Goal: Task Accomplishment & Management: Manage account settings

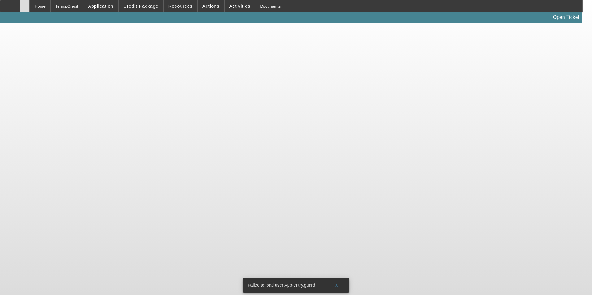
click at [25, 4] on icon at bounding box center [25, 4] width 0 height 0
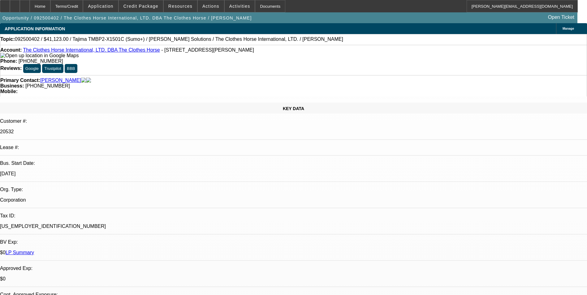
select select "0"
select select "2"
select select "0"
select select "2"
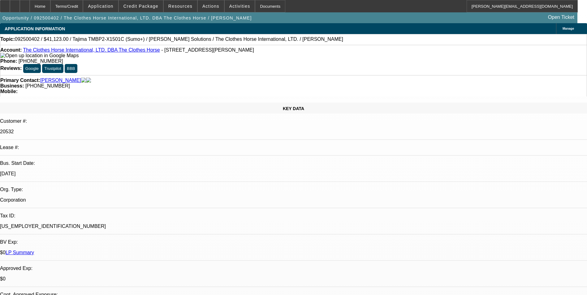
select select "0"
select select "2"
select select "0"
select select "1"
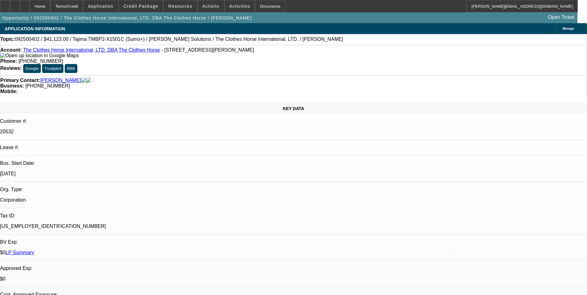
select select "2"
select select "6"
select select "1"
select select "2"
select select "6"
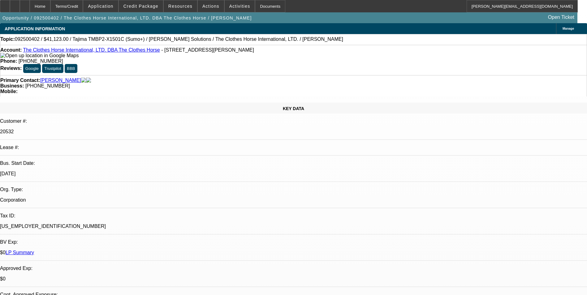
select select "1"
select select "2"
select select "6"
click at [30, 5] on div at bounding box center [25, 6] width 10 height 12
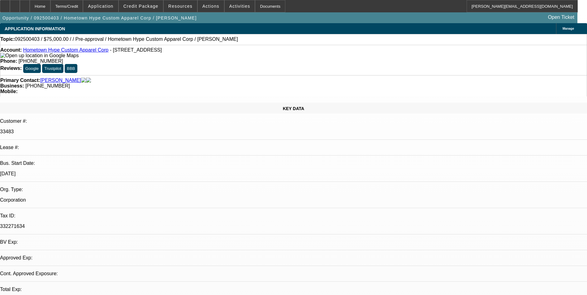
select select "0"
select select "2"
select select "0.1"
select select "1"
select select "2"
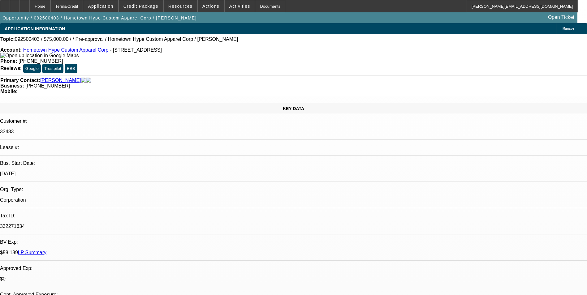
select select "4"
click at [15, 4] on icon at bounding box center [15, 4] width 0 height 0
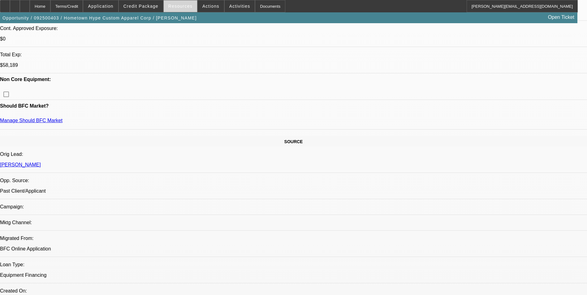
scroll to position [279, 0]
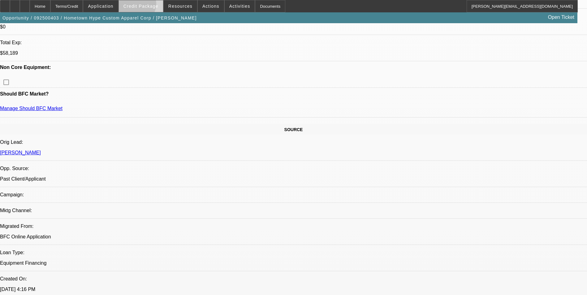
click at [148, 6] on span "Credit Package" at bounding box center [141, 6] width 35 height 5
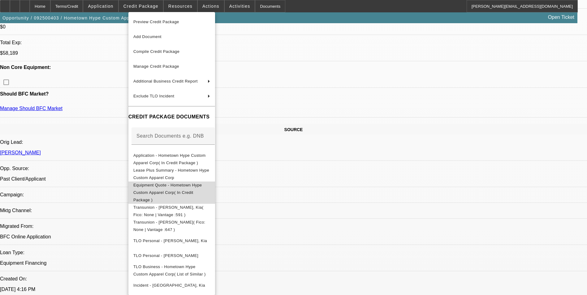
click at [202, 188] on span "Equipment Quote - Hometown Hype Custom Apparel Corp( In Credit Package )" at bounding box center [167, 193] width 68 height 20
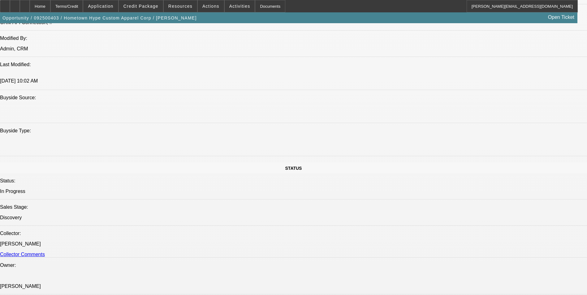
scroll to position [557, 0]
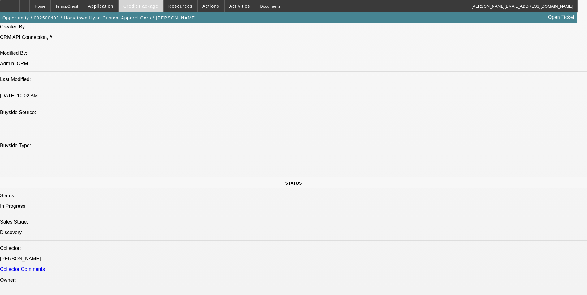
click at [153, 6] on span "Credit Package" at bounding box center [141, 6] width 35 height 5
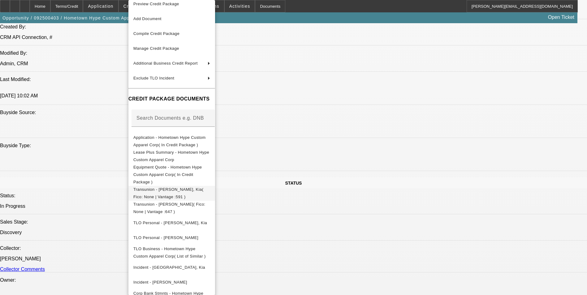
scroll to position [11, 0]
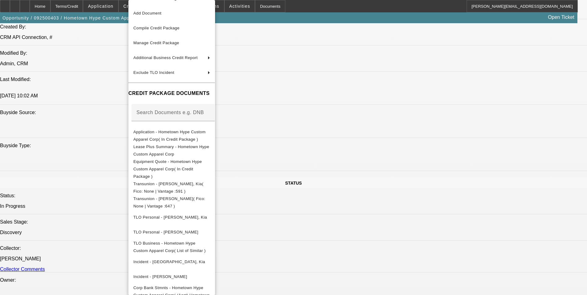
click at [352, 213] on div at bounding box center [293, 147] width 587 height 295
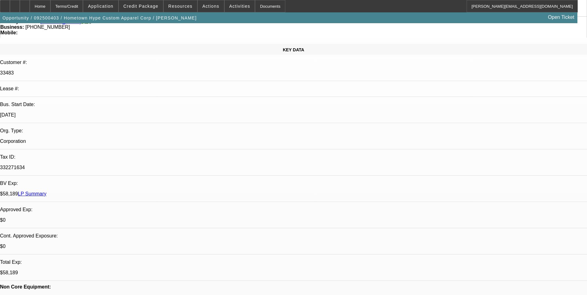
scroll to position [0, 0]
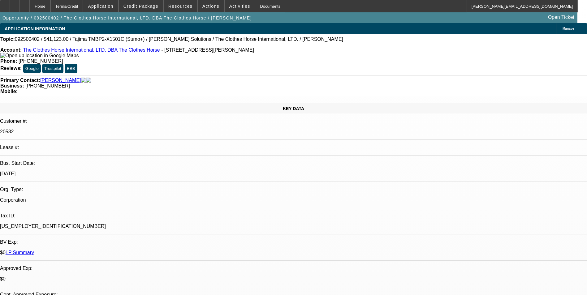
select select "0"
select select "2"
select select "0"
select select "2"
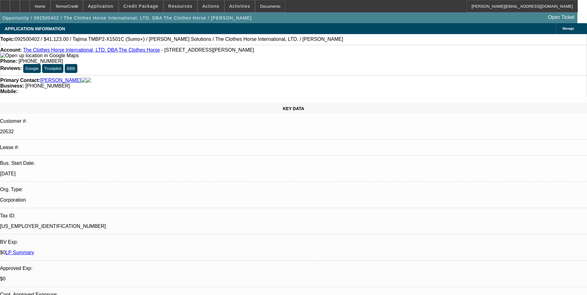
select select "0"
select select "2"
select select "0"
select select "1"
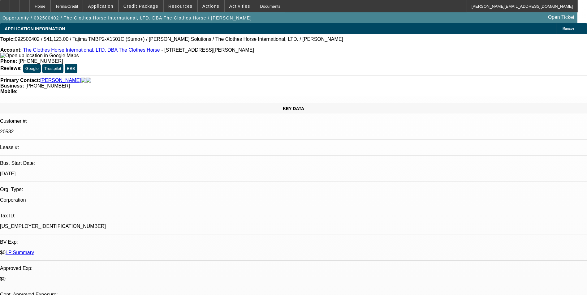
select select "2"
select select "6"
select select "1"
select select "2"
select select "6"
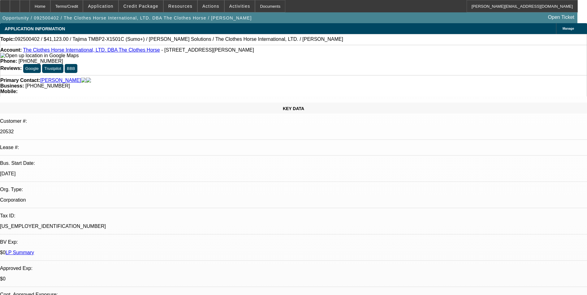
select select "1"
select select "2"
select select "6"
click at [150, 6] on span "Credit Package" at bounding box center [141, 6] width 35 height 5
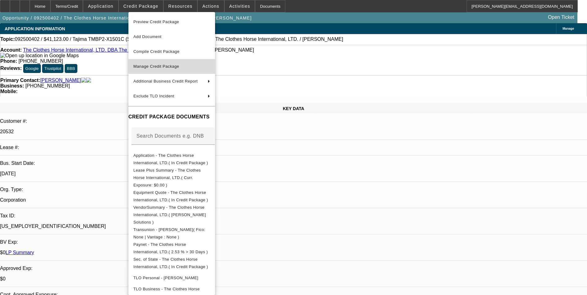
click at [182, 68] on span "Manage Credit Package" at bounding box center [171, 66] width 77 height 7
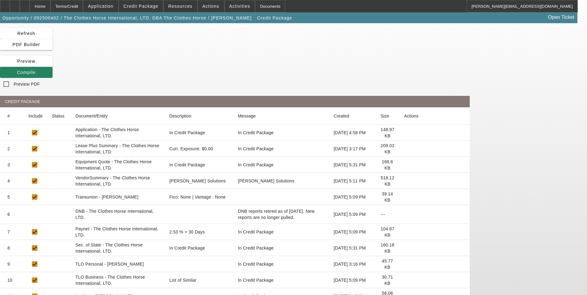
scroll to position [23, 0]
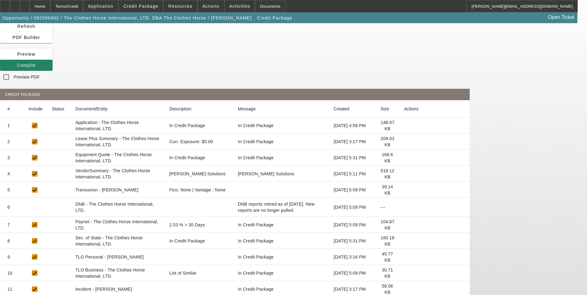
click at [404, 190] on icon at bounding box center [404, 190] width 0 height 0
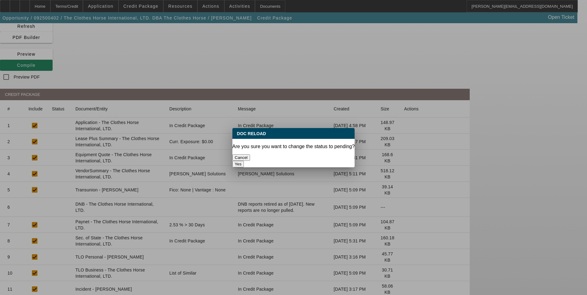
click at [244, 161] on button "Yes" at bounding box center [239, 164] width 12 height 7
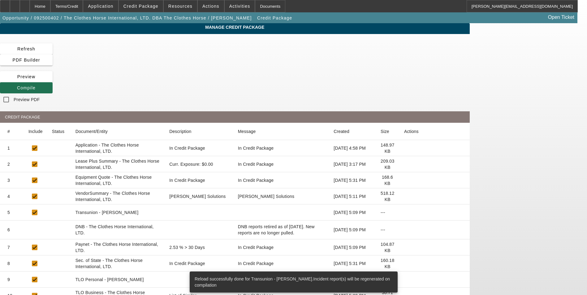
click at [36, 85] on span "Compile" at bounding box center [26, 87] width 19 height 5
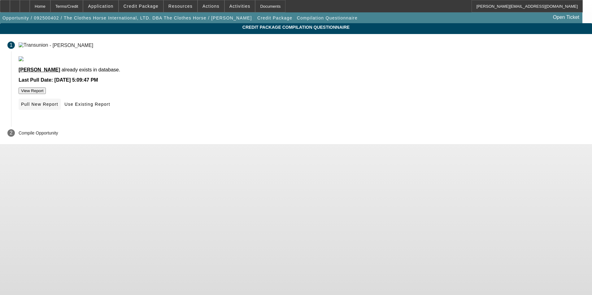
click at [58, 107] on span "Pull New Report" at bounding box center [39, 104] width 37 height 5
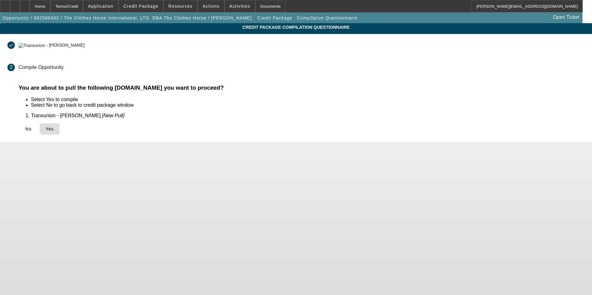
click at [54, 127] on span "Yes" at bounding box center [50, 129] width 8 height 5
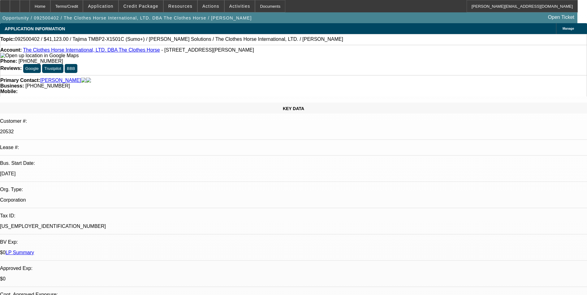
select select "0"
select select "2"
select select "0"
select select "6"
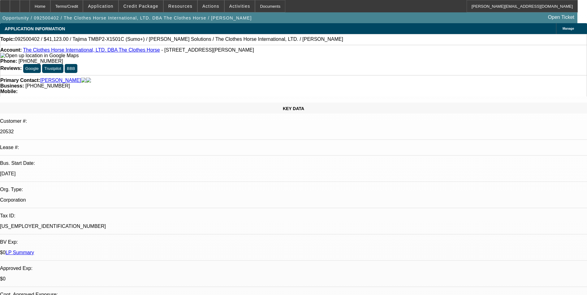
select select "0"
select select "2"
select select "0"
select select "6"
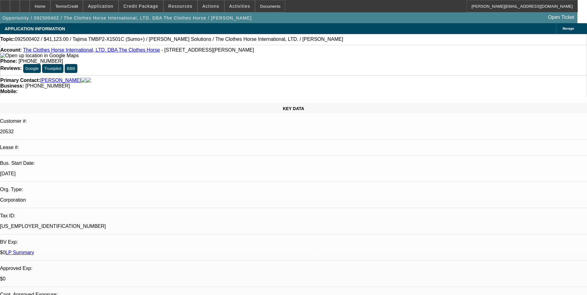
select select "0"
select select "2"
select select "0"
select select "6"
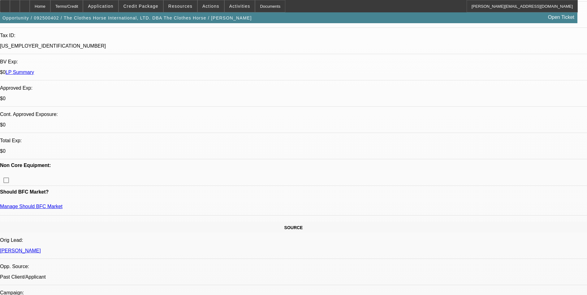
scroll to position [124, 0]
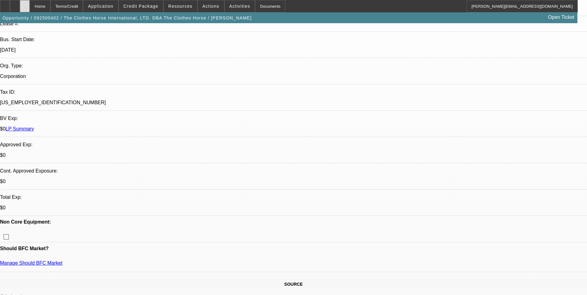
click at [30, 4] on div at bounding box center [25, 6] width 10 height 12
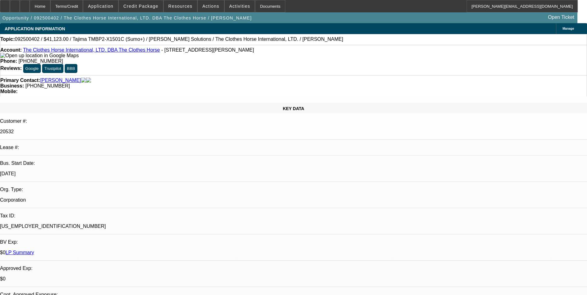
select select "0"
select select "2"
select select "0"
select select "6"
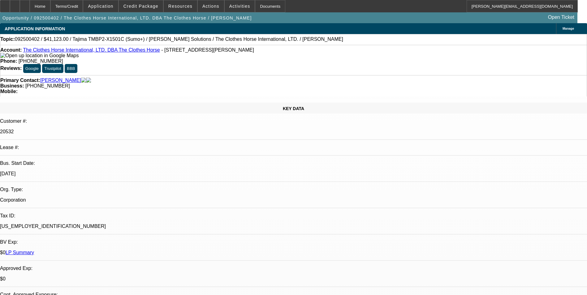
select select "0"
select select "2"
select select "0"
select select "6"
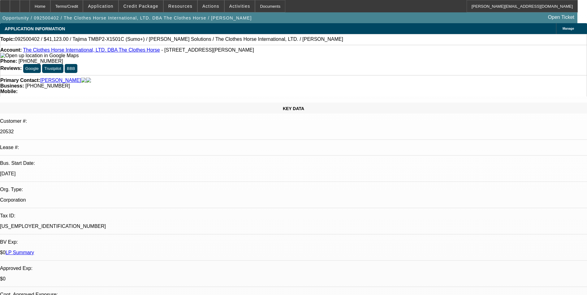
select select "0"
select select "2"
select select "0"
select select "6"
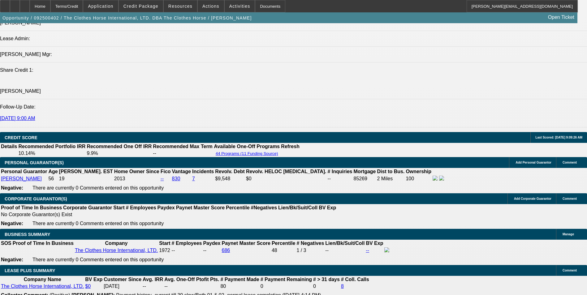
scroll to position [712, 0]
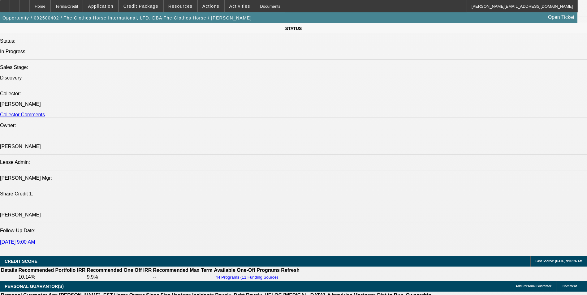
radio input "true"
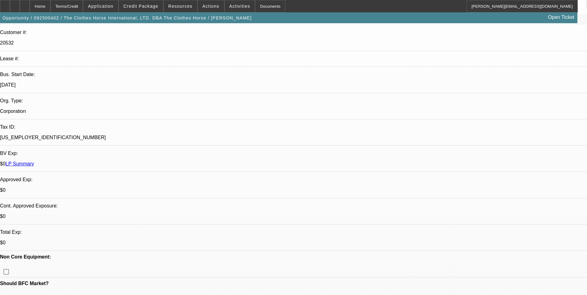
scroll to position [31, 0]
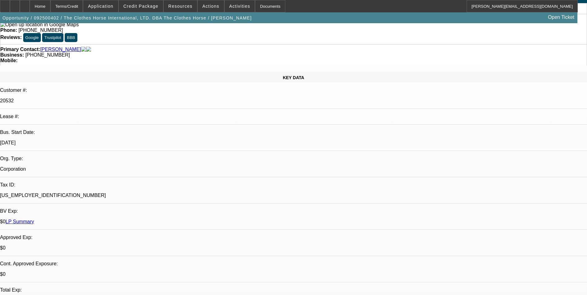
click at [34, 219] on link "LP Summary" at bounding box center [20, 221] width 28 height 5
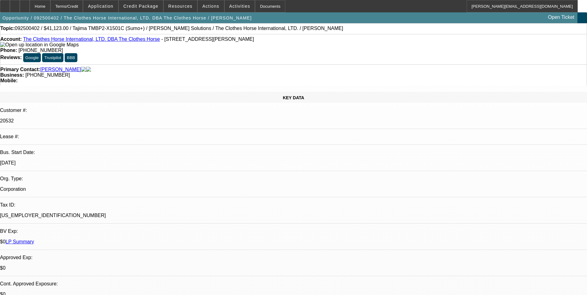
scroll to position [0, 0]
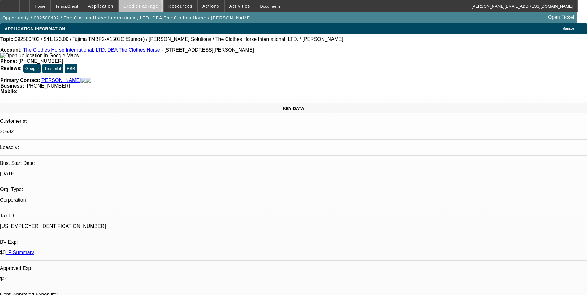
click at [150, 8] on span "Credit Package" at bounding box center [141, 6] width 35 height 5
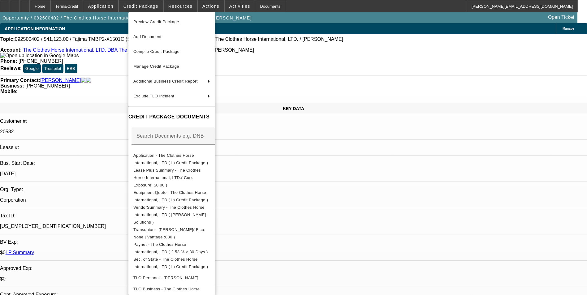
click at [307, 189] on div at bounding box center [293, 147] width 587 height 295
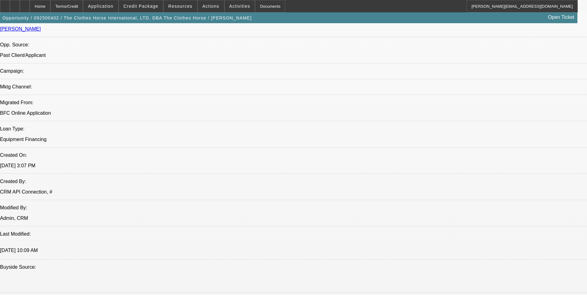
scroll to position [619, 0]
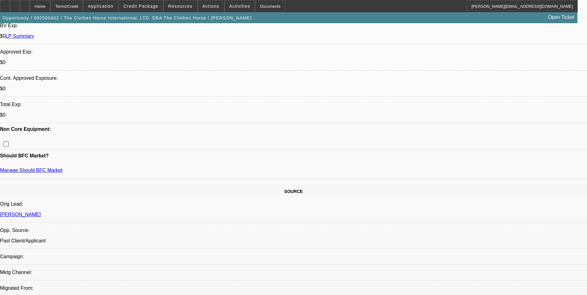
scroll to position [0, 0]
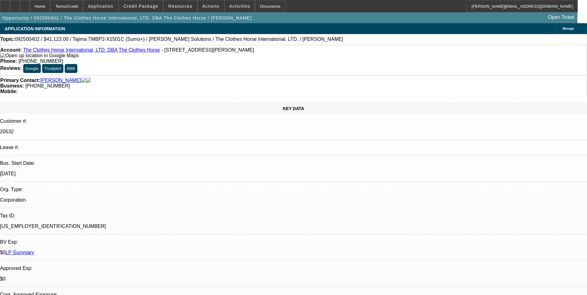
type textarea "2x BFC lessee on Barudan equipment from [DATE] - [DATE]. They would now like to…"
radio input "true"
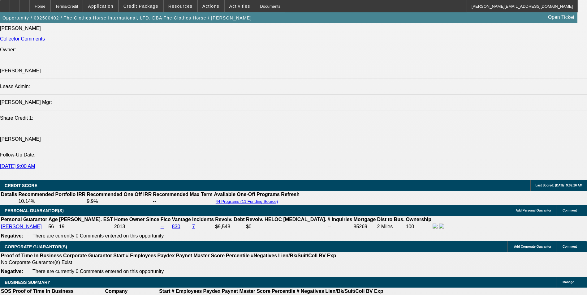
scroll to position [712, 0]
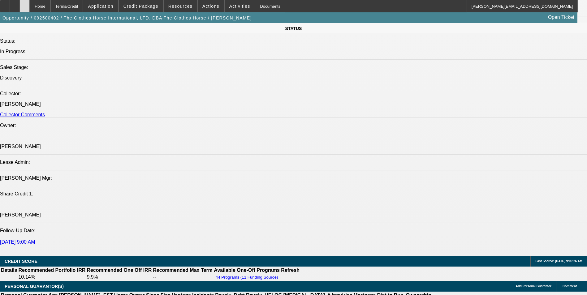
click at [30, 8] on div at bounding box center [25, 6] width 10 height 12
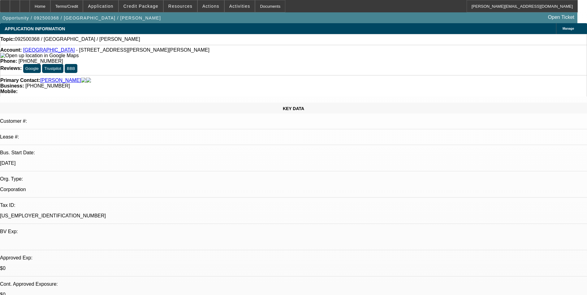
select select "0"
select select "2"
select select "0.1"
select select "4"
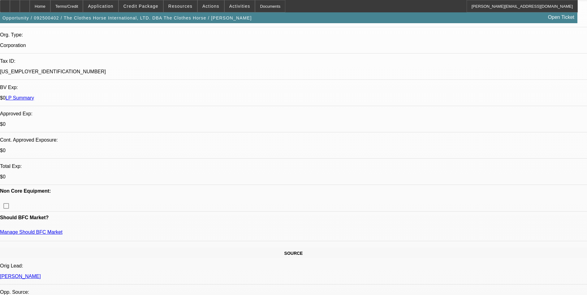
select select "0"
select select "2"
select select "0"
select select "2"
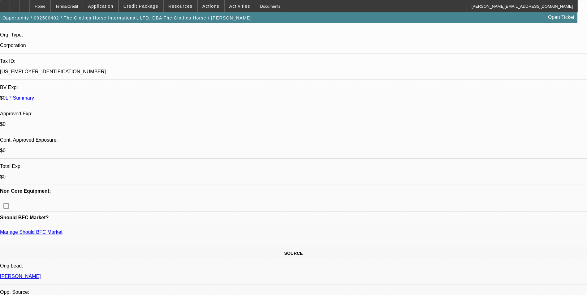
select select "0"
select select "2"
select select "0"
select select "1"
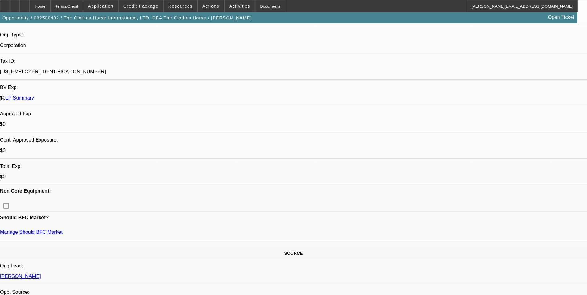
select select "2"
select select "6"
select select "1"
select select "2"
select select "6"
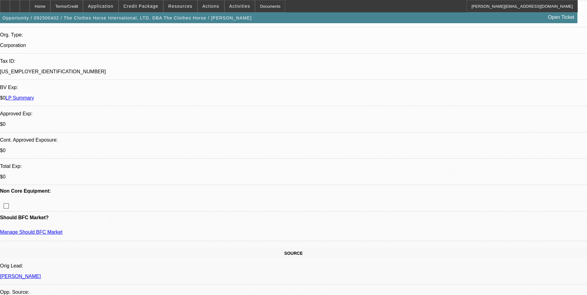
select select "1"
select select "2"
select select "6"
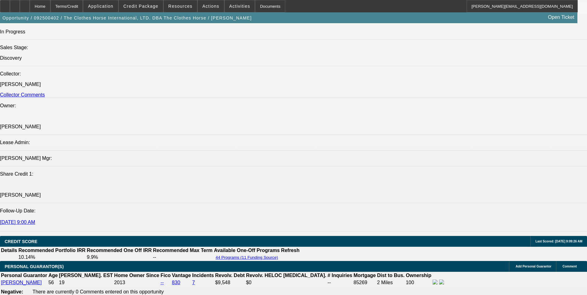
scroll to position [712, 0]
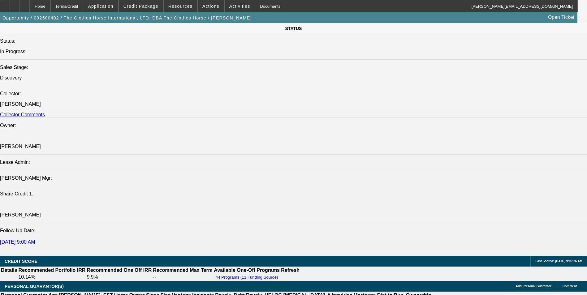
drag, startPoint x: 125, startPoint y: 160, endPoint x: 48, endPoint y: 154, distance: 77.3
drag, startPoint x: 48, startPoint y: 154, endPoint x: 75, endPoint y: 155, distance: 27.3
copy span "2x BFC lessee on Barudan equipment from [DATE] - [DATE]. They would now like to…"
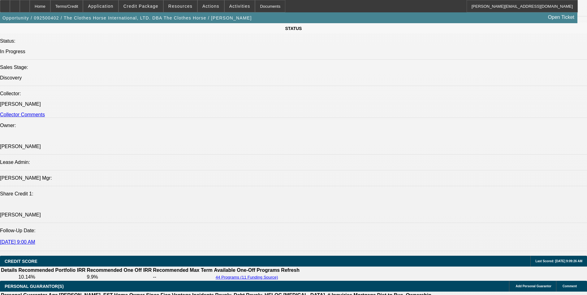
scroll to position [867, 0]
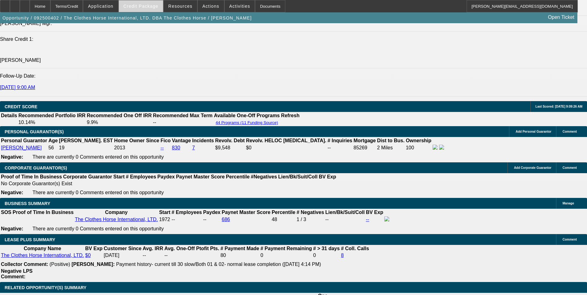
click at [153, 5] on span "Credit Package" at bounding box center [141, 6] width 35 height 5
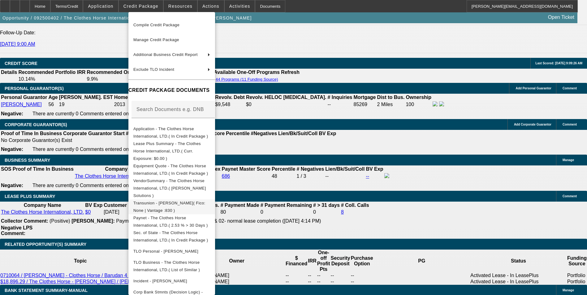
scroll to position [960, 0]
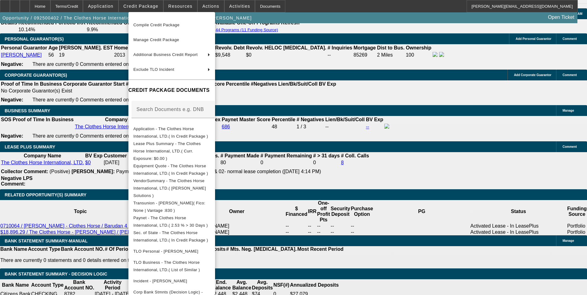
drag, startPoint x: 336, startPoint y: 198, endPoint x: 342, endPoint y: 195, distance: 7.1
click at [336, 198] on div at bounding box center [293, 147] width 587 height 295
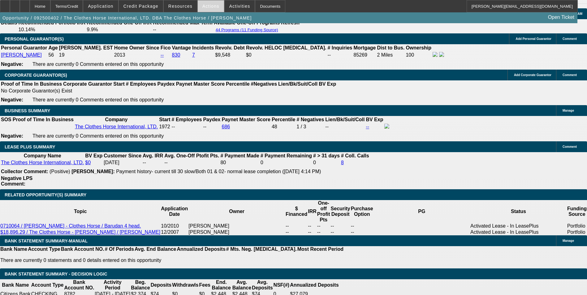
click at [204, 6] on span "Actions" at bounding box center [211, 6] width 17 height 5
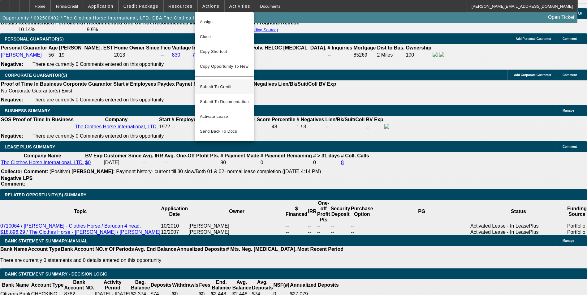
click at [230, 83] on span "Submit To Credit" at bounding box center [224, 86] width 49 height 7
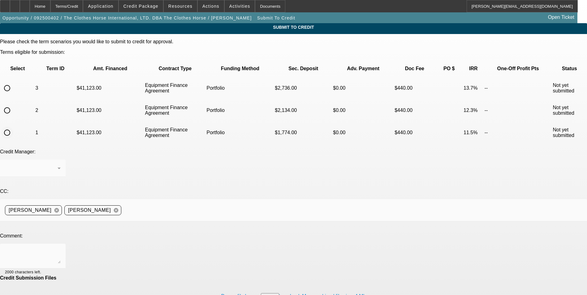
click at [13, 127] on input "radio" at bounding box center [7, 133] width 12 height 12
radio input "true"
click at [58, 165] on div "Arida, Michael" at bounding box center [31, 168] width 53 height 7
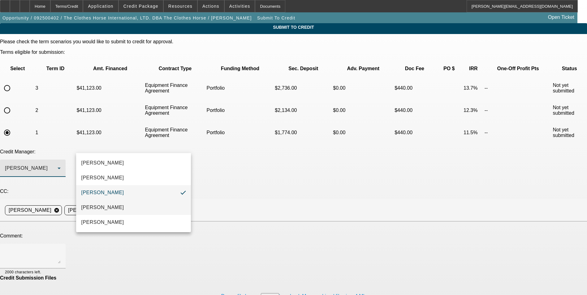
click at [134, 207] on mat-option "Magner, Bill" at bounding box center [133, 207] width 115 height 15
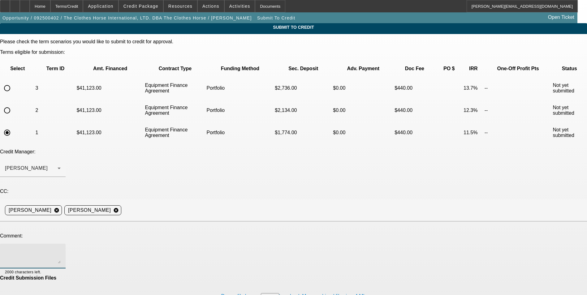
click at [61, 249] on textarea at bounding box center [33, 256] width 56 height 15
paste textarea "2x BFC lessee on Barudan equipment from 2008 - 2016. They would now like to add…"
click at [61, 249] on textarea "Bill - 2x BFC lessee on Barudan equipment from 2008 - 2016. They would now like…" at bounding box center [33, 256] width 56 height 15
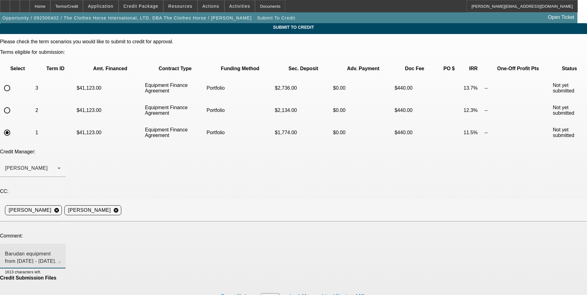
type textarea "Bill - 2x BFC lessee on Barudan equipment from 2008 - 2016. They would now like…"
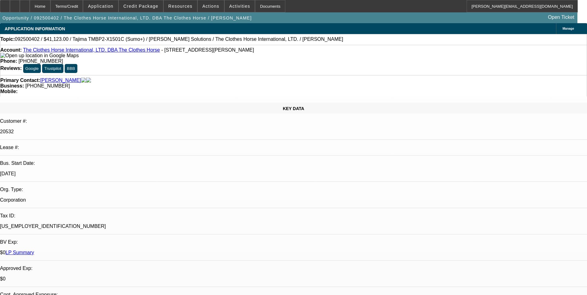
select select "0"
select select "2"
select select "0"
select select "6"
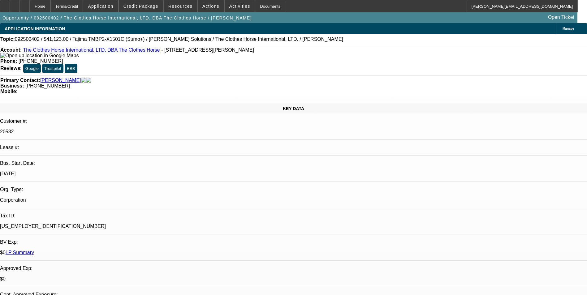
select select "0"
select select "2"
select select "0"
select select "6"
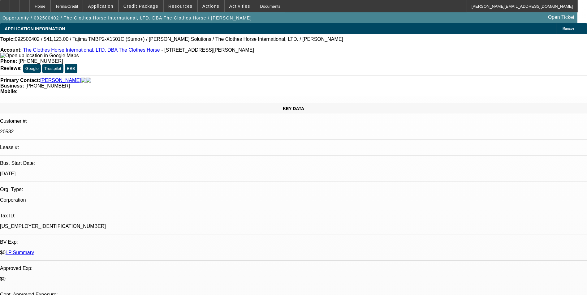
select select "0"
select select "2"
select select "0"
select select "6"
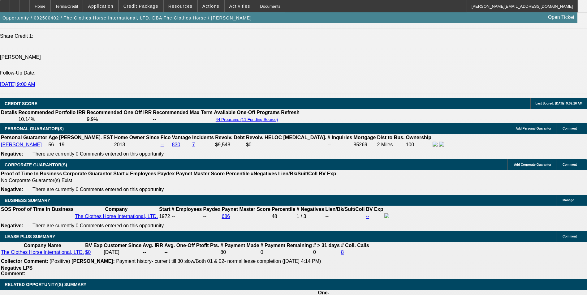
scroll to position [867, 0]
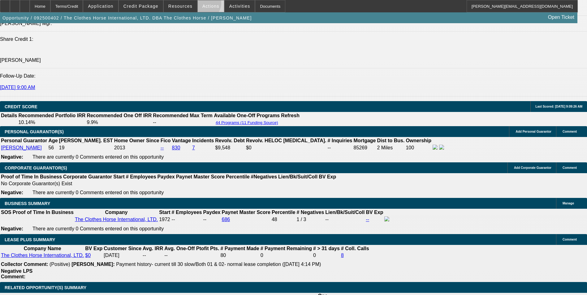
click at [199, 4] on span at bounding box center [211, 6] width 26 height 15
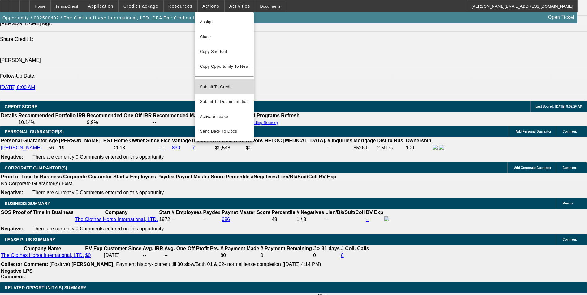
click at [215, 83] on span "Submit To Credit" at bounding box center [224, 86] width 49 height 7
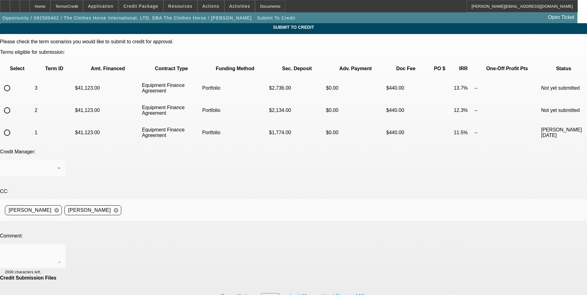
click at [13, 104] on input "radio" at bounding box center [7, 110] width 12 height 12
radio input "true"
click at [58, 165] on div "Arida, Michael" at bounding box center [31, 168] width 53 height 7
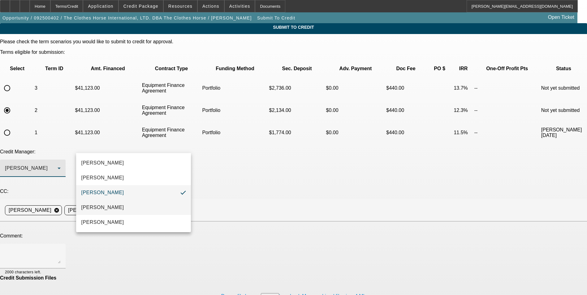
click at [129, 206] on mat-option "[PERSON_NAME]" at bounding box center [133, 207] width 115 height 15
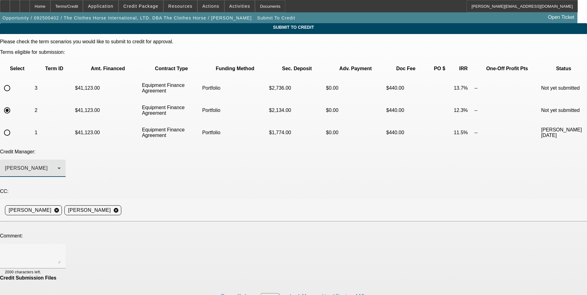
click at [61, 249] on textarea at bounding box center [33, 256] width 56 height 15
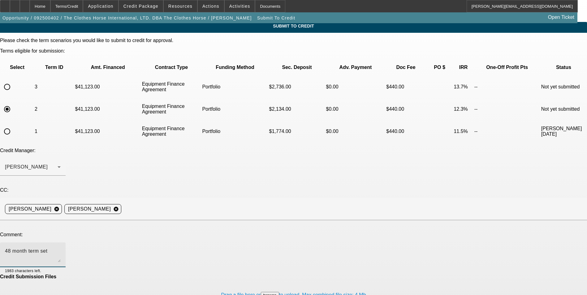
scroll to position [10, 0]
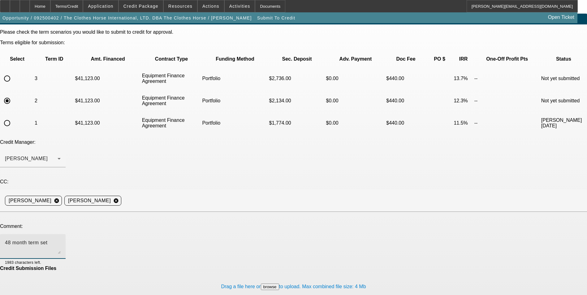
type textarea "48 month term set"
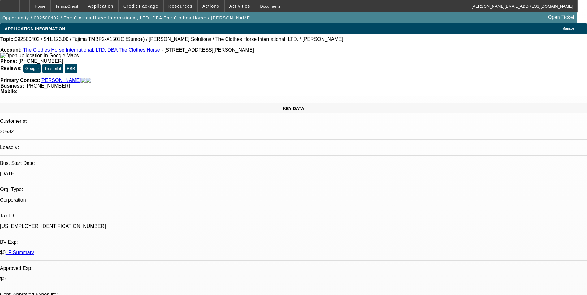
select select "0"
select select "2"
select select "0"
select select "6"
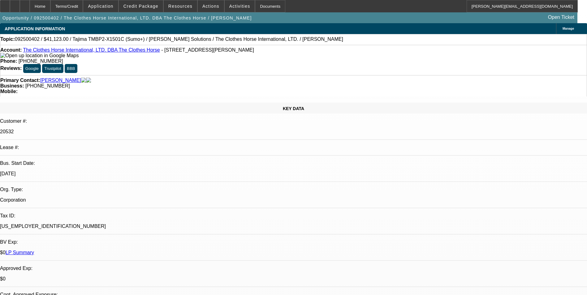
select select "0"
select select "2"
select select "0"
select select "6"
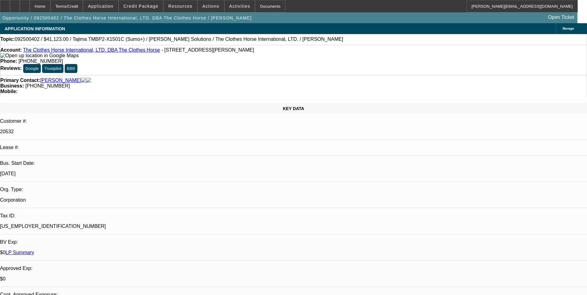
select select "0"
select select "2"
select select "0"
select select "6"
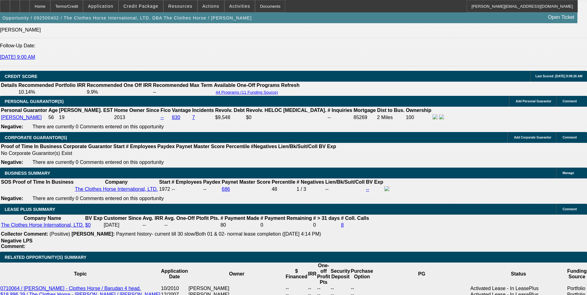
scroll to position [867, 0]
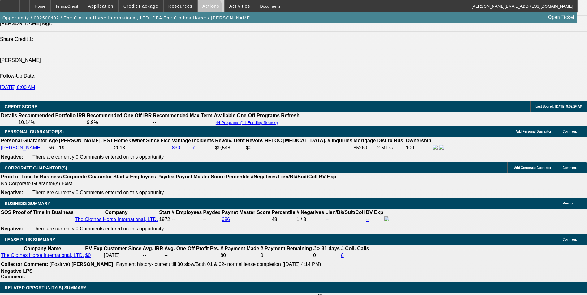
click at [205, 9] on span at bounding box center [211, 6] width 26 height 15
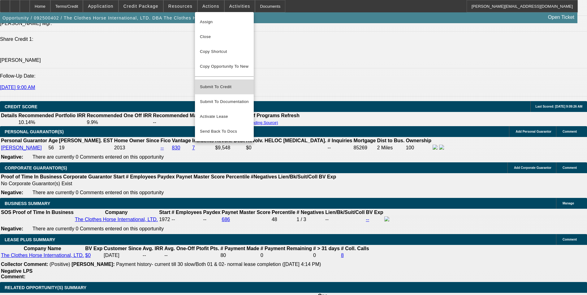
click at [224, 83] on span "Submit To Credit" at bounding box center [224, 86] width 49 height 7
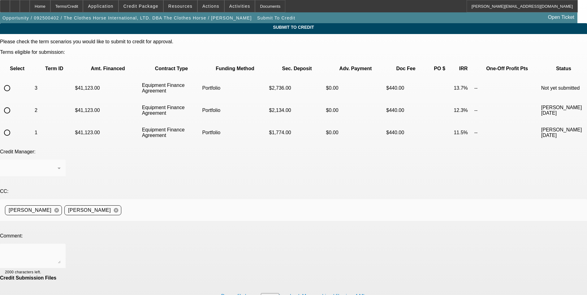
click at [13, 82] on input "radio" at bounding box center [7, 88] width 12 height 12
radio input "true"
click at [58, 165] on div "Arida, Michael" at bounding box center [31, 168] width 53 height 7
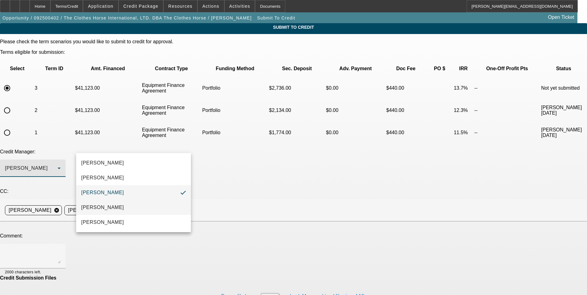
click at [121, 207] on mat-option "[PERSON_NAME]" at bounding box center [133, 207] width 115 height 15
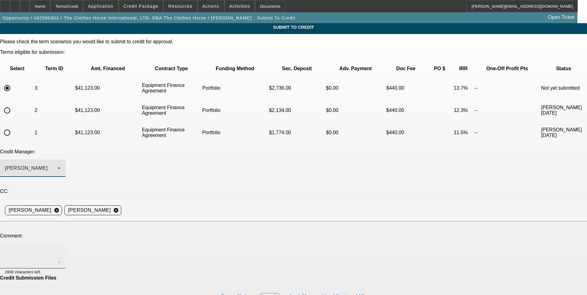
click at [61, 249] on textarea at bounding box center [33, 256] width 56 height 15
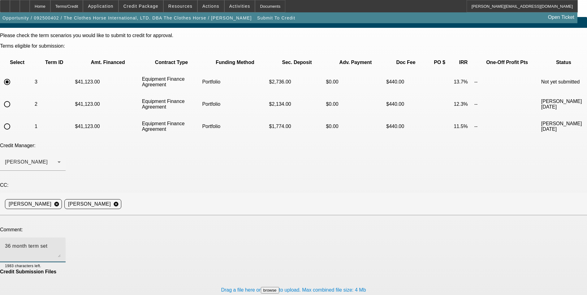
scroll to position [10, 0]
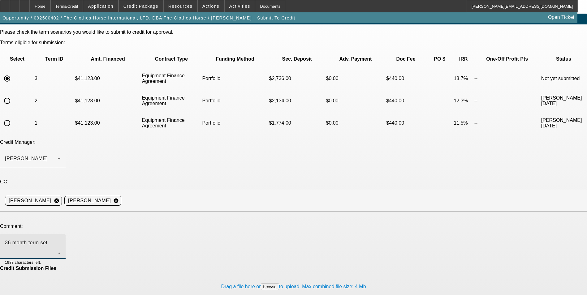
type textarea "36 month term set"
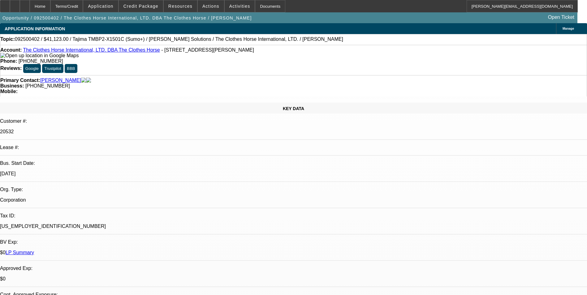
select select "0"
select select "2"
select select "0"
select select "6"
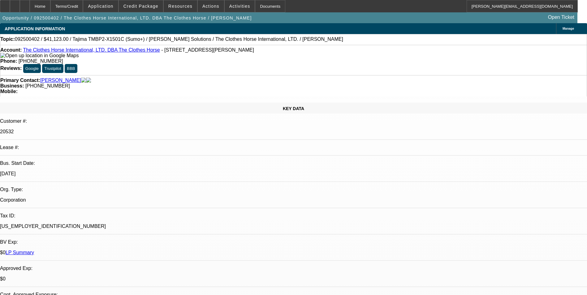
select select "0"
select select "2"
select select "0"
select select "6"
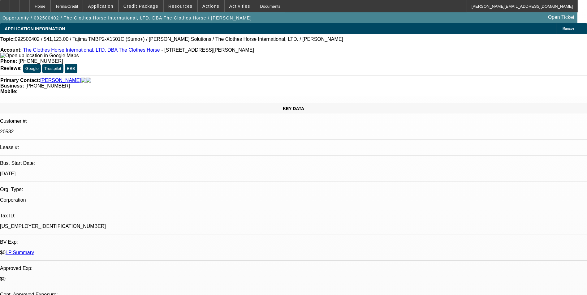
select select "0"
select select "2"
select select "0"
select select "6"
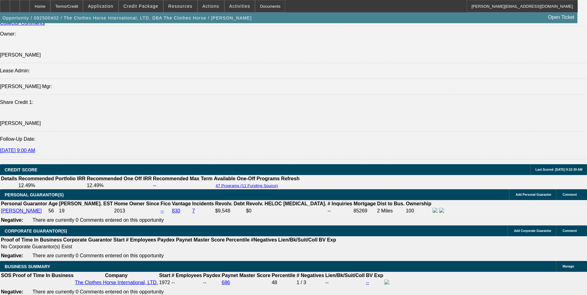
scroll to position [803, 0]
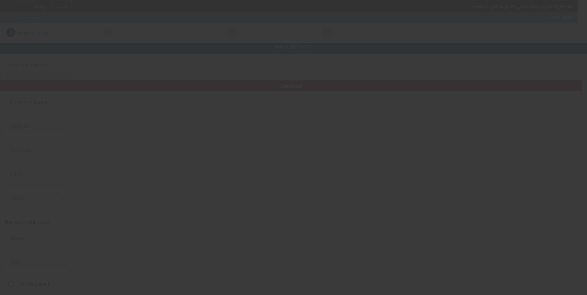
type input "Number One Custom Embroidery LLC"
type input "[STREET_ADDRESS][PERSON_NAME]"
type input "11221"
type input "[GEOGRAPHIC_DATA]"
type input "[PHONE_NUMBER]"
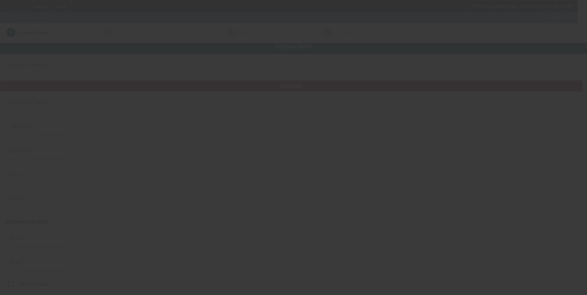
type input "Apt 2"
type input "[EMAIL_ADDRESS][DOMAIN_NAME]"
type input "[US_EMPLOYER_IDENTIFICATION_NUMBER]"
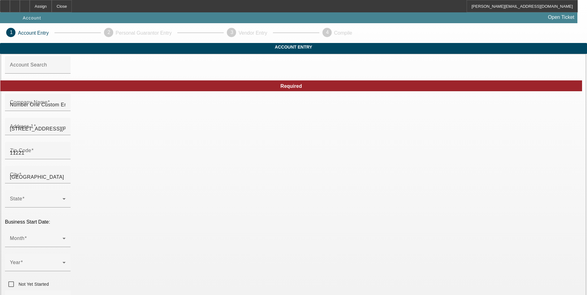
type input "[DATE]"
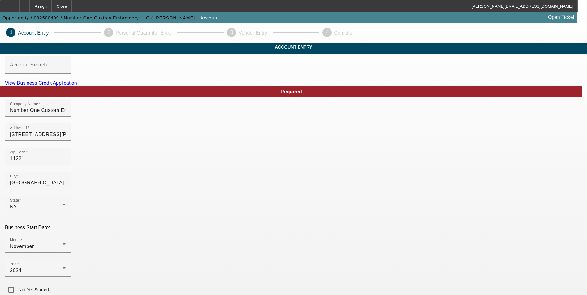
click at [77, 86] on link "View Business Credit Application" at bounding box center [41, 83] width 72 height 5
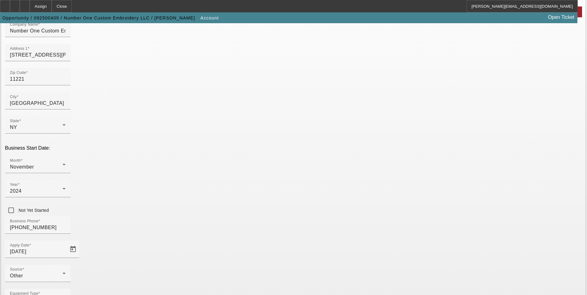
scroll to position [93, 0]
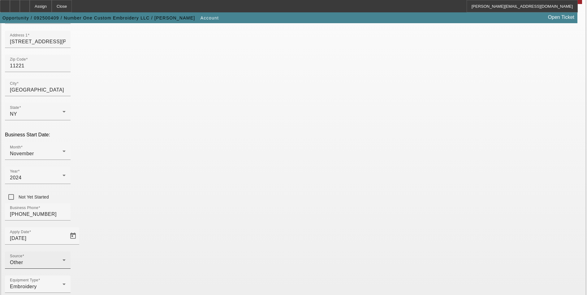
click at [63, 259] on div "Other" at bounding box center [36, 262] width 53 height 7
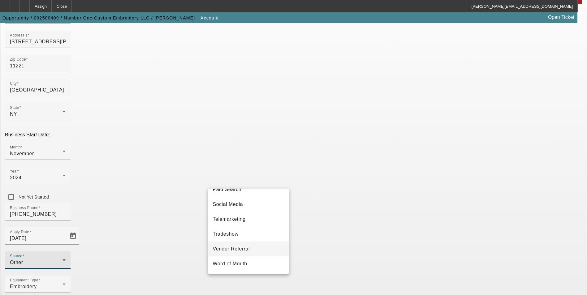
scroll to position [220, 0]
click at [243, 248] on span "Vendor Referral" at bounding box center [231, 249] width 37 height 7
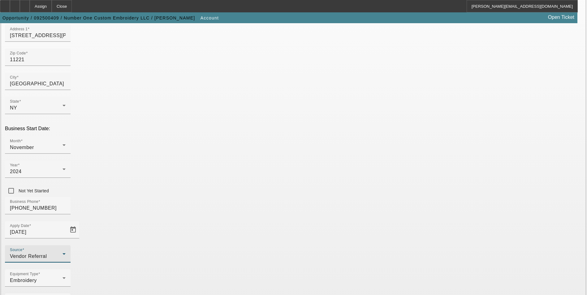
scroll to position [101, 0]
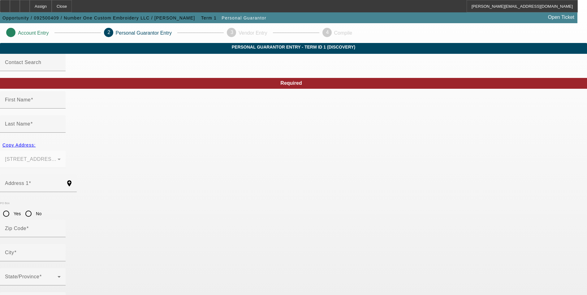
type input "Christian"
type input "Magdaleno"
type input "1094 Greene Ave"
radio input "true"
type input "11221"
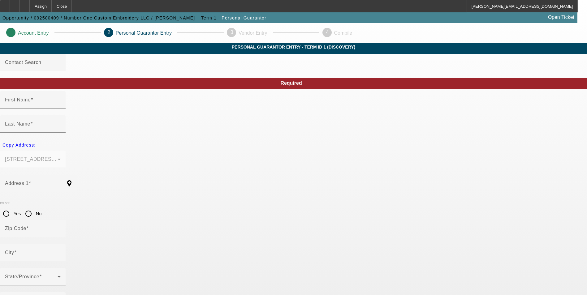
type input "Brooklyn"
type input "(503) 970-8224"
type input "100"
type input "620-48-2964"
type input "info@n1custom.com"
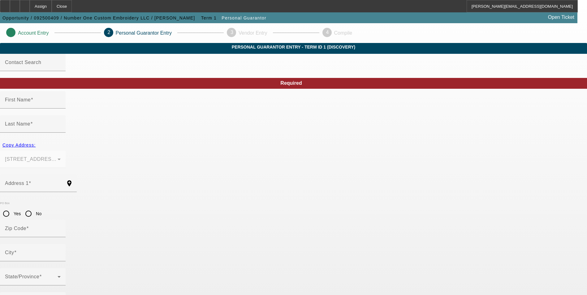
type input "Apt 2"
type input "(503) 970-8224"
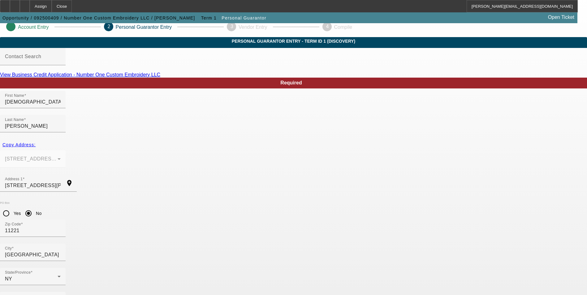
scroll to position [7, 0]
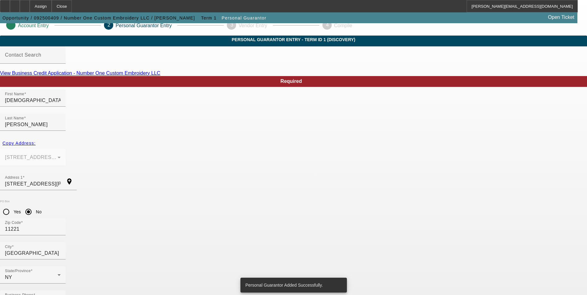
scroll to position [0, 0]
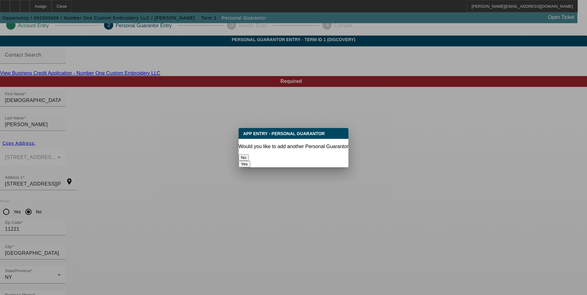
click at [249, 155] on button "No" at bounding box center [244, 158] width 10 height 7
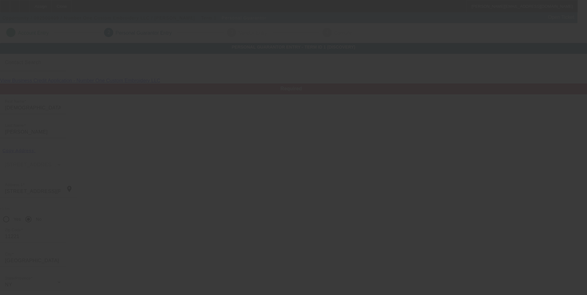
scroll to position [7, 0]
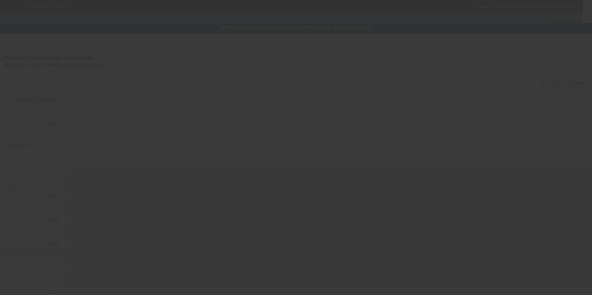
type input "$11,790.00"
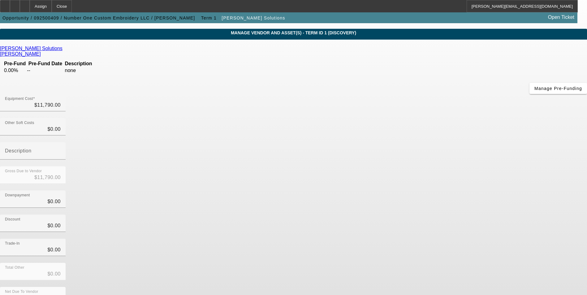
scroll to position [21, 0]
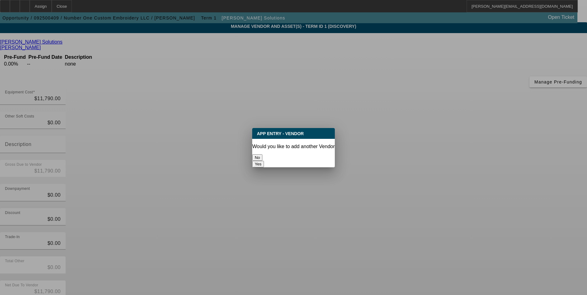
scroll to position [0, 0]
click at [263, 155] on button "No" at bounding box center [257, 158] width 10 height 7
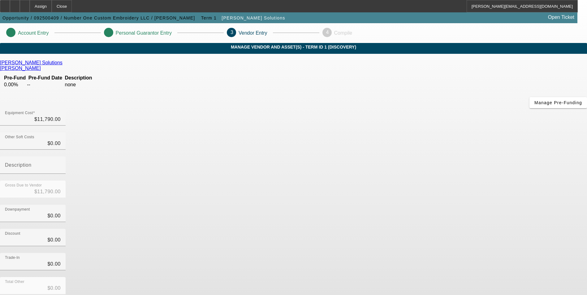
scroll to position [21, 0]
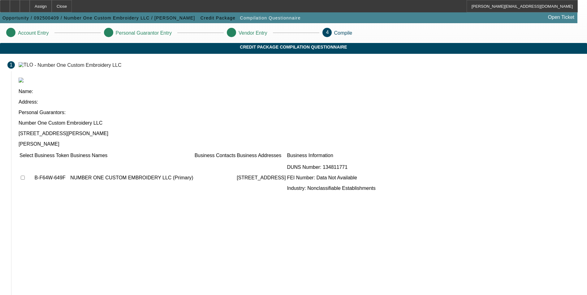
click at [25, 176] on input "checkbox" at bounding box center [23, 178] width 4 height 4
checkbox input "true"
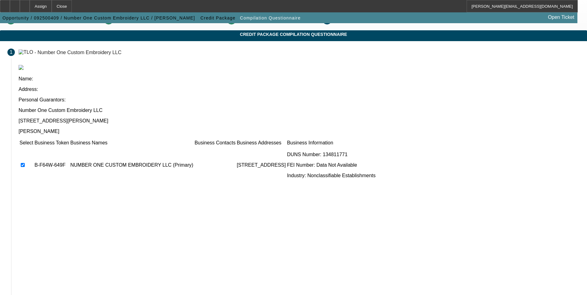
scroll to position [25, 0]
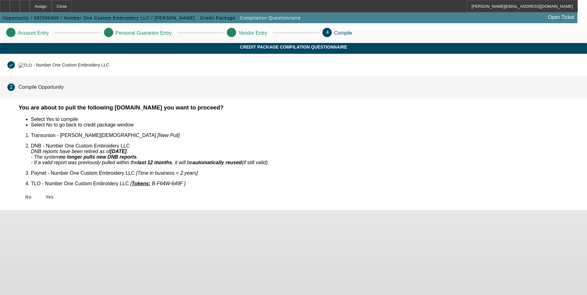
scroll to position [0, 0]
drag, startPoint x: 162, startPoint y: 190, endPoint x: 175, endPoint y: 192, distance: 12.8
click at [54, 195] on span "Yes" at bounding box center [50, 197] width 8 height 5
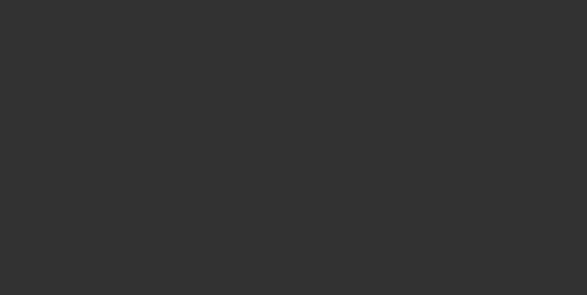
select select "0"
select select "2"
select select "0.1"
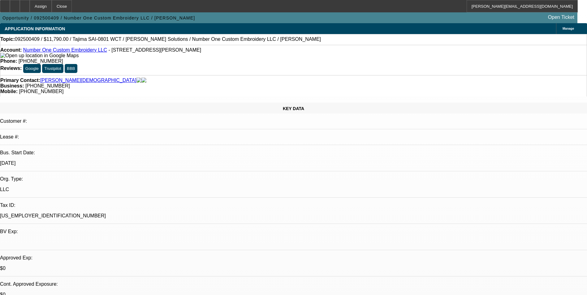
select select "2"
select select "4"
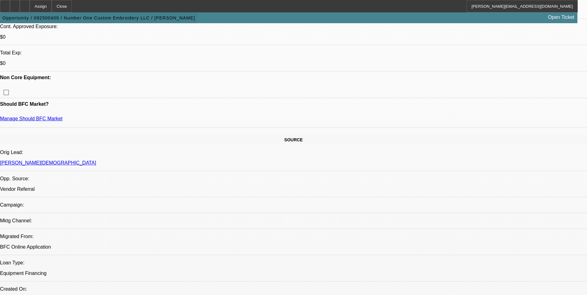
scroll to position [173, 0]
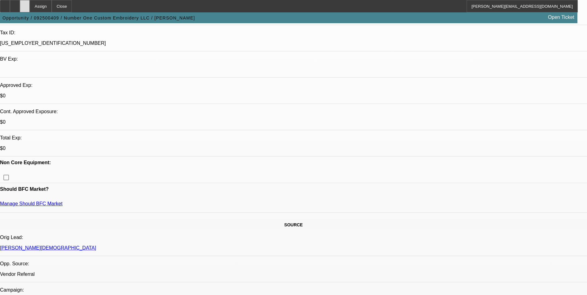
click at [25, 4] on icon at bounding box center [25, 4] width 0 height 0
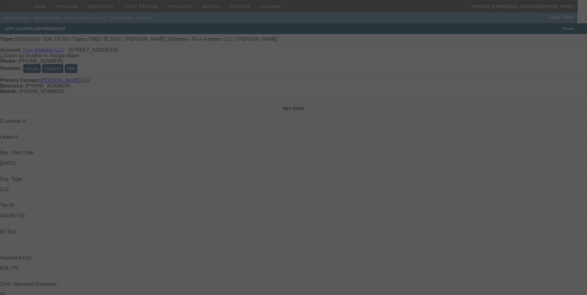
select select "0"
select select "2"
select select "0"
select select "2"
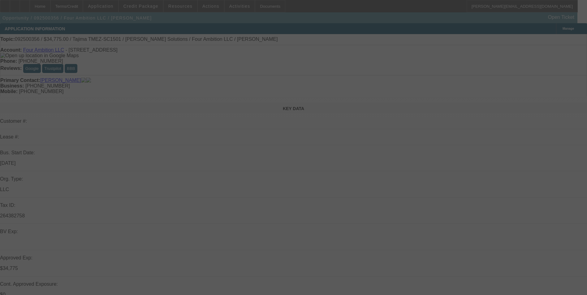
select select "0"
select select "2"
select select "0"
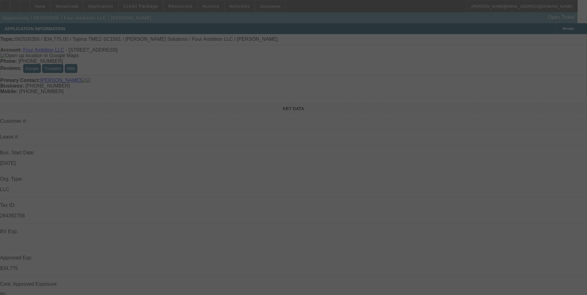
select select "2"
select select "0"
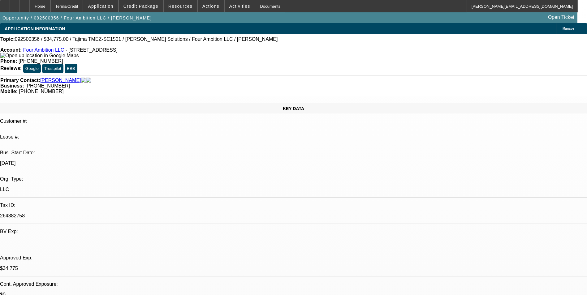
select select "1"
select select "2"
select select "6"
select select "1"
select select "2"
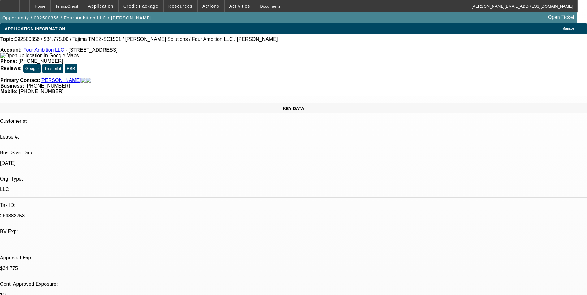
select select "6"
select select "1"
select select "2"
select select "6"
select select "1"
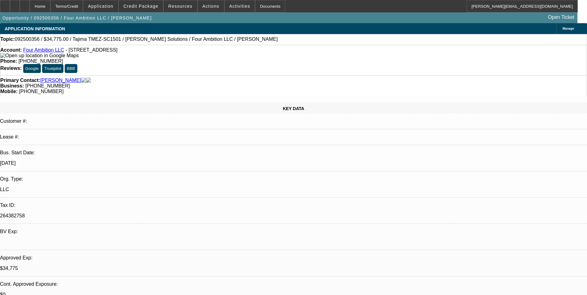
select select "2"
select select "6"
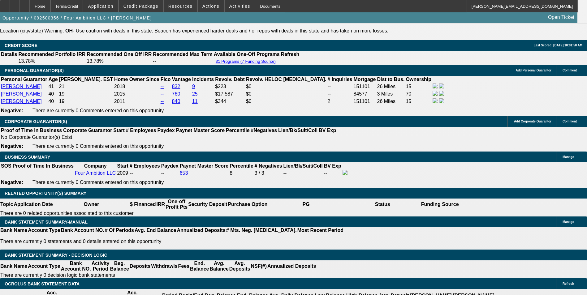
scroll to position [898, 0]
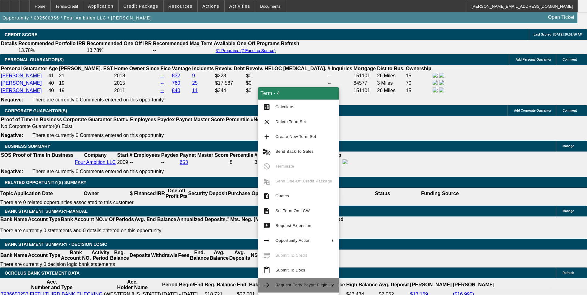
click at [315, 285] on span "Request Early Payoff Eligibility" at bounding box center [305, 285] width 59 height 5
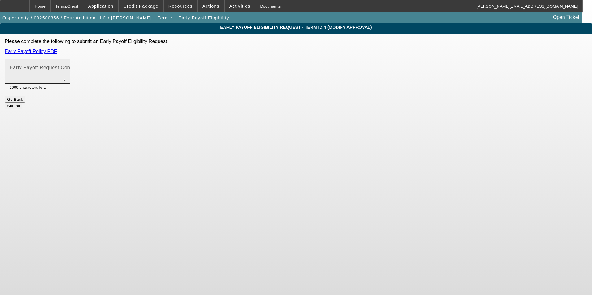
click at [86, 70] on span at bounding box center [84, 67] width 2 height 5
click at [65, 70] on textarea "Early Payoff Request Comment" at bounding box center [38, 74] width 56 height 15
click at [65, 69] on textarea "Customer would like to get approved for EPO language" at bounding box center [38, 74] width 56 height 15
click at [65, 76] on textarea "Customer leaning towards this (48) month term and would like to get approved fo…" at bounding box center [38, 74] width 56 height 15
type textarea "Customer leaning towards this (48) month term and would like to get approved fo…"
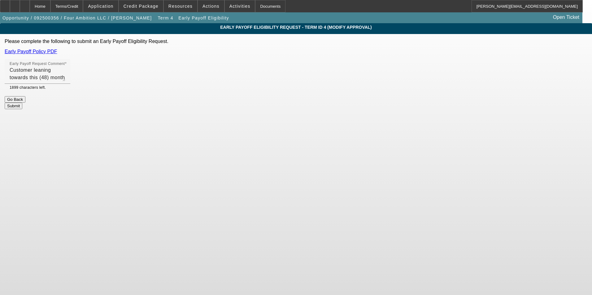
click at [22, 103] on button "Submit" at bounding box center [14, 106] width 18 height 7
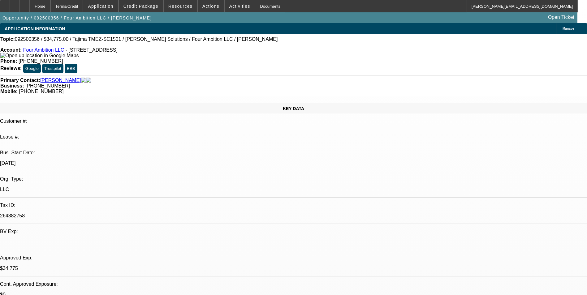
select select "0"
select select "2"
select select "0"
select select "6"
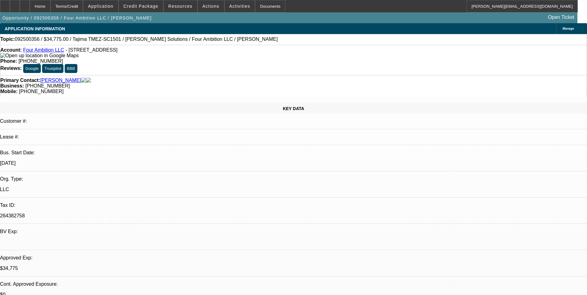
select select "0"
select select "2"
select select "0"
select select "6"
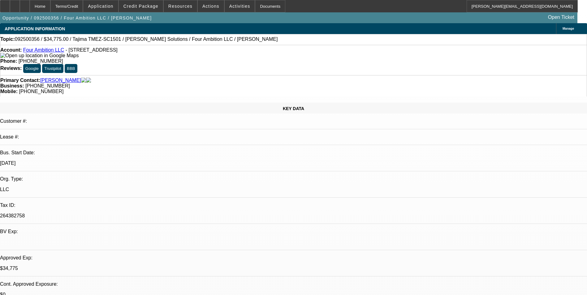
select select "0"
select select "2"
select select "0"
select select "6"
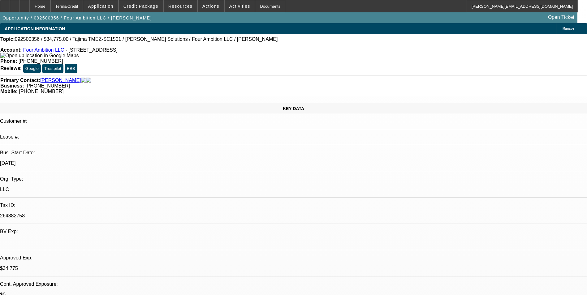
select select "0"
select select "2"
select select "0"
select select "6"
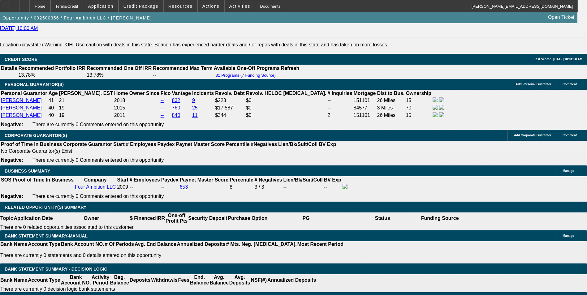
scroll to position [867, 0]
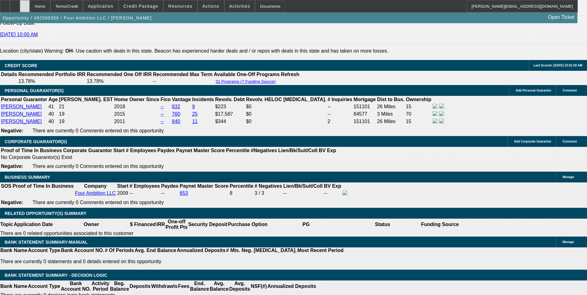
click at [30, 8] on div at bounding box center [25, 6] width 10 height 12
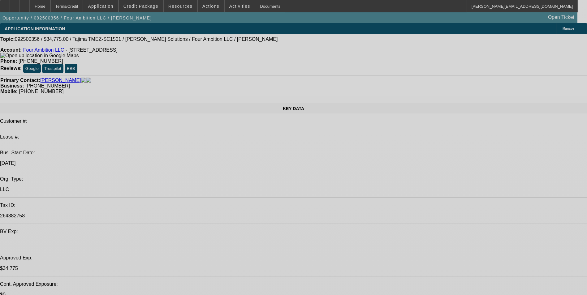
select select "0"
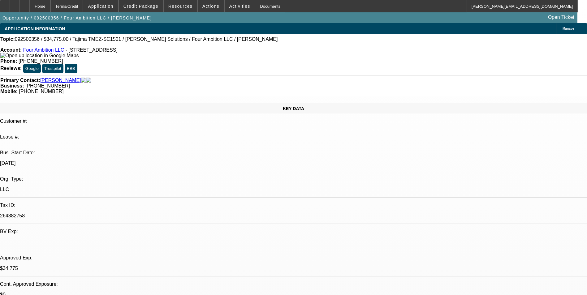
select select "2"
select select "0"
select select "2"
select select "0"
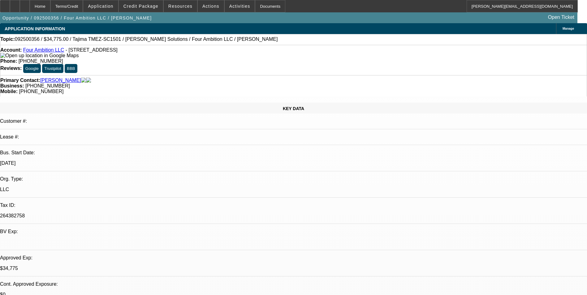
select select "0"
select select "2"
select select "0"
select select "2"
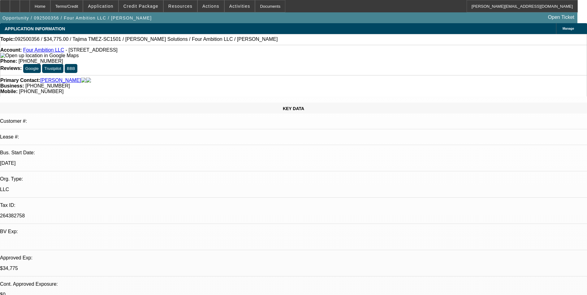
select select "0"
select select "1"
select select "2"
select select "6"
select select "1"
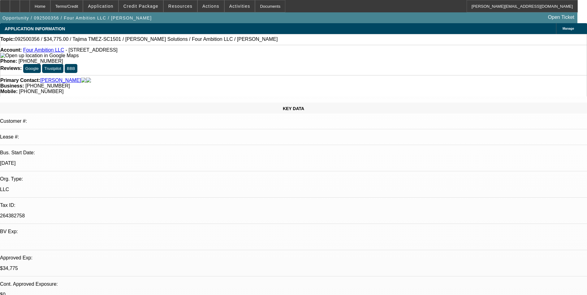
select select "2"
select select "6"
select select "1"
select select "2"
select select "6"
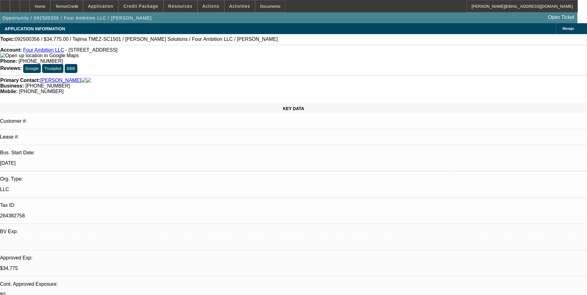
select select "1"
select select "2"
select select "6"
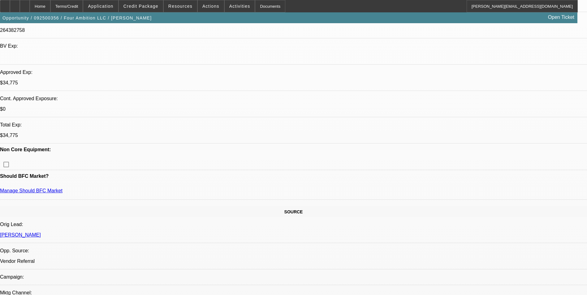
scroll to position [403, 0]
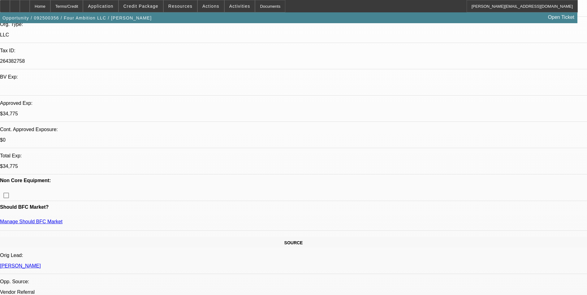
scroll to position [0, 0]
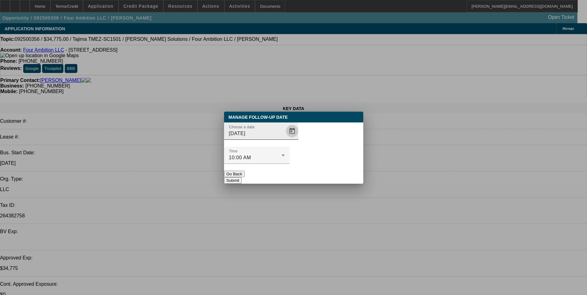
click at [285, 139] on span "Open calendar" at bounding box center [292, 131] width 15 height 15
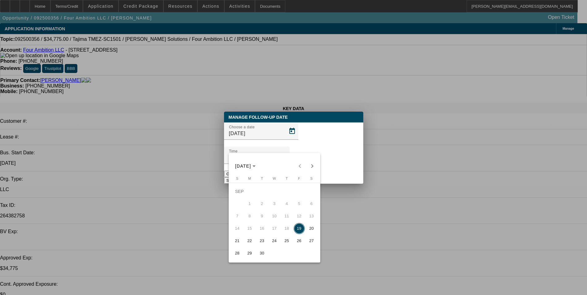
click at [281, 146] on div at bounding box center [293, 147] width 587 height 295
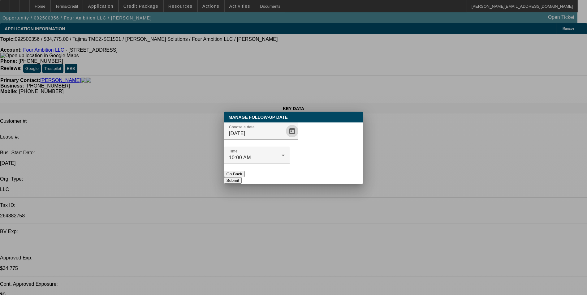
click at [285, 139] on span "Open calendar" at bounding box center [292, 131] width 15 height 15
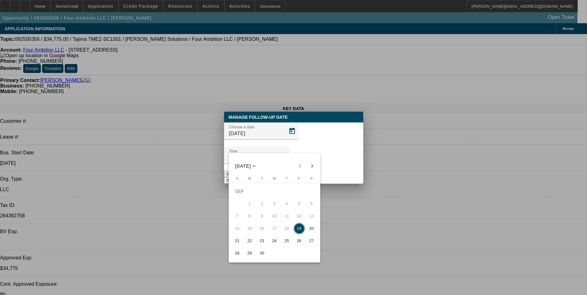
click at [249, 245] on span "22" at bounding box center [249, 241] width 11 height 11
type input "[DATE]"
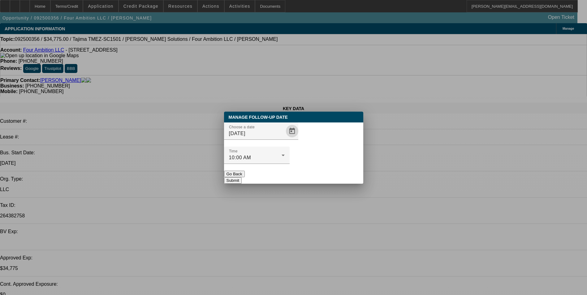
click at [242, 177] on button "Submit" at bounding box center [233, 180] width 18 height 7
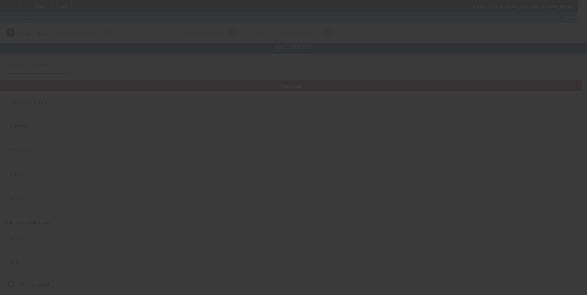
type input "[DATE]"
type input "Number One Custom Embroidery LLC"
type input "[STREET_ADDRESS][PERSON_NAME]"
type input "11221"
type input "[GEOGRAPHIC_DATA]"
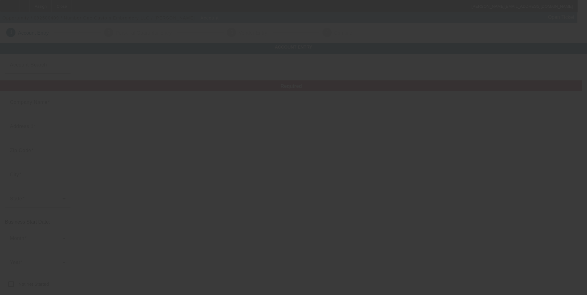
type input "[PHONE_NUMBER]"
type input "Apt 2"
type input "[EMAIL_ADDRESS][DOMAIN_NAME]"
type input "[US_EMPLOYER_IDENTIFICATION_NUMBER]"
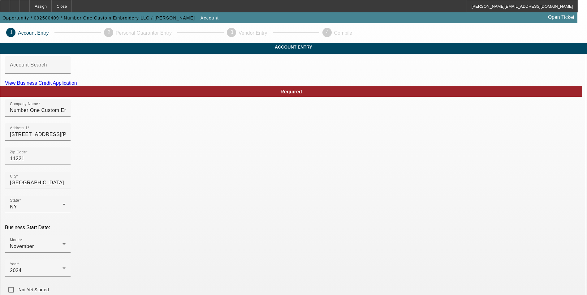
click at [345, 86] on div "View Business Credit Application" at bounding box center [293, 84] width 577 height 6
click at [77, 86] on link "View Business Credit Application" at bounding box center [41, 83] width 72 height 5
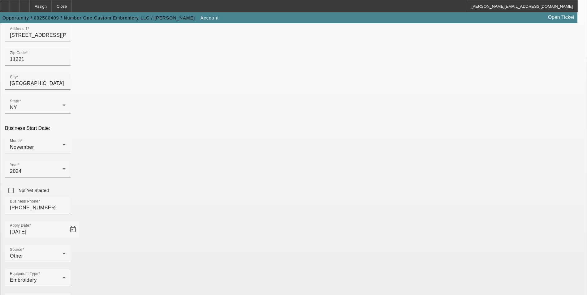
scroll to position [101, 0]
click at [63, 251] on div "Other" at bounding box center [36, 254] width 53 height 7
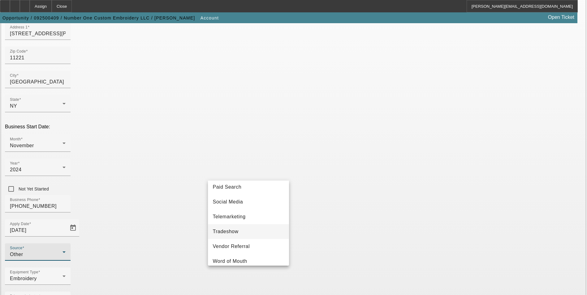
scroll to position [220, 0]
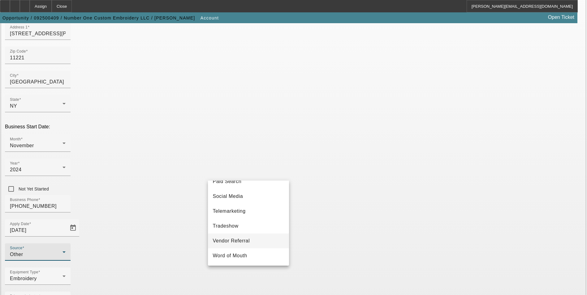
drag, startPoint x: 247, startPoint y: 240, endPoint x: 429, endPoint y: 229, distance: 182.7
click at [248, 239] on span "Vendor Referral" at bounding box center [231, 240] width 37 height 7
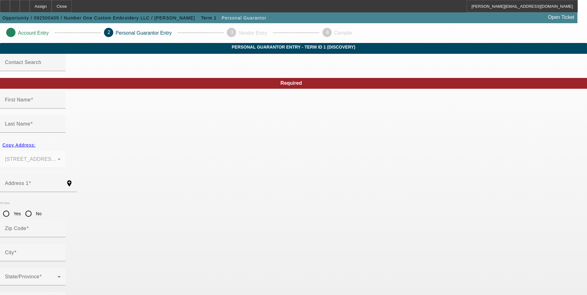
type input "[DEMOGRAPHIC_DATA]"
type input "[PERSON_NAME]"
type input "[STREET_ADDRESS][PERSON_NAME]"
radio input "true"
type input "11221"
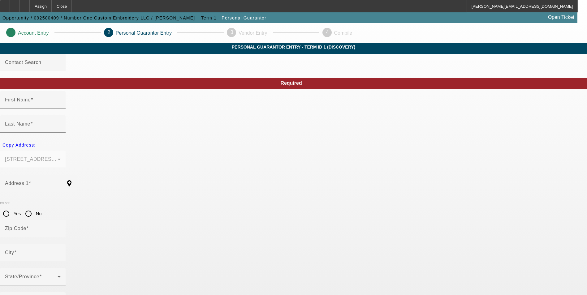
type input "[GEOGRAPHIC_DATA]"
type input "[PHONE_NUMBER]"
type input "100"
type input "620-48-2964"
type input "[EMAIL_ADDRESS][DOMAIN_NAME]"
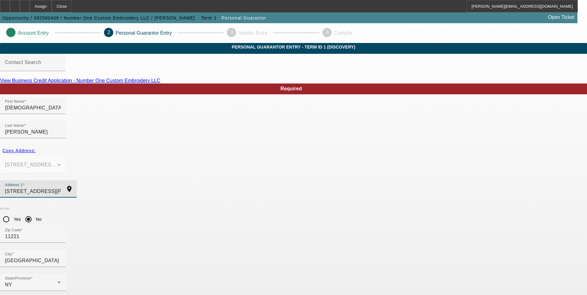
click at [61, 188] on input "[STREET_ADDRESS][PERSON_NAME]" at bounding box center [33, 191] width 56 height 7
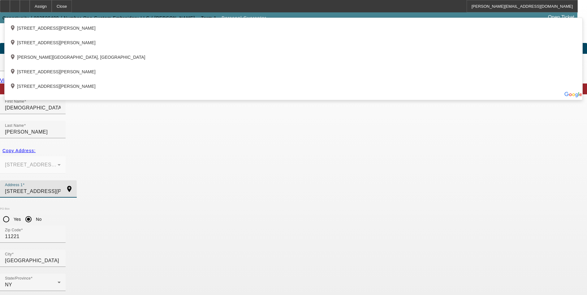
type input "[STREET_ADDRESS][PERSON_NAME]"
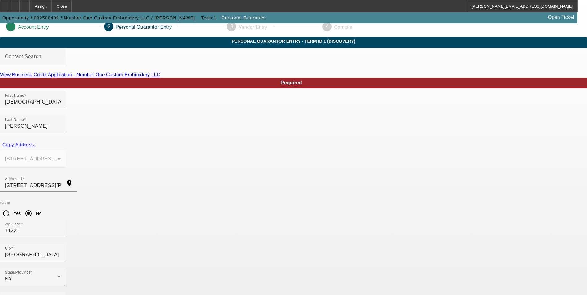
scroll to position [7, 0]
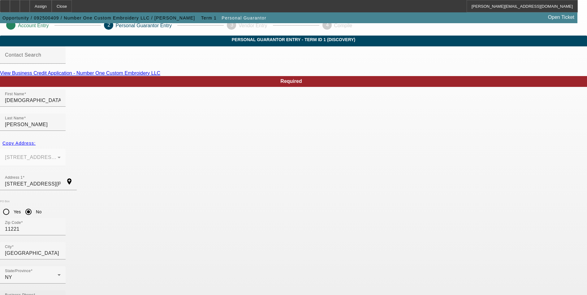
type input "Apt 2"
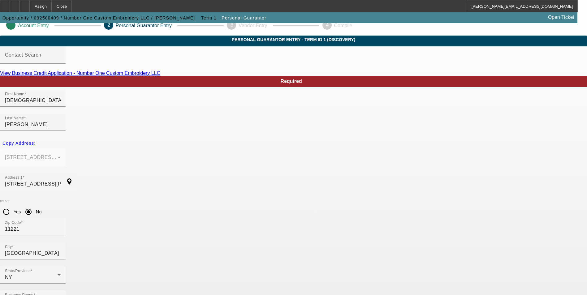
paste input "[PHONE_NUMBER]"
type input "[PHONE_NUMBER]"
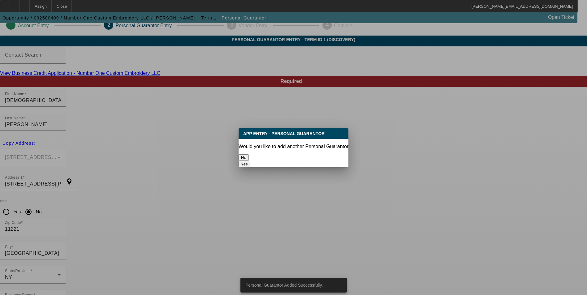
scroll to position [0, 0]
click at [249, 155] on button "No" at bounding box center [244, 158] width 10 height 7
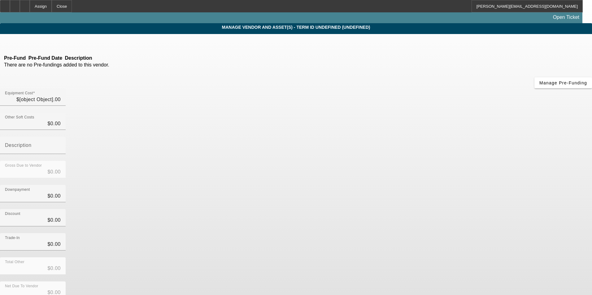
type input "$11,790.00"
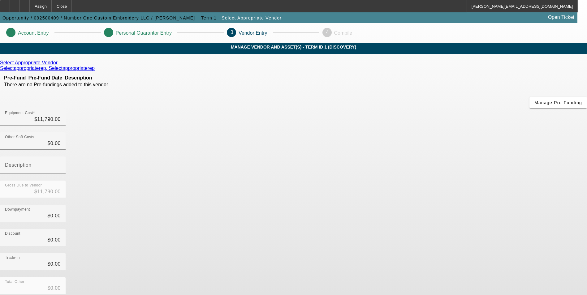
click at [59, 65] on icon at bounding box center [59, 62] width 0 height 5
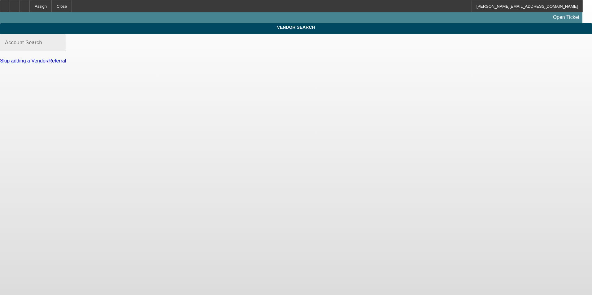
click at [61, 49] on input "Account Search" at bounding box center [33, 44] width 56 height 7
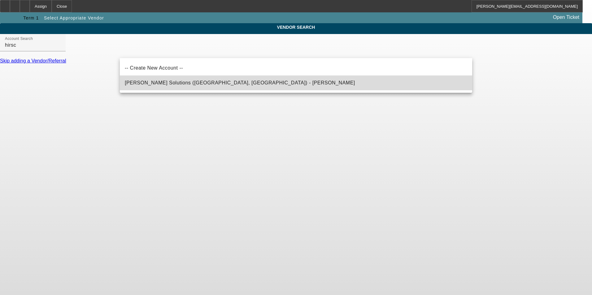
click at [231, 81] on mat-option "[PERSON_NAME] Solutions ([GEOGRAPHIC_DATA], [GEOGRAPHIC_DATA]) - [PERSON_NAME]" at bounding box center [296, 83] width 352 height 15
type input "[PERSON_NAME] Solutions ([GEOGRAPHIC_DATA], [GEOGRAPHIC_DATA]) - [PERSON_NAME]"
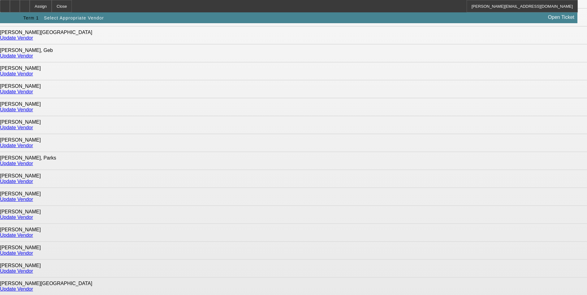
scroll to position [200, 0]
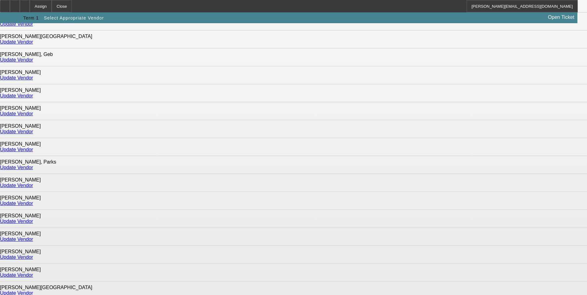
click at [33, 129] on link "Update Vendor" at bounding box center [16, 131] width 33 height 5
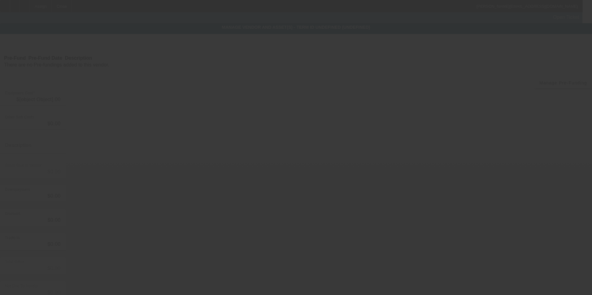
type input "$11,790.00"
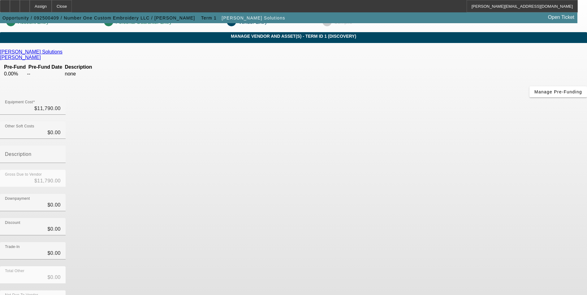
scroll to position [21, 0]
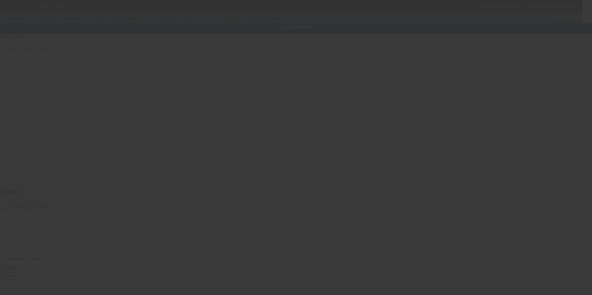
type textarea "Make: [PERSON_NAME]"
type input "[STREET_ADDRESS][PERSON_NAME]"
type input "[GEOGRAPHIC_DATA]"
type input "11221"
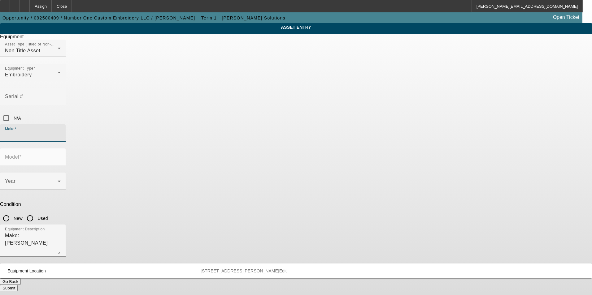
click at [61, 132] on input "Make" at bounding box center [33, 135] width 56 height 7
type input "t"
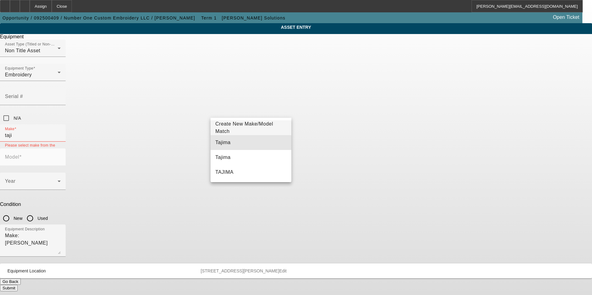
drag, startPoint x: 250, startPoint y: 143, endPoint x: 319, endPoint y: 122, distance: 72.4
click at [254, 142] on mat-option "Tajima" at bounding box center [251, 142] width 81 height 15
type input "Tajima"
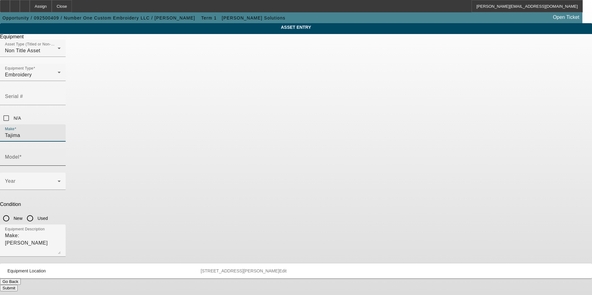
click at [61, 156] on input "Model" at bounding box center [33, 159] width 56 height 7
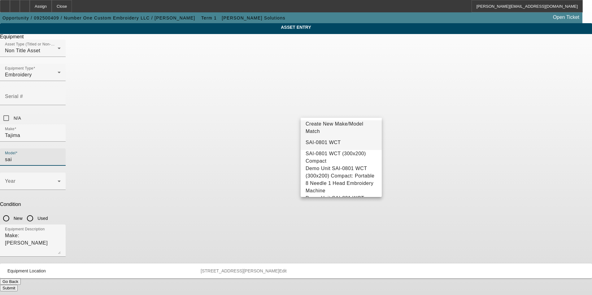
drag, startPoint x: 355, startPoint y: 145, endPoint x: 303, endPoint y: 145, distance: 52.0
click at [354, 145] on mat-option "SAI-0801 WCT" at bounding box center [341, 142] width 81 height 15
type input "SAI-0801 WCT"
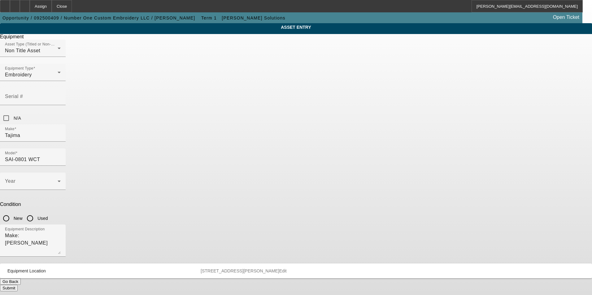
click at [66, 190] on div at bounding box center [33, 193] width 66 height 7
click at [58, 180] on span at bounding box center [31, 183] width 53 height 7
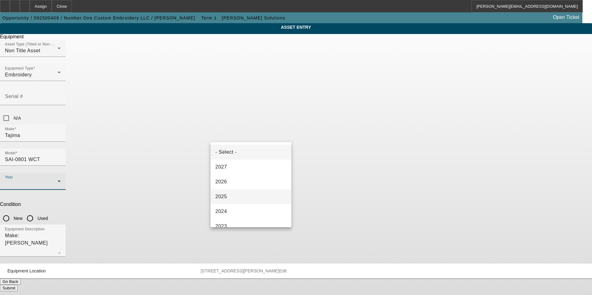
click at [243, 196] on mat-option "2025" at bounding box center [251, 197] width 81 height 15
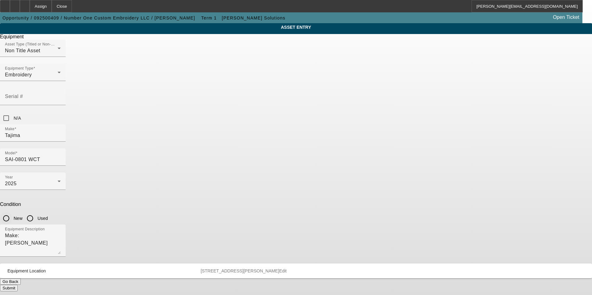
click at [12, 212] on input "New" at bounding box center [6, 218] width 12 height 12
radio input "true"
drag, startPoint x: 250, startPoint y: 166, endPoint x: 170, endPoint y: 161, distance: 80.7
click at [170, 161] on div "ASSET ENTRY Delete asset Equipment Asset Type (Titled or Non-Titled) Non Title …" at bounding box center [296, 157] width 592 height 268
type textarea "new compact single head embroidery machine"
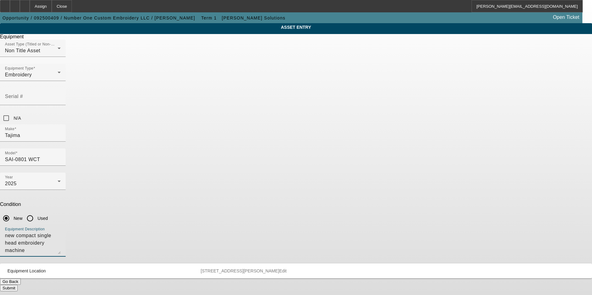
click at [18, 285] on button "Submit" at bounding box center [9, 288] width 18 height 7
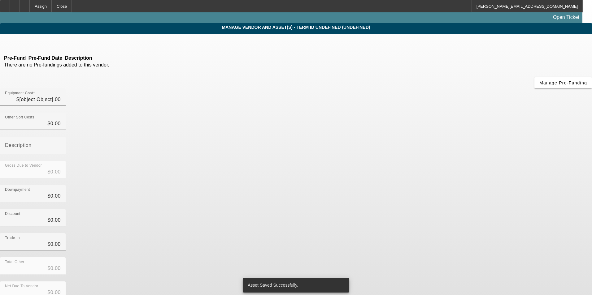
type input "$11,790.00"
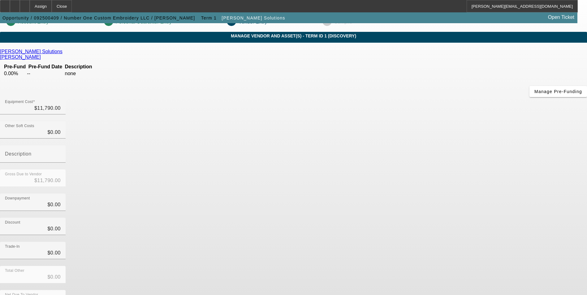
scroll to position [21, 0]
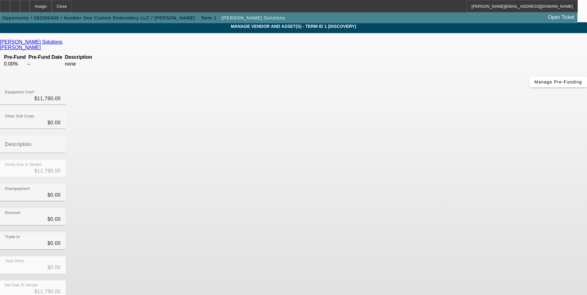
click at [432, 281] on div "Net Due To Vendor $11,790.00" at bounding box center [293, 293] width 587 height 24
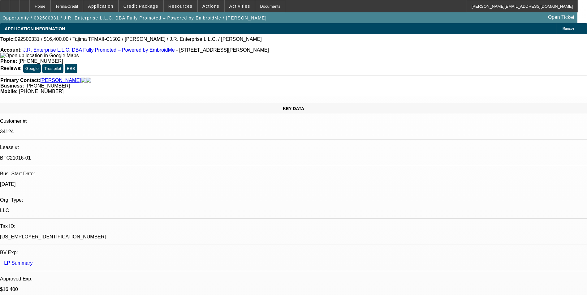
select select "0"
select select "2"
select select "0"
select select "2"
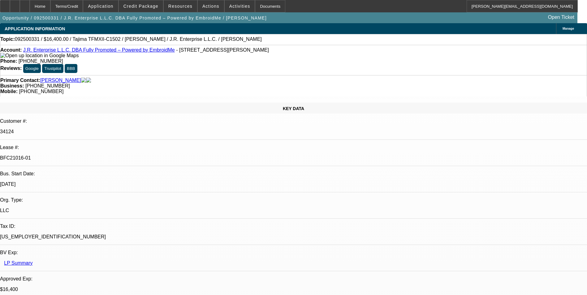
select select "0.1"
select select "0"
select select "2"
select select "0"
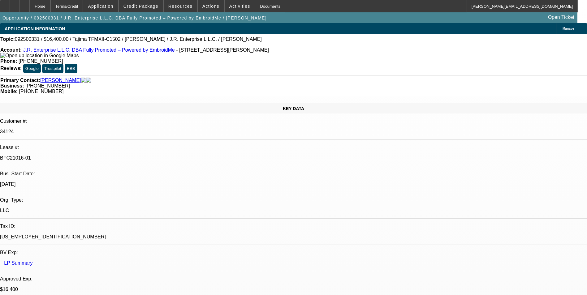
select select "2"
select select "0.1"
select select "1"
select select "2"
select select "6"
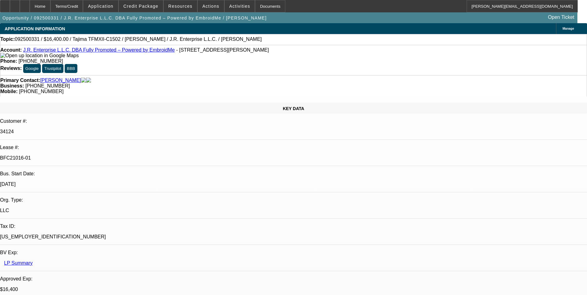
select select "1"
select select "2"
select select "4"
select select "1"
select select "2"
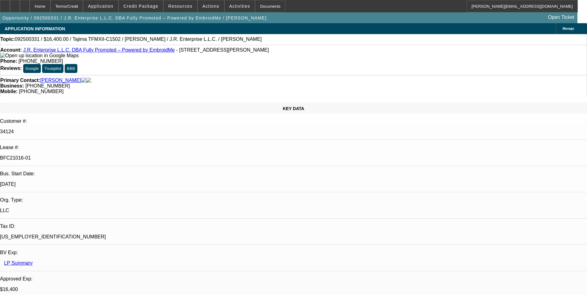
select select "6"
select select "1"
select select "2"
select select "4"
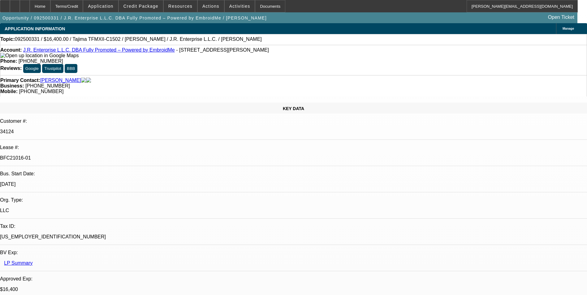
click at [461, 155] on span "Reply All" at bounding box center [464, 155] width 17 height 5
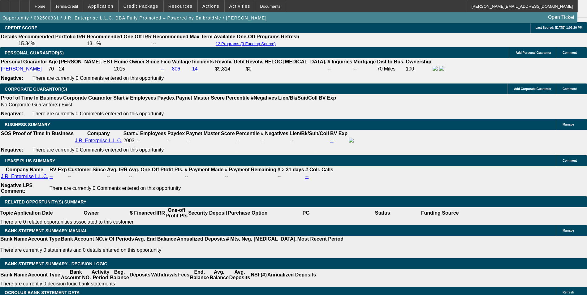
scroll to position [926, 0]
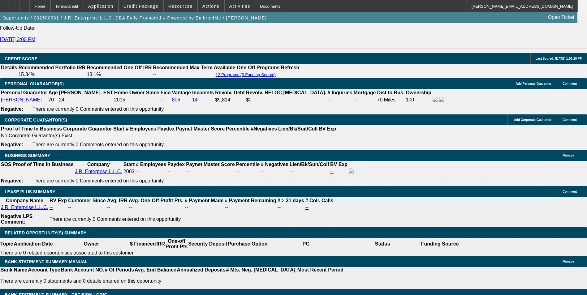
drag, startPoint x: 494, startPoint y: 98, endPoint x: 495, endPoint y: 93, distance: 4.9
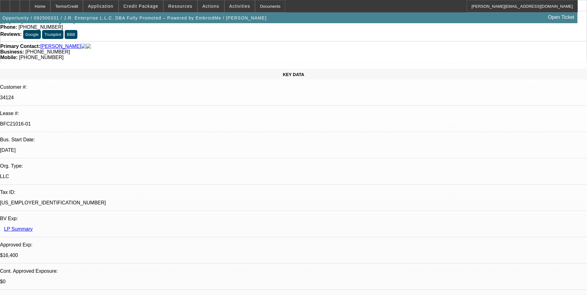
scroll to position [0, 0]
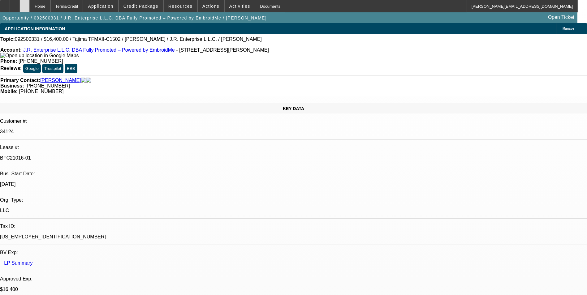
click at [30, 4] on div at bounding box center [25, 6] width 10 height 12
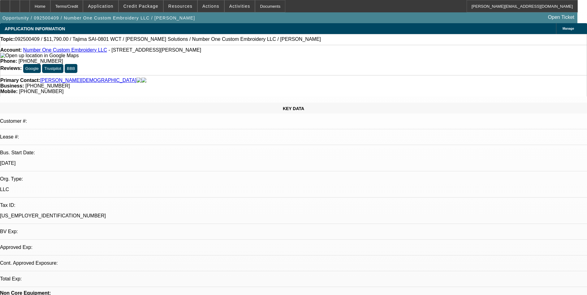
select select "0"
select select "2"
select select "0.1"
select select "4"
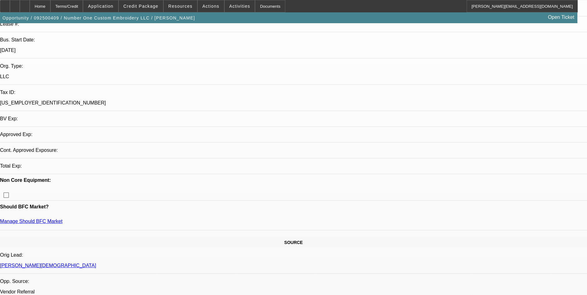
scroll to position [124, 0]
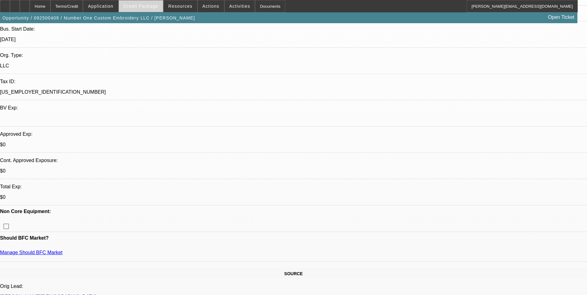
click at [159, 8] on span "Credit Package" at bounding box center [141, 6] width 35 height 5
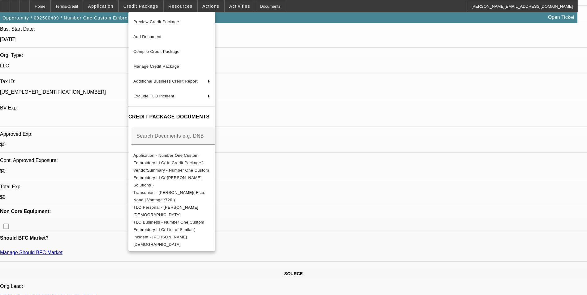
click at [319, 59] on div at bounding box center [293, 147] width 587 height 295
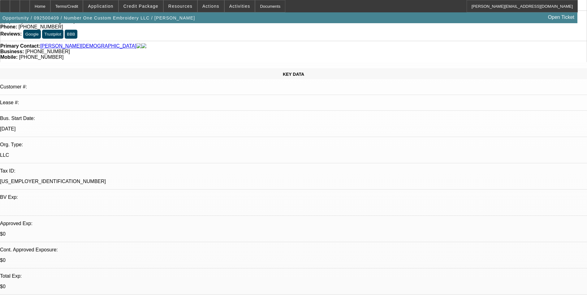
scroll to position [0, 0]
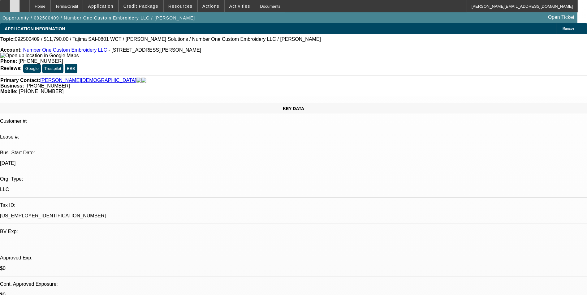
click at [15, 4] on icon at bounding box center [15, 4] width 0 height 0
click at [154, 8] on span "Credit Package" at bounding box center [141, 6] width 35 height 5
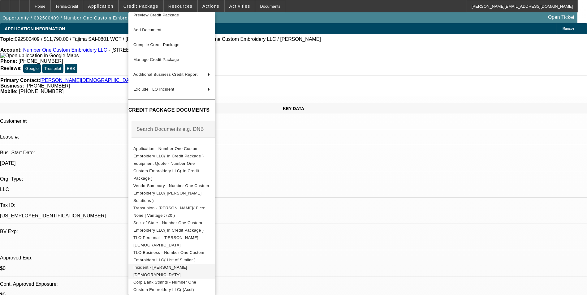
scroll to position [9, 0]
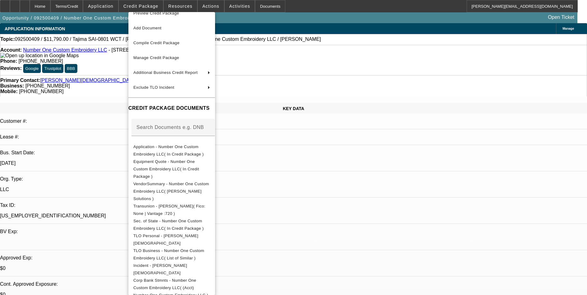
click at [337, 191] on div at bounding box center [293, 147] width 587 height 295
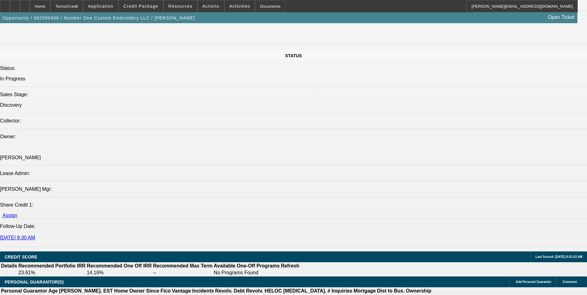
scroll to position [712, 0]
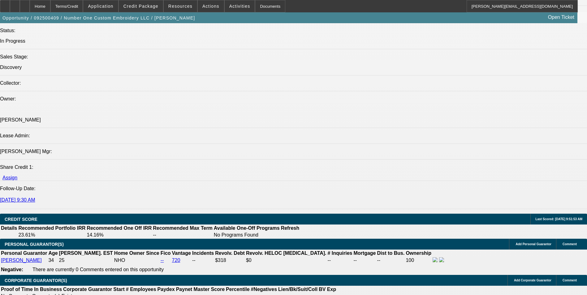
type input "$1,750.00"
type input "UNKNOWN"
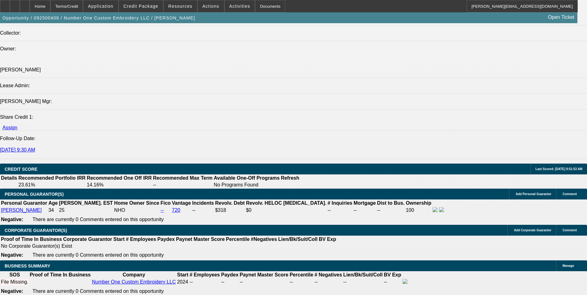
scroll to position [774, 0]
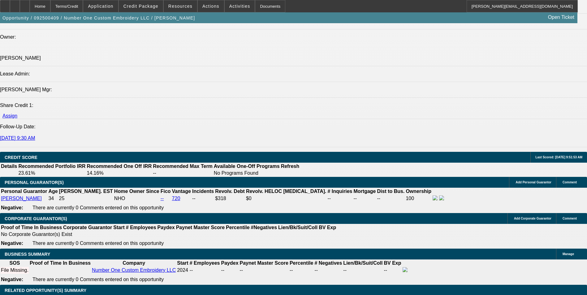
drag, startPoint x: 122, startPoint y: 195, endPoint x: 155, endPoint y: 190, distance: 32.6
type input "$243.00"
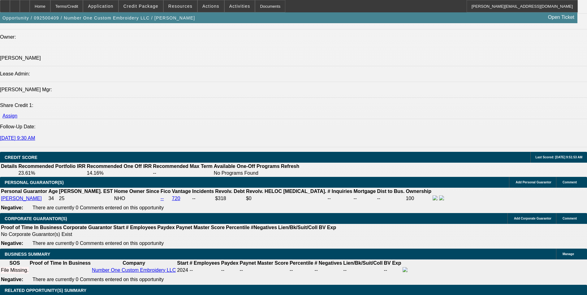
drag, startPoint x: 123, startPoint y: 196, endPoint x: 148, endPoint y: 197, distance: 25.7
type input "$486.00"
type input "60"
type input "$0.32"
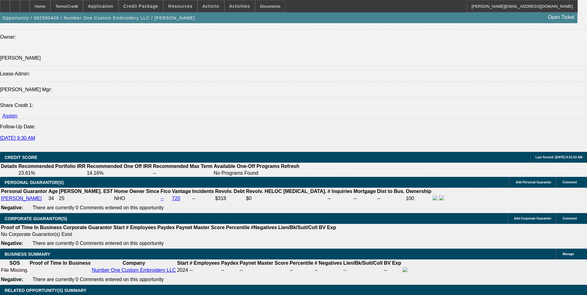
type input "$0.16"
type input "60"
drag, startPoint x: 228, startPoint y: 200, endPoint x: 232, endPoint y: 196, distance: 5.7
drag, startPoint x: 98, startPoint y: 195, endPoint x: 178, endPoint y: 194, distance: 80.5
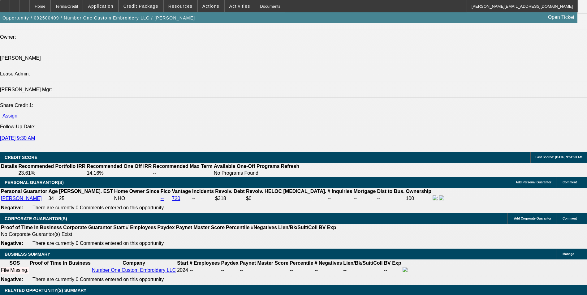
type input "243"
type input "$486.00"
type input "15.8"
type input "$243.00"
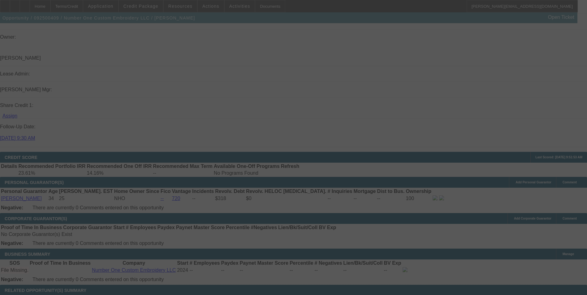
select select "0"
select select "2"
select select "0.1"
select select "4"
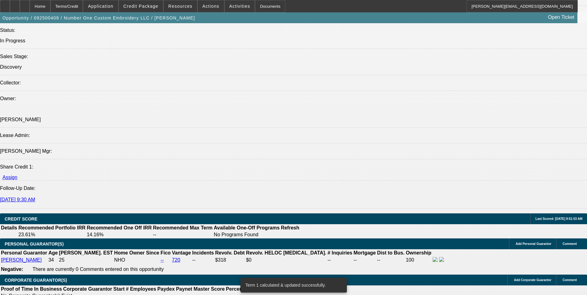
scroll to position [712, 0]
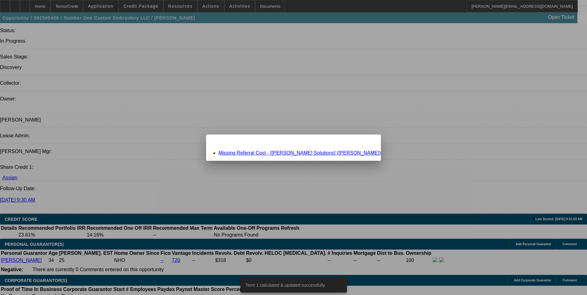
scroll to position [0, 0]
click at [264, 154] on link "Missing Referral Cost - [Hirsch Solutions] (Gillespie, Bernie)" at bounding box center [300, 152] width 163 height 5
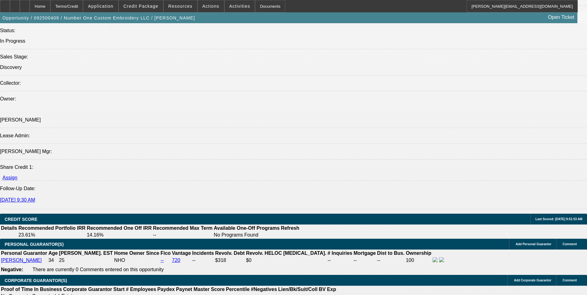
scroll to position [712, 0]
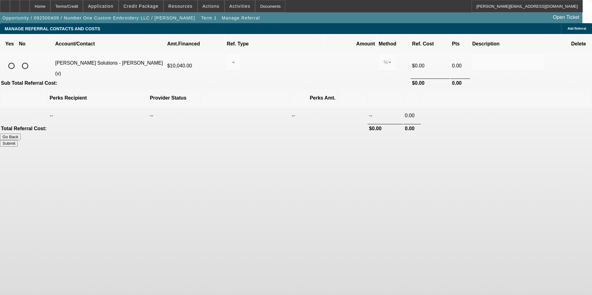
click at [18, 60] on input "radio" at bounding box center [11, 66] width 12 height 12
radio input "true"
click at [232, 59] on div at bounding box center [232, 62] width 0 height 7
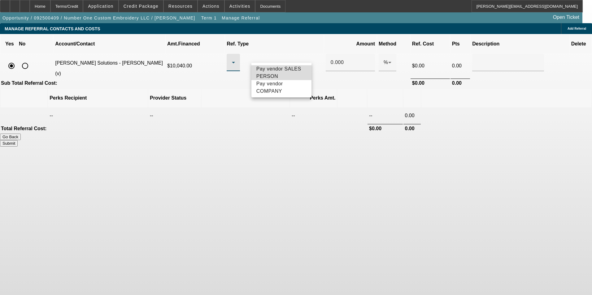
click at [293, 70] on span "Pay vendor SALES PERSON" at bounding box center [281, 72] width 50 height 15
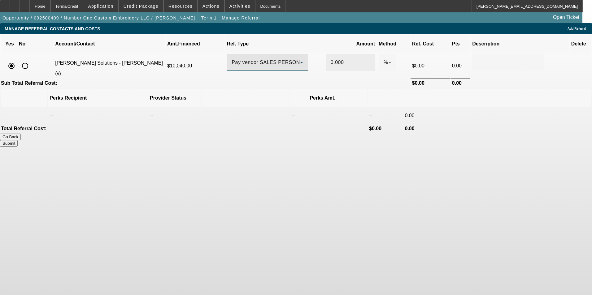
click at [331, 59] on input "0.000" at bounding box center [350, 62] width 39 height 7
click at [437, 108] on td at bounding box center [506, 115] width 170 height 15
click at [18, 140] on button "Submit" at bounding box center [9, 143] width 18 height 7
type input "0.500"
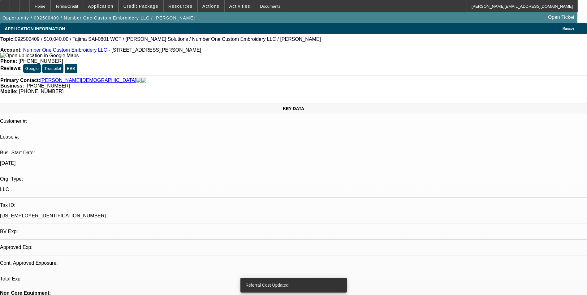
select select "0"
select select "2"
select select "0.1"
select select "4"
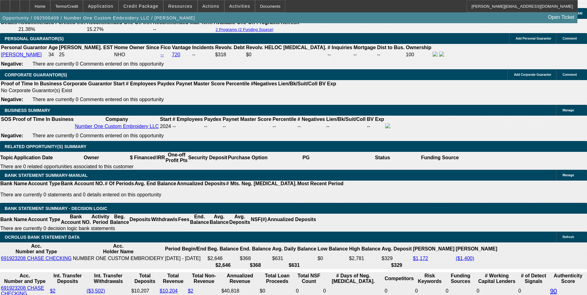
scroll to position [898, 0]
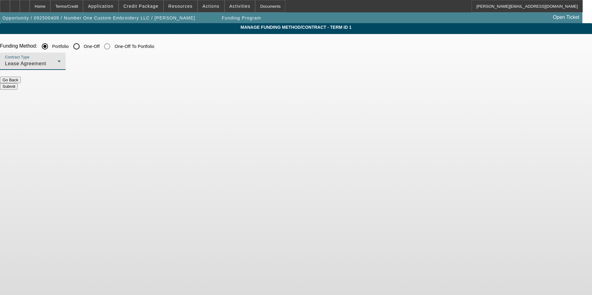
click at [58, 63] on div "Lease Agreement" at bounding box center [31, 63] width 53 height 7
drag, startPoint x: 162, startPoint y: 98, endPoint x: 165, endPoint y: 93, distance: 6.3
click at [162, 98] on span "Equipment Finance Agreement" at bounding box center [160, 95] width 71 height 15
click at [18, 83] on button "Submit" at bounding box center [9, 86] width 18 height 7
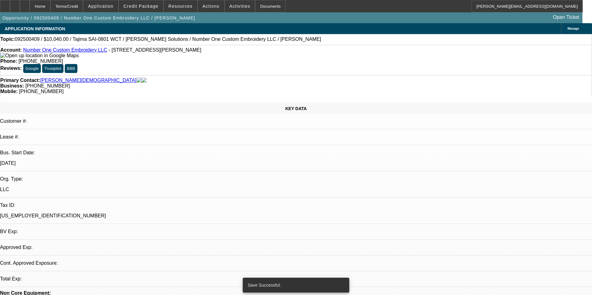
select select "0"
select select "2"
select select "0"
select select "6"
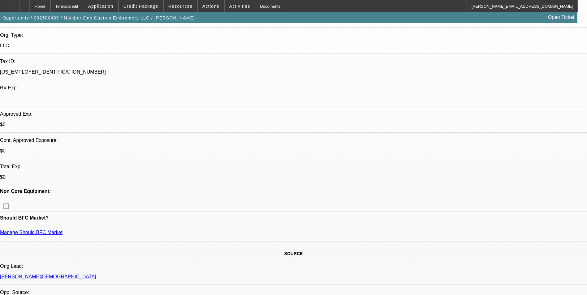
scroll to position [155, 0]
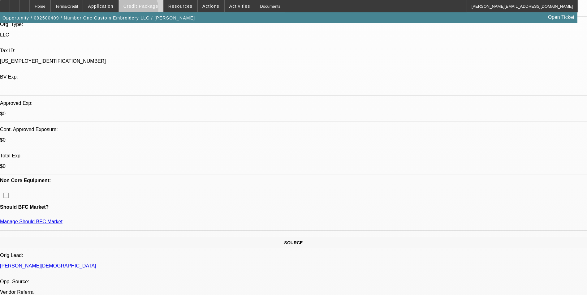
click at [148, 10] on span at bounding box center [141, 6] width 44 height 15
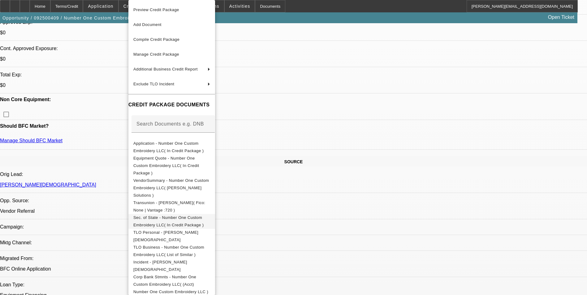
scroll to position [248, 0]
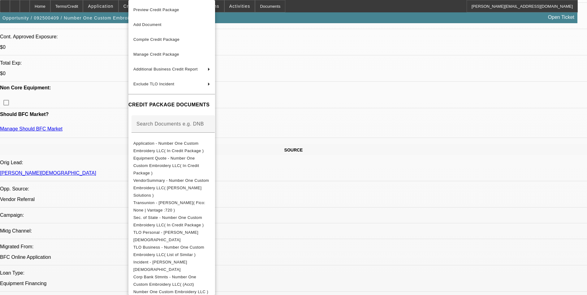
click at [390, 219] on div at bounding box center [293, 147] width 587 height 295
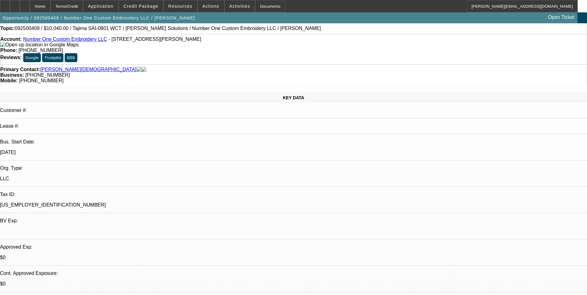
scroll to position [0, 0]
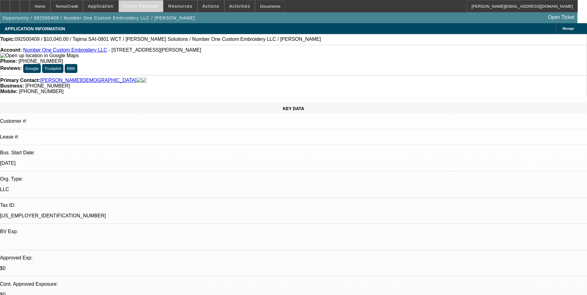
click at [138, 7] on span "Credit Package" at bounding box center [141, 6] width 35 height 5
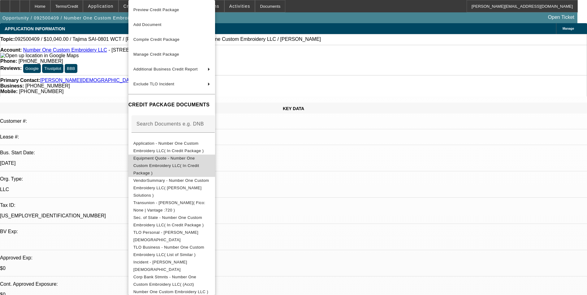
click at [188, 159] on span "Equipment Quote - Number One Custom Embroidery LLC( In Credit Package )" at bounding box center [166, 166] width 66 height 20
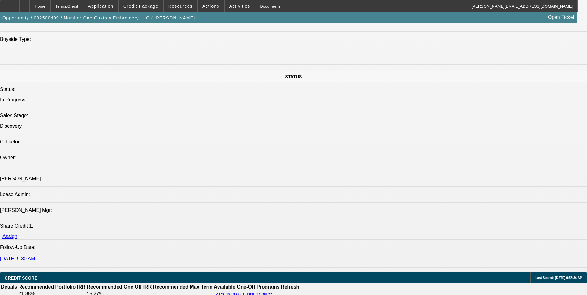
scroll to position [650, 0]
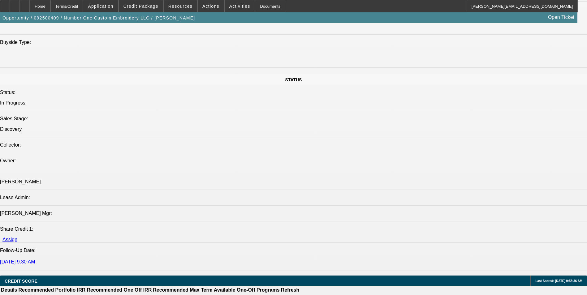
radio input "true"
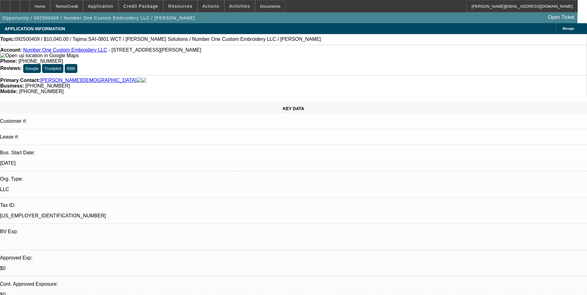
scroll to position [13, 0]
type textarea "[PERSON_NAME] started this embroidery business in [DATE]. He currently has a Ba…"
radio input "true"
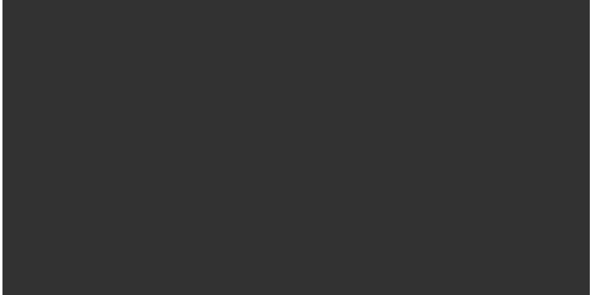
scroll to position [0, 0]
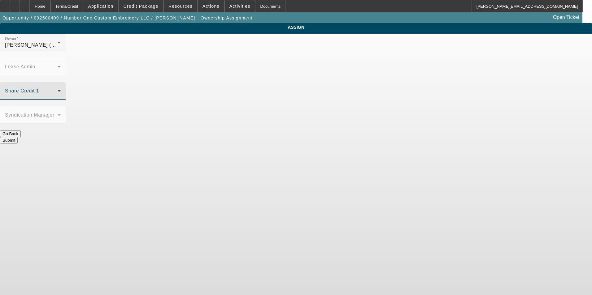
click at [58, 90] on span at bounding box center [31, 93] width 53 height 7
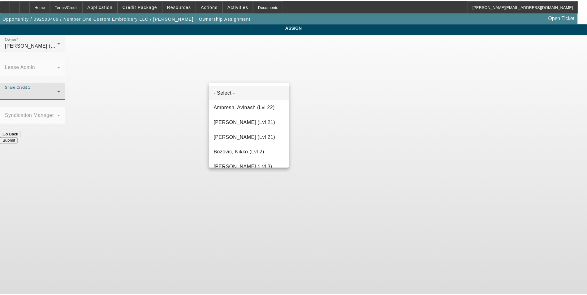
scroll to position [765, 0]
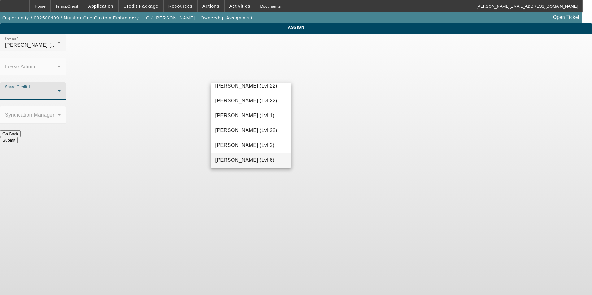
click at [259, 159] on span "Wesolowski, John (Lvl 6)" at bounding box center [245, 160] width 59 height 7
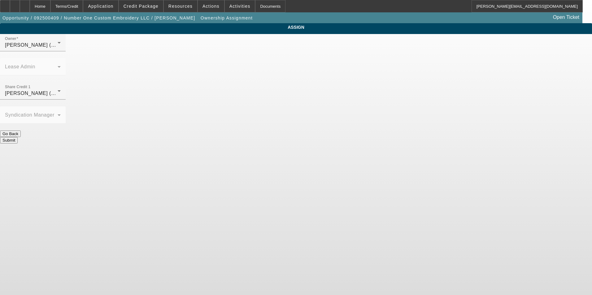
click at [18, 137] on button "Submit" at bounding box center [9, 140] width 18 height 7
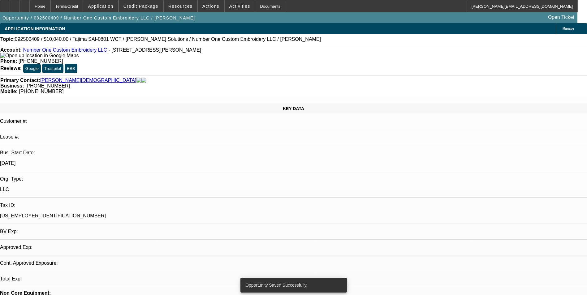
select select "0"
select select "2"
select select "0"
select select "6"
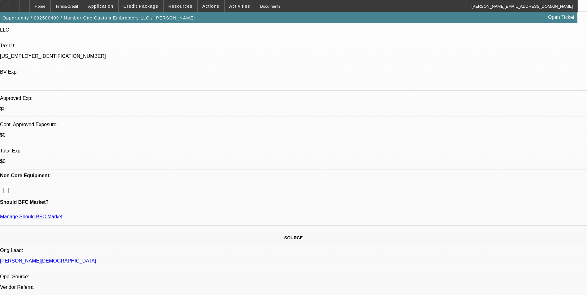
scroll to position [155, 0]
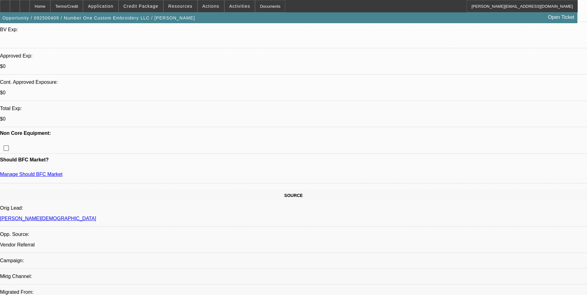
scroll to position [124, 0]
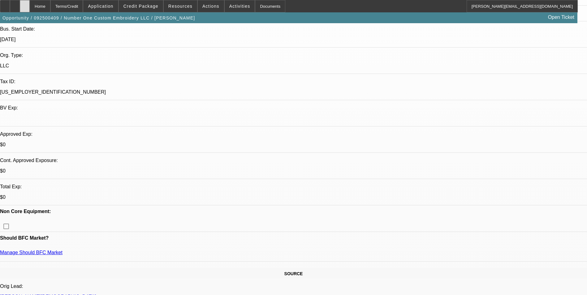
click at [30, 7] on div at bounding box center [25, 6] width 10 height 12
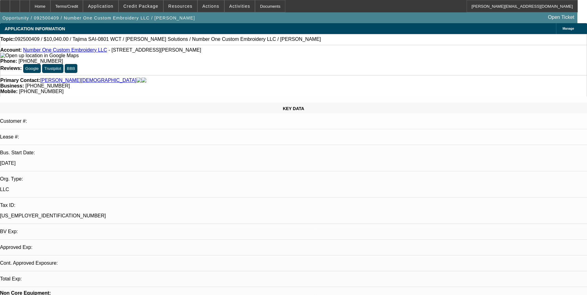
select select "0"
select select "2"
select select "0"
select select "1"
select select "2"
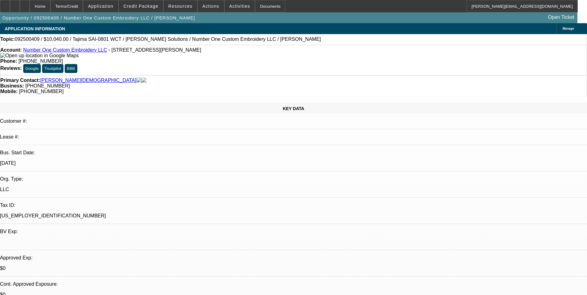
select select "6"
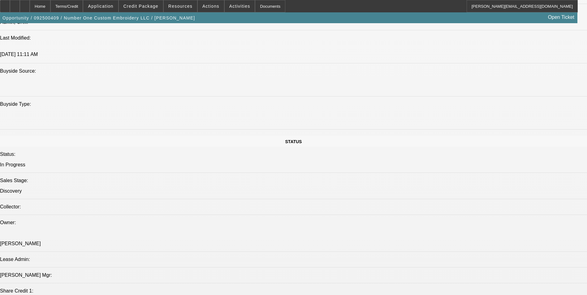
scroll to position [774, 0]
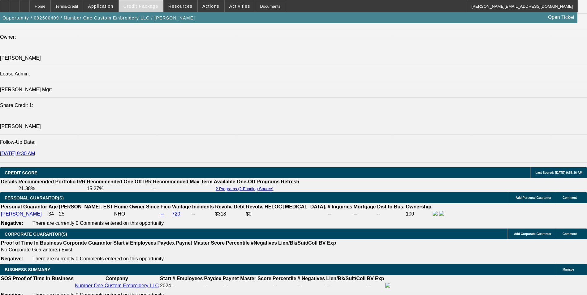
click at [151, 6] on span "Credit Package" at bounding box center [141, 6] width 35 height 5
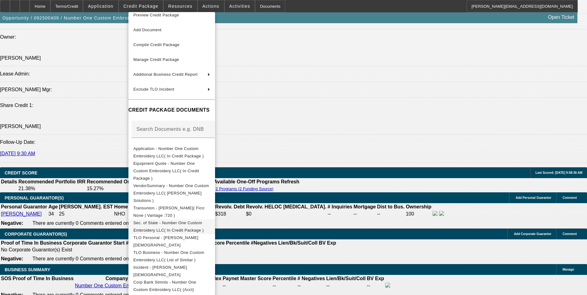
scroll to position [9, 0]
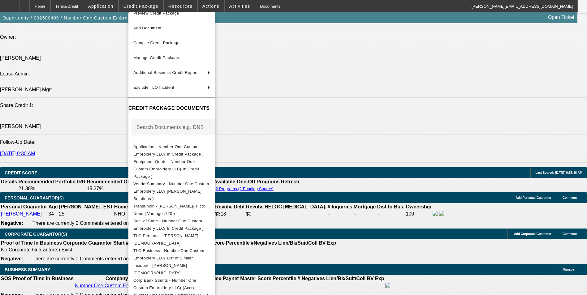
click at [321, 212] on div at bounding box center [293, 147] width 587 height 295
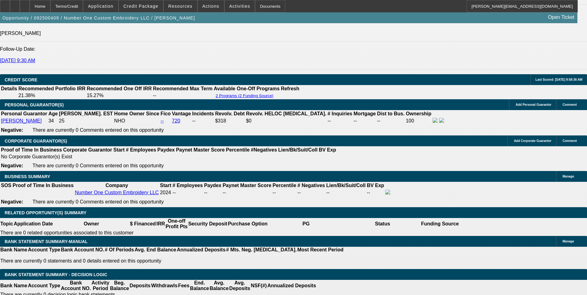
scroll to position [867, 0]
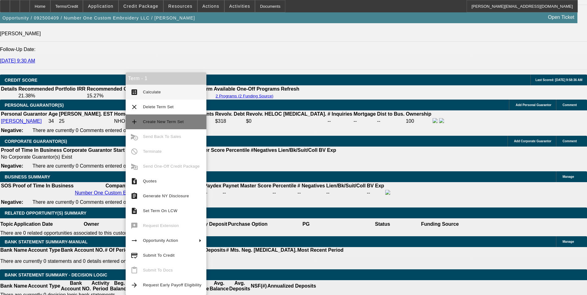
click at [185, 122] on span "Create New Term Set" at bounding box center [172, 121] width 59 height 7
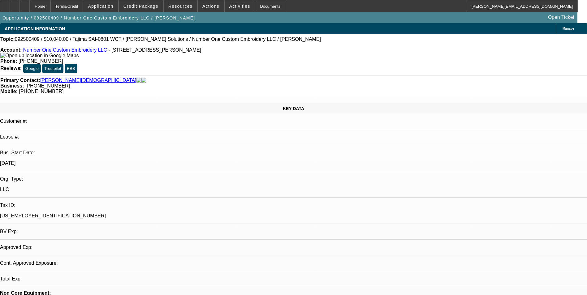
select select "0"
select select "2"
select select "0"
select select "2"
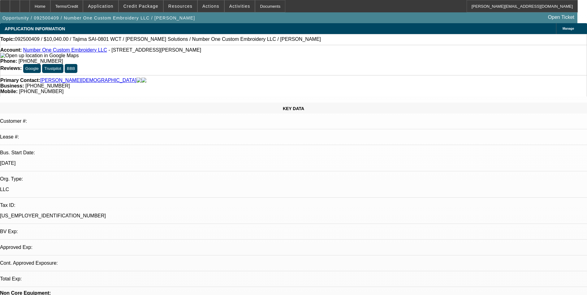
select select "0"
select select "1"
select select "2"
select select "6"
select select "1"
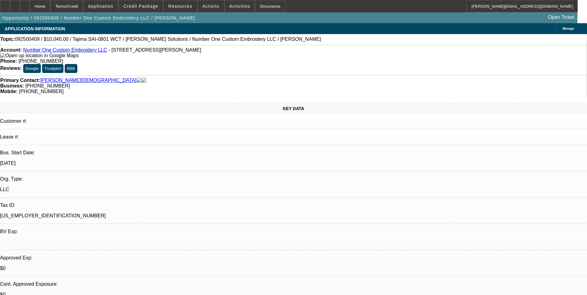
select select "2"
select select "6"
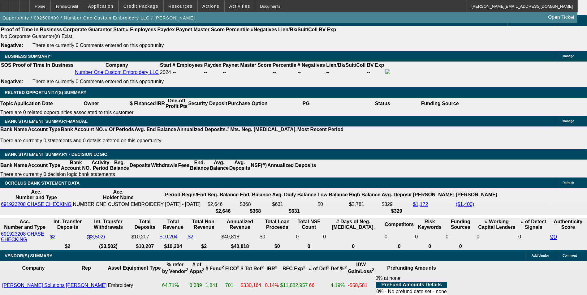
scroll to position [991, 0]
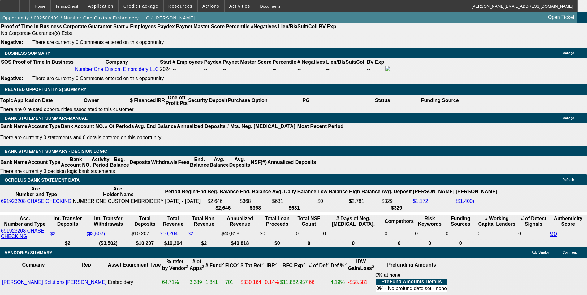
drag, startPoint x: 172, startPoint y: 77, endPoint x: 215, endPoint y: 73, distance: 43.8
type input "24"
type input "$48.00"
type input "UNKNOWN"
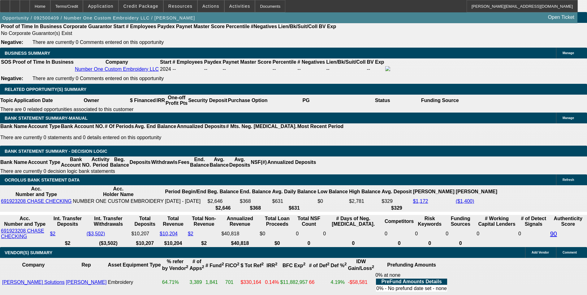
type input "248"
type input "$496.00"
type input "16.7"
type input "$248.00"
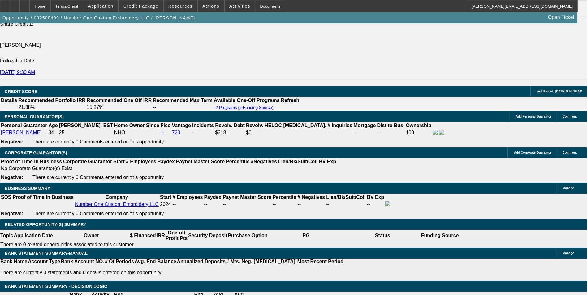
scroll to position [836, 0]
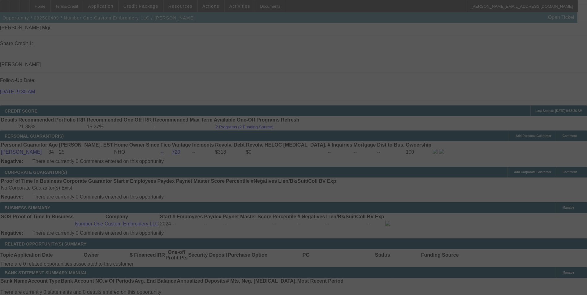
select select "0"
select select "2"
select select "0"
select select "6"
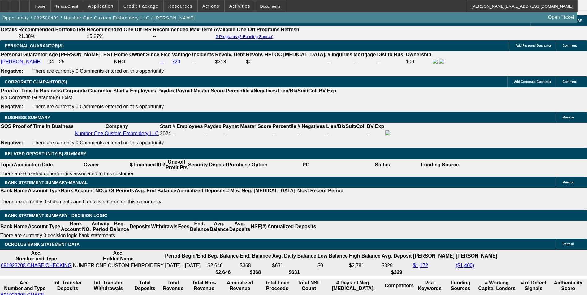
scroll to position [929, 0]
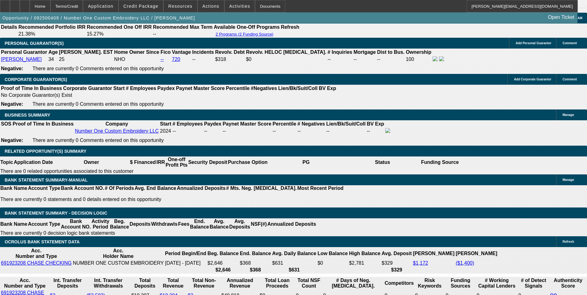
drag, startPoint x: 92, startPoint y: 141, endPoint x: 143, endPoint y: 130, distance: 52.0
type input "28"
type input "$56.00"
type input "UNKNOWN"
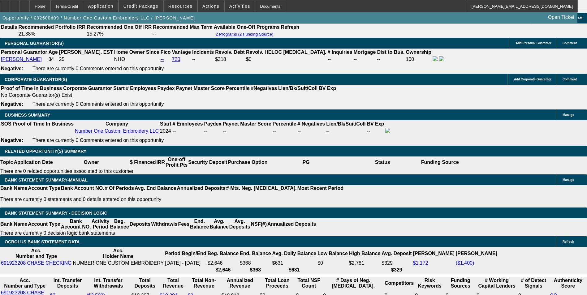
type input "286"
type input "$572.00"
type input "23.5"
type input "$286.00"
drag, startPoint x: 121, startPoint y: 139, endPoint x: 155, endPoint y: 136, distance: 33.9
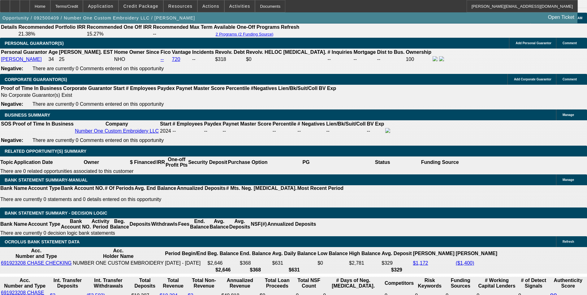
type input "48"
type input "$5,268.30"
type input "$2,634.15"
type input "$649.26"
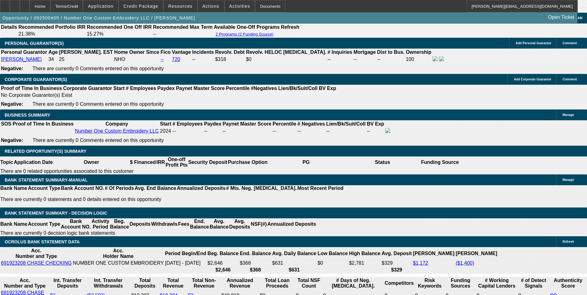
type input "$324.63"
type input "48"
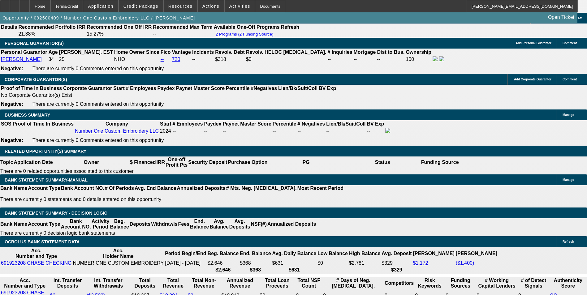
type input "2"
type input "$4.00"
type input "286"
type input "$572.00"
type input "16.3"
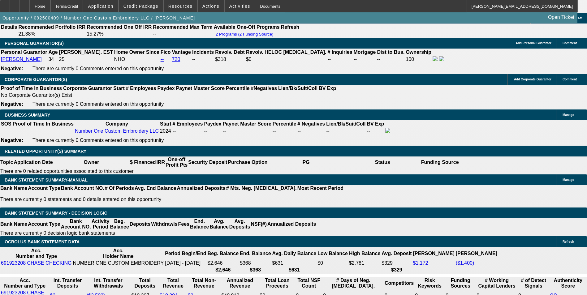
type input "$286.00"
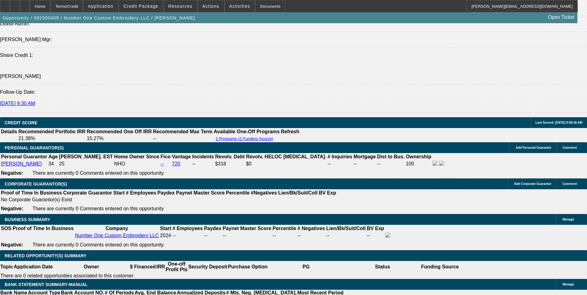
scroll to position [805, 0]
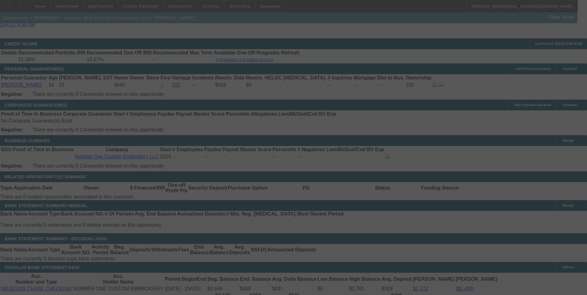
scroll to position [960, 0]
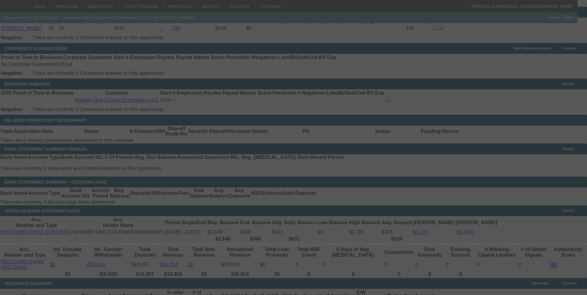
select select "0"
select select "2"
select select "0"
select select "6"
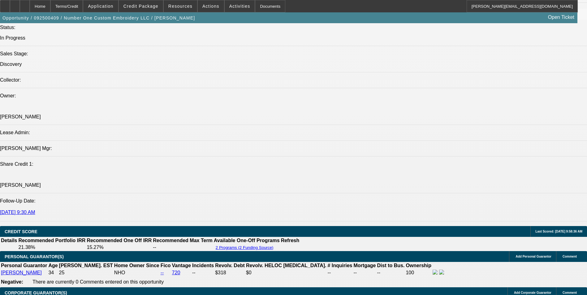
scroll to position [712, 0]
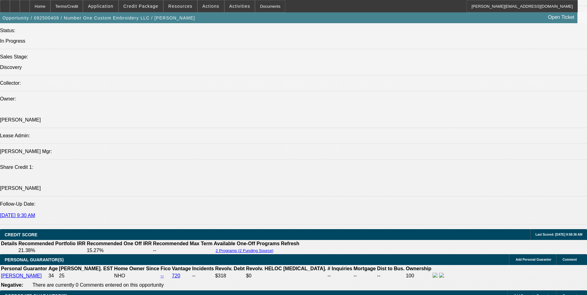
drag, startPoint x: 267, startPoint y: 130, endPoint x: 48, endPoint y: 125, distance: 219.0
drag, startPoint x: 48, startPoint y: 125, endPoint x: 54, endPoint y: 125, distance: 6.8
copy span "[PERSON_NAME] started this embroidery business in [DATE]. He currently has a Ba…"
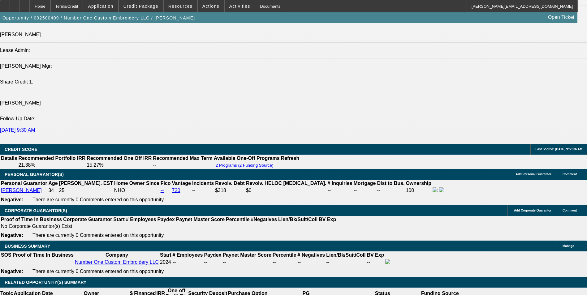
scroll to position [805, 0]
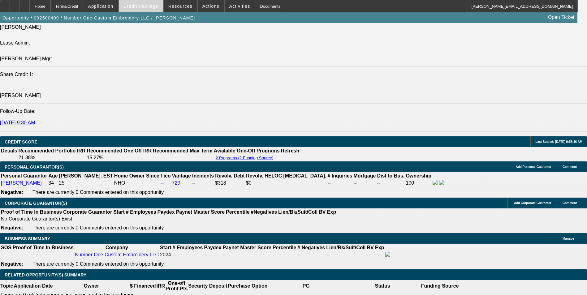
click at [147, 5] on span "Credit Package" at bounding box center [141, 6] width 35 height 5
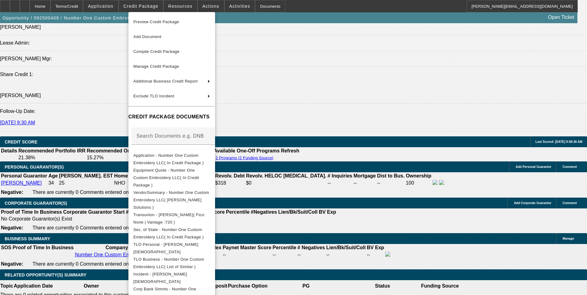
click at [351, 210] on div at bounding box center [293, 147] width 587 height 295
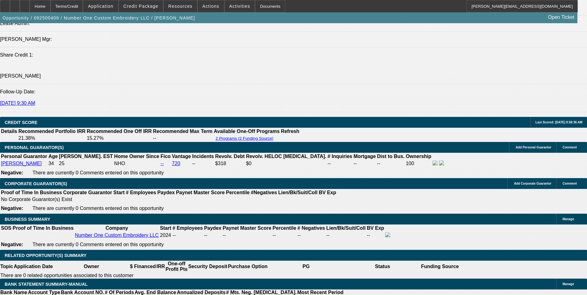
scroll to position [774, 0]
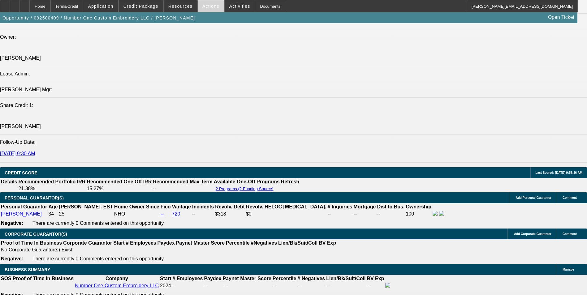
click at [207, 7] on span "Actions" at bounding box center [211, 6] width 17 height 5
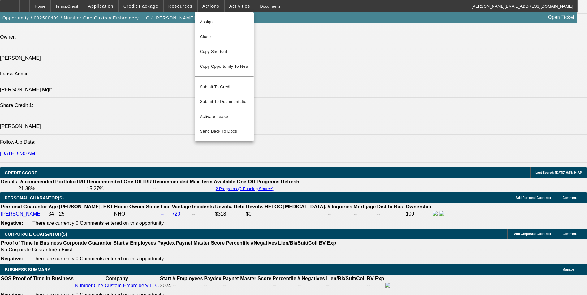
click at [313, 161] on div at bounding box center [293, 147] width 587 height 295
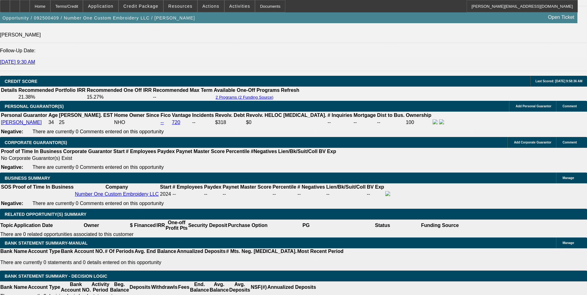
scroll to position [929, 0]
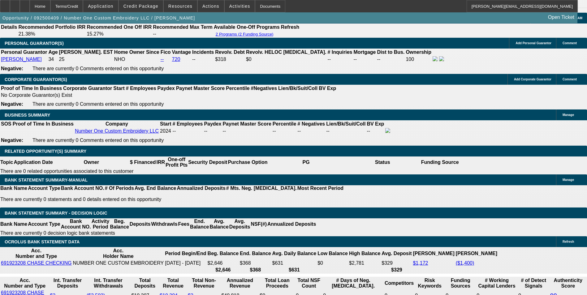
drag, startPoint x: 90, startPoint y: 139, endPoint x: 243, endPoint y: 143, distance: 153.3
type input "2"
type input "$4.00"
type input "UNKNOWN"
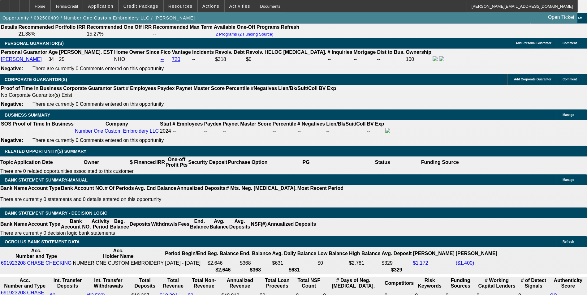
type input "287"
type input "16.5"
type input "$574.00"
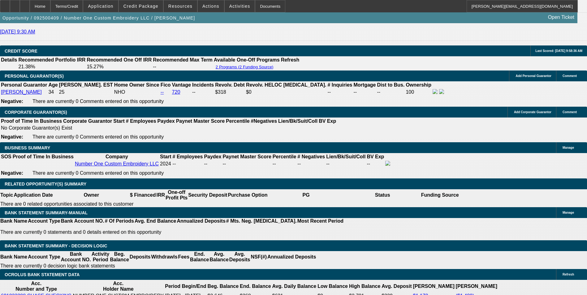
scroll to position [836, 0]
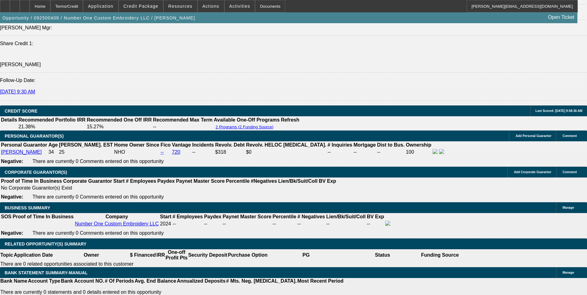
type input "$287.00"
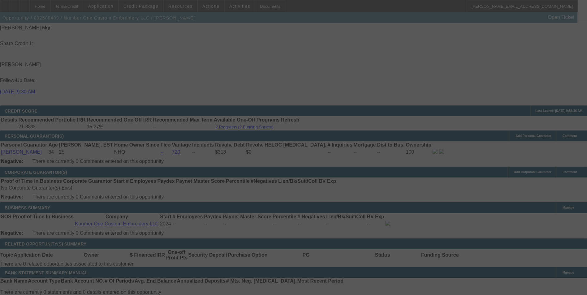
select select "0"
select select "2"
select select "0"
select select "6"
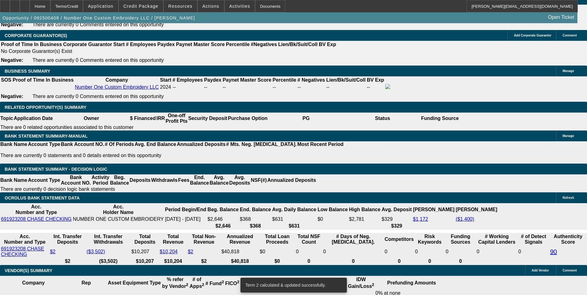
scroll to position [991, 0]
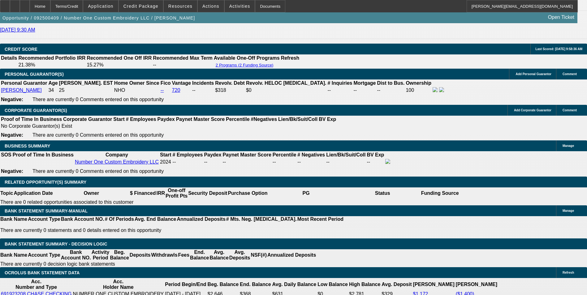
scroll to position [774, 0]
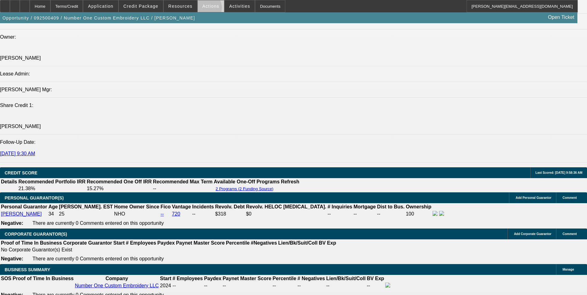
click at [203, 9] on span at bounding box center [211, 6] width 26 height 15
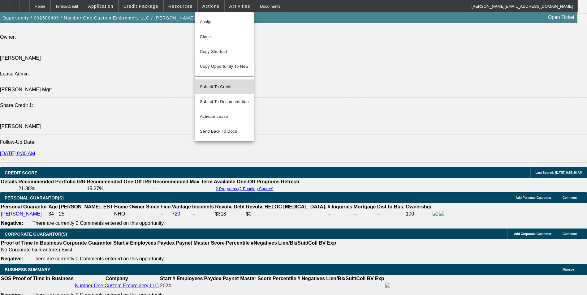
click at [229, 83] on span "Submit To Credit" at bounding box center [224, 86] width 49 height 7
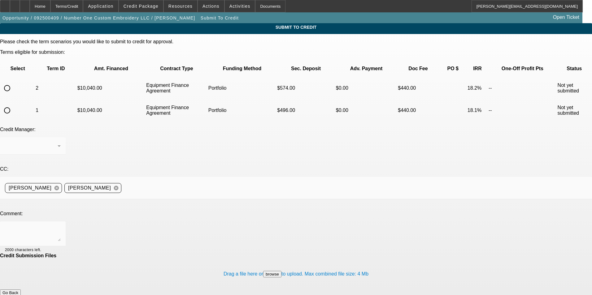
click at [13, 104] on input "radio" at bounding box center [7, 110] width 12 height 12
radio input "true"
click at [58, 142] on div "Arida, George" at bounding box center [31, 145] width 53 height 7
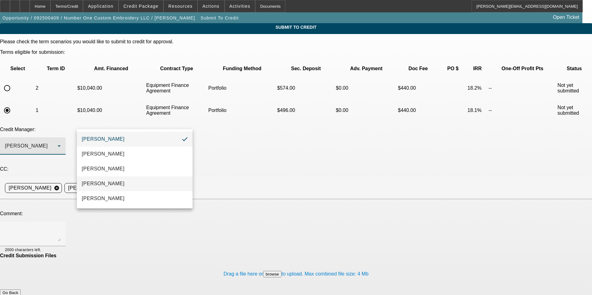
click at [111, 187] on mat-option "Magner, Bill" at bounding box center [135, 183] width 116 height 15
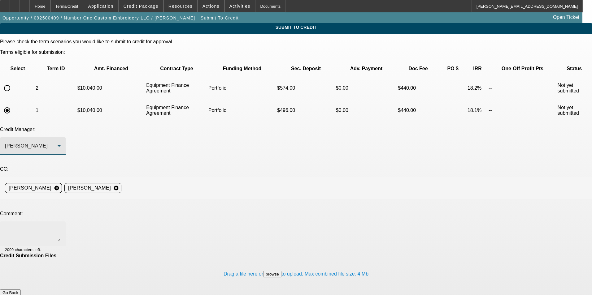
click at [61, 227] on textarea at bounding box center [33, 234] width 56 height 15
paste textarea "Christian Magdaleno started this embroidery business in November 2024. He curre…"
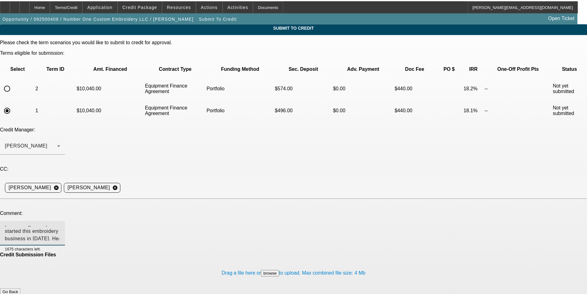
scroll to position [7, 0]
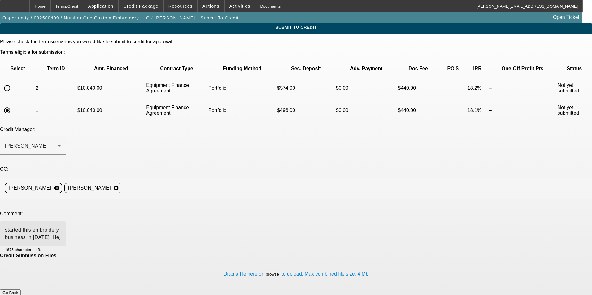
click at [61, 227] on textarea "Bill - Christian Magdaleno started this embroidery business in November 2024. H…" at bounding box center [33, 234] width 56 height 15
type textarea "Bill - Christian Magdaleno started this embroidery business in November 2024. H…"
click at [18, 295] on button "Submit" at bounding box center [9, 299] width 18 height 7
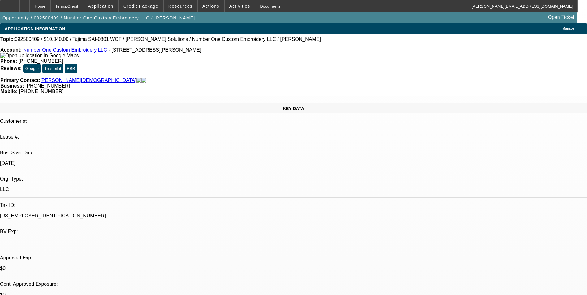
select select "0"
select select "2"
select select "0"
select select "6"
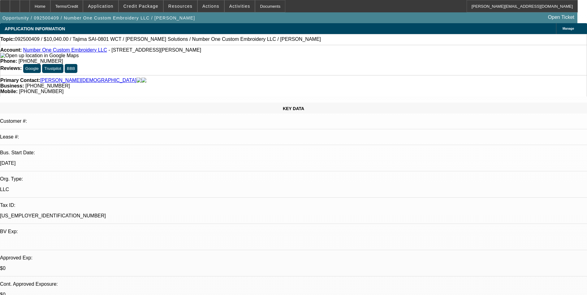
select select "0"
select select "2"
select select "0"
select select "6"
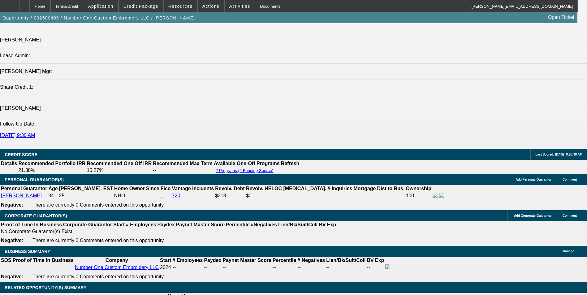
scroll to position [898, 0]
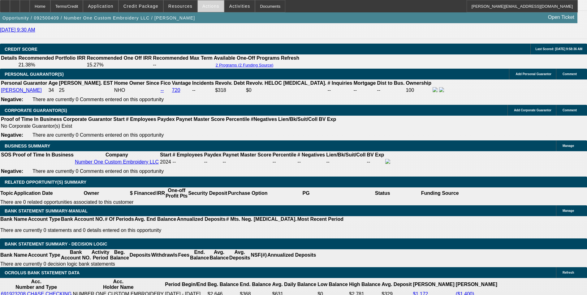
click at [208, 4] on span "Actions" at bounding box center [211, 6] width 17 height 5
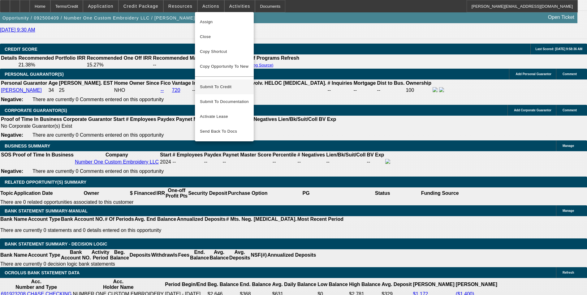
click at [230, 83] on span "Submit To Credit" at bounding box center [224, 86] width 49 height 7
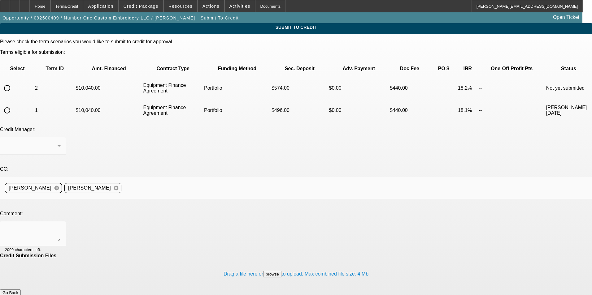
click at [13, 82] on input "radio" at bounding box center [7, 88] width 12 height 12
radio input "true"
click at [58, 142] on div "Arida, George" at bounding box center [31, 145] width 53 height 7
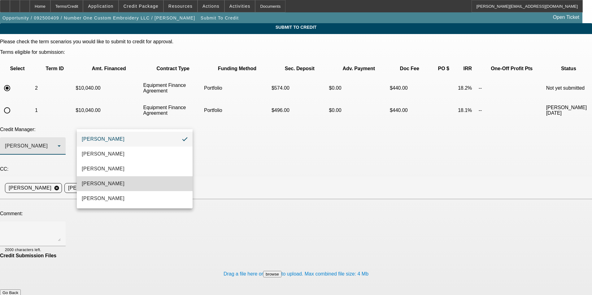
click at [116, 184] on mat-option "Magner, Bill" at bounding box center [135, 183] width 116 height 15
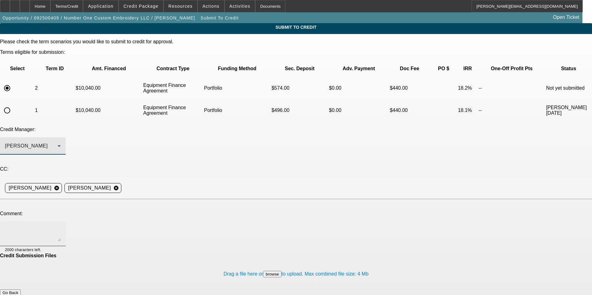
click at [61, 227] on textarea at bounding box center [33, 234] width 56 height 15
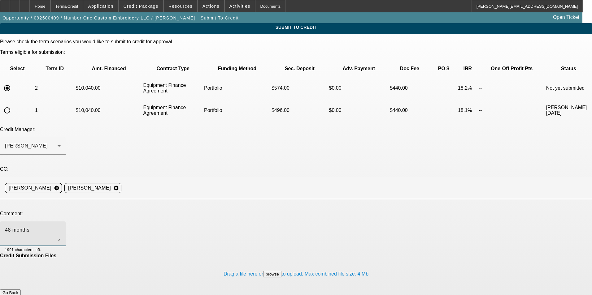
type textarea "48 months"
click at [18, 295] on button "Submit" at bounding box center [9, 299] width 18 height 7
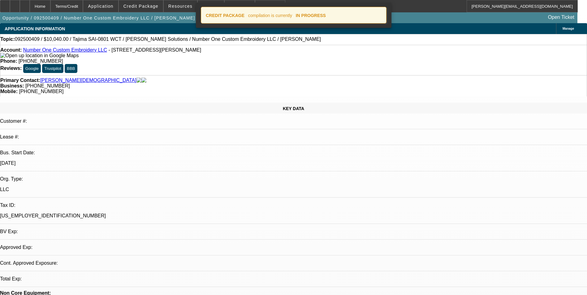
select select "0"
select select "2"
select select "0"
select select "6"
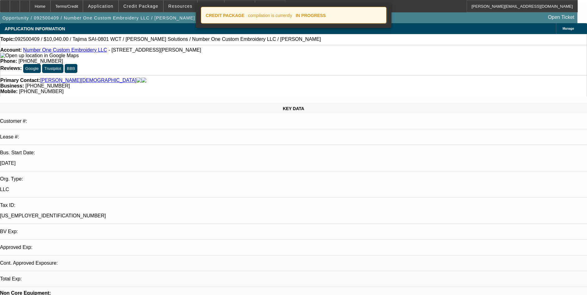
select select "0"
select select "2"
select select "0"
select select "6"
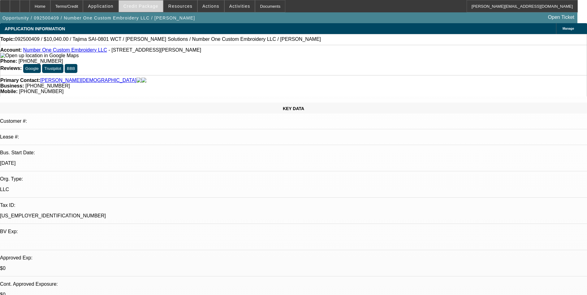
click at [152, 3] on span at bounding box center [141, 6] width 44 height 15
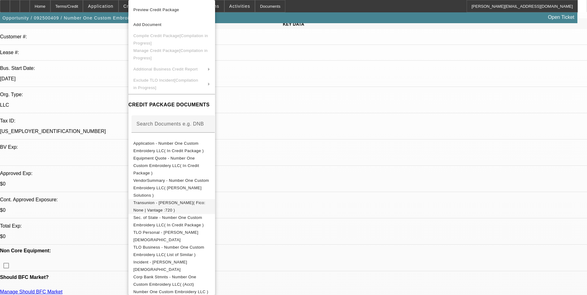
scroll to position [93, 0]
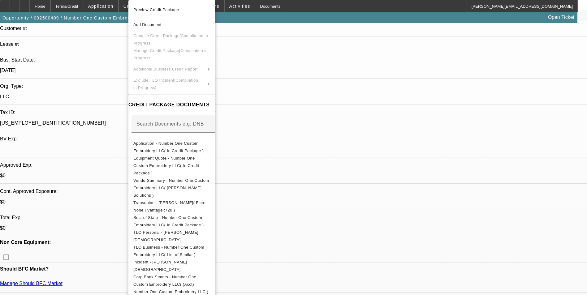
click at [328, 104] on div at bounding box center [293, 147] width 587 height 295
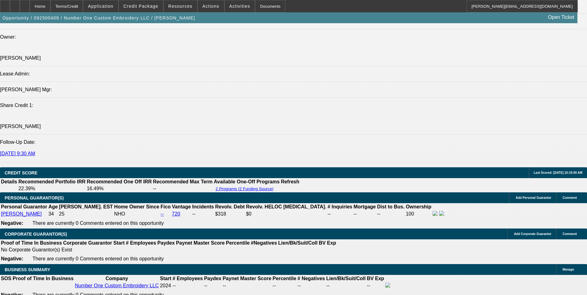
scroll to position [794, 0]
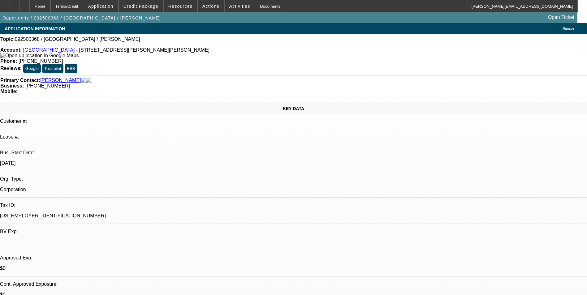
select select "0"
select select "2"
select select "0.1"
select select "4"
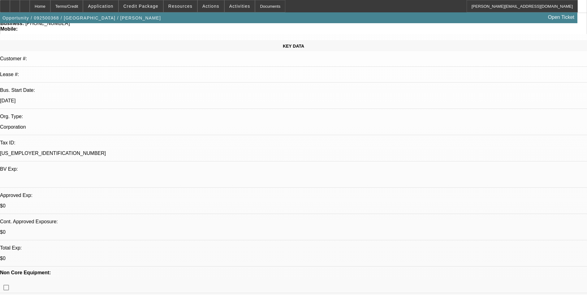
scroll to position [93, 0]
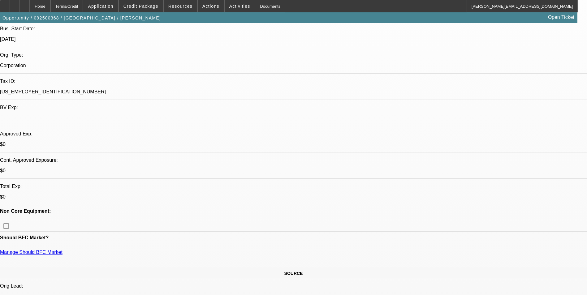
scroll to position [124, 0]
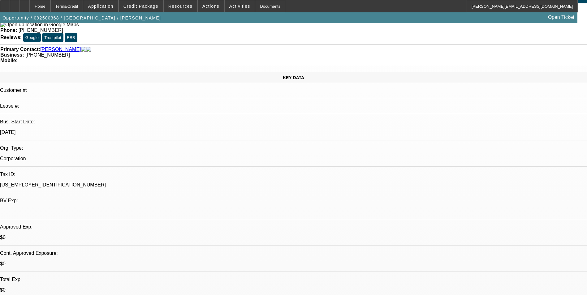
scroll to position [0, 0]
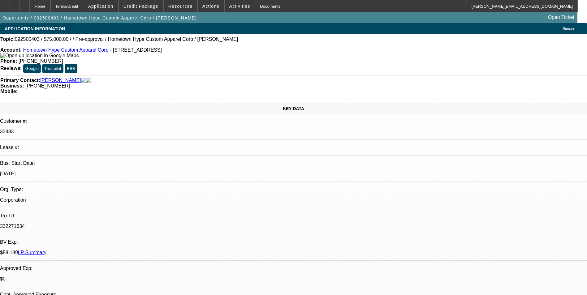
select select "0"
select select "2"
select select "0.1"
select select "4"
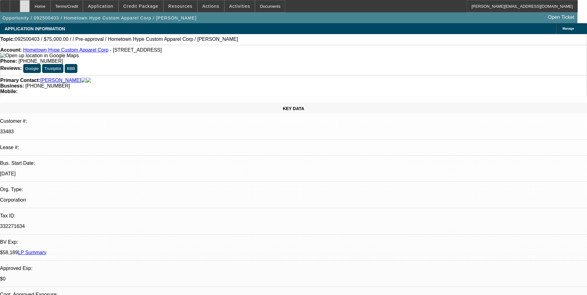
click at [30, 4] on div at bounding box center [25, 6] width 10 height 12
select select "0"
select select "2"
select select "0.1"
select select "1"
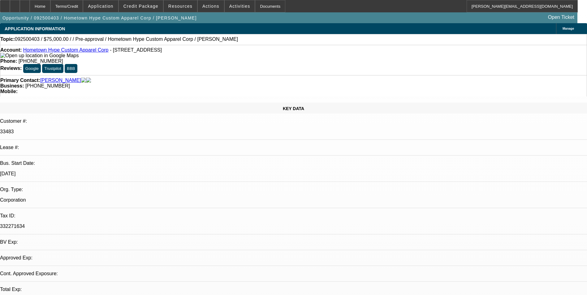
select select "2"
select select "4"
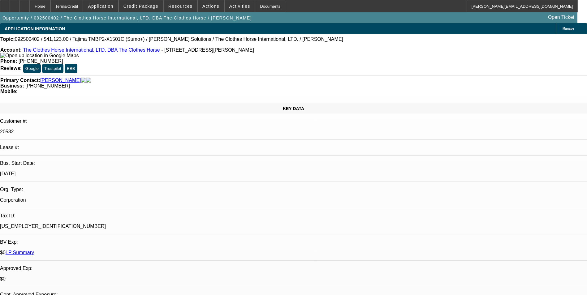
select select "0"
select select "2"
select select "0"
select select "6"
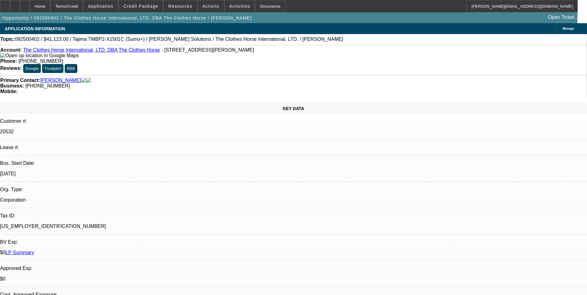
select select "0"
select select "2"
select select "0"
select select "6"
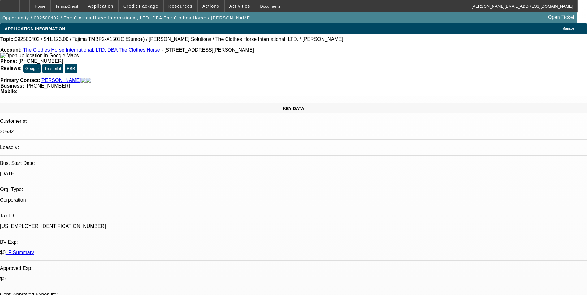
select select "0"
select select "2"
select select "0"
select select "6"
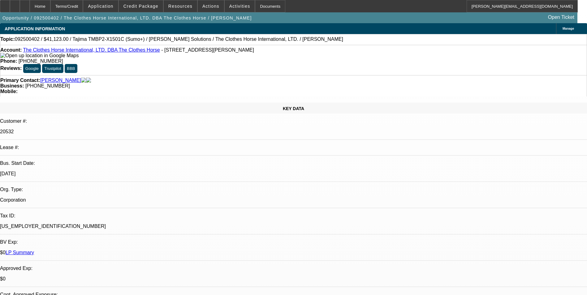
scroll to position [803, 0]
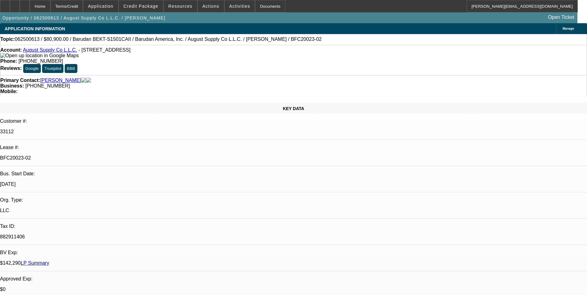
select select "0"
select select "2"
select select "0.1"
select select "4"
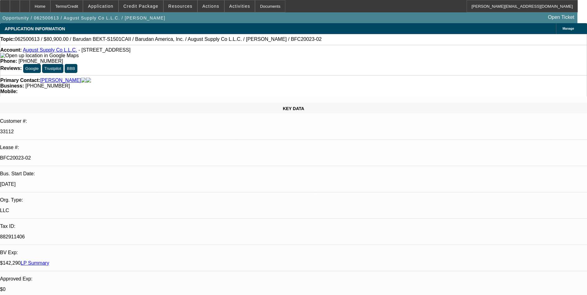
select select "0"
select select "2"
select select "0.1"
select select "4"
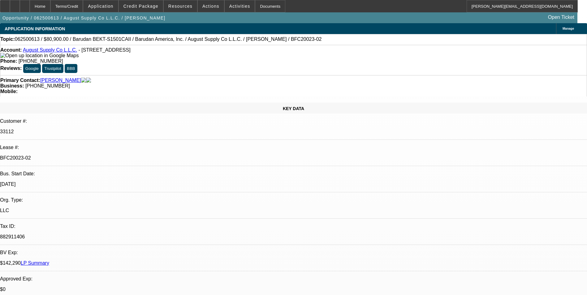
select select "0"
select select "2"
select select "0.1"
select select "4"
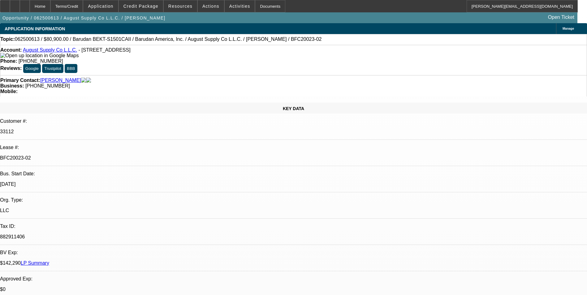
select select "0"
select select "2"
select select "0.1"
select select "4"
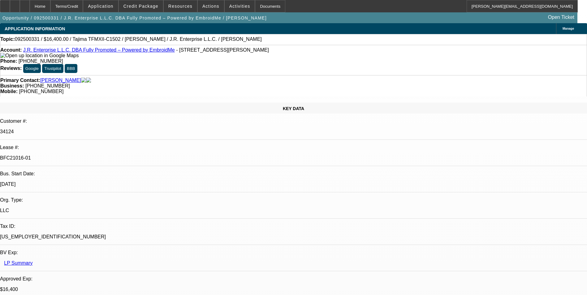
select select "0"
select select "2"
select select "0"
select select "2"
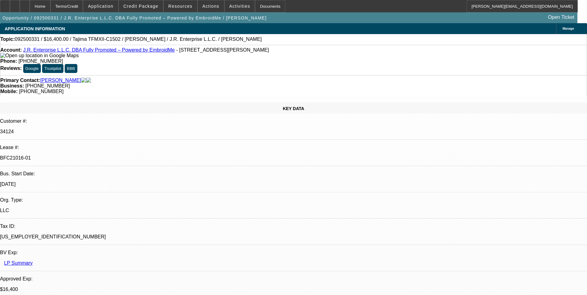
select select "0.1"
select select "0"
select select "2"
select select "0"
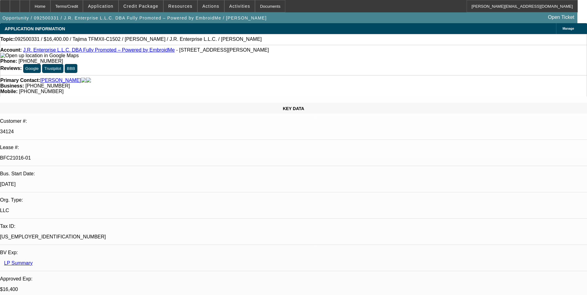
select select "2"
select select "0.1"
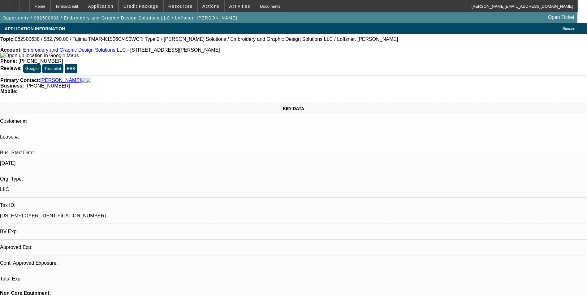
select select "0"
select select "2"
select select "0"
select select "2"
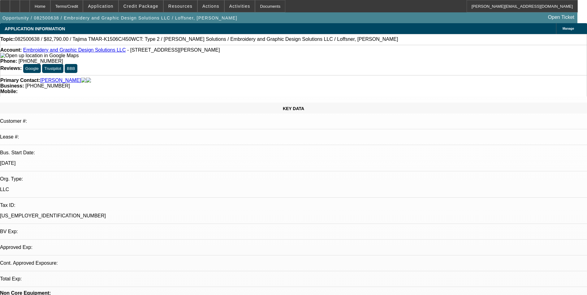
select select "0"
select select "2"
select select "0"
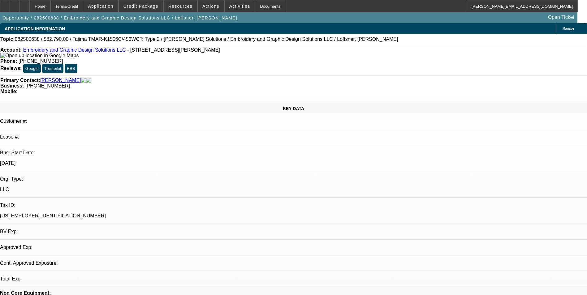
select select "2"
select select "0"
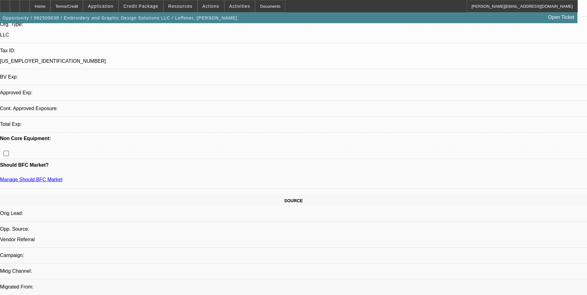
select select "1"
select select "2"
select select "6"
select select "1"
select select "2"
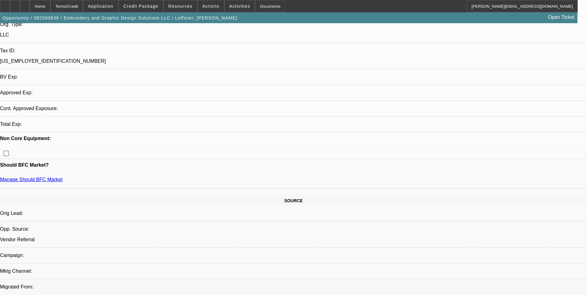
select select "6"
select select "1"
select select "2"
select select "6"
select select "1"
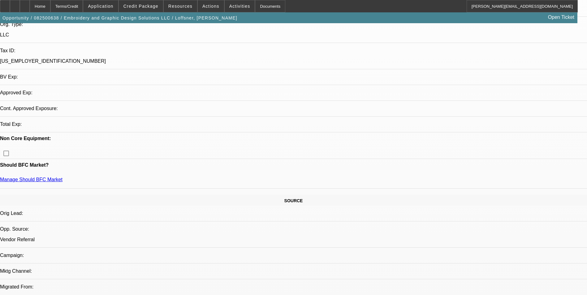
select select "2"
select select "6"
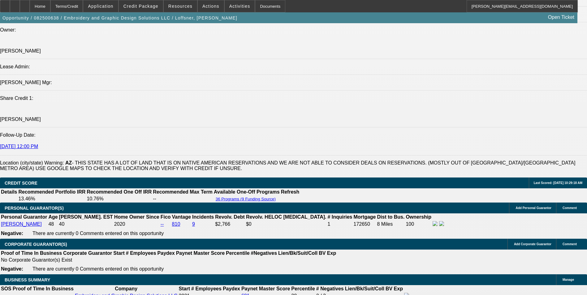
scroll to position [774, 0]
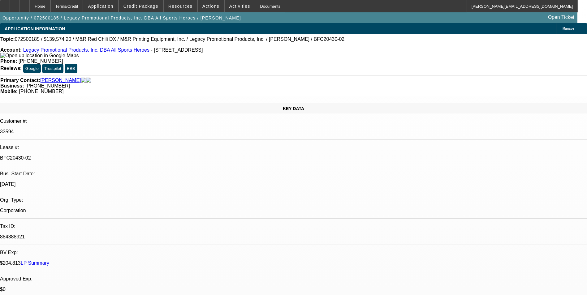
select select "0.2"
select select "2"
select select "0"
select select "2"
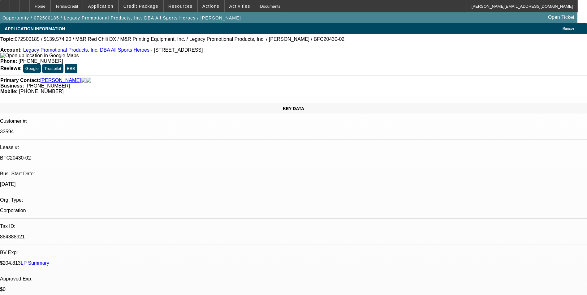
select select "0"
select select "2"
select select "0"
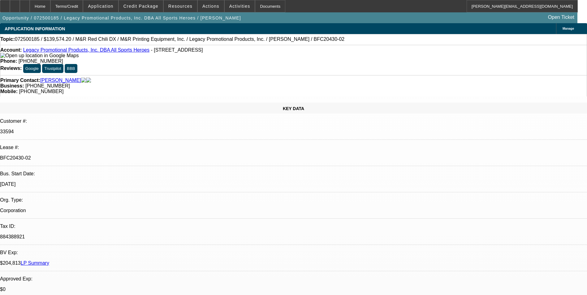
select select "2"
select select "0"
select select "1"
select select "2"
select select "6"
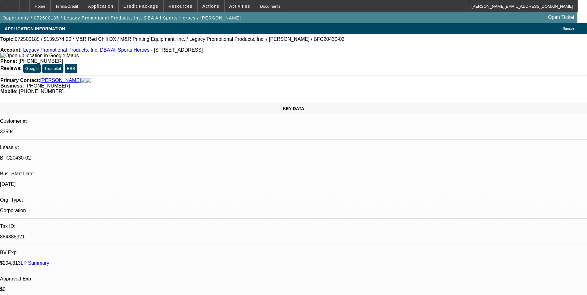
select select "1"
select select "2"
select select "6"
select select "1"
select select "2"
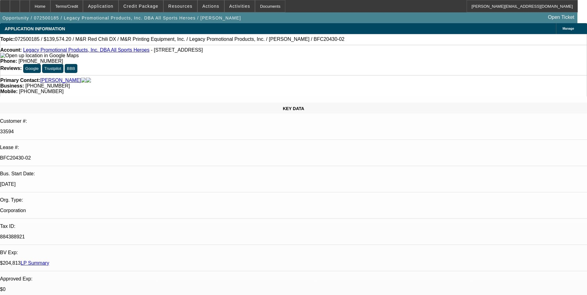
select select "6"
select select "1"
select select "2"
select select "6"
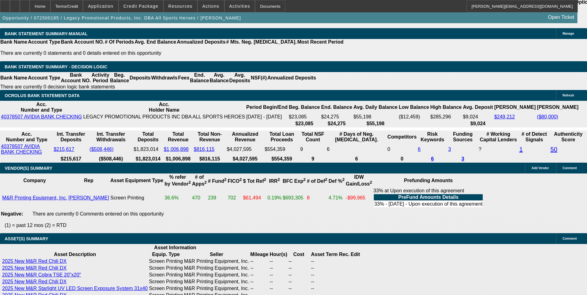
scroll to position [1208, 0]
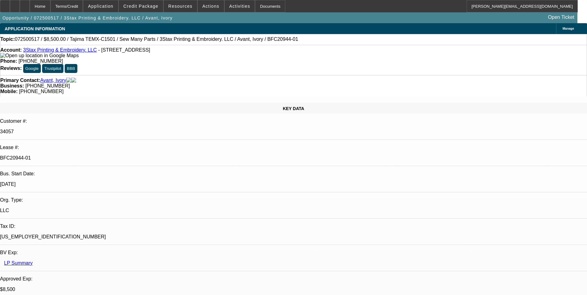
select select "0"
select select "0.1"
select select "0"
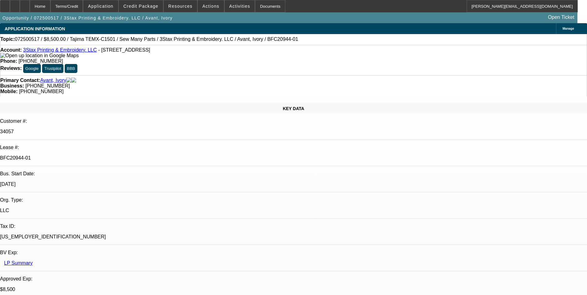
select select "0"
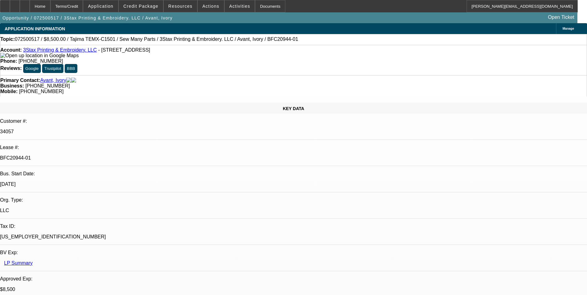
select select "2"
select select "0"
select select "1"
select select "2"
select select "4"
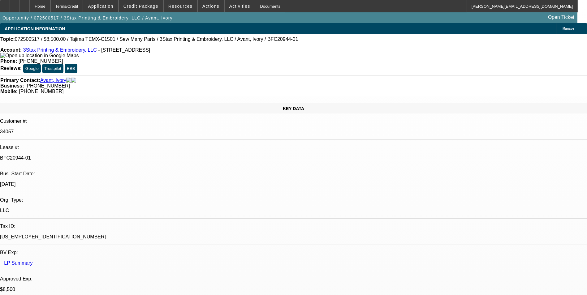
select select "1"
select select "2"
select select "6"
select select "1"
select select "2"
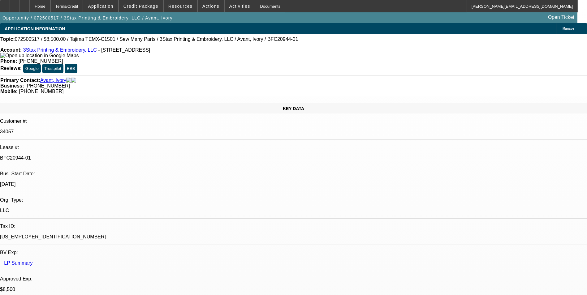
select select "6"
select select "1"
select select "2"
select select "6"
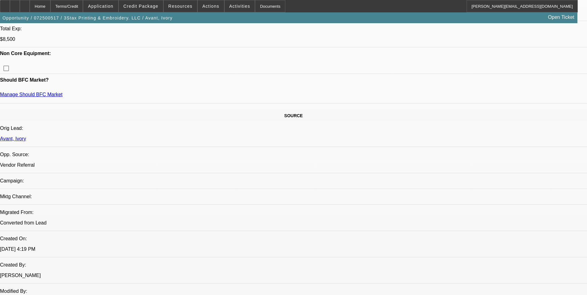
scroll to position [175, 0]
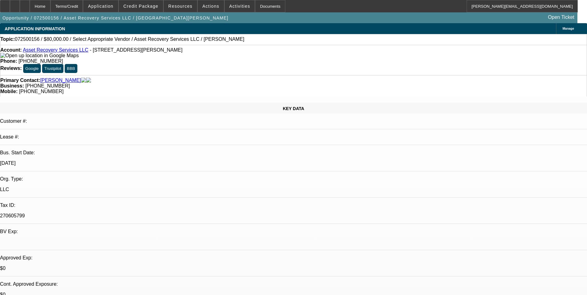
select select "0"
select select "2"
select select "0.1"
select select "1"
select select "2"
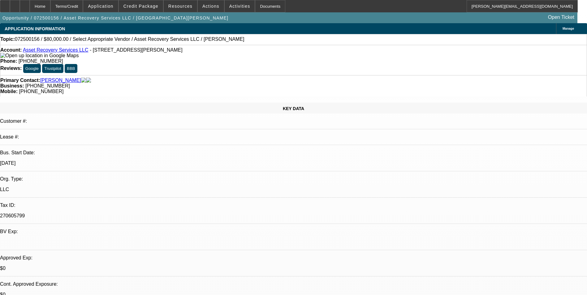
select select "4"
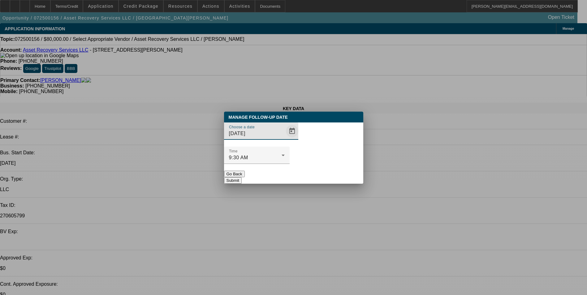
click at [285, 139] on span "Open calendar" at bounding box center [292, 131] width 15 height 15
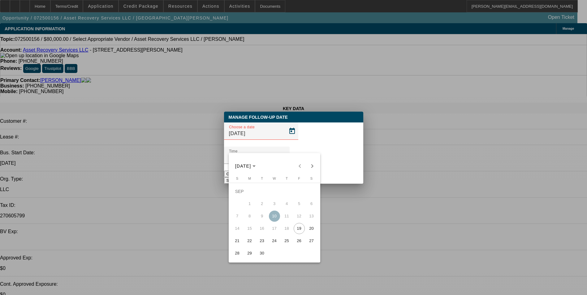
click at [288, 244] on span "25" at bounding box center [286, 241] width 11 height 11
type input "[DATE]"
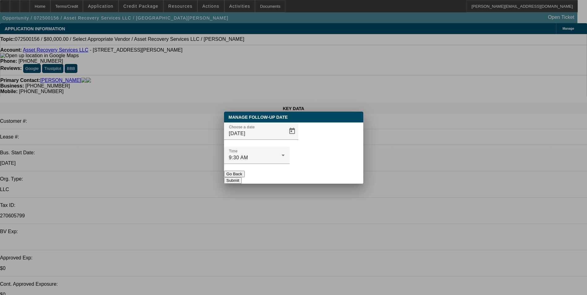
click at [242, 177] on button "Submit" at bounding box center [233, 180] width 18 height 7
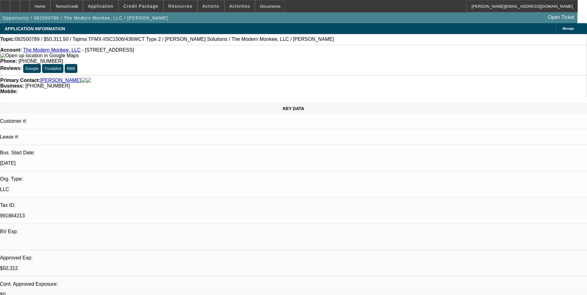
select select "0"
select select "2"
select select "0"
select select "2"
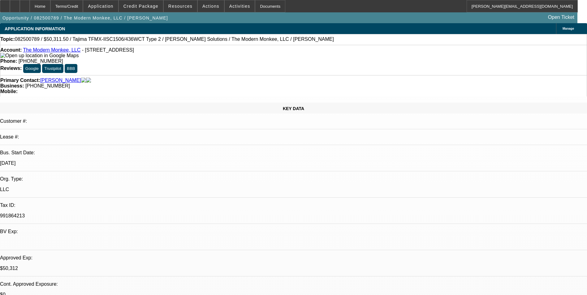
select select "0"
select select "0.15"
select select "2"
select select "0"
select select "0.15"
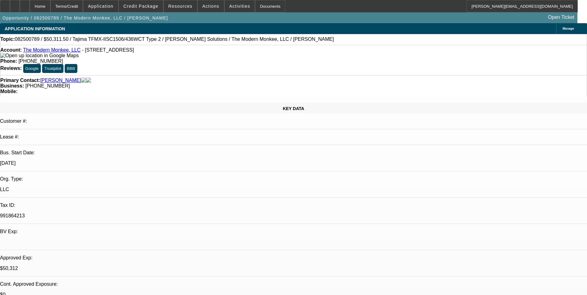
select select "2"
select select "0.1"
select select "1"
select select "2"
select select "6"
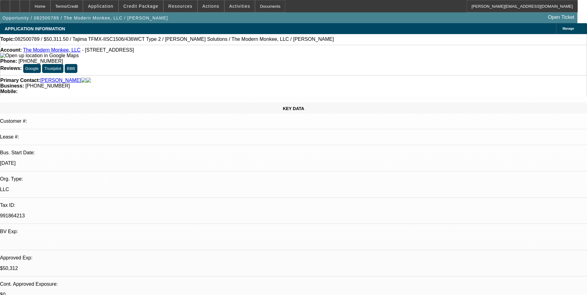
select select "1"
select select "2"
select select "6"
select select "1"
select select "2"
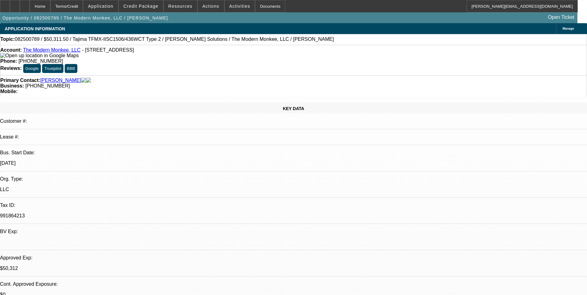
select select "6"
select select "1"
select select "2"
select select "4"
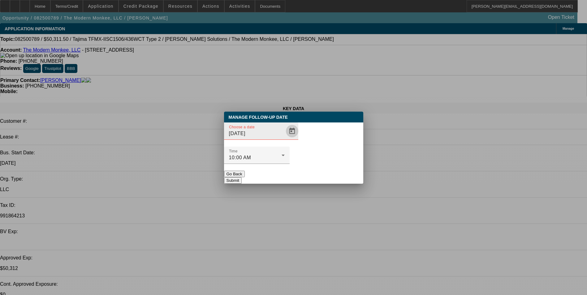
click at [285, 139] on span "Open calendar" at bounding box center [292, 131] width 15 height 15
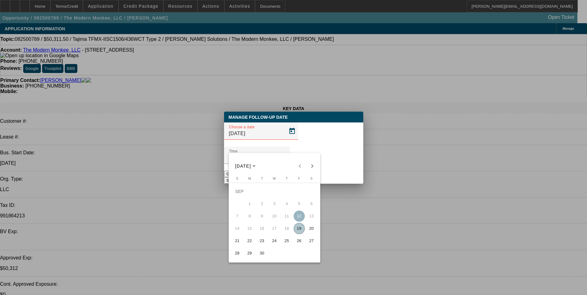
click at [260, 242] on span "23" at bounding box center [262, 241] width 11 height 11
type input "9/23/2025"
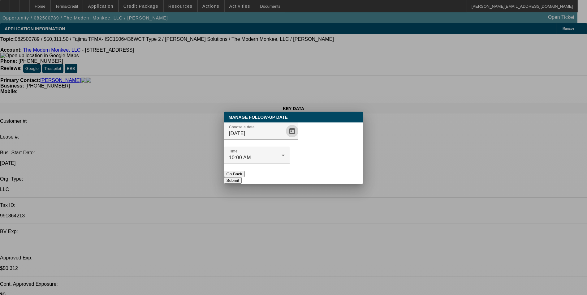
click at [242, 177] on button "Submit" at bounding box center [233, 180] width 18 height 7
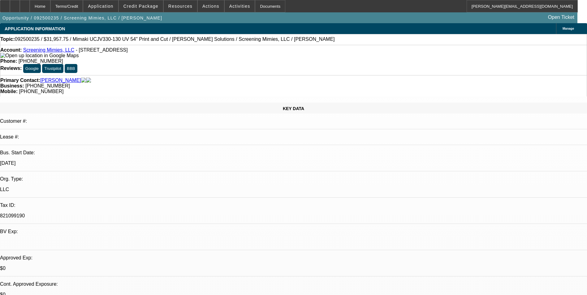
select select "0"
select select "2"
select select "0"
select select "2"
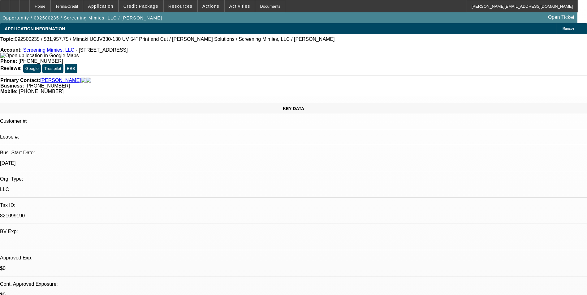
select select "0"
select select "2"
select select "0"
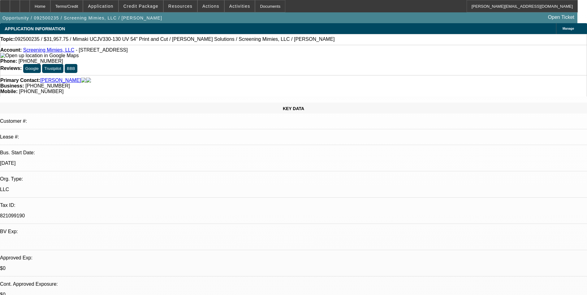
select select "2"
select select "0"
select select "1"
select select "2"
select select "6"
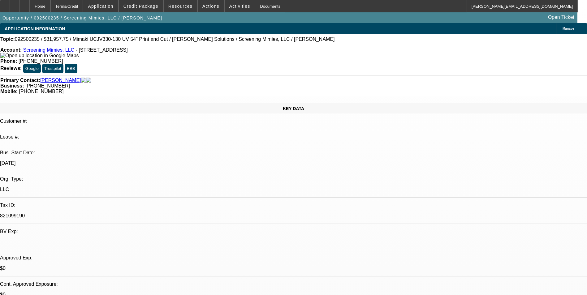
select select "1"
select select "2"
select select "6"
select select "1"
select select "2"
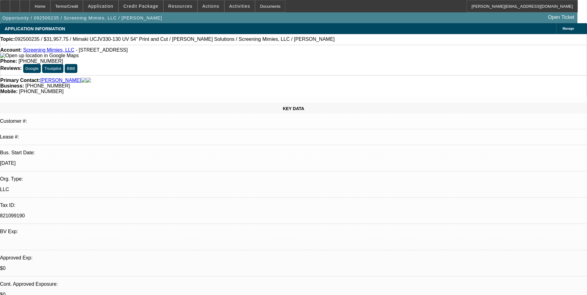
select select "6"
select select "1"
select select "2"
select select "6"
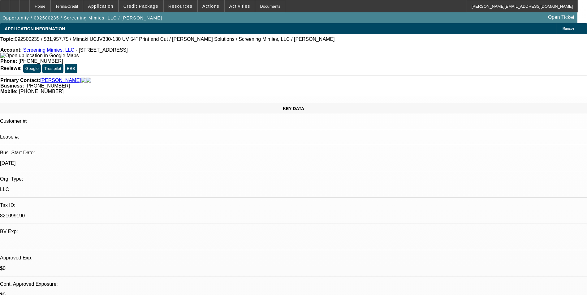
click at [61, 51] on link "Screening Mimies, LLC" at bounding box center [48, 49] width 51 height 5
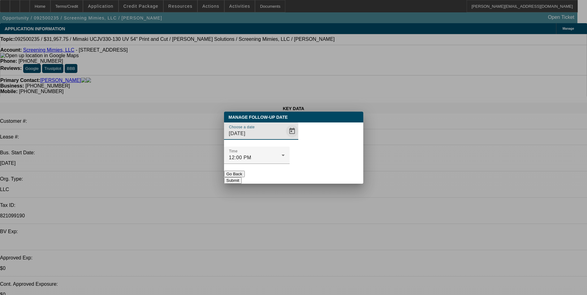
click at [285, 139] on span "Open calendar" at bounding box center [292, 131] width 15 height 15
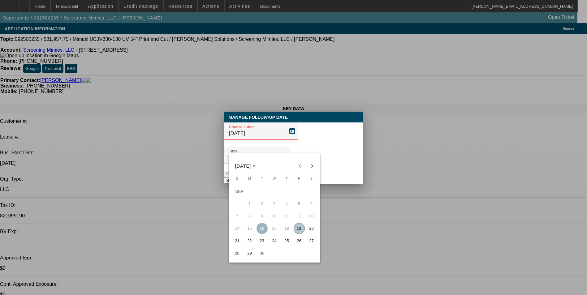
click at [247, 244] on span "22" at bounding box center [249, 241] width 11 height 11
type input "9/22/2025"
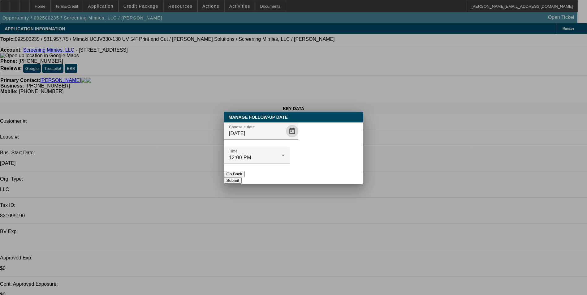
click at [242, 177] on button "Submit" at bounding box center [233, 180] width 18 height 7
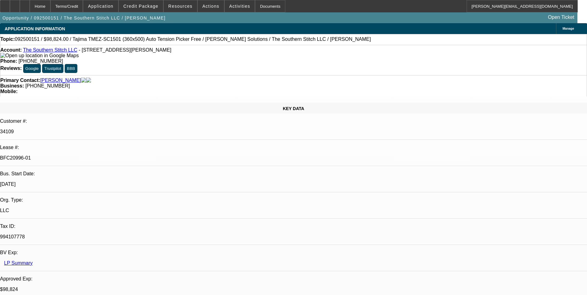
select select "0.2"
select select "2"
select select "0.1"
select select "0.2"
select select "2"
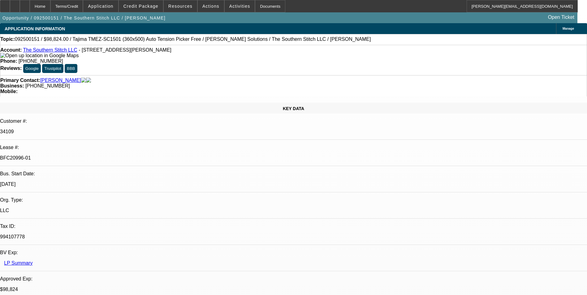
select select "0"
select select "0.2"
select select "2"
select select "0.1"
select select "0.2"
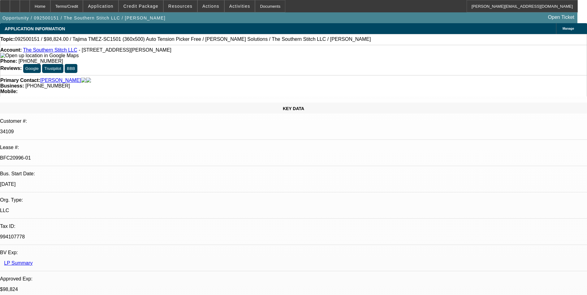
select select "2"
select select "0"
select select "1"
select select "2"
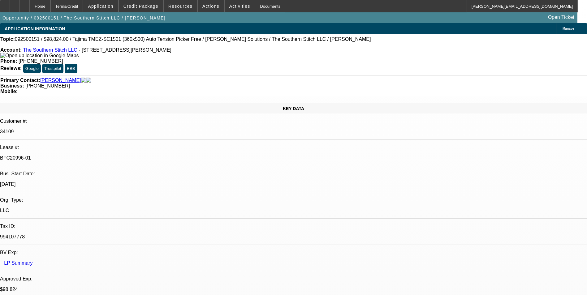
select select "4"
select select "1"
select select "2"
select select "6"
select select "1"
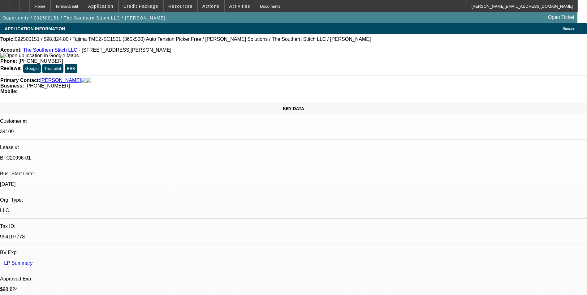
select select "2"
select select "4"
select select "1"
select select "2"
select select "6"
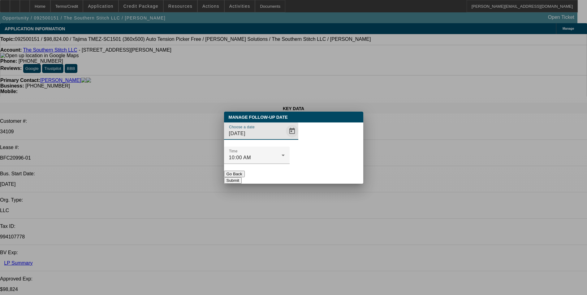
click at [285, 139] on span "Open calendar" at bounding box center [292, 131] width 15 height 15
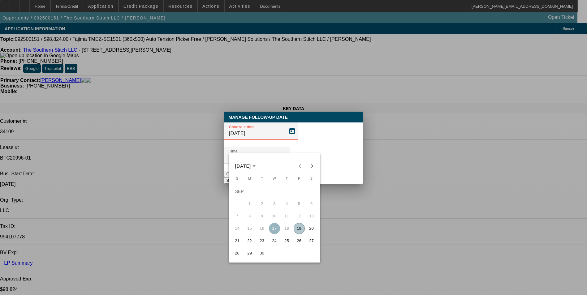
click at [299, 244] on span "26" at bounding box center [299, 241] width 11 height 11
type input "9/26/2025"
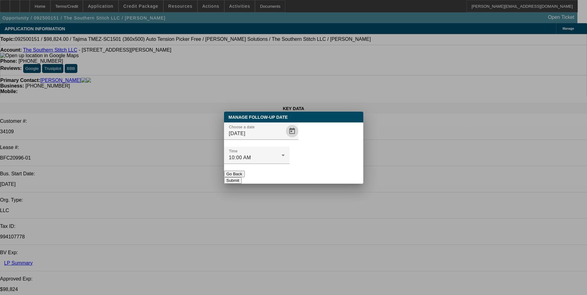
click at [242, 177] on button "Submit" at bounding box center [233, 180] width 18 height 7
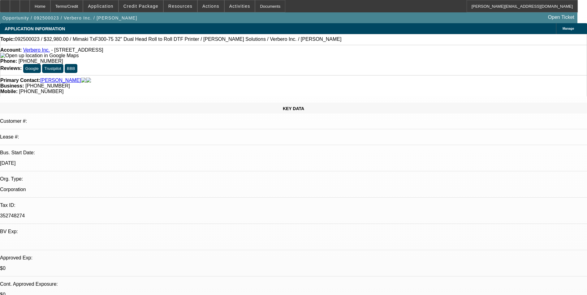
select select "0"
select select "2"
select select "0"
select select "2"
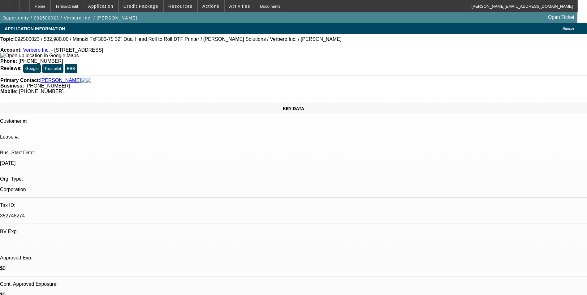
select select "0"
select select "2"
select select "0"
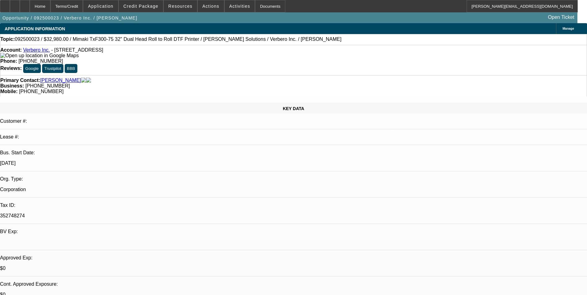
select select "2"
select select "0"
select select "1"
select select "2"
select select "6"
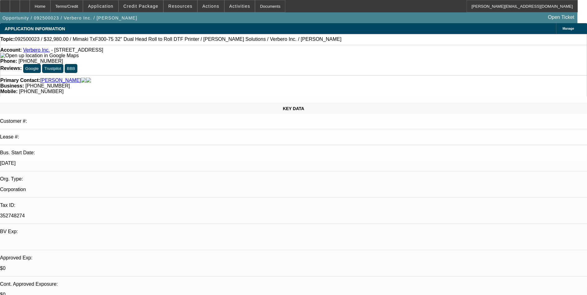
select select "1"
select select "2"
select select "6"
select select "1"
select select "2"
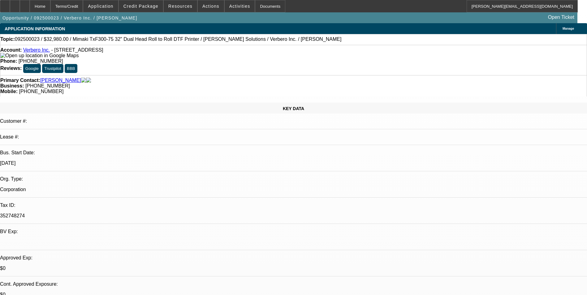
select select "6"
select select "1"
select select "2"
select select "6"
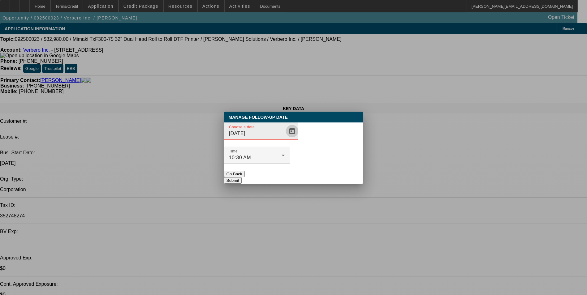
click at [285, 139] on span "Open calendar" at bounding box center [292, 131] width 15 height 15
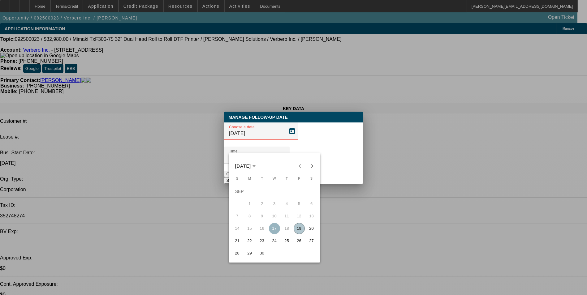
click at [290, 243] on span "25" at bounding box center [286, 241] width 11 height 11
type input "9/25/2025"
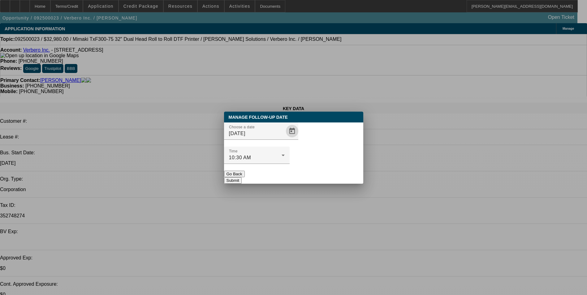
click at [242, 177] on button "Submit" at bounding box center [233, 180] width 18 height 7
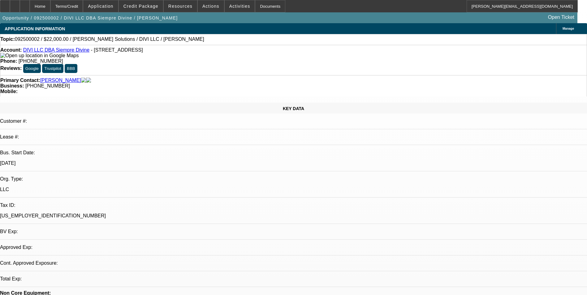
select select "0"
select select "2"
select select "0.1"
select select "4"
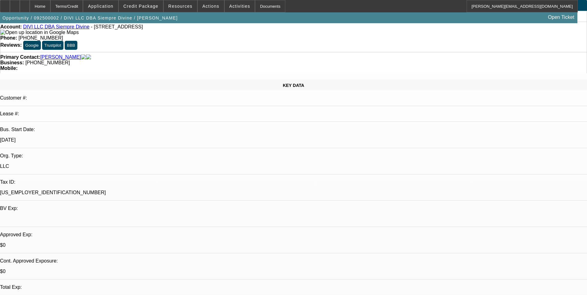
scroll to position [93, 0]
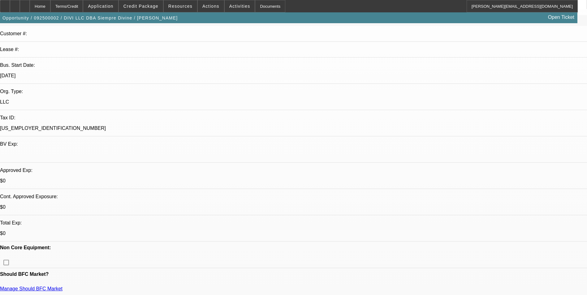
scroll to position [0, 0]
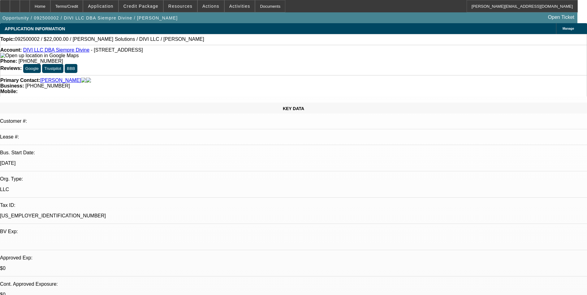
click at [146, 7] on span "Credit Package" at bounding box center [141, 6] width 35 height 5
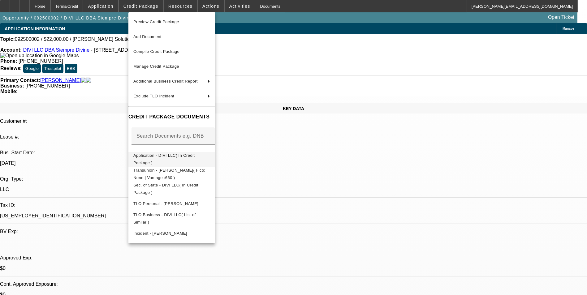
click at [179, 154] on span "Application - DIVI LLC( In Credit Package )" at bounding box center [171, 159] width 77 height 15
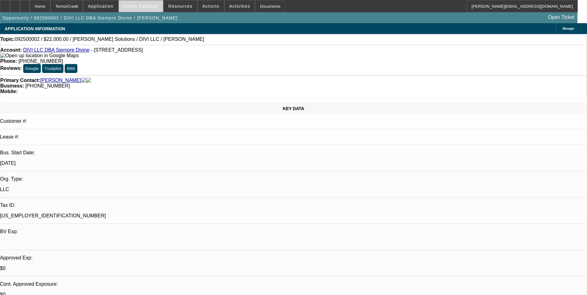
click at [150, 10] on span at bounding box center [141, 6] width 44 height 15
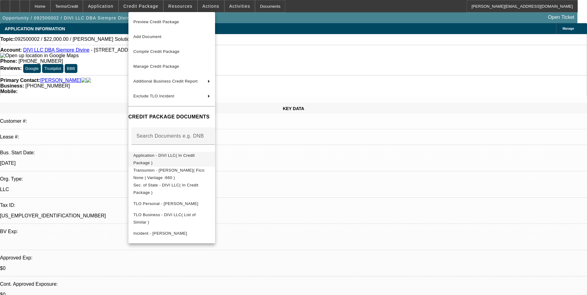
click at [171, 158] on span "Application - DIVI LLC( In Credit Package )" at bounding box center [163, 159] width 61 height 12
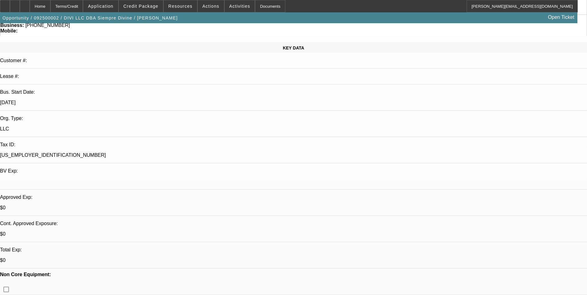
scroll to position [62, 0]
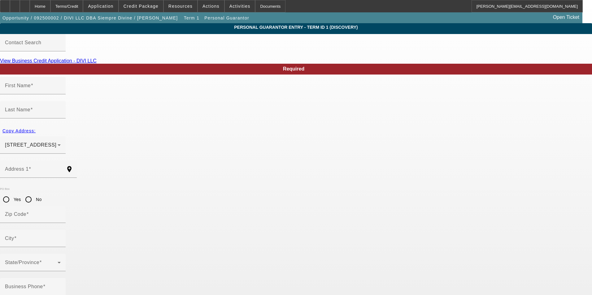
type input "Gerardo"
type input "Fragozo"
type input "1959 Manhattan Avenue"
radio input "true"
type input "94303"
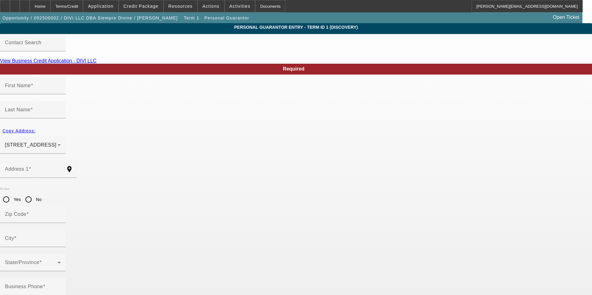
type input "East Palo Alto"
type input "(408) 607-7284"
type input "100"
type input "963-88-6016"
type input "gerardo@siempredivine.com"
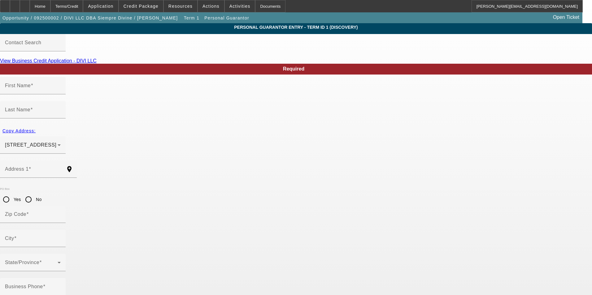
type input "Apt 11"
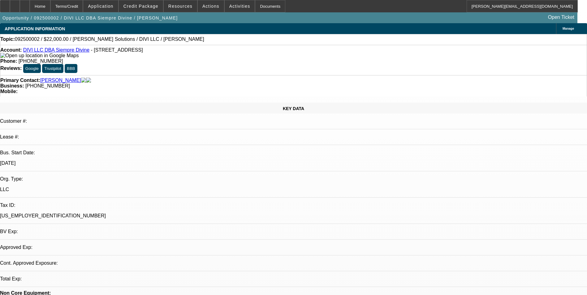
select select "0"
select select "2"
select select "0.1"
select select "4"
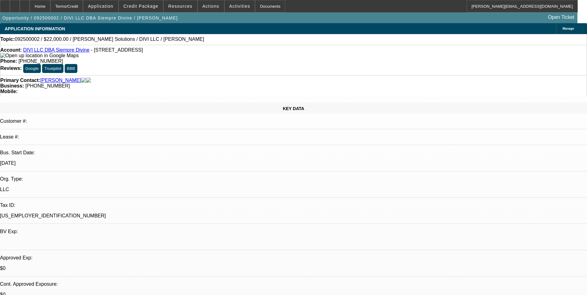
scroll to position [31, 0]
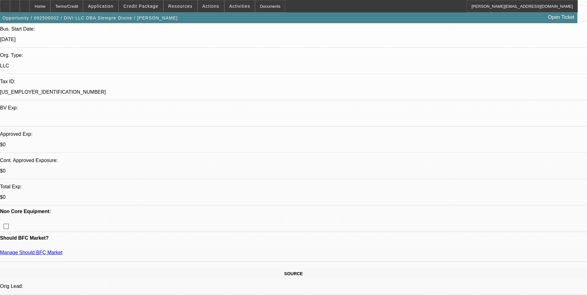
scroll to position [0, 0]
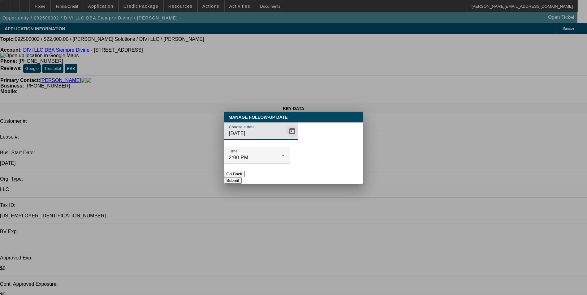
click at [287, 139] on span "Open calendar" at bounding box center [292, 131] width 15 height 15
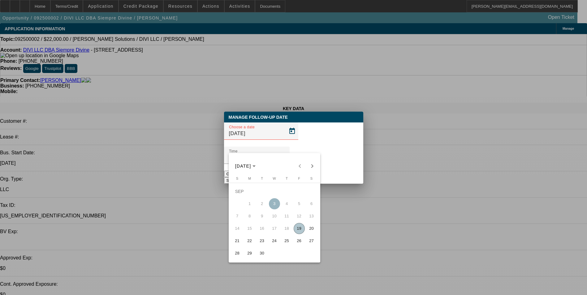
drag, startPoint x: 289, startPoint y: 244, endPoint x: 290, endPoint y: 240, distance: 4.2
click at [289, 244] on span "25" at bounding box center [286, 241] width 11 height 11
type input "9/25/2025"
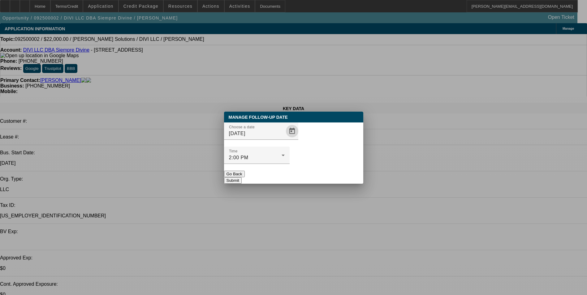
click at [242, 177] on button "Submit" at bounding box center [233, 180] width 18 height 7
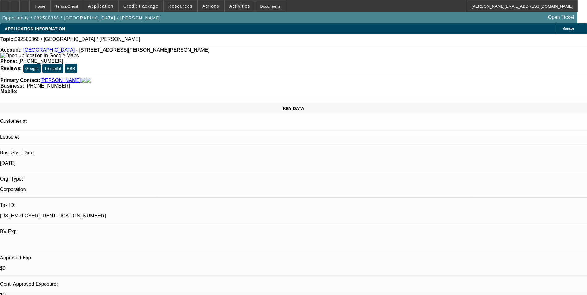
select select "0"
select select "2"
select select "0.1"
select select "4"
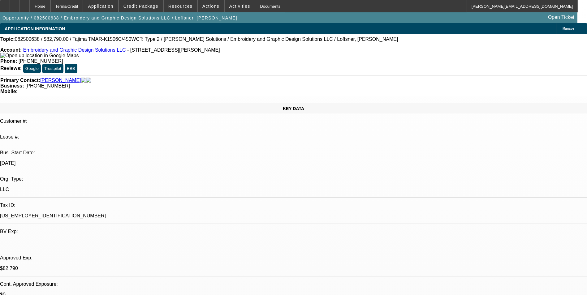
select select "0"
select select "2"
select select "0"
select select "6"
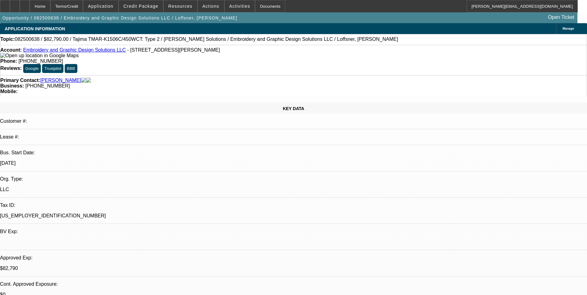
select select "0"
select select "2"
select select "0"
select select "6"
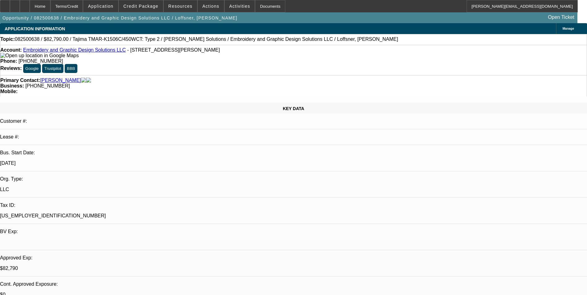
select select "0"
select select "2"
select select "0"
select select "6"
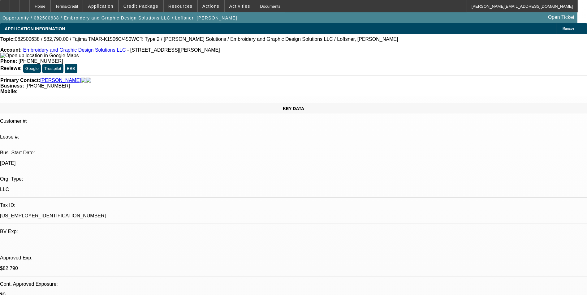
select select "0"
select select "2"
select select "0"
select select "6"
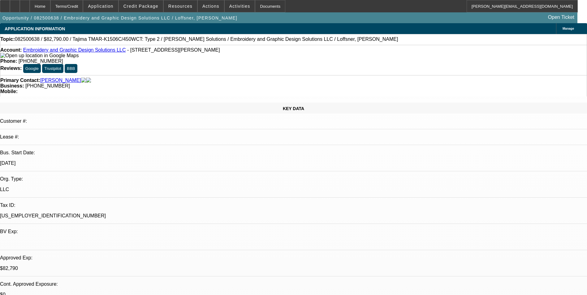
scroll to position [774, 0]
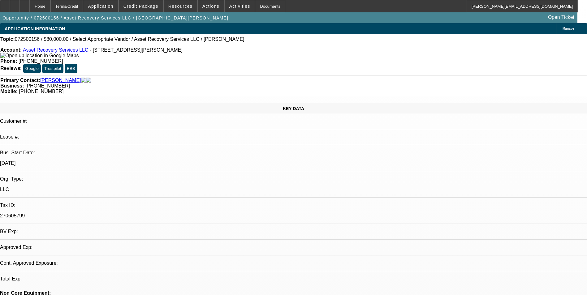
select select "0"
select select "2"
select select "0.1"
select select "4"
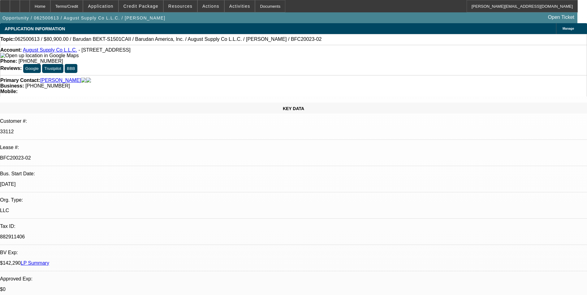
select select "0"
select select "2"
select select "0.1"
select select "4"
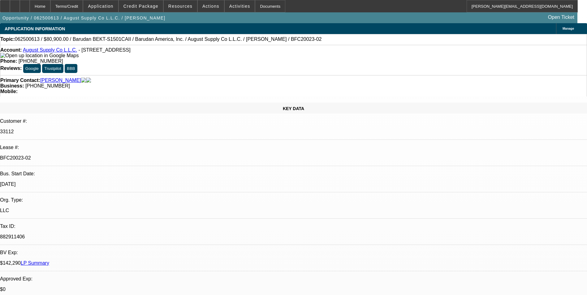
select select "0"
select select "2"
select select "0.1"
select select "4"
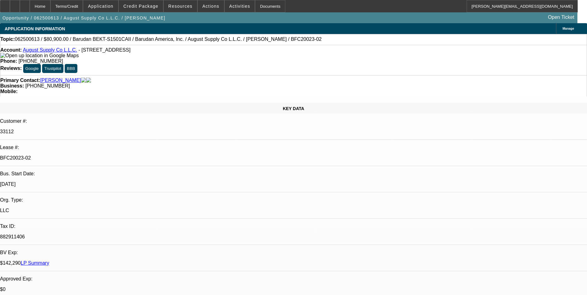
select select "0"
select select "2"
select select "0.1"
select select "4"
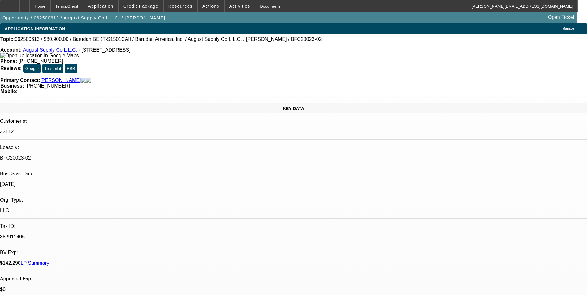
select select "0"
select select "2"
select select "0.1"
select select "4"
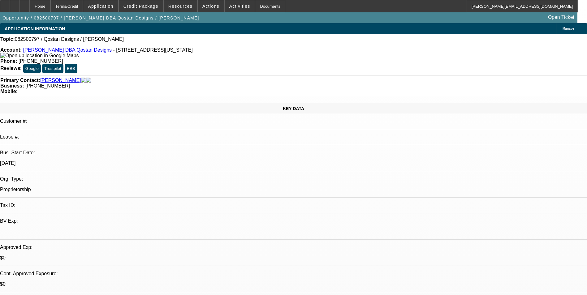
select select "0"
select select "2"
select select "0.1"
select select "4"
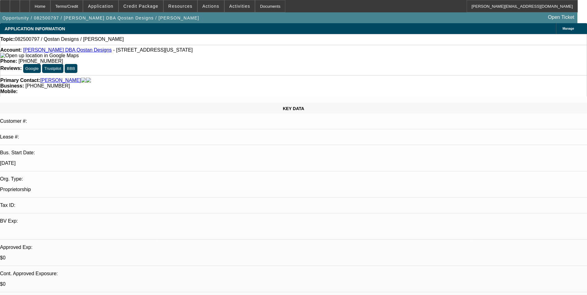
click at [153, 8] on span "Credit Package" at bounding box center [141, 6] width 35 height 5
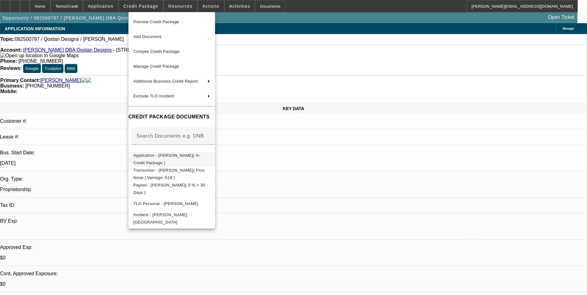
click at [180, 156] on span "Application - Aninda Lewis( In Credit Package )" at bounding box center [166, 159] width 66 height 12
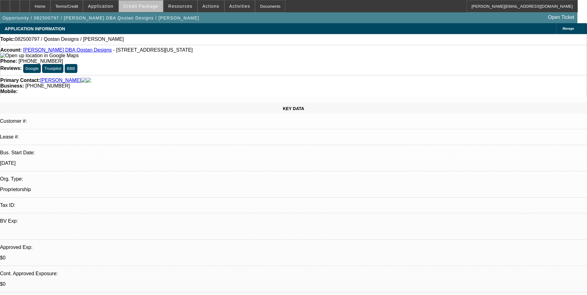
click at [153, 8] on span "Credit Package" at bounding box center [141, 6] width 35 height 5
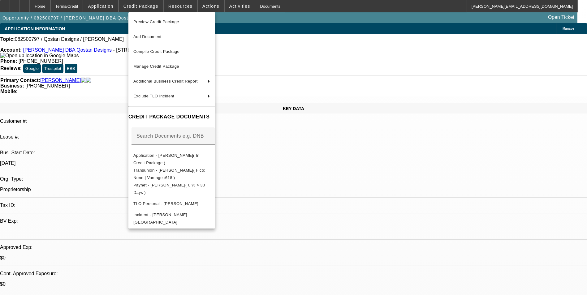
click at [303, 183] on div at bounding box center [293, 147] width 587 height 295
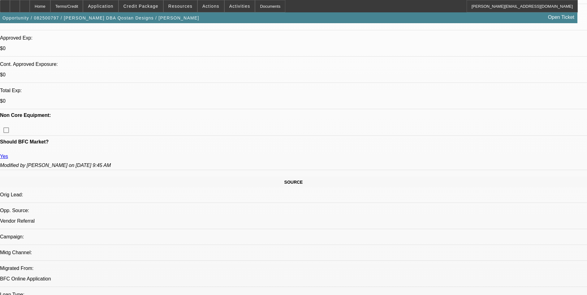
scroll to position [279, 0]
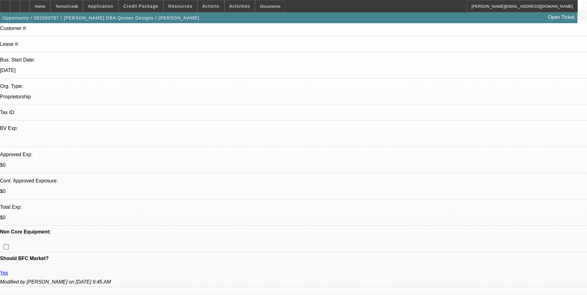
scroll to position [0, 0]
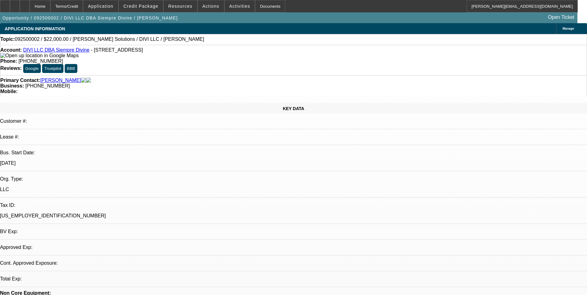
select select "0"
select select "2"
select select "0.1"
select select "1"
select select "2"
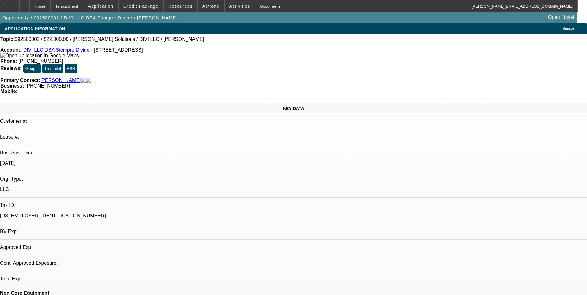
select select "4"
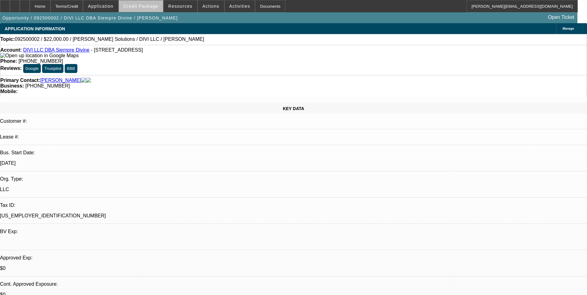
click at [155, 7] on span "Credit Package" at bounding box center [141, 6] width 35 height 5
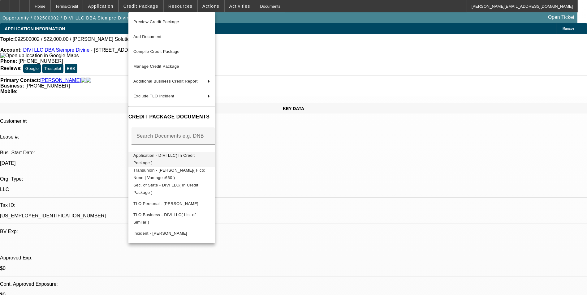
click at [189, 159] on span "Application - DIVI LLC( In Credit Package )" at bounding box center [163, 159] width 61 height 12
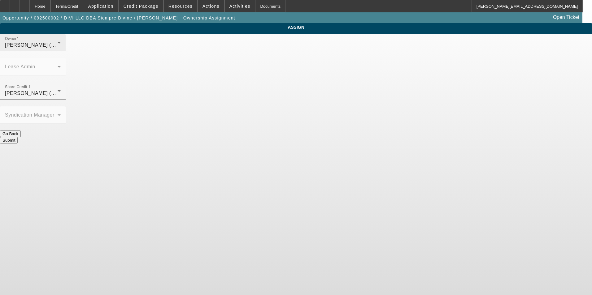
click at [58, 49] on div "[PERSON_NAME] (Lvl 3)" at bounding box center [31, 44] width 53 height 7
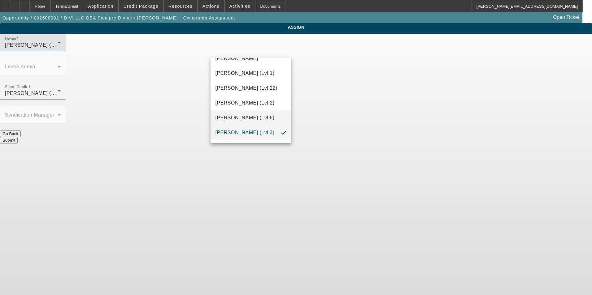
scroll to position [873, 0]
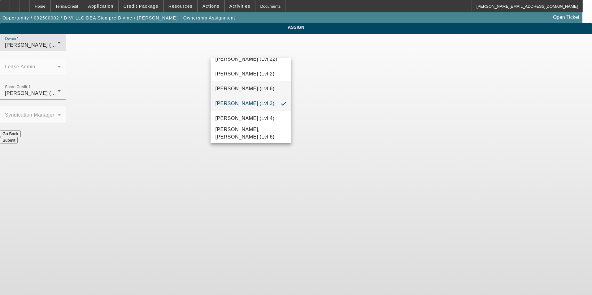
click at [262, 86] on span "[PERSON_NAME] (Lvl 6)" at bounding box center [245, 88] width 59 height 7
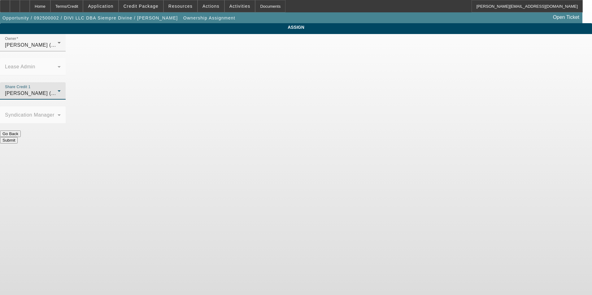
click at [58, 90] on div "[PERSON_NAME] (Lvl 6)" at bounding box center [31, 93] width 53 height 7
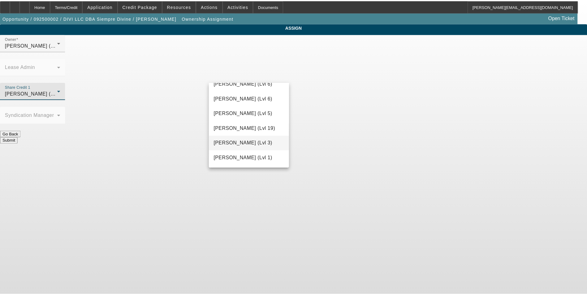
scroll to position [525, 0]
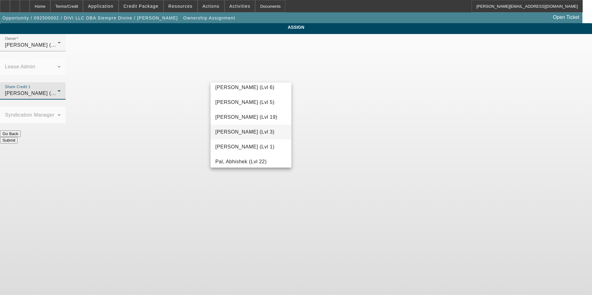
click at [247, 134] on span "[PERSON_NAME] (Lvl 3)" at bounding box center [245, 132] width 59 height 7
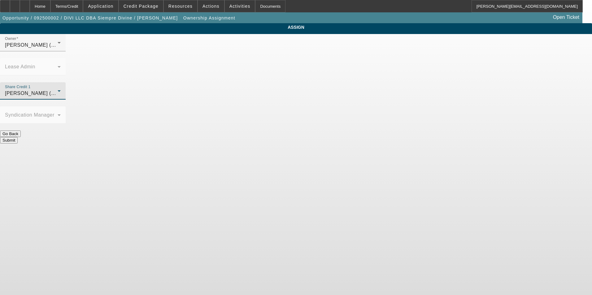
click at [18, 137] on button "Submit" at bounding box center [9, 140] width 18 height 7
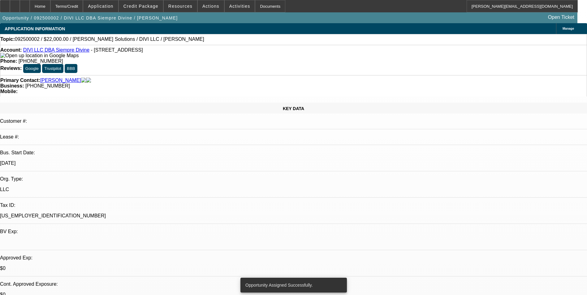
select select "0"
select select "2"
select select "0.1"
select select "4"
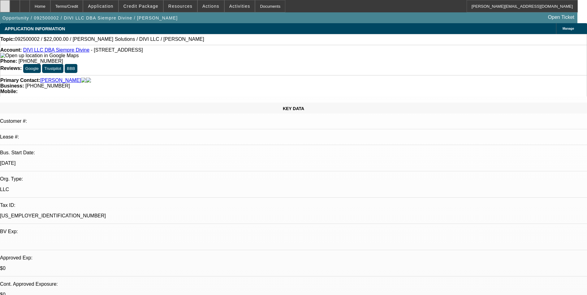
click at [10, 4] on div at bounding box center [5, 6] width 10 height 12
drag, startPoint x: 250, startPoint y: 67, endPoint x: 221, endPoint y: 68, distance: 29.1
click at [221, 83] on div "Business: [PHONE_NUMBER]" at bounding box center [293, 86] width 587 height 6
drag, startPoint x: 221, startPoint y: 68, endPoint x: 233, endPoint y: 68, distance: 11.8
copy span "[PHONE_NUMBER]"
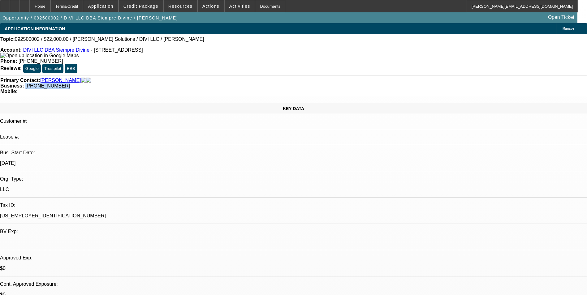
drag, startPoint x: 527, startPoint y: 40, endPoint x: 522, endPoint y: 43, distance: 5.8
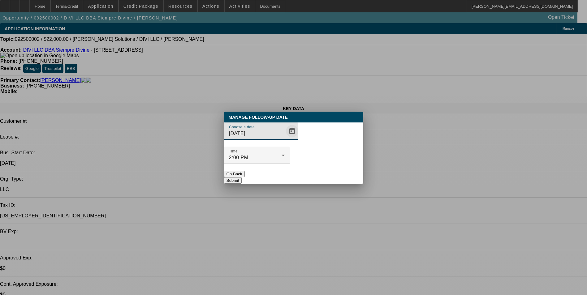
click at [285, 139] on span "Open calendar" at bounding box center [292, 131] width 15 height 15
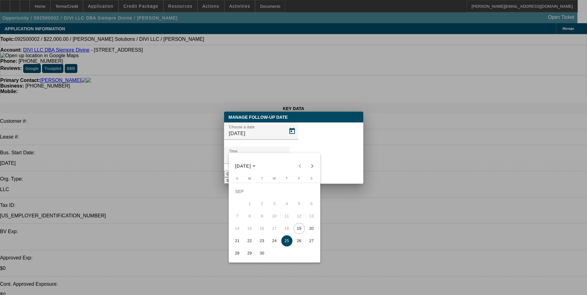
click at [260, 245] on span "23" at bounding box center [262, 241] width 11 height 11
type input "[DATE]"
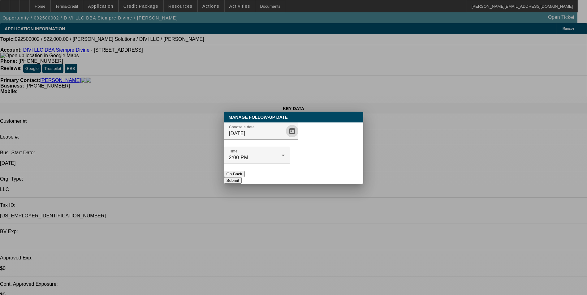
click at [242, 177] on button "Submit" at bounding box center [233, 180] width 18 height 7
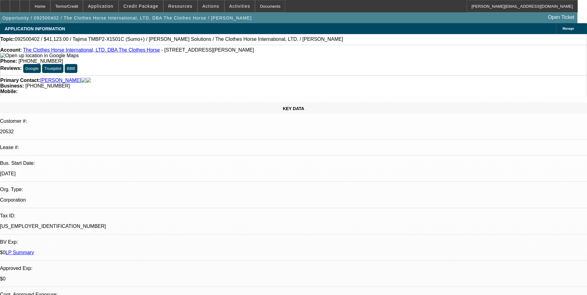
select select "0"
select select "2"
select select "0"
select select "6"
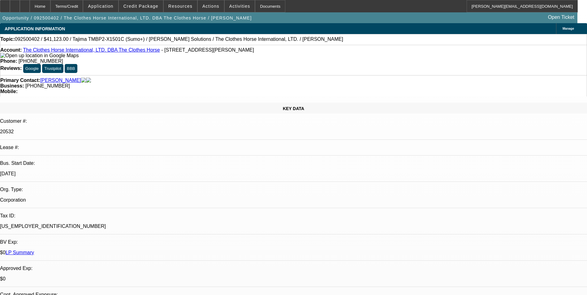
select select "0"
select select "2"
select select "0"
select select "6"
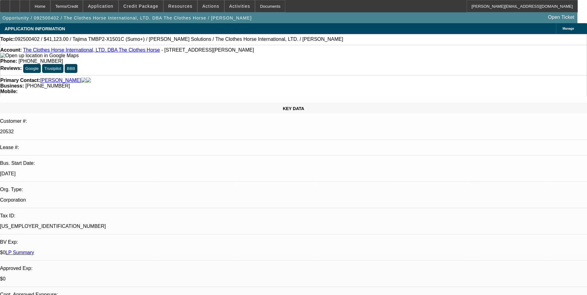
select select "0"
select select "2"
select select "0"
select select "6"
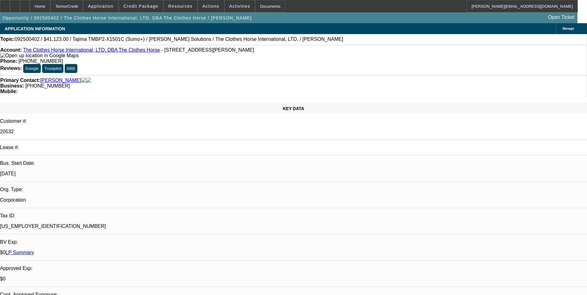
scroll to position [803, 0]
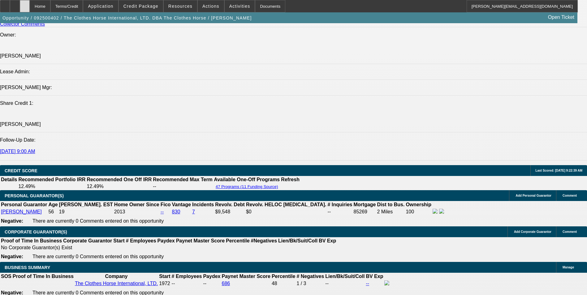
click at [30, 9] on div at bounding box center [25, 6] width 10 height 12
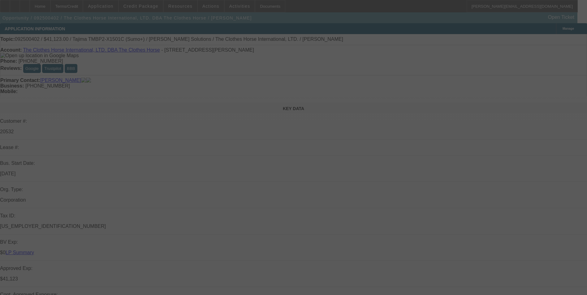
select select "0"
select select "2"
select select "0"
select select "2"
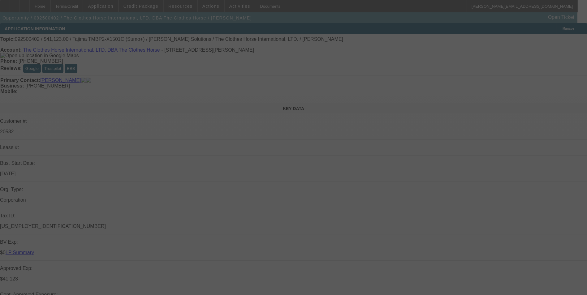
select select "0"
select select "2"
select select "0"
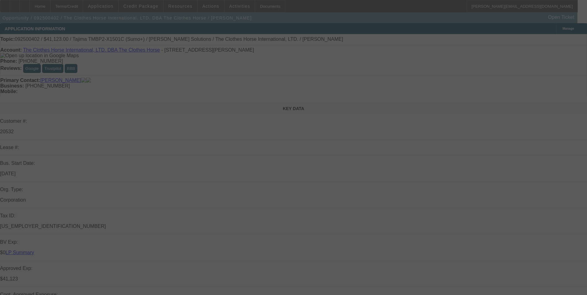
select select "2"
select select "0"
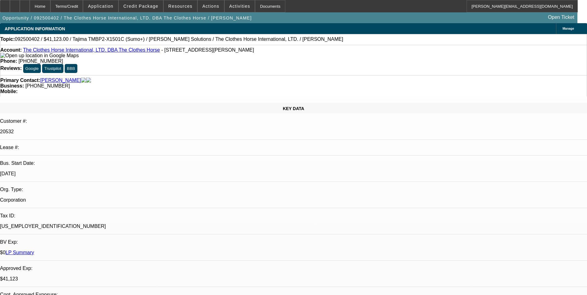
select select "1"
select select "2"
select select "6"
select select "1"
select select "2"
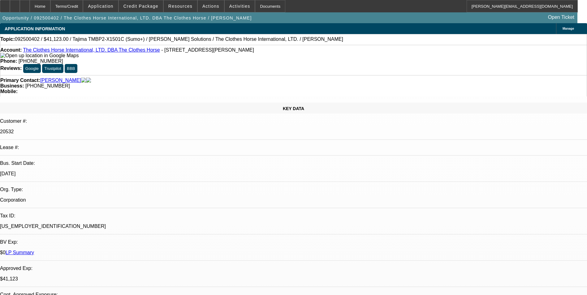
select select "6"
select select "1"
select select "2"
select select "6"
select select "1"
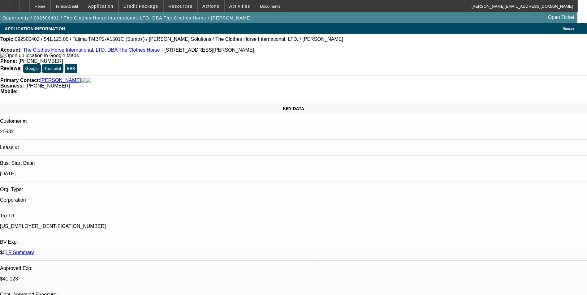
select select "2"
select select "6"
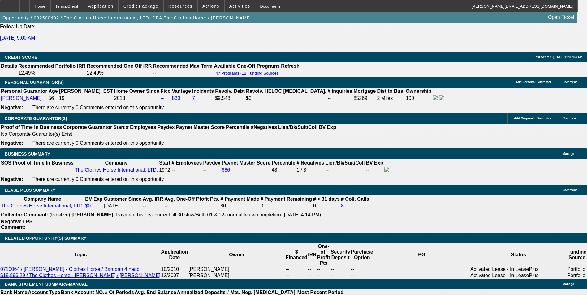
scroll to position [898, 0]
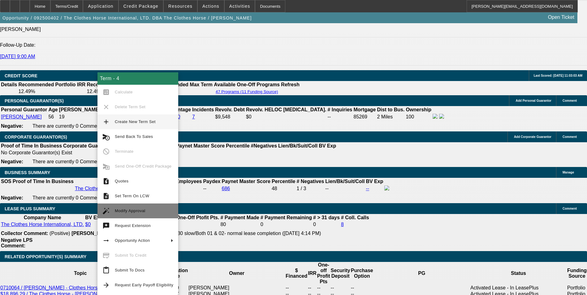
click at [125, 210] on span "Modify Approval" at bounding box center [130, 211] width 31 height 5
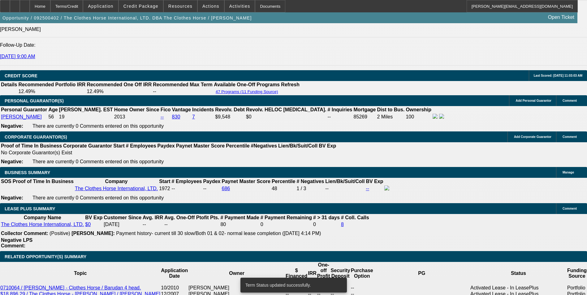
select select "0"
select select "2"
select select "0"
select select "6"
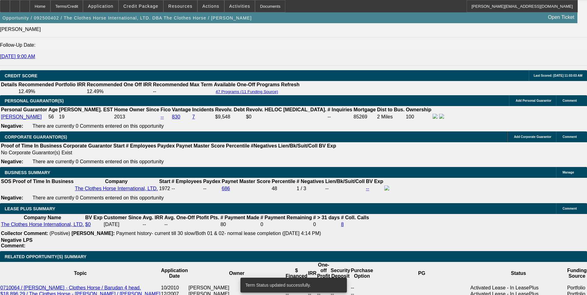
select select "0"
select select "2"
select select "0"
select select "6"
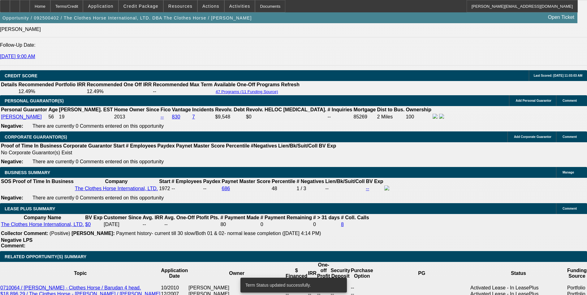
select select "0"
select select "2"
select select "0"
select select "6"
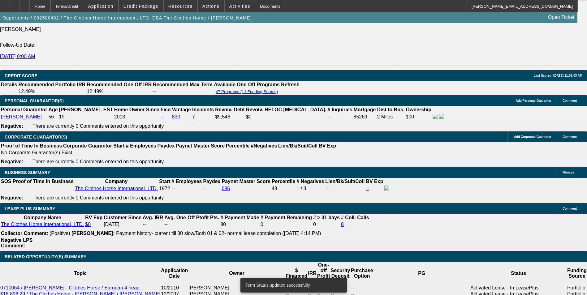
select select "0"
select select "2"
select select "0"
select select "6"
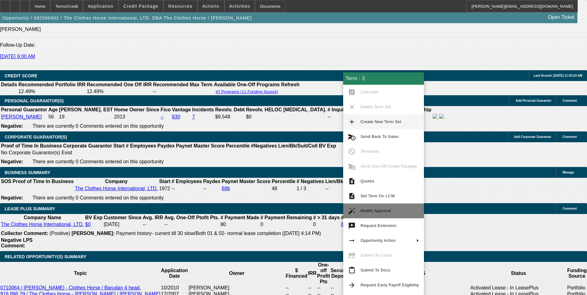
click at [396, 213] on span "Modify Approval" at bounding box center [390, 210] width 59 height 7
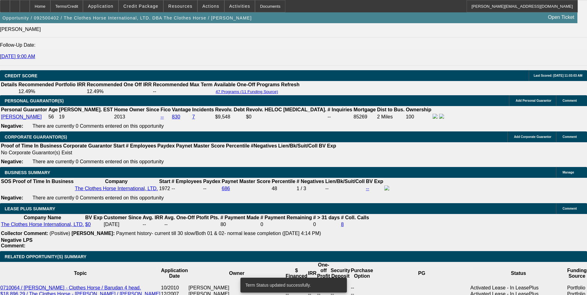
select select "0"
select select "2"
select select "0"
select select "6"
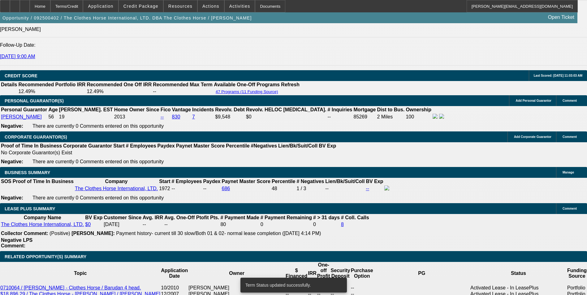
select select "0"
select select "2"
select select "0"
select select "6"
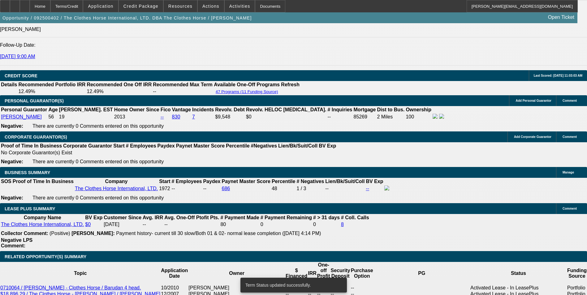
select select "0"
select select "2"
select select "0"
select select "6"
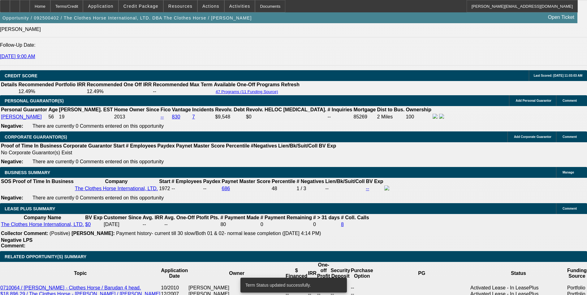
select select "0"
select select "2"
select select "0"
select select "6"
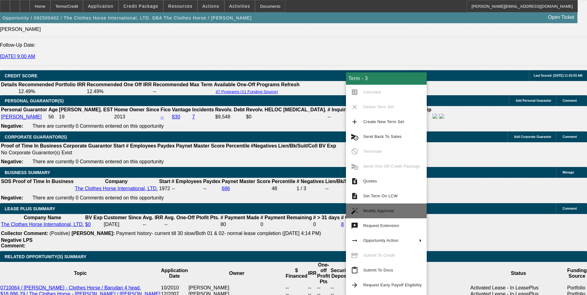
click at [386, 211] on span "Modify Approval" at bounding box center [379, 211] width 31 height 5
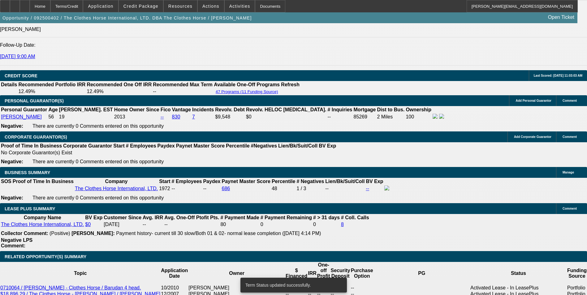
select select "0"
select select "2"
select select "0"
select select "6"
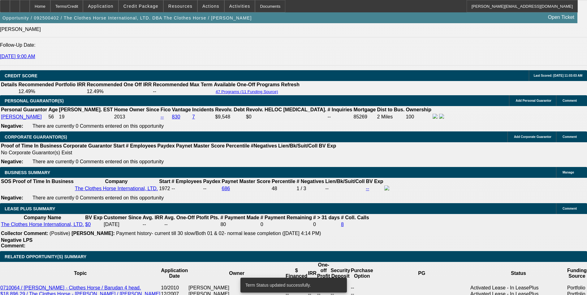
select select "0"
select select "2"
select select "0"
select select "6"
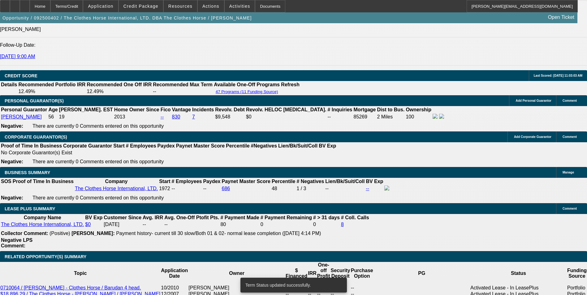
select select "0"
select select "2"
select select "0"
select select "6"
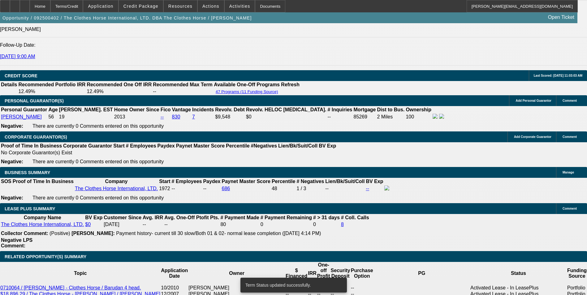
select select "0"
select select "2"
select select "0"
select select "6"
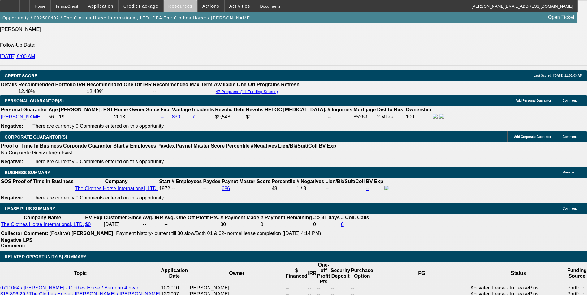
click at [186, 8] on span "Resources" at bounding box center [180, 6] width 24 height 5
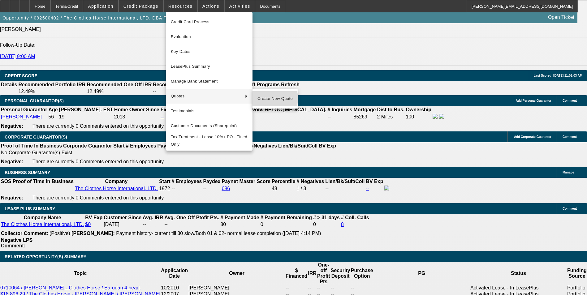
click at [269, 98] on span "Create New Quote" at bounding box center [275, 98] width 35 height 7
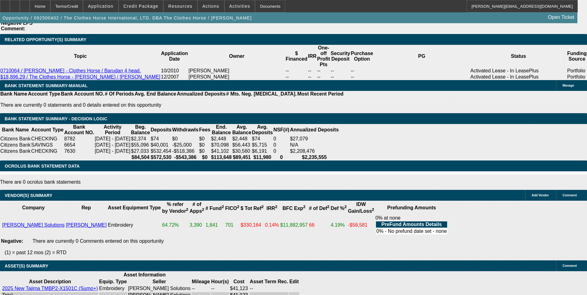
scroll to position [1012, 0]
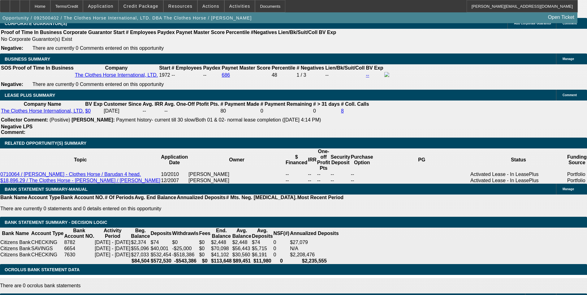
drag, startPoint x: 246, startPoint y: 91, endPoint x: 280, endPoint y: 86, distance: 34.5
type input "898"
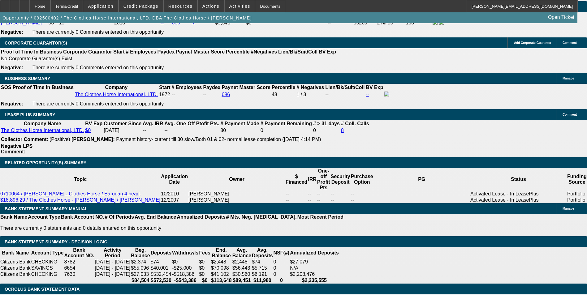
type input "$1,796.00"
type input "UNKNOWN"
type input "11.2"
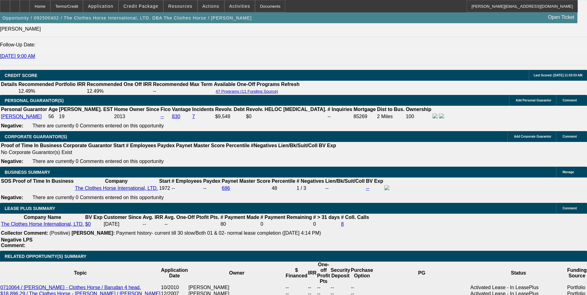
scroll to position [888, 0]
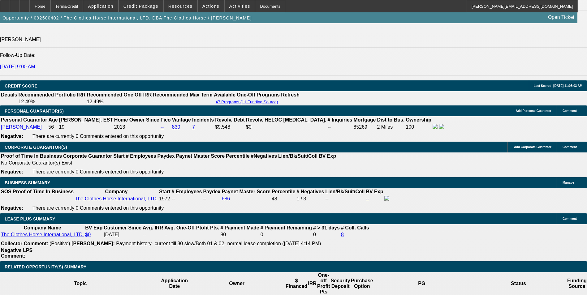
type input "$898.00"
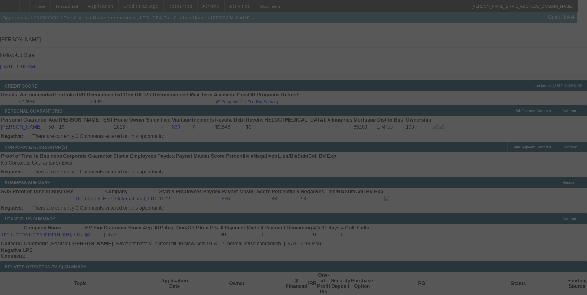
select select "0"
select select "2"
select select "0"
select select "6"
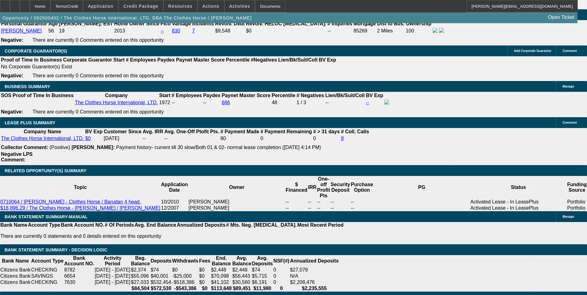
scroll to position [950, 0]
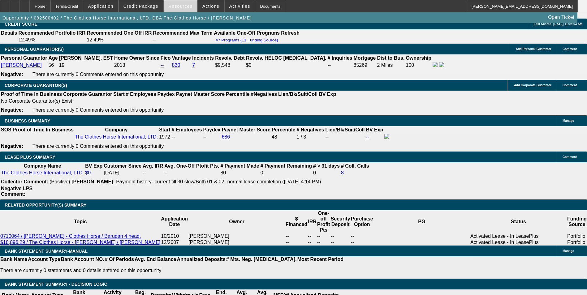
click at [180, 8] on span "Resources" at bounding box center [180, 6] width 24 height 5
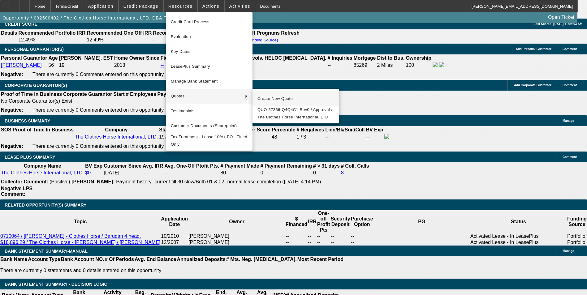
click at [257, 96] on button "Create New Quote" at bounding box center [296, 98] width 87 height 15
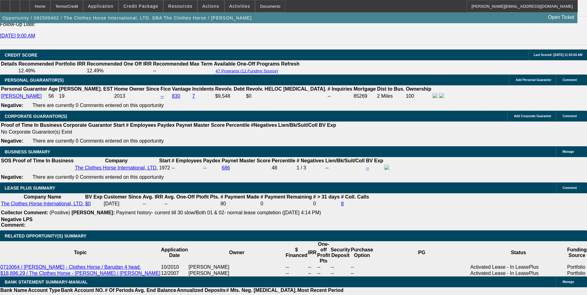
scroll to position [888, 0]
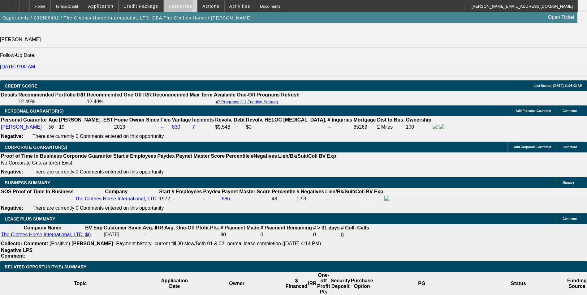
click at [178, 7] on span "Resources" at bounding box center [180, 6] width 24 height 5
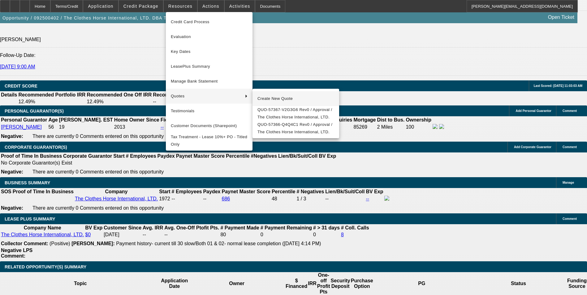
click at [265, 97] on span "Create New Quote" at bounding box center [296, 98] width 77 height 7
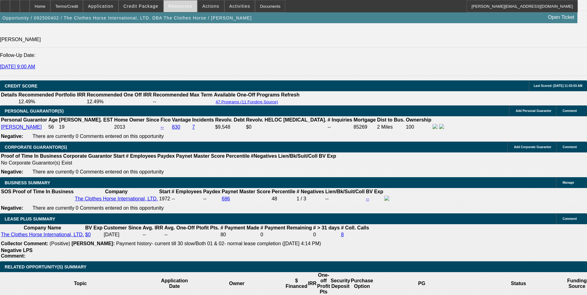
click at [176, 6] on span "Resources" at bounding box center [180, 6] width 24 height 5
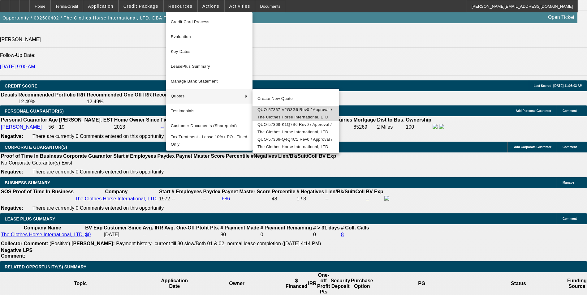
click at [277, 117] on span "QUO-57367-V2G3G6 Rev0 / Approval / The Clothes Horse International, LTD." at bounding box center [296, 113] width 77 height 15
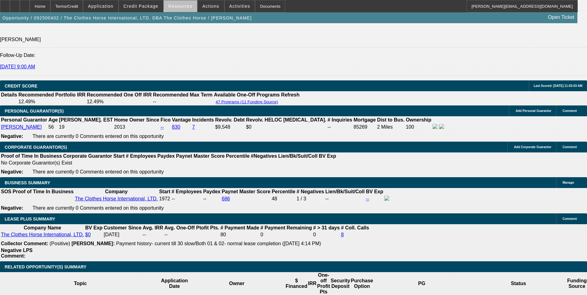
click at [186, 0] on span at bounding box center [180, 6] width 33 height 15
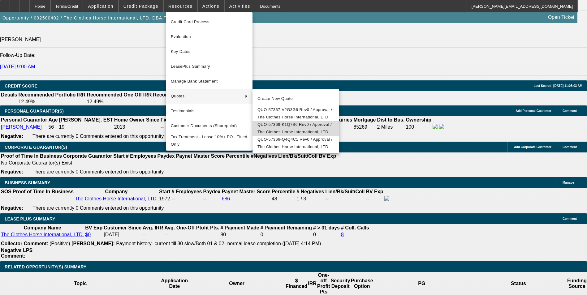
click at [287, 129] on span "QUO-57368-K1Q7S6 Rev0 / Approval / The Clothes Horse International, LTD." at bounding box center [296, 128] width 77 height 15
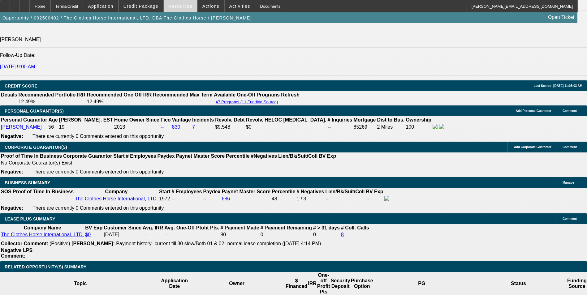
click at [179, 6] on span "Resources" at bounding box center [180, 6] width 24 height 5
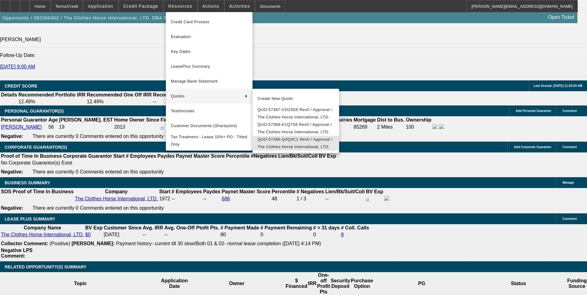
drag, startPoint x: 281, startPoint y: 154, endPoint x: 253, endPoint y: 90, distance: 69.3
click at [281, 151] on span "QUO-57366-Q4Q4C1 Rev0 / Approval / The Clothes Horse International, LTD." at bounding box center [296, 143] width 77 height 15
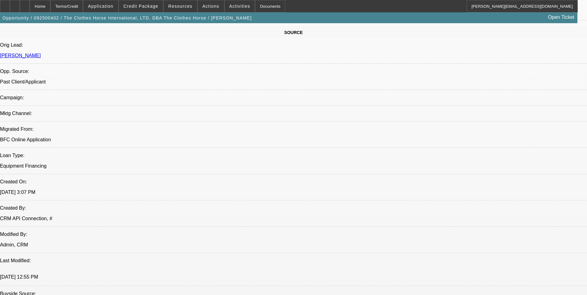
scroll to position [361, 0]
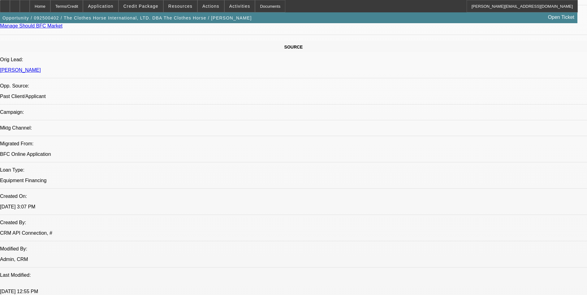
click at [230, 4] on span "Activities" at bounding box center [239, 6] width 21 height 5
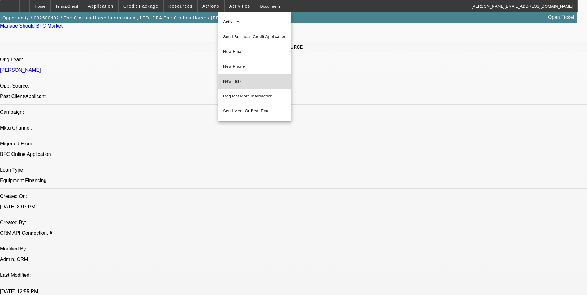
click at [245, 81] on span "New Task" at bounding box center [254, 81] width 63 height 7
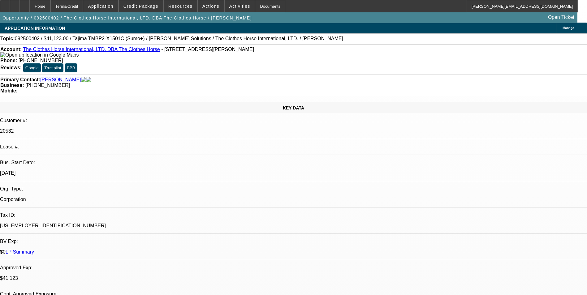
scroll to position [0, 0]
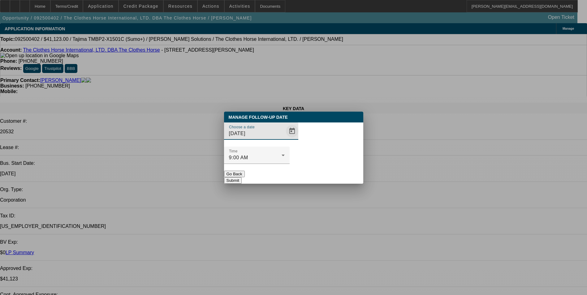
click at [285, 139] on span "Open calendar" at bounding box center [292, 131] width 15 height 15
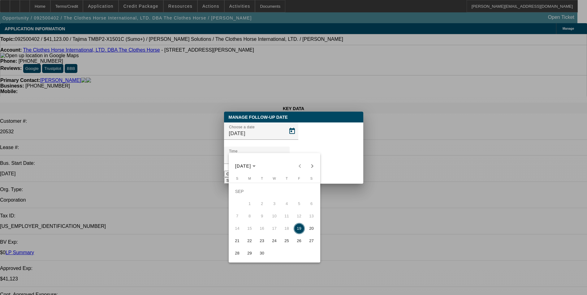
click at [251, 244] on span "22" at bounding box center [249, 241] width 11 height 11
type input "9/22/2025"
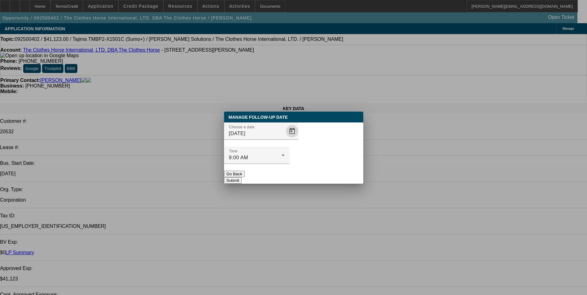
click at [242, 177] on button "Submit" at bounding box center [233, 180] width 18 height 7
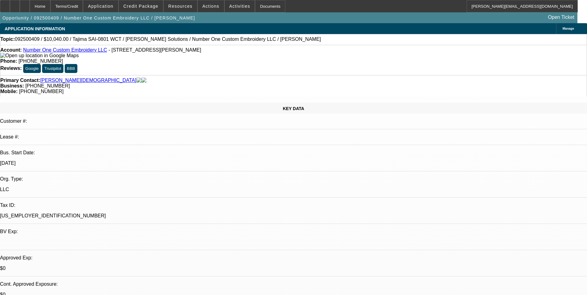
select select "0"
select select "2"
select select "0"
select select "6"
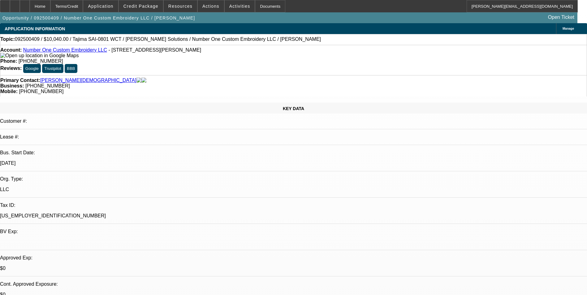
select select "0"
select select "2"
select select "0"
select select "6"
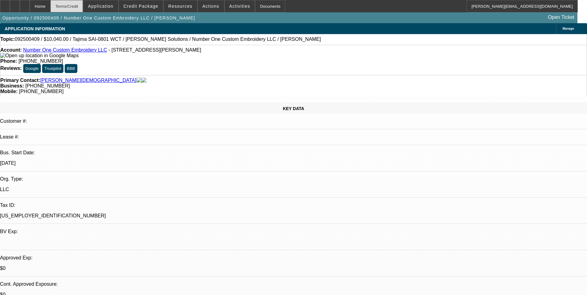
scroll to position [794, 0]
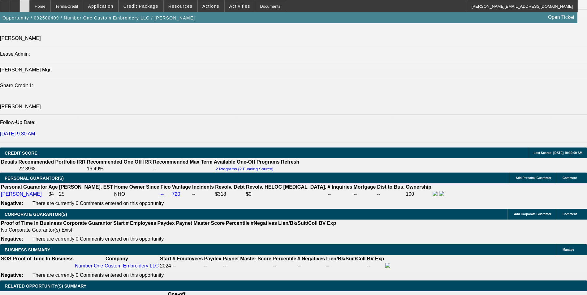
click at [30, 9] on div at bounding box center [25, 6] width 10 height 12
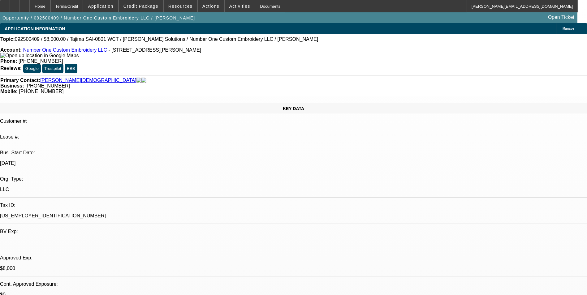
select select "0"
select select "2"
select select "0"
select select "2"
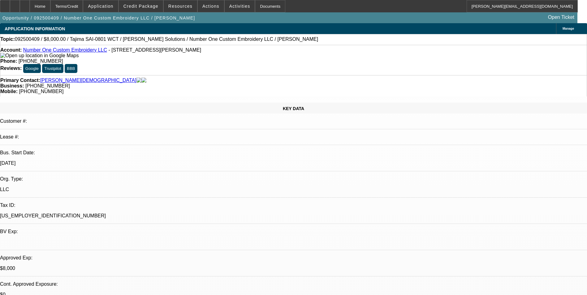
select select "0"
select select "2"
select select "0"
select select "1"
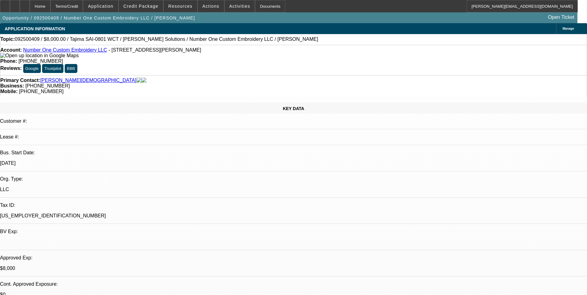
select select "2"
select select "6"
select select "1"
select select "2"
select select "6"
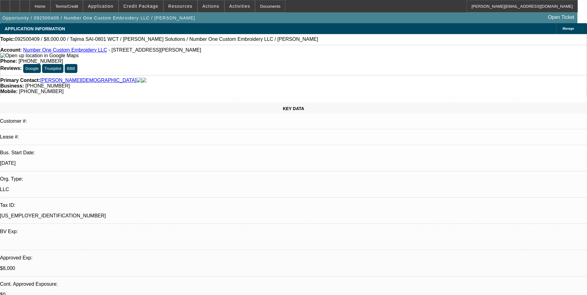
select select "1"
select select "2"
select select "6"
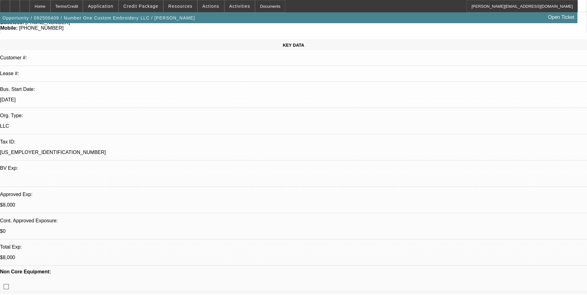
scroll to position [62, 0]
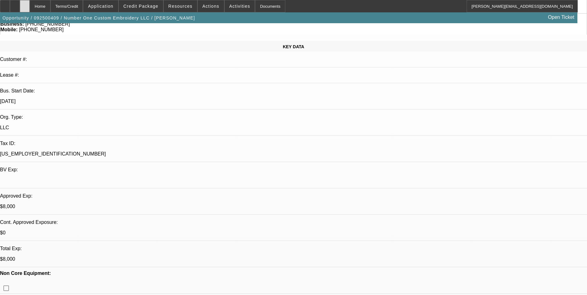
click at [25, 4] on icon at bounding box center [25, 4] width 0 height 0
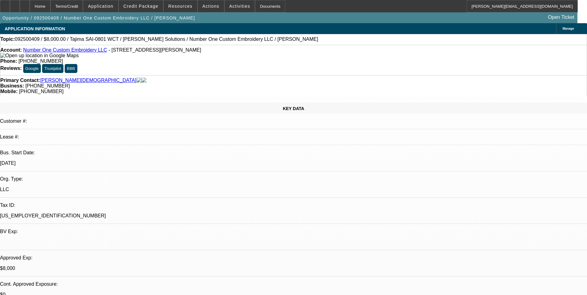
select select "0"
select select "2"
select select "0"
select select "2"
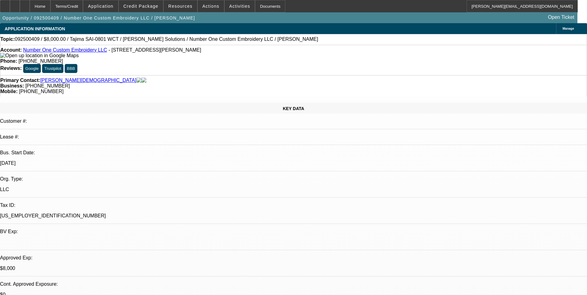
select select "0"
select select "2"
select select "0"
select select "1"
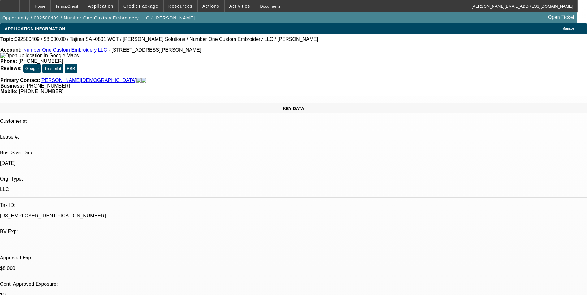
select select "1"
select select "2"
select select "6"
select select "2"
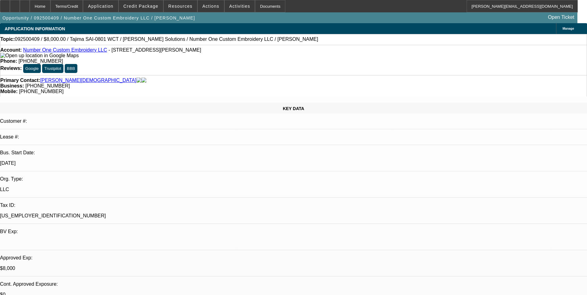
select select "6"
select select "2"
select select "6"
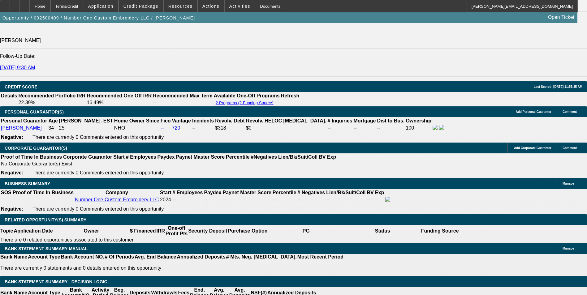
scroll to position [867, 0]
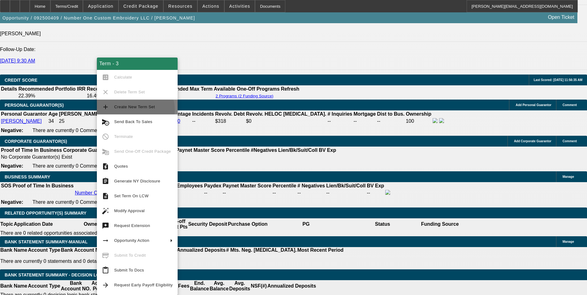
click at [134, 110] on span "Create New Term Set" at bounding box center [143, 106] width 59 height 7
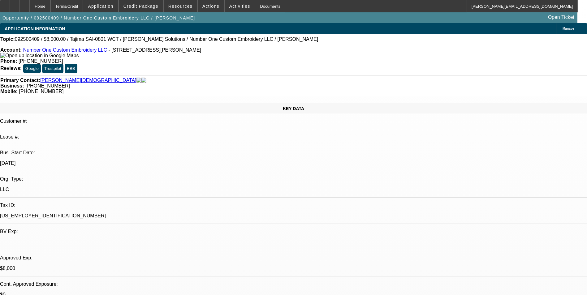
select select "0"
select select "2"
select select "0"
select select "2"
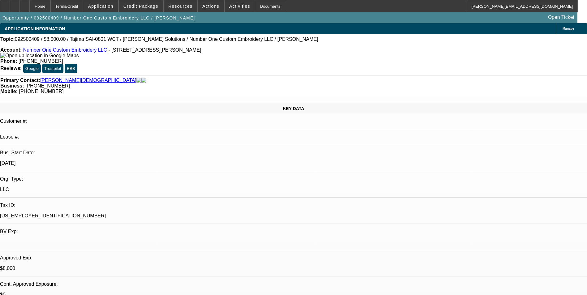
select select "0"
select select "2"
select select "0"
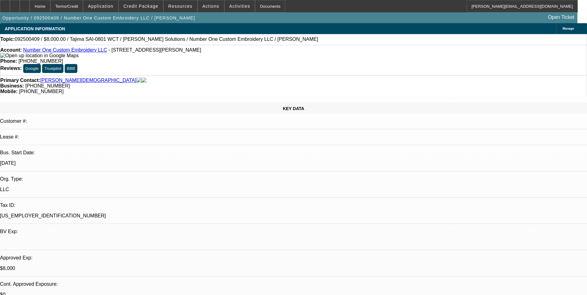
select select "2"
select select "0"
select select "1"
select select "2"
select select "6"
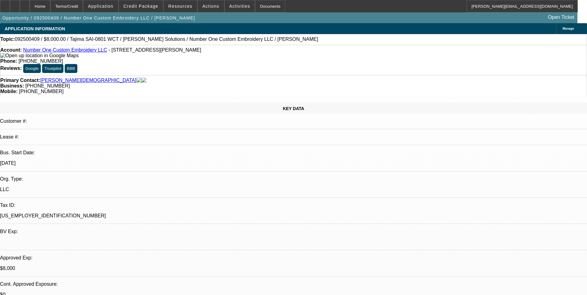
select select "1"
select select "2"
select select "6"
select select "1"
select select "2"
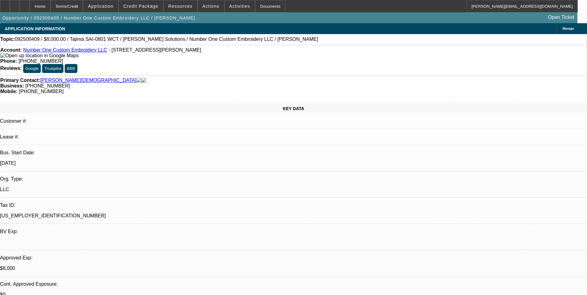
select select "6"
select select "1"
select select "2"
select select "6"
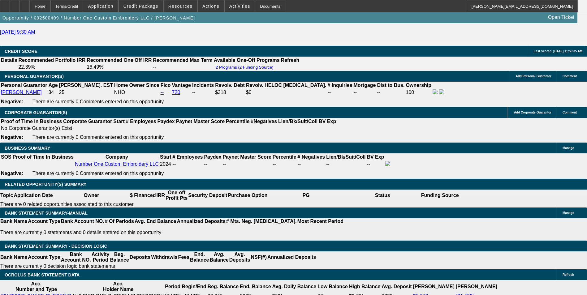
scroll to position [898, 0]
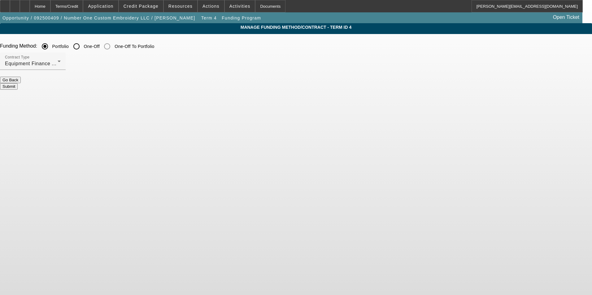
click at [21, 83] on button "Go Back" at bounding box center [10, 80] width 21 height 7
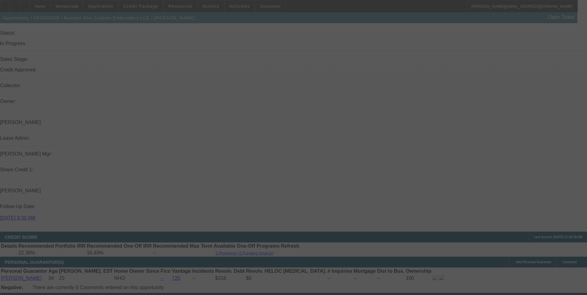
scroll to position [834, 0]
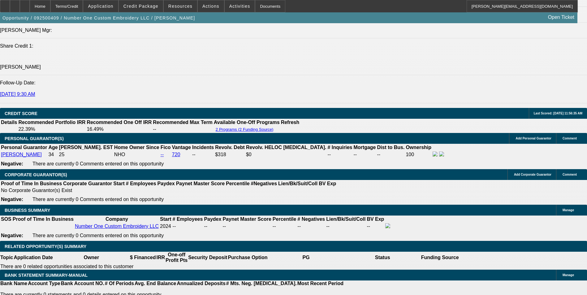
select select "0"
select select "2"
select select "0"
select select "6"
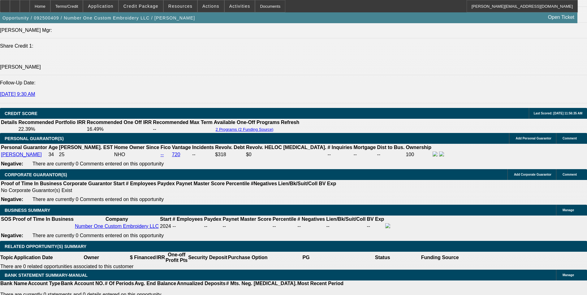
select select "0"
select select "2"
select select "0"
select select "6"
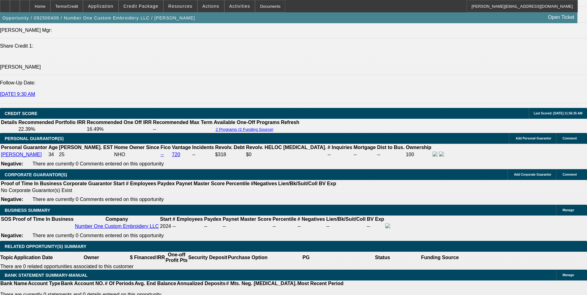
select select "0"
select select "2"
select select "0"
select select "6"
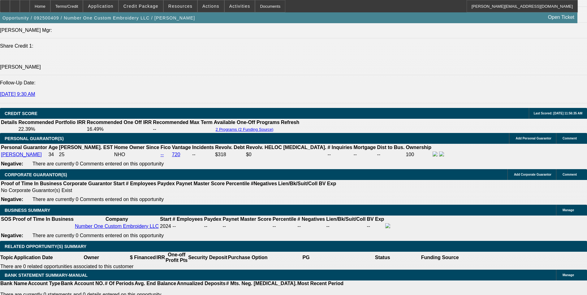
select select "0"
select select "2"
select select "0"
select select "6"
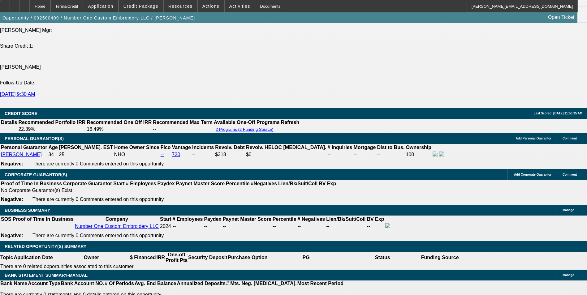
drag, startPoint x: 110, startPoint y: 192, endPoint x: 157, endPoint y: 185, distance: 48.3
type input "$0.00"
type input "UNKNOWN"
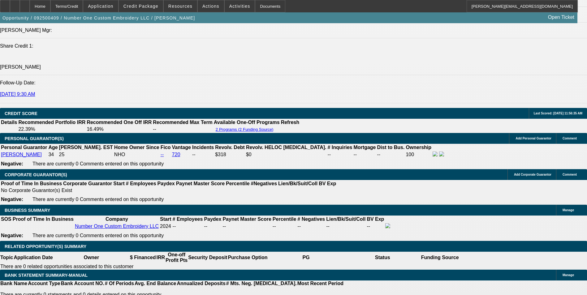
type input "$717.54"
type input "$358.77"
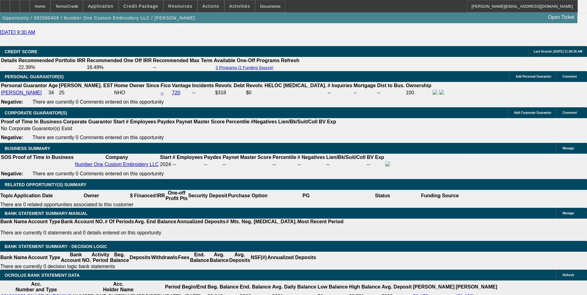
drag, startPoint x: 120, startPoint y: 178, endPoint x: 141, endPoint y: 174, distance: 22.1
type input "60"
type input "$4,162.40"
type input "$2,081.20"
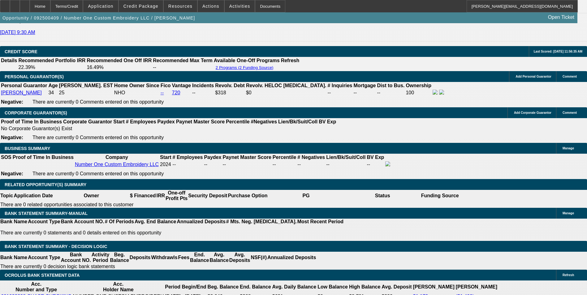
type input "$624.72"
type input "$312.36"
type input "60"
drag, startPoint x: 135, startPoint y: 180, endPoint x: 165, endPoint y: 169, distance: 32.0
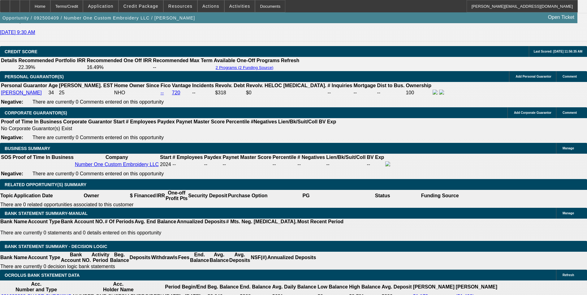
type input "40"
type input "$913.76"
type input "$456.88"
type input "$434.26"
type input "$217.13"
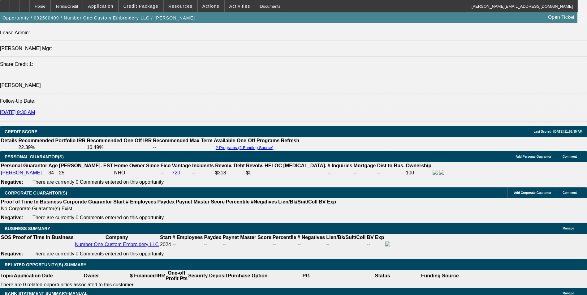
scroll to position [803, 0]
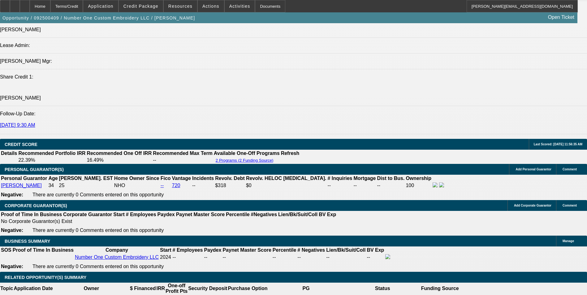
type input "40"
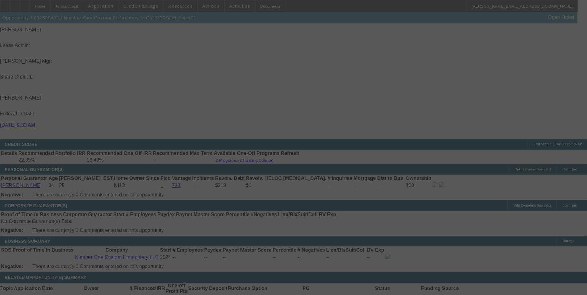
select select "0"
select select "2"
select select "0"
select select "6"
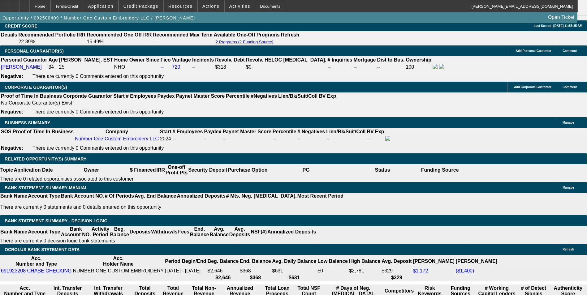
scroll to position [926, 0]
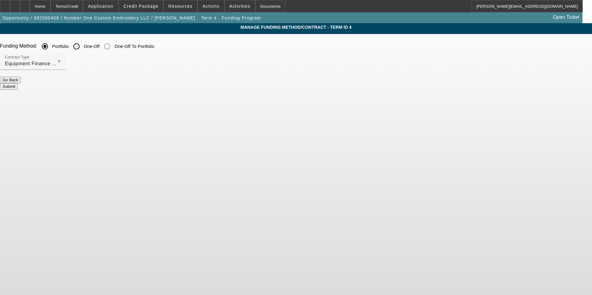
click at [83, 47] on input "One-Off" at bounding box center [76, 46] width 12 height 12
radio input "true"
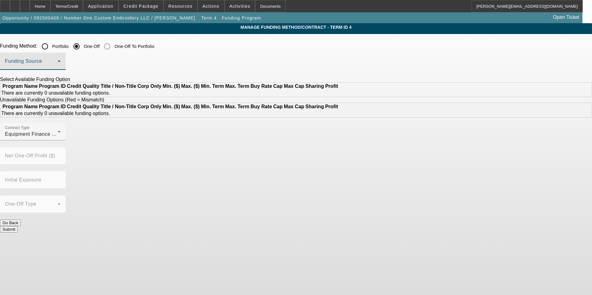
click at [58, 61] on span at bounding box center [31, 63] width 53 height 7
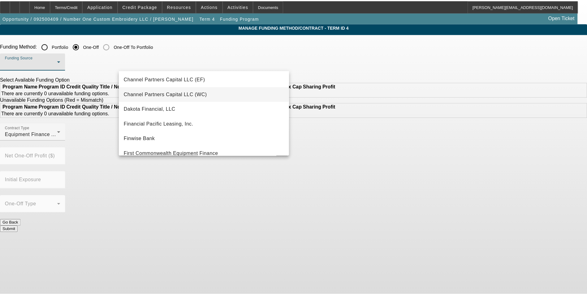
scroll to position [62, 0]
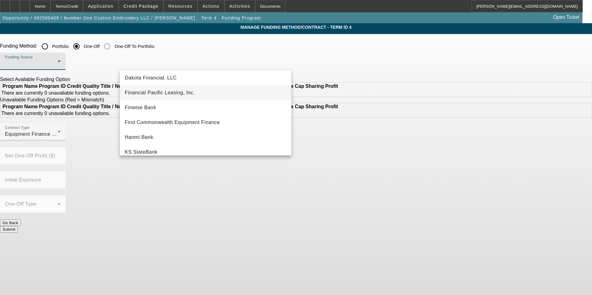
click at [199, 95] on mat-option "Financial Pacific Leasing, Inc." at bounding box center [206, 92] width 172 height 15
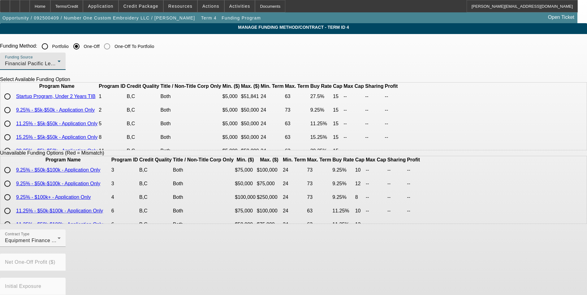
click at [14, 103] on input "radio" at bounding box center [7, 96] width 12 height 12
radio input "true"
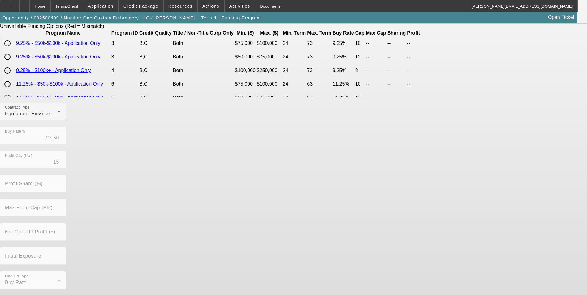
scroll to position [127, 0]
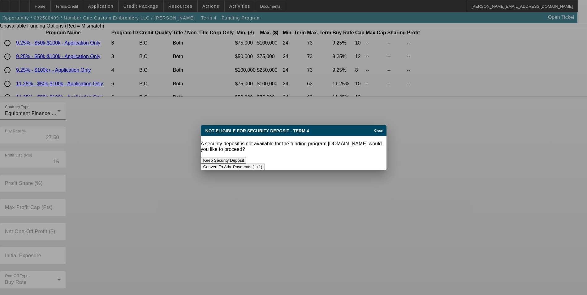
scroll to position [0, 0]
click at [265, 164] on button "Convert To Adv. Payments (1+1)" at bounding box center [233, 167] width 64 height 7
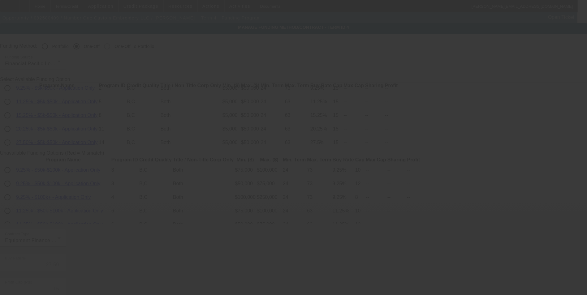
scroll to position [127, 0]
radio input "true"
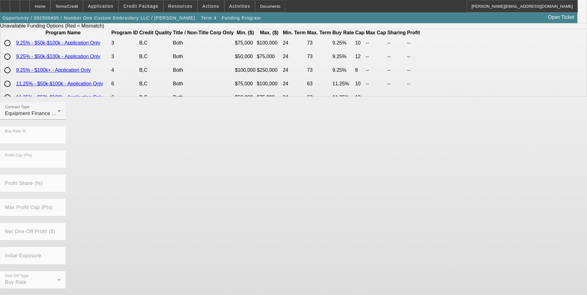
scroll to position [0, 0]
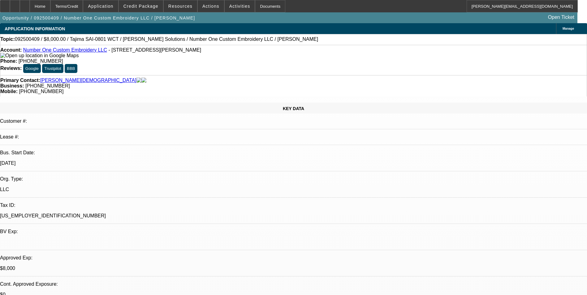
select select "0"
select select "6"
select select "0"
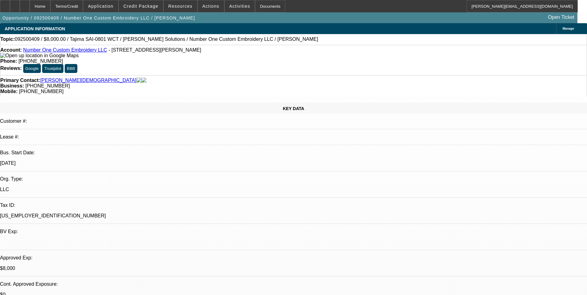
select select "2"
select select "0"
select select "6"
select select "0"
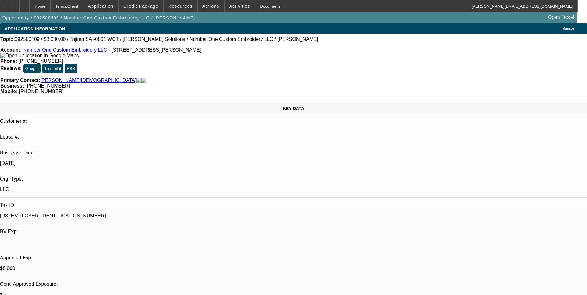
select select "2"
select select "0"
select select "6"
select select "0"
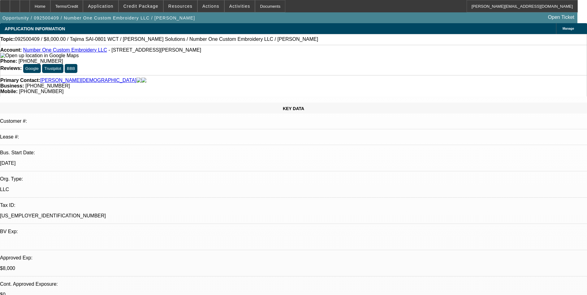
select select "2"
select select "0"
select select "6"
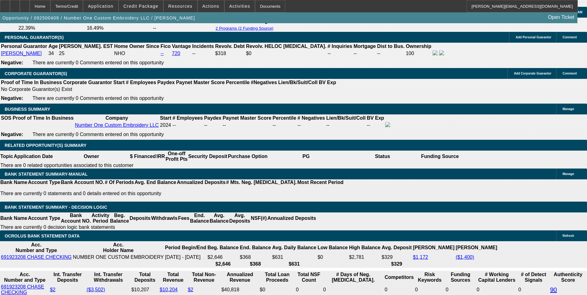
scroll to position [898, 0]
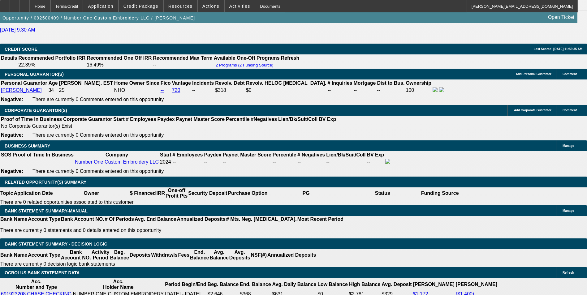
drag, startPoint x: 130, startPoint y: 175, endPoint x: 157, endPoint y: 174, distance: 27.3
type input "UNKNOWN"
type input "25"
type input "$346.05"
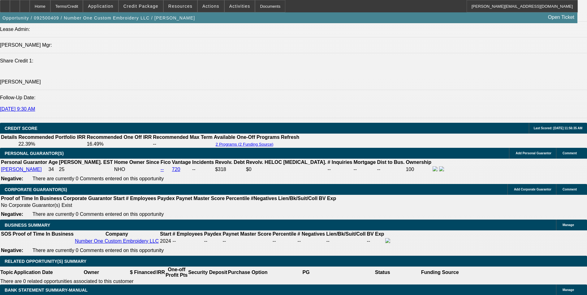
scroll to position [805, 0]
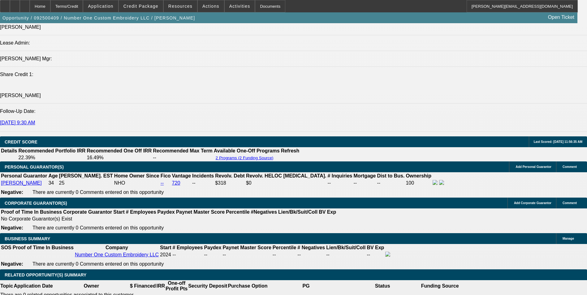
type input "25"
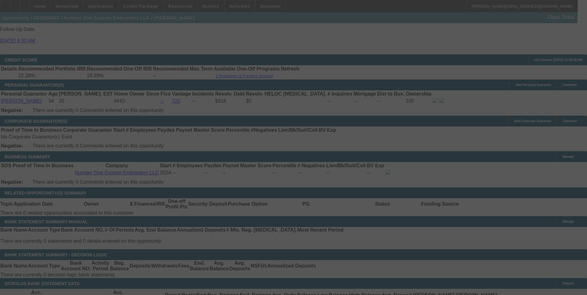
scroll to position [898, 0]
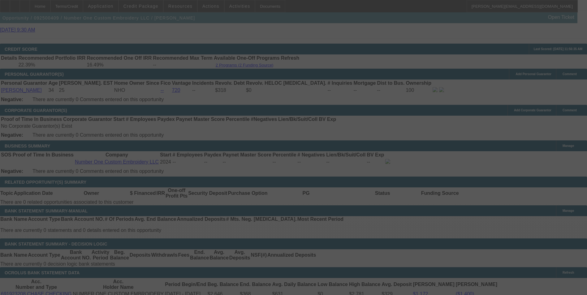
select select "0"
select select "6"
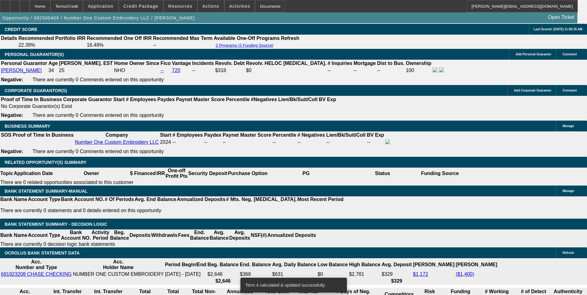
scroll to position [929, 0]
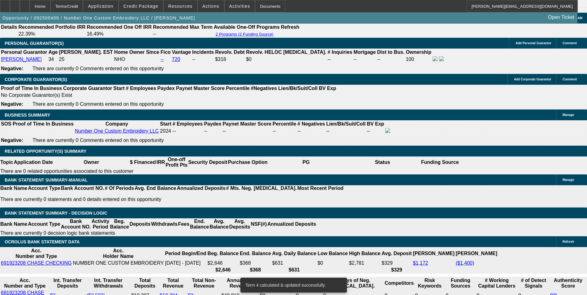
drag, startPoint x: 136, startPoint y: 144, endPoint x: 144, endPoint y: 142, distance: 7.9
type input "2"
type input "UNKNOWN"
type input "29"
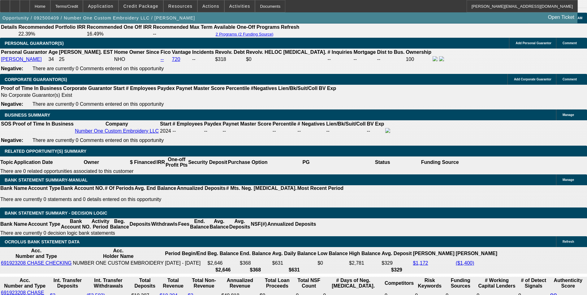
type input "$374.24"
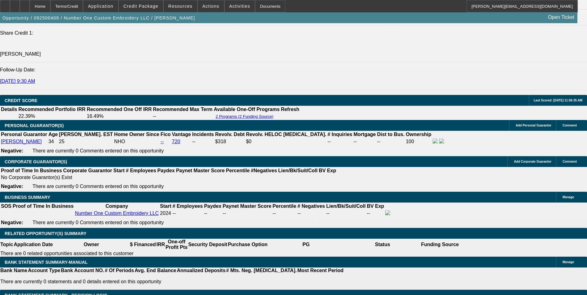
scroll to position [836, 0]
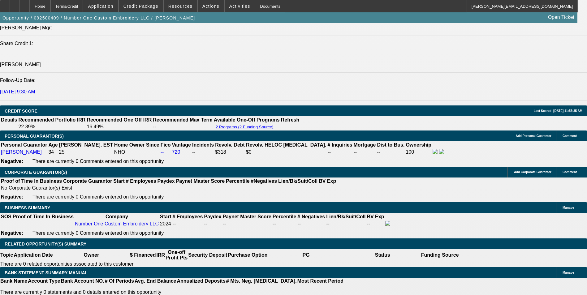
type input "29"
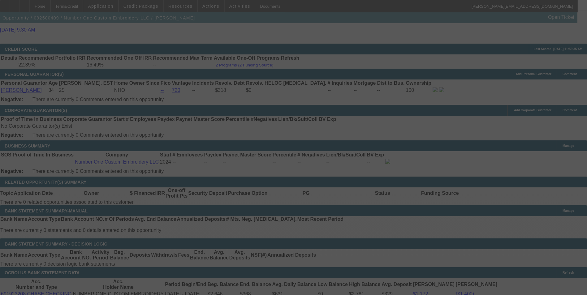
scroll to position [929, 0]
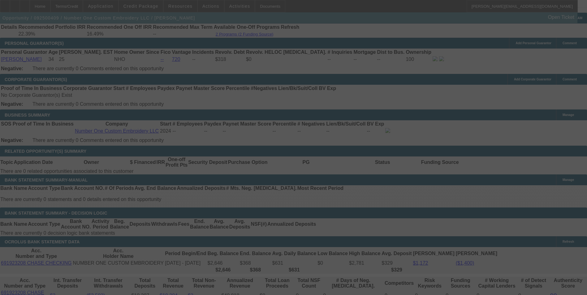
select select "0"
select select "6"
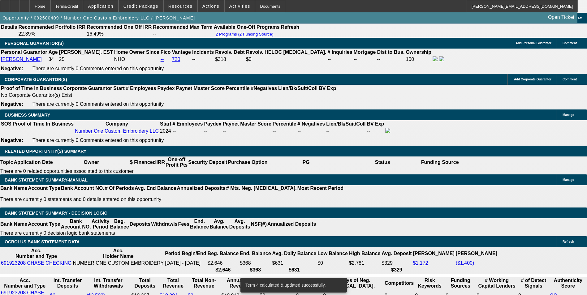
drag, startPoint x: 134, startPoint y: 144, endPoint x: 156, endPoint y: 142, distance: 22.3
type input "3"
type input "UNKNOWN"
type input "30"
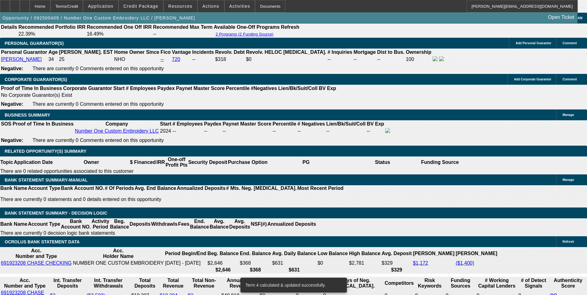
type input "$381.45"
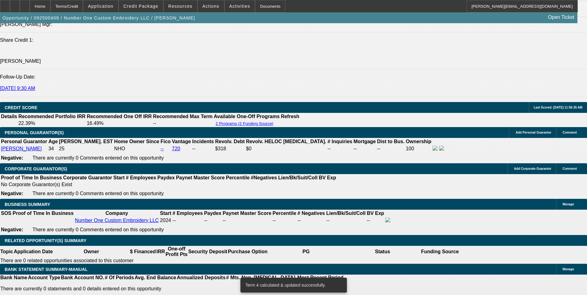
scroll to position [836, 0]
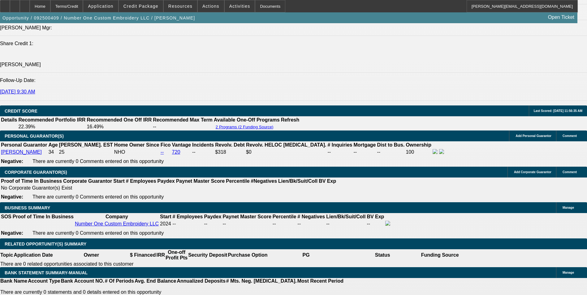
type input "30"
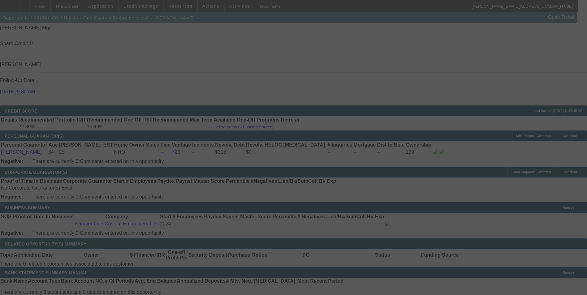
select select "0"
select select "6"
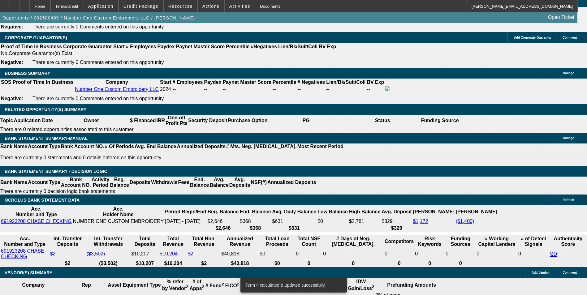
scroll to position [960, 0]
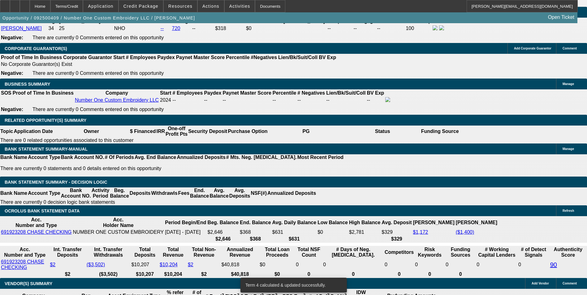
drag, startPoint x: 134, startPoint y: 113, endPoint x: 165, endPoint y: 106, distance: 31.5
type input "UNKNOWN"
type input "29"
type input "$206.65"
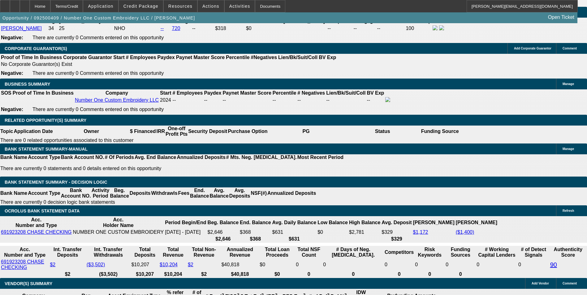
type input "29."
type input "$374.24"
type input "29.5"
type input "$377.83"
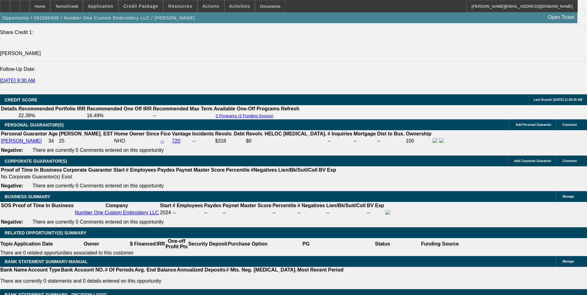
scroll to position [836, 0]
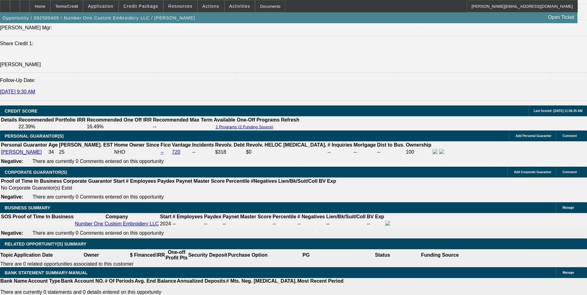
type input "29.5"
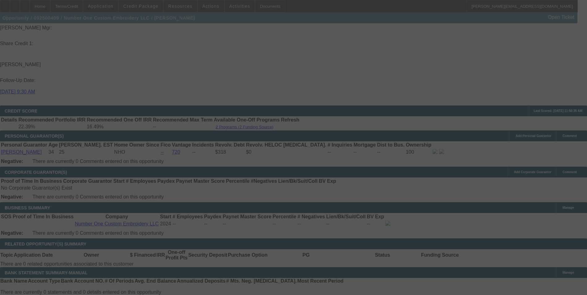
select select "0"
select select "6"
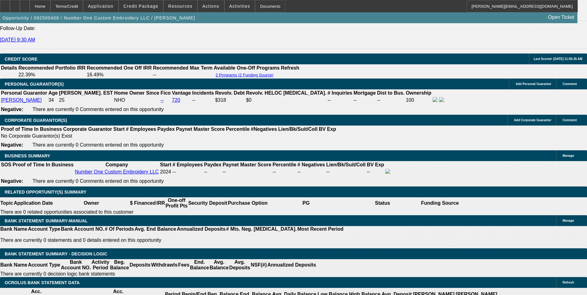
scroll to position [867, 0]
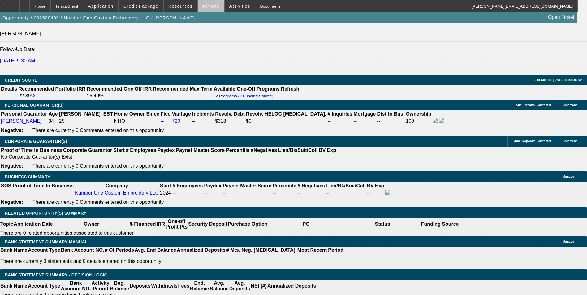
click at [215, 9] on span at bounding box center [211, 6] width 26 height 15
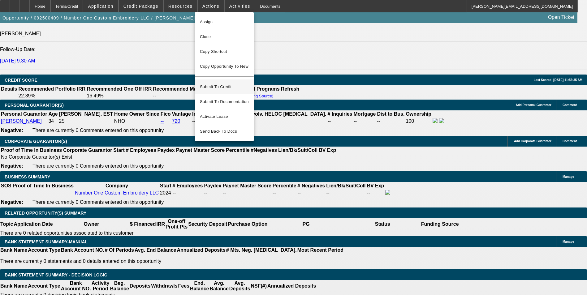
click at [238, 83] on span "Submit To Credit" at bounding box center [224, 86] width 49 height 7
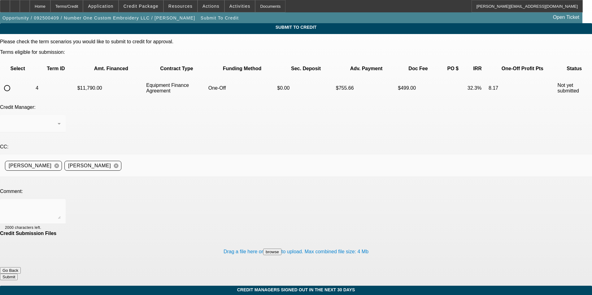
click at [13, 82] on input "radio" at bounding box center [7, 88] width 12 height 12
radio input "true"
drag, startPoint x: 136, startPoint y: 147, endPoint x: 134, endPoint y: 143, distance: 4.8
click at [61, 204] on textarea at bounding box center [33, 211] width 56 height 15
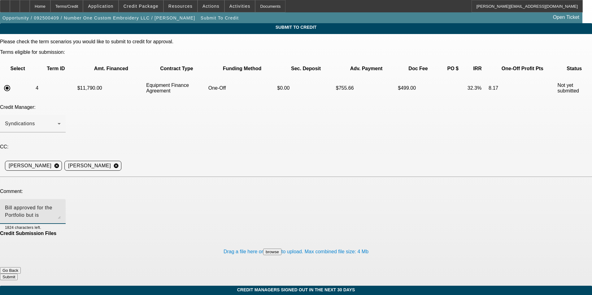
type textarea "Bill approved for the Portfolio but is requiring 40% upfront which will not get…"
click at [18, 274] on button "Submit" at bounding box center [9, 277] width 18 height 7
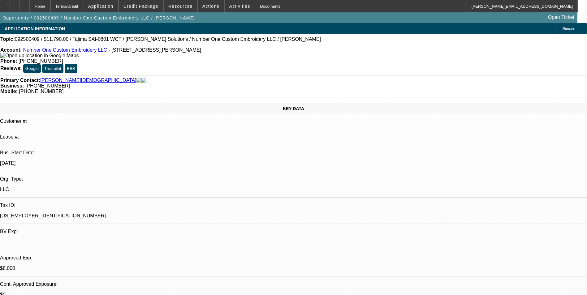
select select "0"
select select "6"
select select "0"
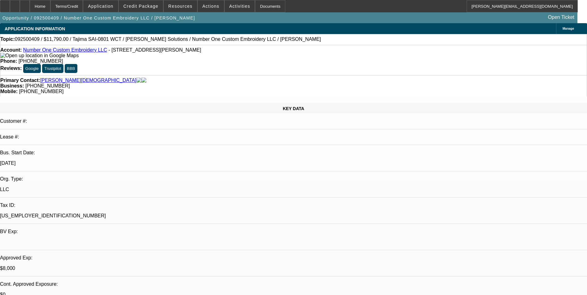
select select "2"
select select "0"
select select "6"
select select "0"
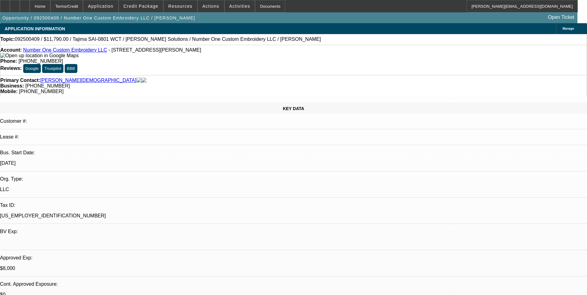
select select "2"
select select "0"
select select "6"
select select "0"
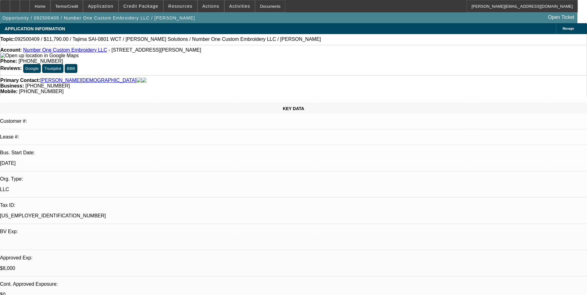
select select "2"
select select "0"
select select "6"
click at [25, 4] on icon at bounding box center [25, 4] width 0 height 0
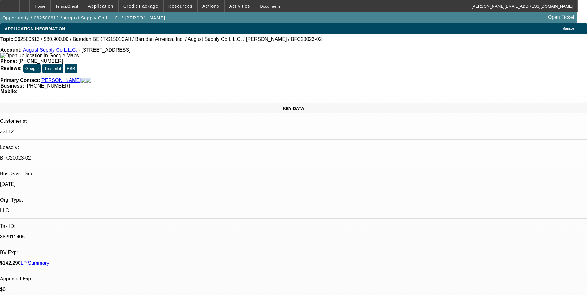
select select "0"
select select "2"
select select "0.1"
select select "4"
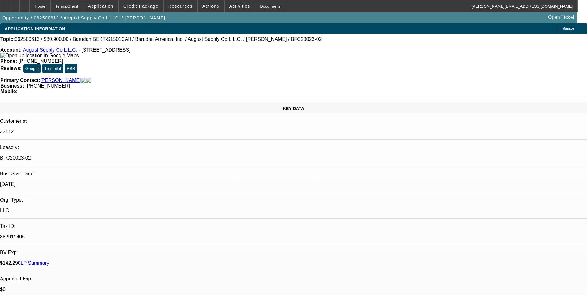
select select "0"
select select "2"
select select "0.1"
select select "4"
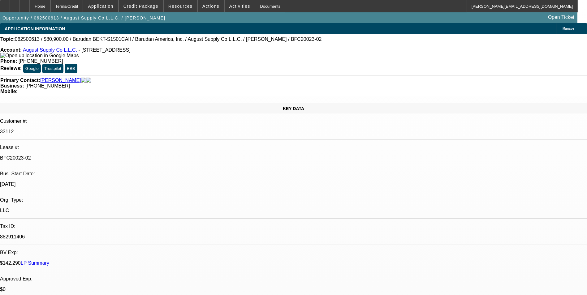
select select "0"
select select "2"
select select "0.1"
select select "4"
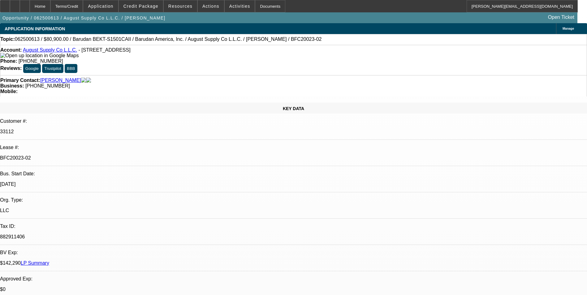
select select "0"
select select "2"
select select "0.1"
select select "4"
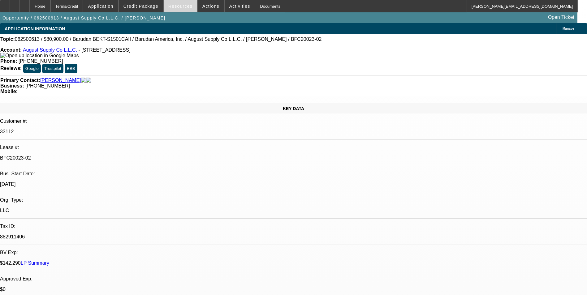
click at [174, 4] on span "Resources" at bounding box center [180, 6] width 24 height 5
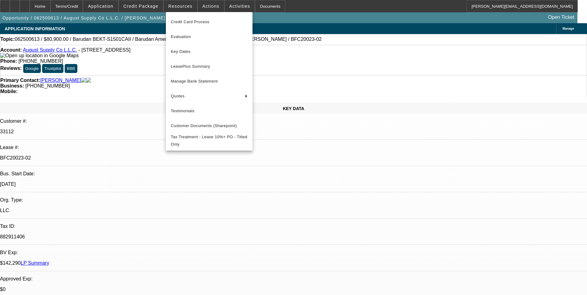
drag, startPoint x: 342, startPoint y: 41, endPoint x: 538, endPoint y: 7, distance: 198.8
click at [344, 41] on div at bounding box center [293, 147] width 587 height 295
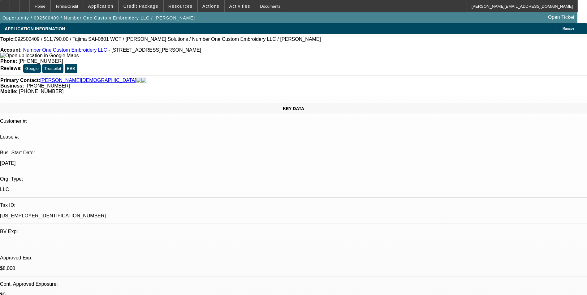
select select "0"
select select "2"
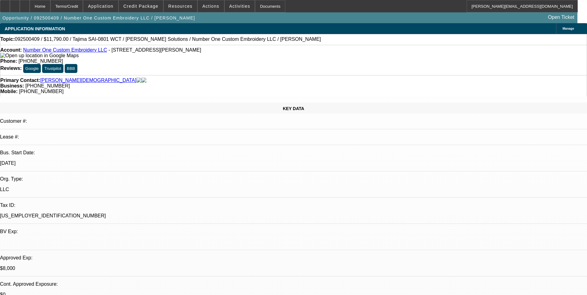
select select "0"
select select "2"
select select "0"
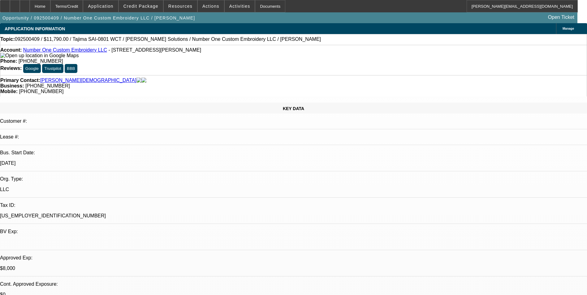
select select "2"
select select "0"
select select "1"
select select "6"
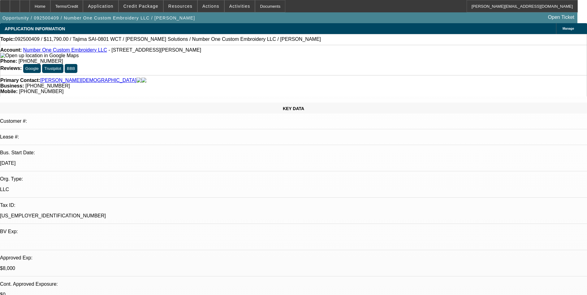
select select "1"
select select "2"
select select "6"
select select "1"
select select "2"
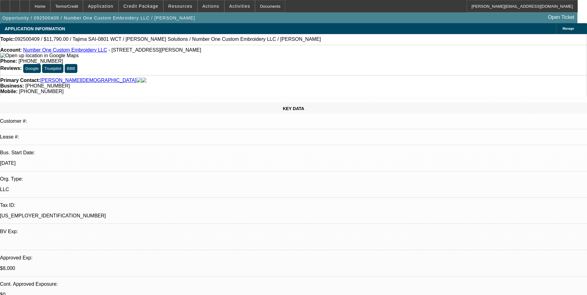
select select "6"
select select "1"
select select "2"
select select "6"
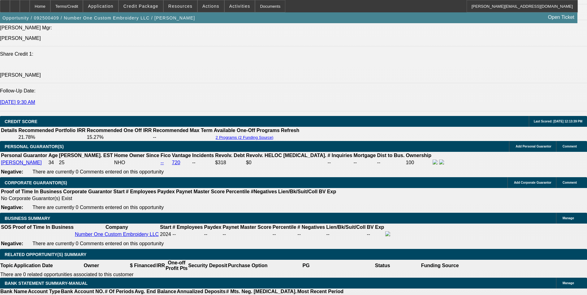
scroll to position [774, 0]
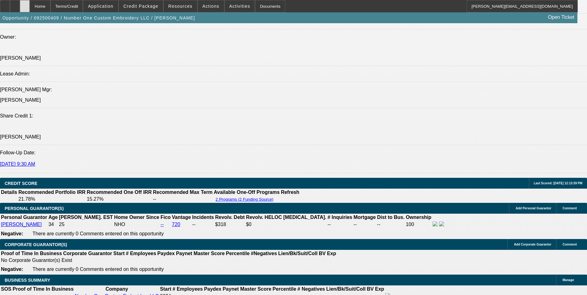
click at [30, 10] on div at bounding box center [25, 6] width 10 height 12
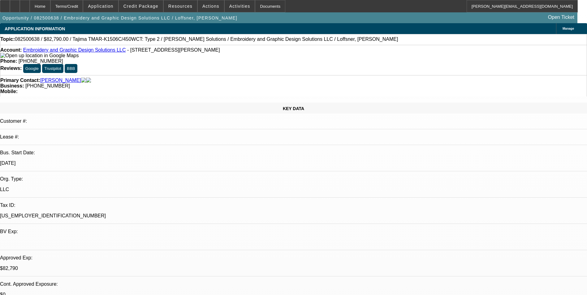
select select "0"
select select "2"
select select "0"
select select "6"
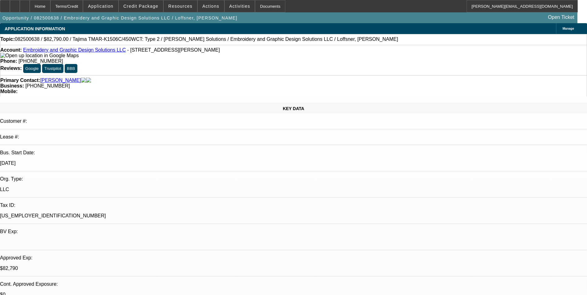
select select "0"
select select "2"
select select "0"
select select "6"
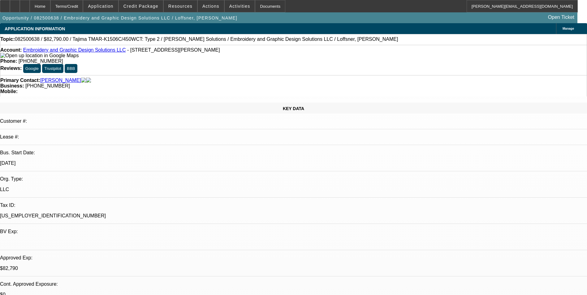
select select "0"
select select "2"
select select "0"
select select "6"
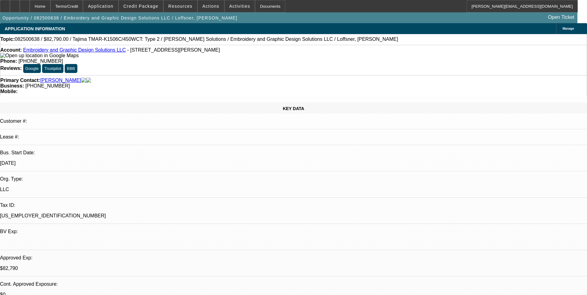
select select "0"
select select "2"
select select "0"
select select "6"
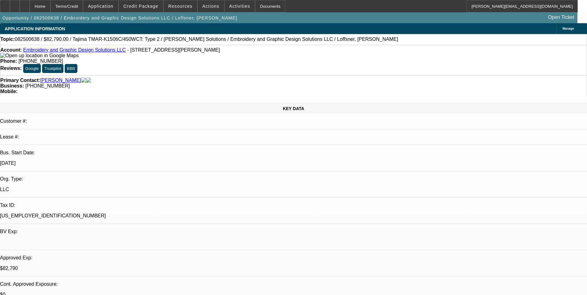
scroll to position [774, 0]
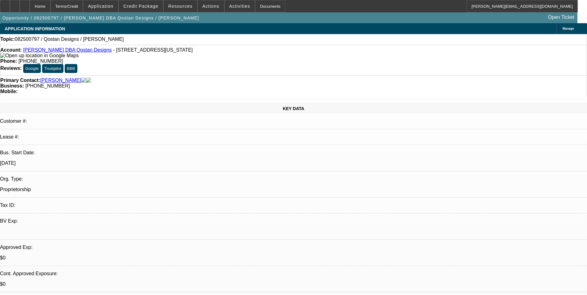
select select "0"
select select "2"
select select "0.1"
select select "4"
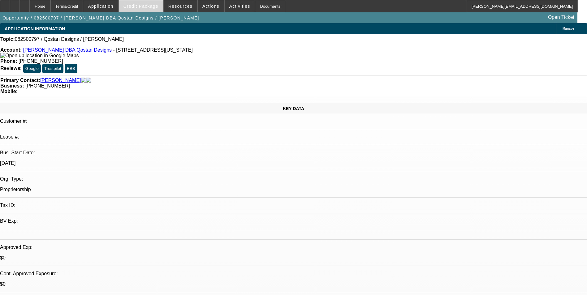
click at [152, 10] on span at bounding box center [141, 6] width 44 height 15
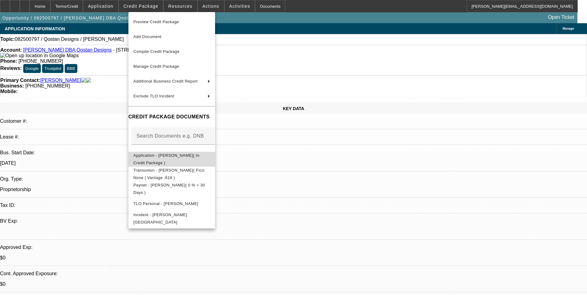
click at [178, 155] on span "Application - [PERSON_NAME]( In Credit Package )" at bounding box center [166, 159] width 66 height 12
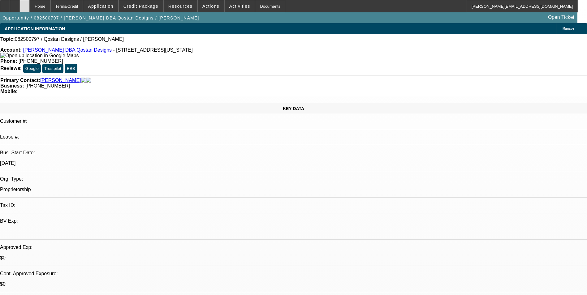
click at [30, 9] on div at bounding box center [25, 6] width 10 height 12
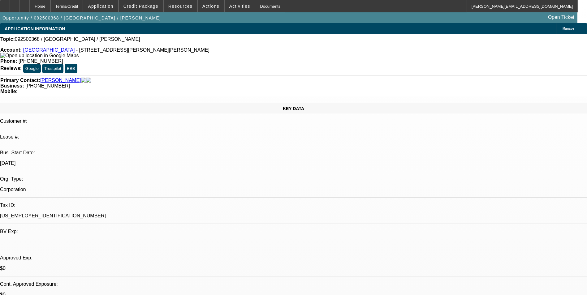
select select "0"
select select "2"
select select "0.1"
select select "4"
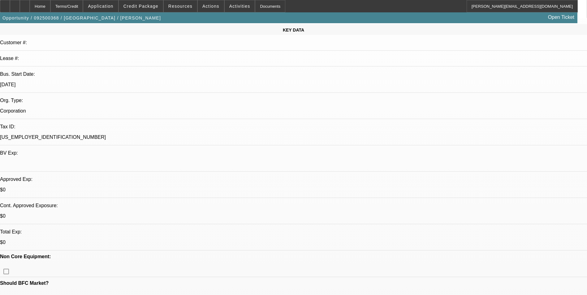
scroll to position [93, 0]
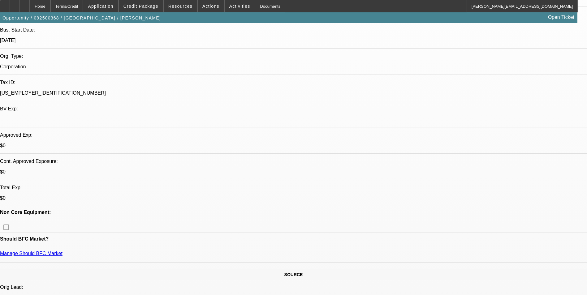
scroll to position [124, 0]
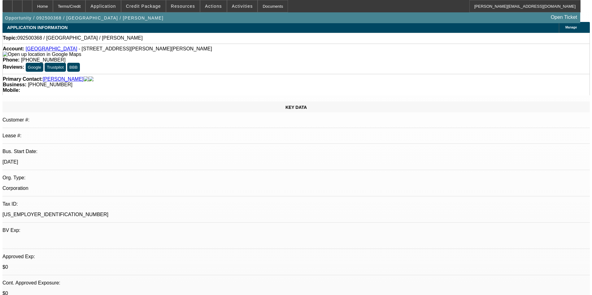
scroll to position [0, 0]
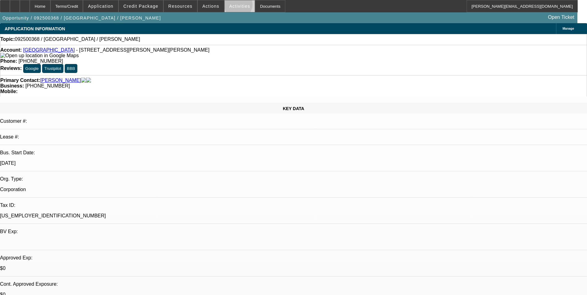
click at [232, 6] on span "Activities" at bounding box center [239, 6] width 21 height 5
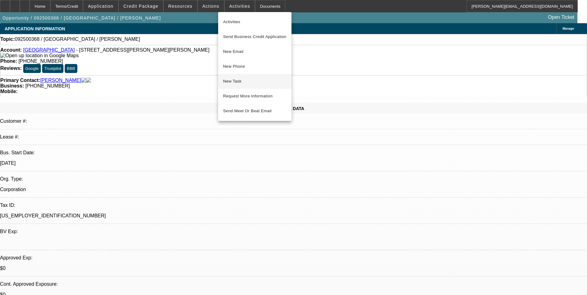
click at [274, 82] on span "New Task" at bounding box center [254, 81] width 63 height 7
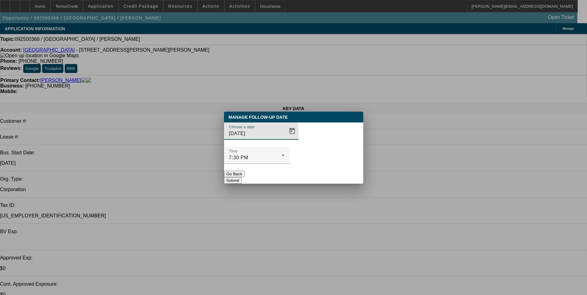
click at [245, 171] on button "Go Back" at bounding box center [234, 174] width 21 height 7
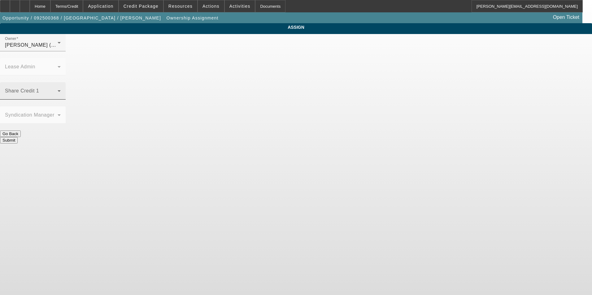
click at [58, 90] on span at bounding box center [31, 93] width 53 height 7
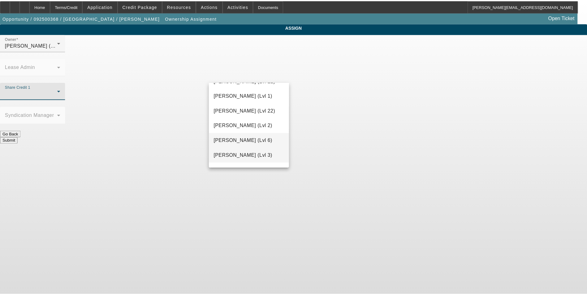
scroll to position [781, 0]
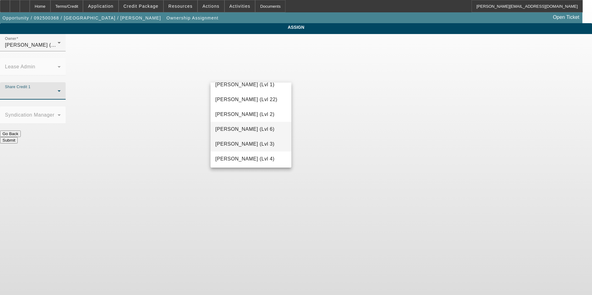
click at [258, 145] on span "[PERSON_NAME] (Lvl 3)" at bounding box center [245, 144] width 59 height 7
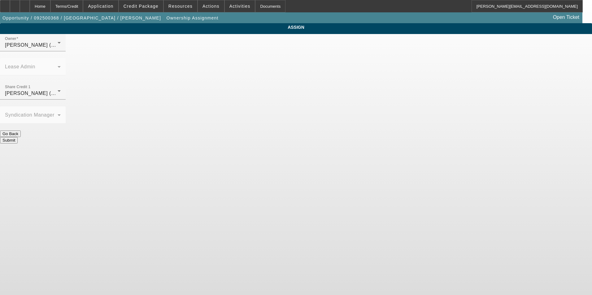
click at [18, 137] on button "Submit" at bounding box center [9, 140] width 18 height 7
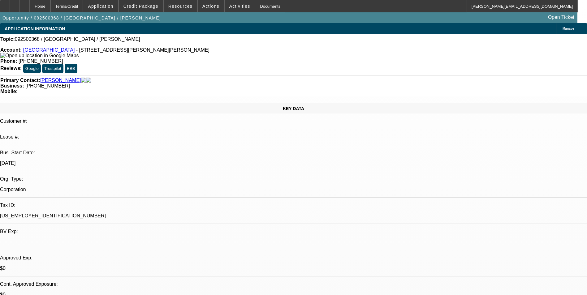
select select "0"
select select "2"
select select "0.1"
select select "4"
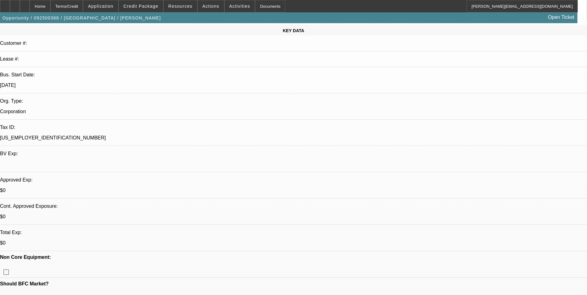
scroll to position [93, 0]
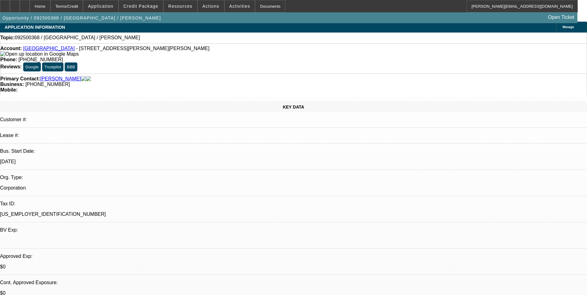
scroll to position [0, 0]
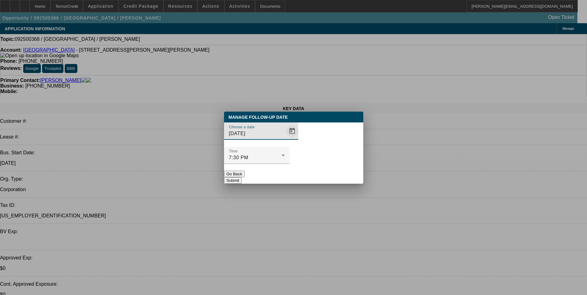
click at [285, 139] on span "Open calendar" at bounding box center [292, 131] width 15 height 15
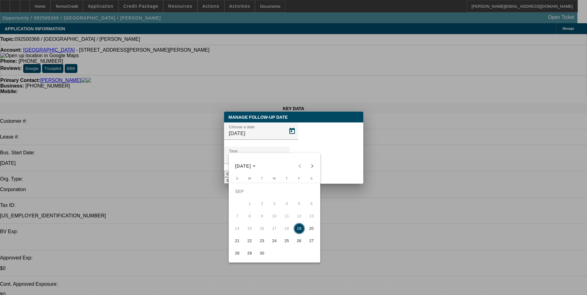
click at [284, 243] on span "25" at bounding box center [286, 241] width 11 height 11
type input "[DATE]"
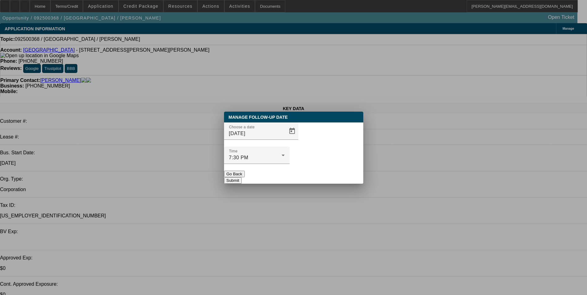
click at [242, 177] on button "Submit" at bounding box center [233, 180] width 18 height 7
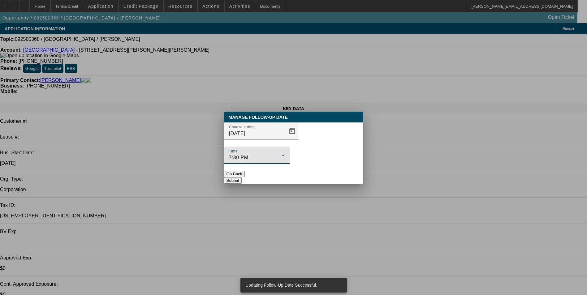
click at [282, 154] on div "7:30 PM" at bounding box center [255, 157] width 53 height 7
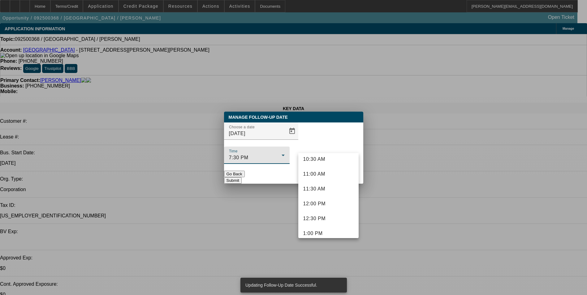
scroll to position [295, 0]
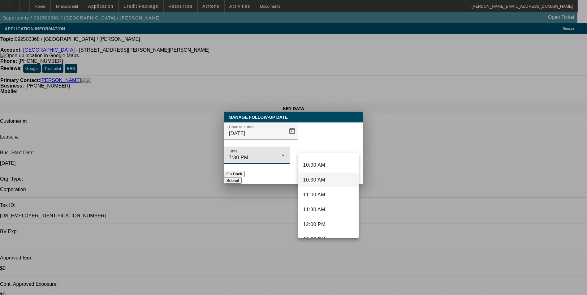
click at [329, 180] on mat-option "10:30 AM" at bounding box center [328, 180] width 60 height 15
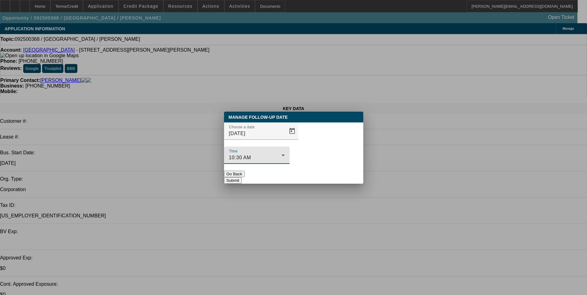
click at [242, 177] on button "Submit" at bounding box center [233, 180] width 18 height 7
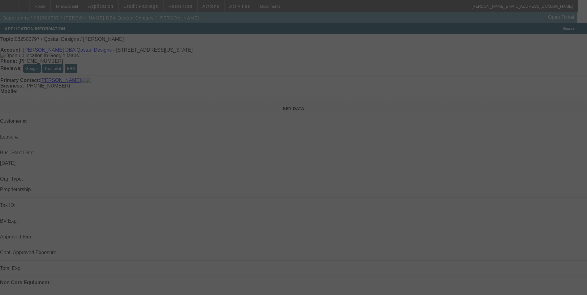
select select "0"
select select "2"
select select "0.1"
select select "4"
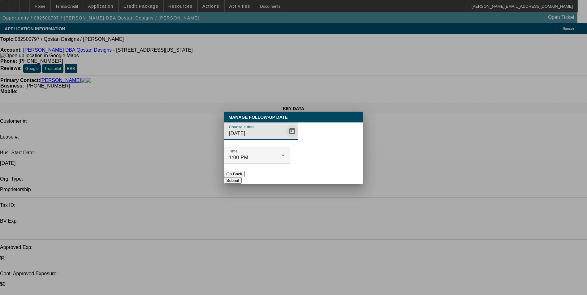
click at [285, 139] on span "Open calendar" at bounding box center [292, 131] width 15 height 15
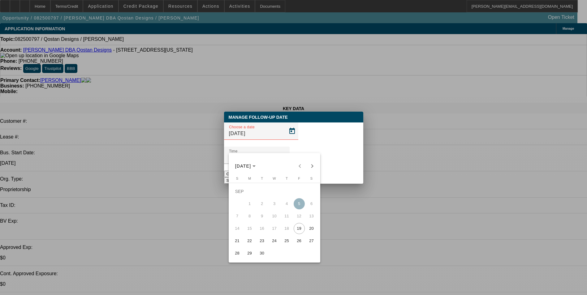
click at [272, 244] on span "24" at bounding box center [274, 241] width 11 height 11
type input "[DATE]"
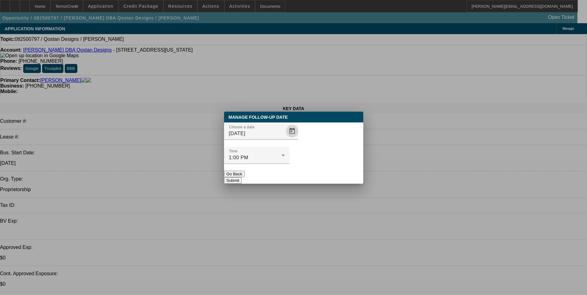
click at [242, 177] on button "Submit" at bounding box center [233, 180] width 18 height 7
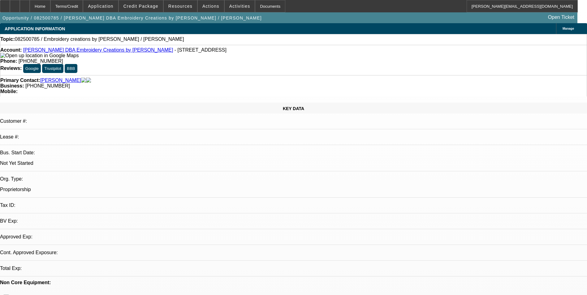
select select "0"
select select "2"
select select "0.1"
select select "4"
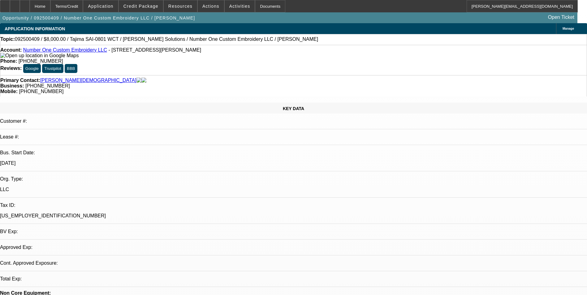
select select "0"
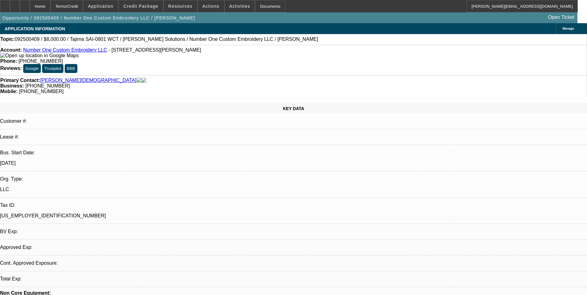
select select "0"
select select "2"
select select "0"
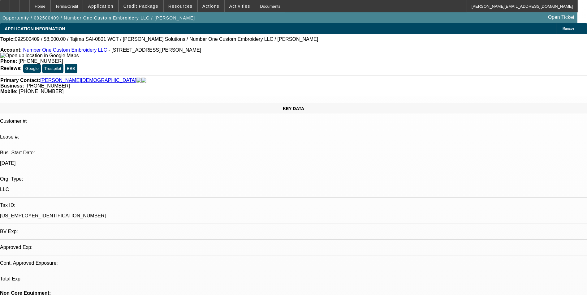
select select "2"
select select "0"
select select "1"
select select "6"
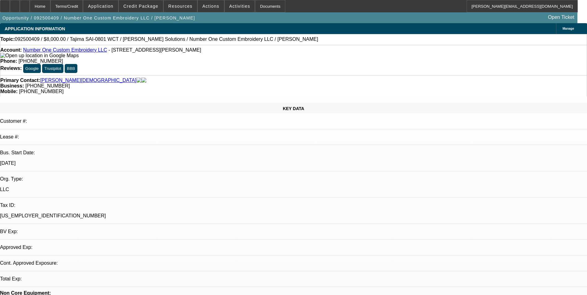
select select "1"
select select "6"
select select "1"
select select "2"
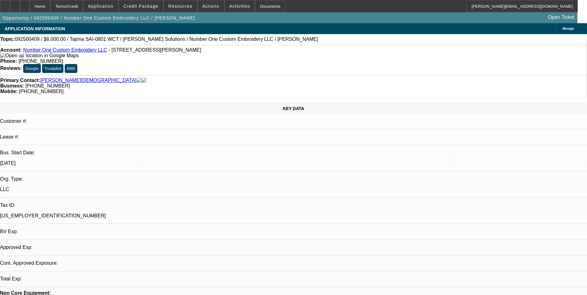
select select "6"
select select "1"
select select "2"
select select "6"
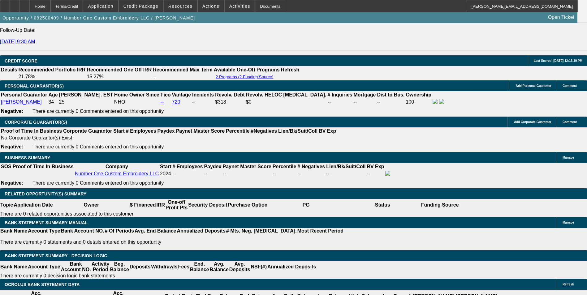
scroll to position [912, 0]
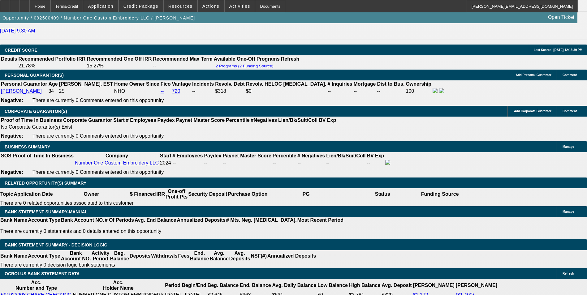
drag, startPoint x: 91, startPoint y: 161, endPoint x: 149, endPoint y: 156, distance: 57.8
type input "3"
type input "UNKNOWN"
type input "374"
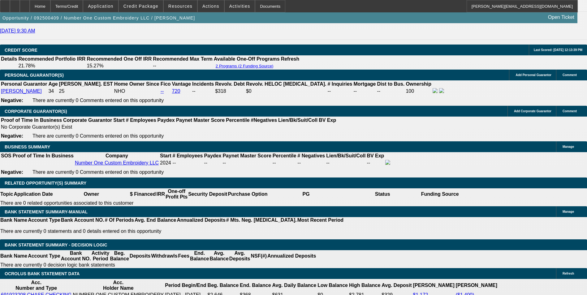
type input "29"
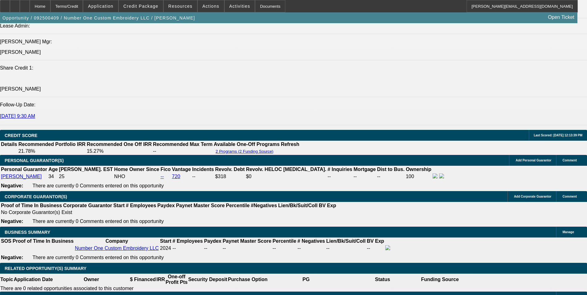
scroll to position [819, 0]
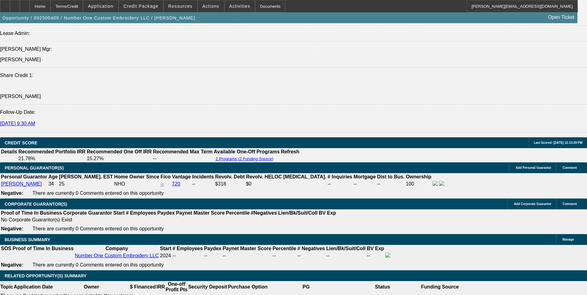
type input "$374.00"
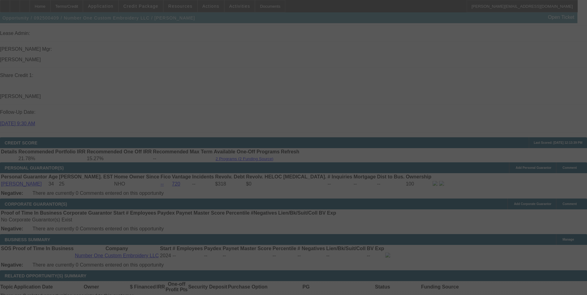
select select "0"
select select "6"
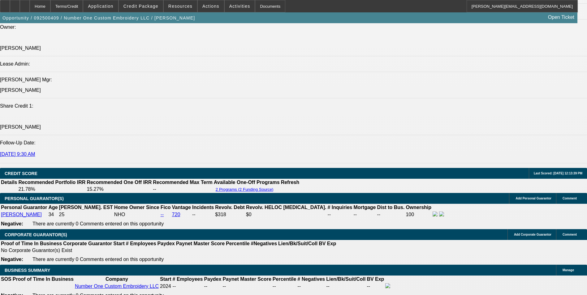
scroll to position [788, 0]
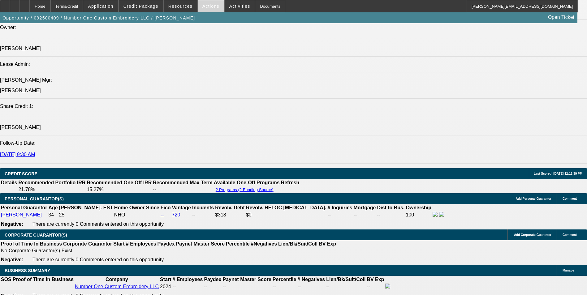
click at [210, 8] on span "Actions" at bounding box center [211, 6] width 17 height 5
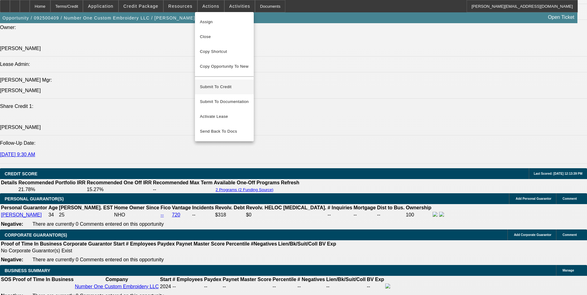
click at [242, 83] on span "Submit To Credit" at bounding box center [224, 86] width 49 height 7
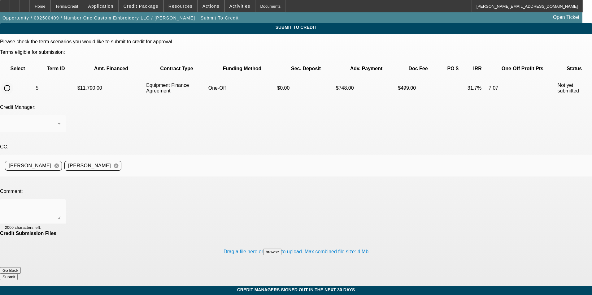
click at [13, 82] on input "radio" at bounding box center [7, 88] width 12 height 12
radio input "true"
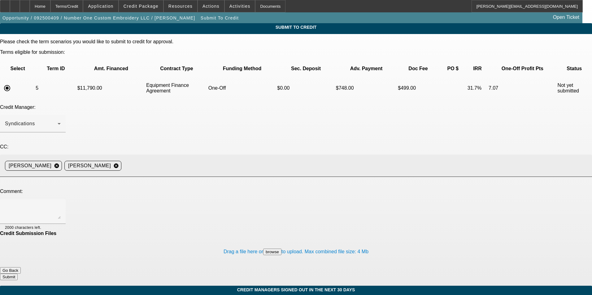
click at [216, 160] on input at bounding box center [354, 166] width 461 height 12
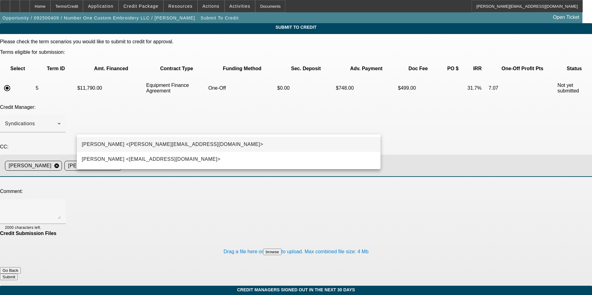
type input "mich"
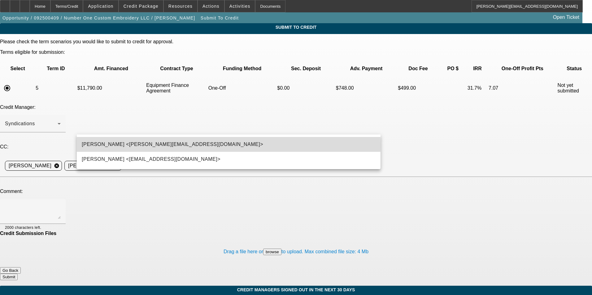
click at [158, 145] on span "Michael Arida <MArida@beaconfunding.com>" at bounding box center [172, 144] width 181 height 7
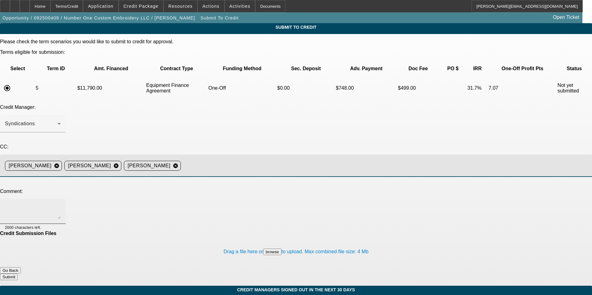
click at [61, 204] on textarea at bounding box center [33, 211] width 56 height 15
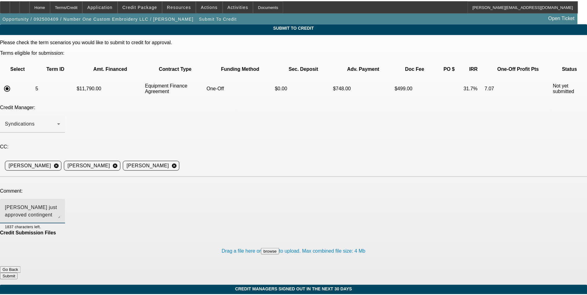
scroll to position [6, 0]
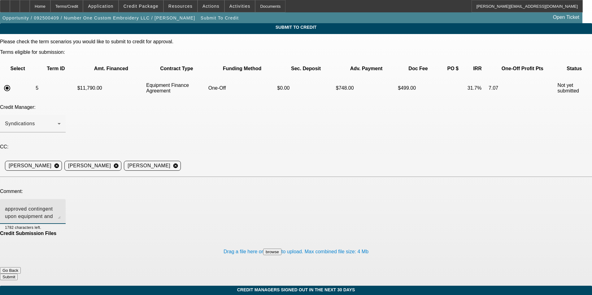
type textarea "[PERSON_NAME] just approved contingent upon equipment and vendor approval. The …"
click at [18, 274] on button "Submit" at bounding box center [9, 277] width 18 height 7
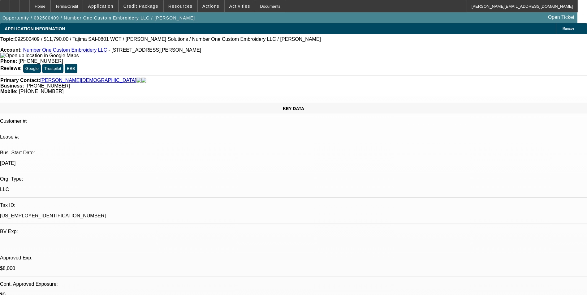
select select "0"
select select "6"
select select "0"
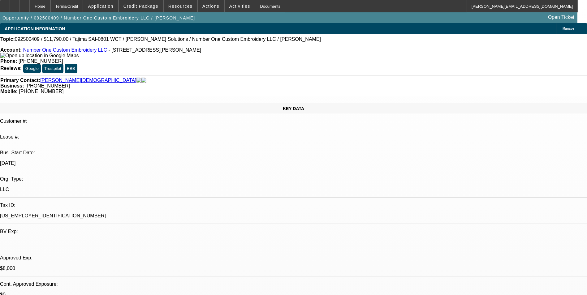
select select "0"
select select "6"
select select "0"
select select "2"
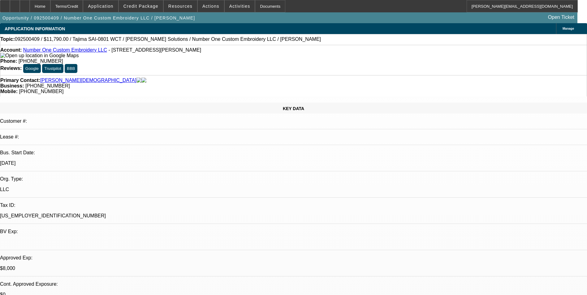
select select "2"
select select "0"
select select "6"
select select "0"
select select "2"
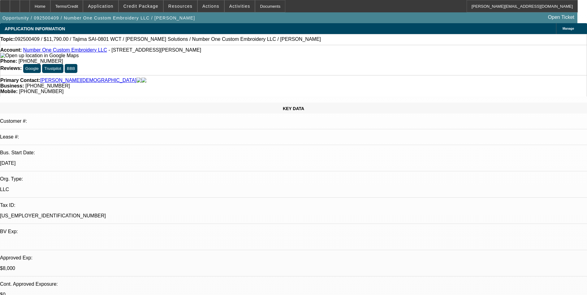
select select "2"
select select "0"
select select "6"
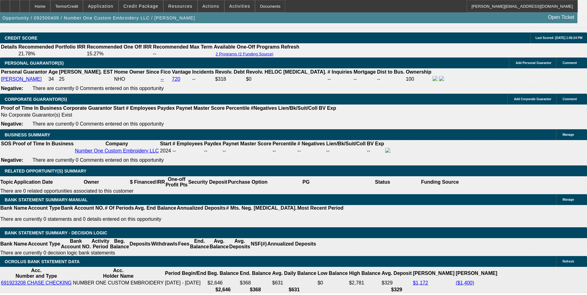
scroll to position [939, 0]
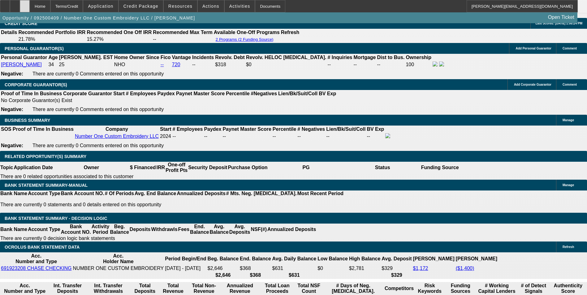
click at [30, 10] on div at bounding box center [25, 6] width 10 height 12
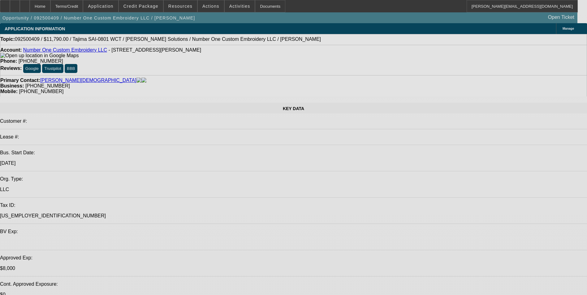
select select "0"
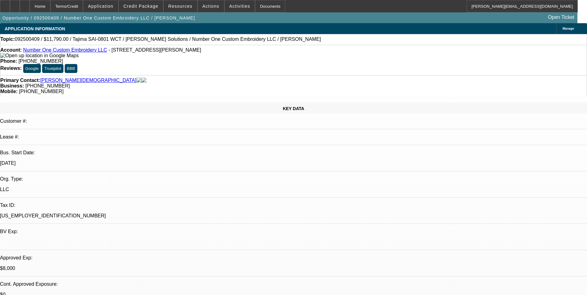
select select "0"
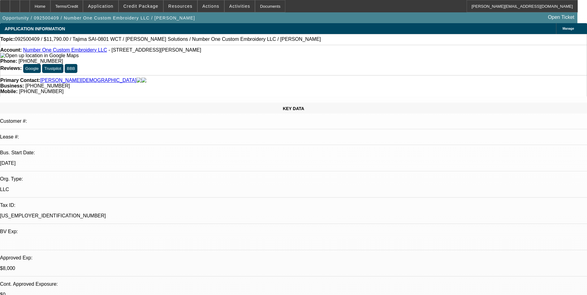
select select "2"
select select "0"
select select "2"
select select "0"
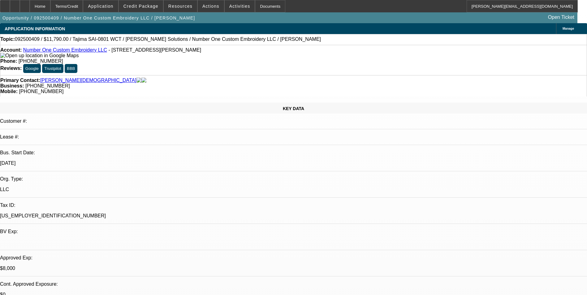
select select "1"
select select "6"
select select "1"
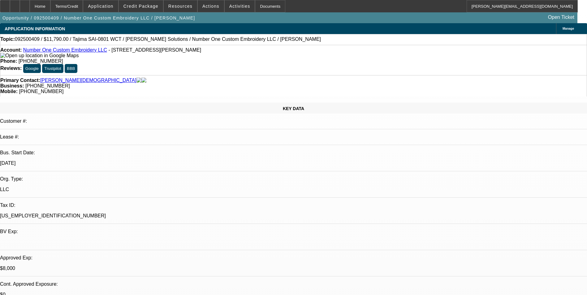
select select "6"
select select "1"
select select "2"
select select "6"
select select "1"
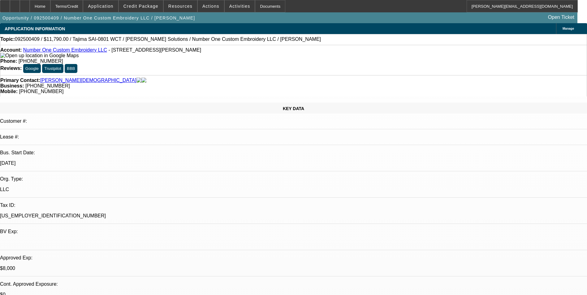
select select "2"
select select "6"
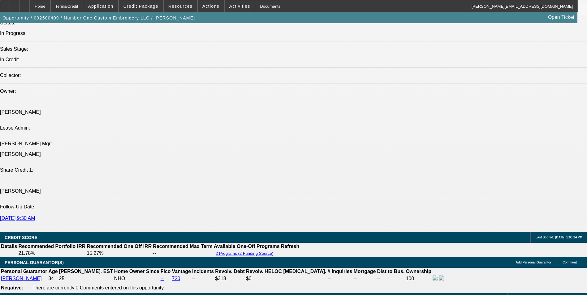
scroll to position [805, 0]
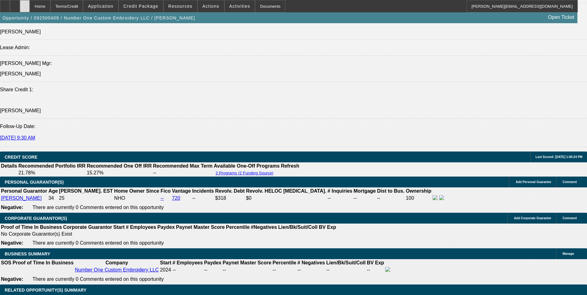
click at [25, 4] on icon at bounding box center [25, 4] width 0 height 0
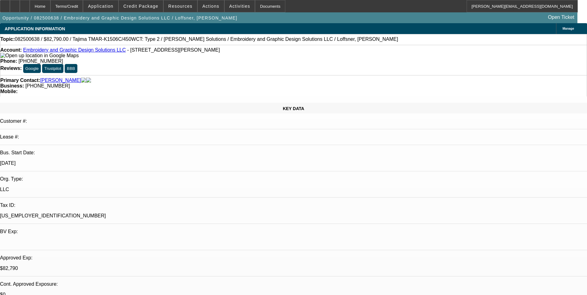
select select "0"
select select "2"
select select "0"
select select "6"
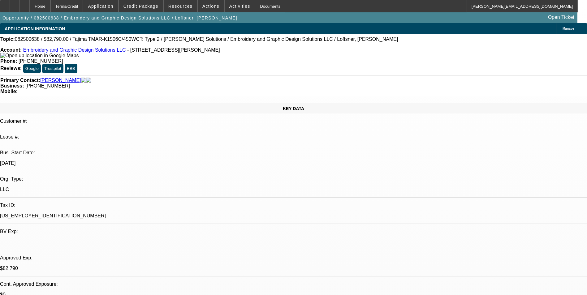
select select "0"
select select "2"
select select "0"
select select "6"
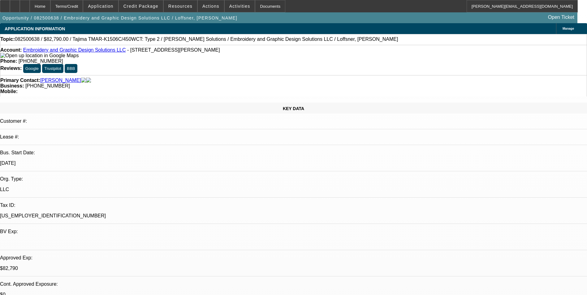
select select "0"
select select "2"
select select "0"
select select "6"
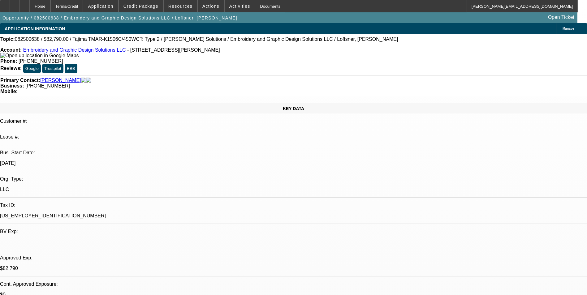
select select "0"
select select "2"
select select "0"
select select "6"
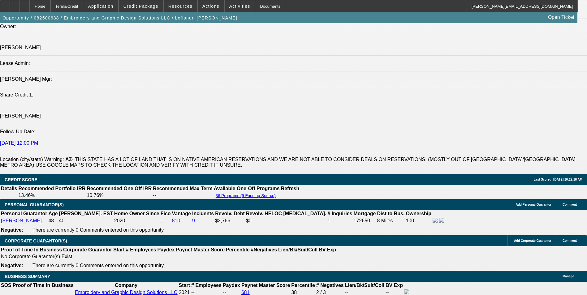
scroll to position [774, 0]
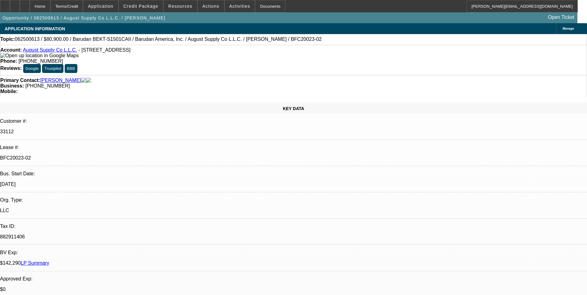
select select "0"
select select "2"
select select "0.1"
select select "4"
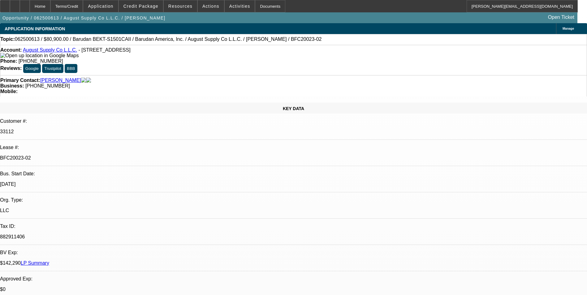
select select "0"
select select "2"
select select "0.1"
select select "4"
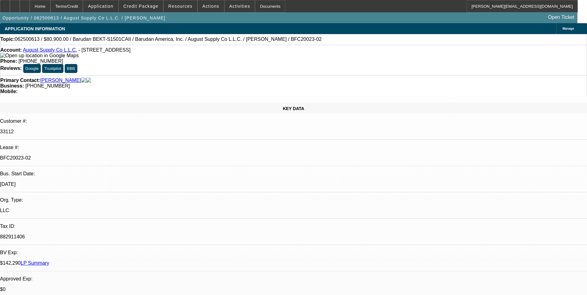
select select "0"
select select "2"
select select "0.1"
select select "4"
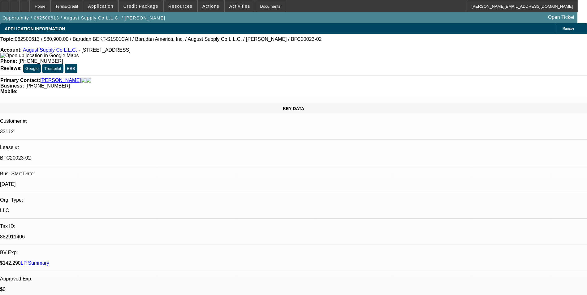
select select "0"
select select "2"
select select "0.1"
select select "4"
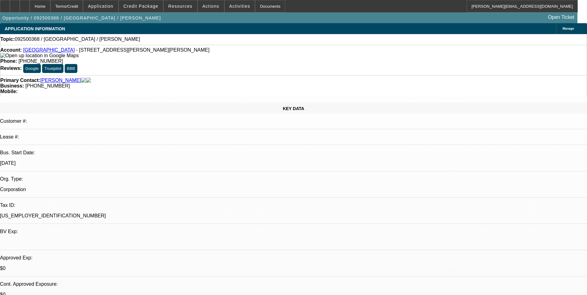
select select "0"
select select "2"
select select "0.1"
select select "4"
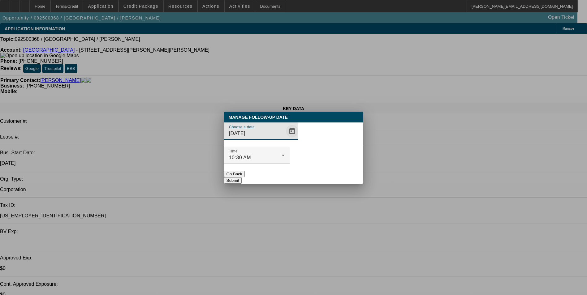
click at [285, 139] on span "Open calendar" at bounding box center [292, 131] width 15 height 15
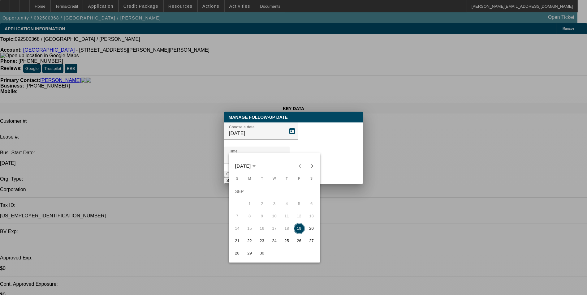
click at [297, 242] on span "26" at bounding box center [299, 241] width 11 height 11
type input "[DATE]"
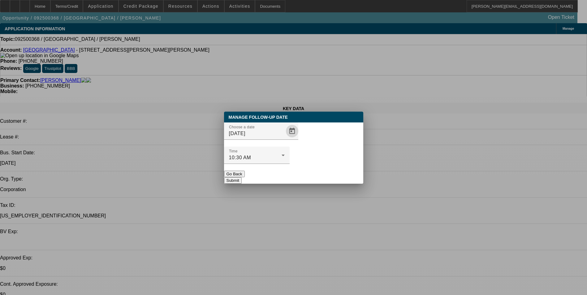
click at [242, 177] on button "Submit" at bounding box center [233, 180] width 18 height 7
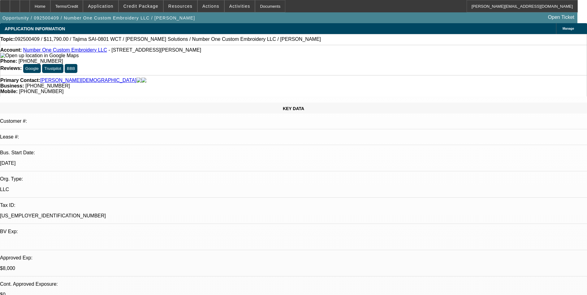
select select "0"
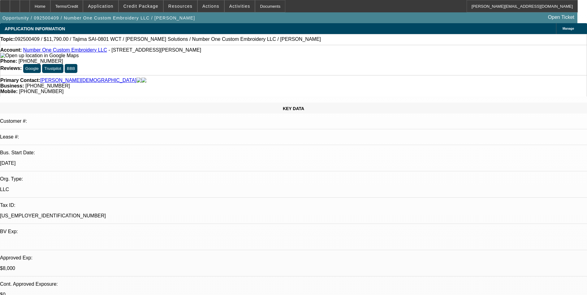
select select "0"
select select "2"
select select "0"
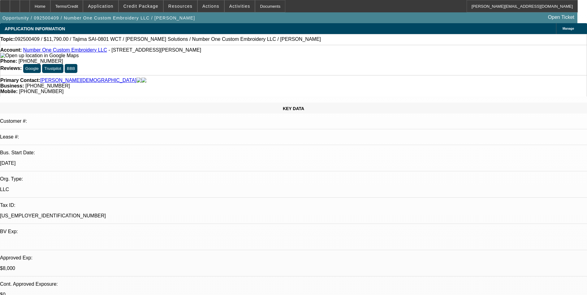
select select "2"
select select "0"
select select "1"
select select "6"
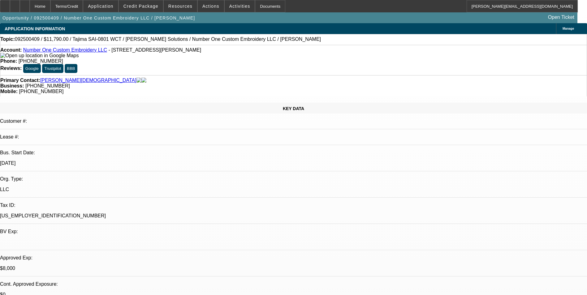
select select "1"
select select "6"
select select "1"
select select "2"
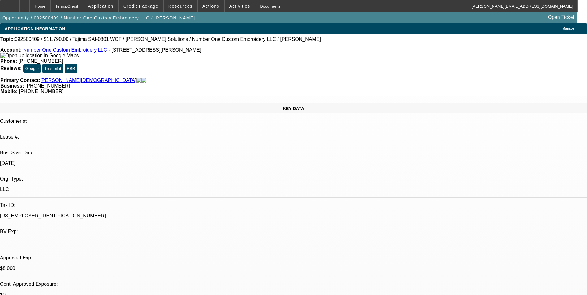
select select "6"
select select "1"
select select "2"
select select "6"
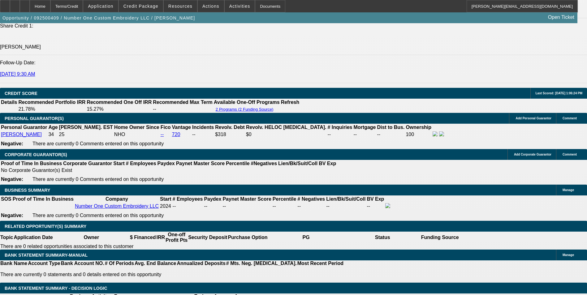
scroll to position [867, 0]
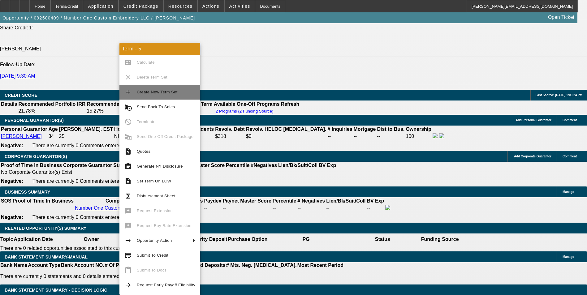
click at [139, 95] on span "Create New Term Set" at bounding box center [166, 92] width 59 height 7
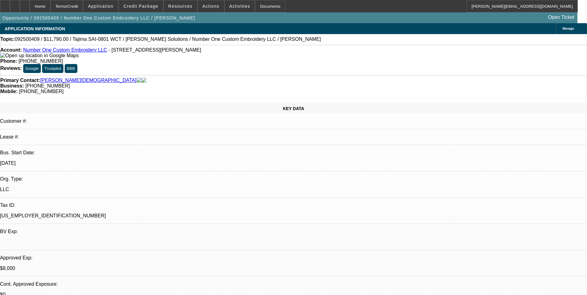
select select "0"
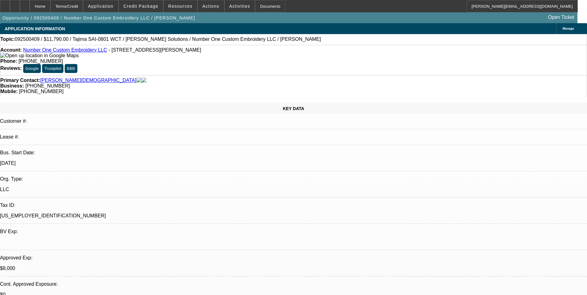
select select "0"
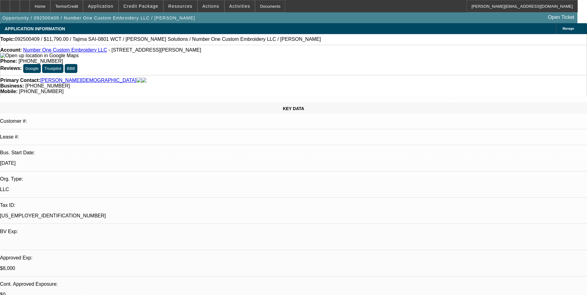
select select "2"
select select "0"
select select "1"
select select "6"
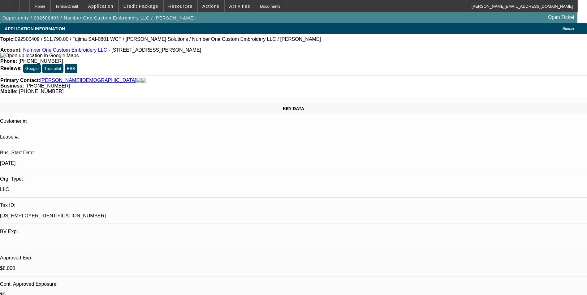
select select "1"
select select "6"
select select "1"
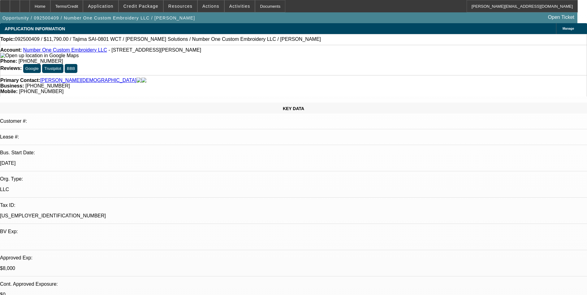
select select "6"
select select "1"
select select "2"
select select "6"
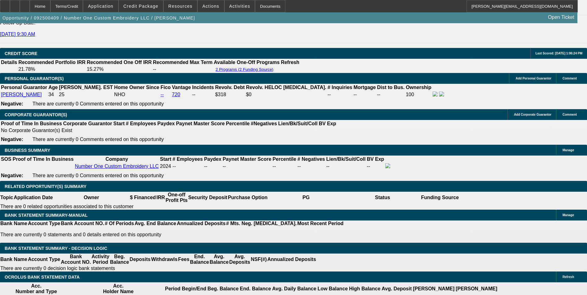
scroll to position [898, 0]
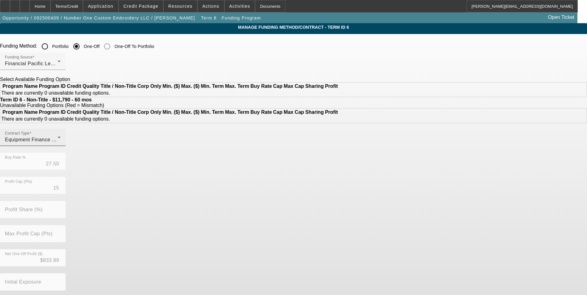
click at [77, 142] on span "Equipment Finance Agreement" at bounding box center [41, 139] width 72 height 5
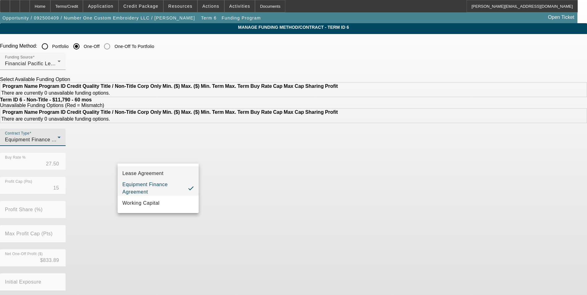
click at [160, 174] on span "Lease Agreement" at bounding box center [143, 173] width 41 height 7
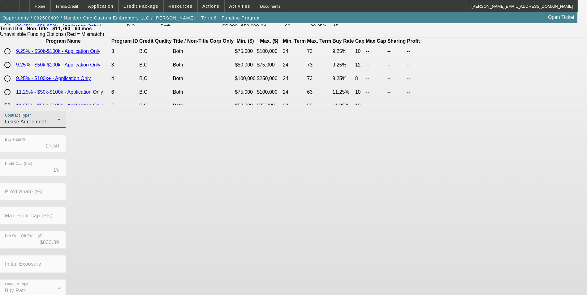
scroll to position [133, 0]
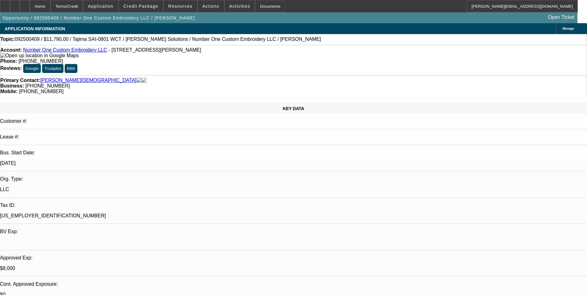
select select "0"
select select "6"
select select "0"
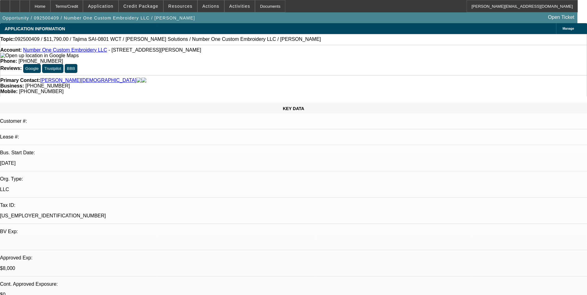
select select "0"
select select "6"
select select "0"
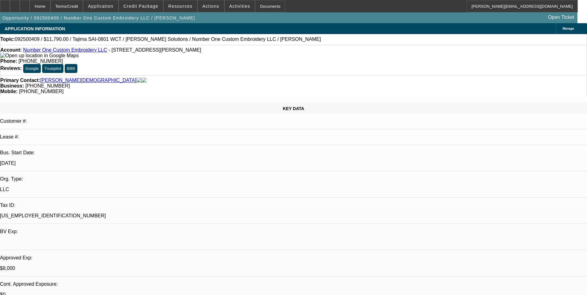
select select "0"
select select "6"
select select "0"
select select "2"
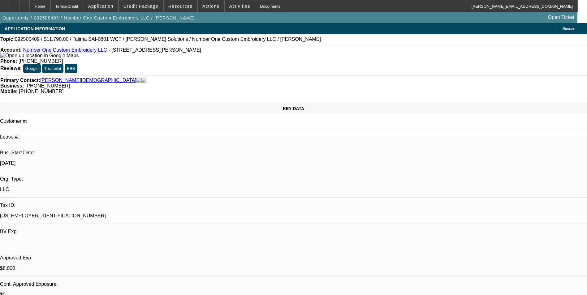
select select "0"
select select "6"
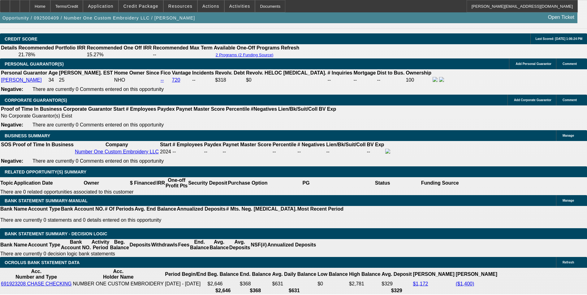
scroll to position [960, 0]
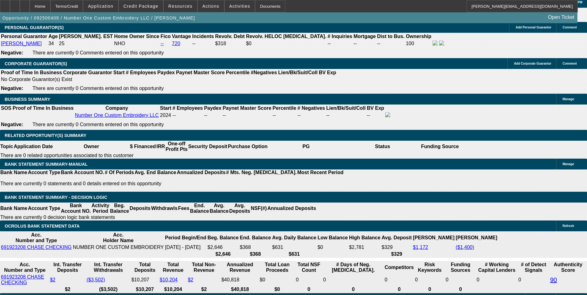
select select "0.1"
type input "$1,179.00"
type input "UNKNOWN"
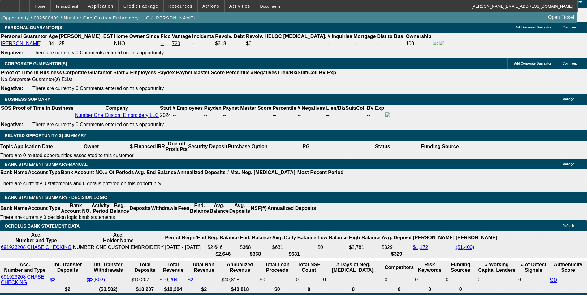
select select "4"
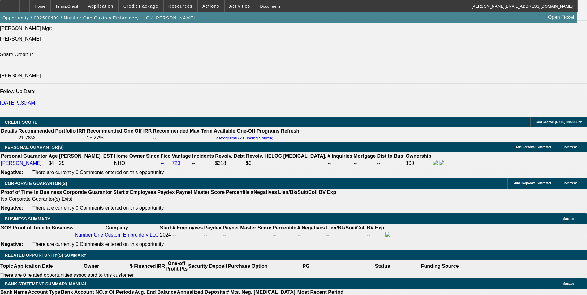
scroll to position [836, 0]
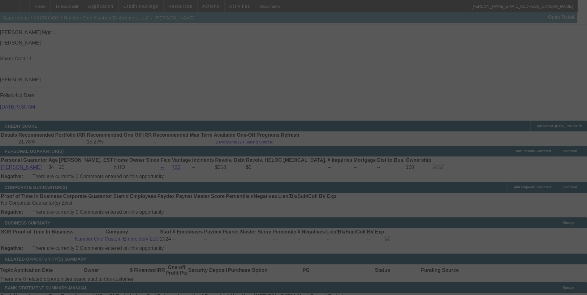
select select "0"
select select "0.1"
select select "4"
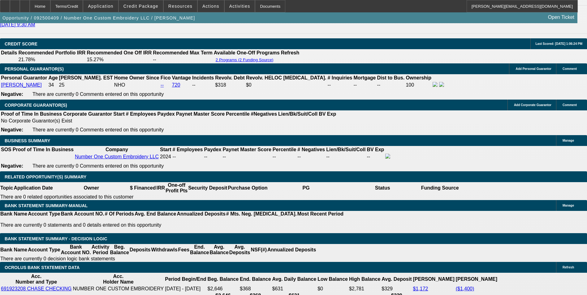
scroll to position [929, 0]
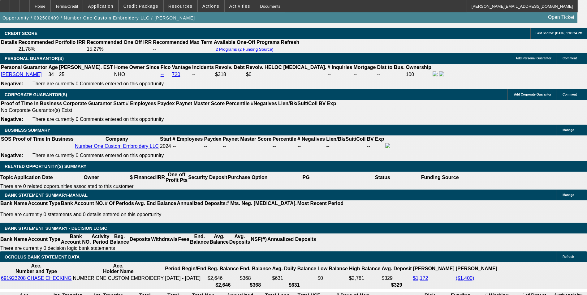
drag, startPoint x: 94, startPoint y: 144, endPoint x: 181, endPoint y: 138, distance: 87.5
type input "3"
type input "UNKNOWN"
type input "379"
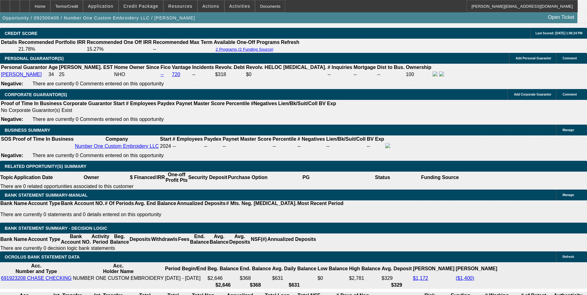
type input "29.7"
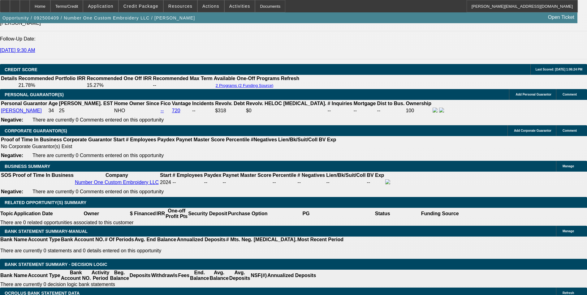
scroll to position [805, 0]
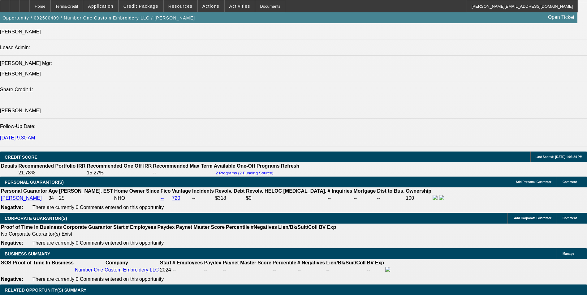
type input "$379.00"
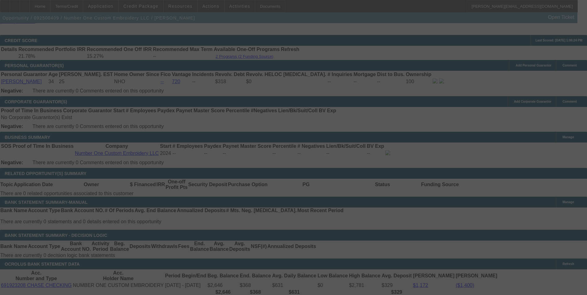
scroll to position [960, 0]
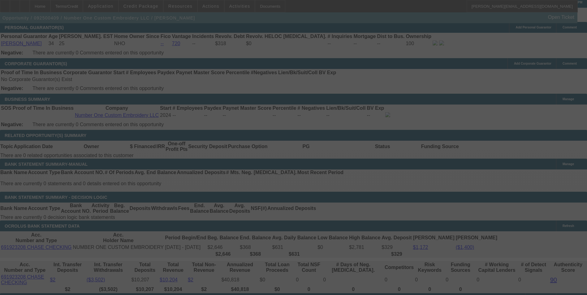
select select "0"
select select "0.1"
select select "4"
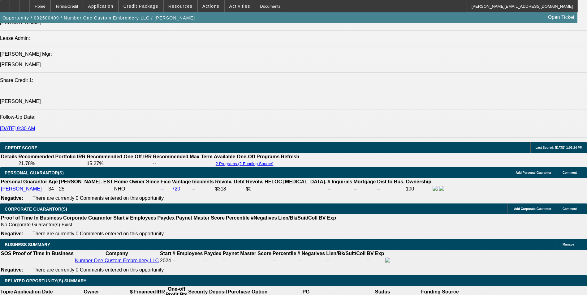
scroll to position [929, 0]
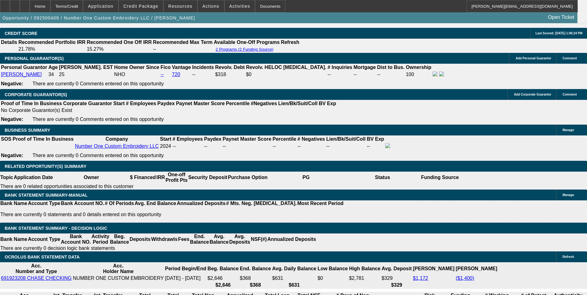
drag, startPoint x: 94, startPoint y: 144, endPoint x: 155, endPoint y: 133, distance: 61.7
type input "377"
type input "UNKNOWN"
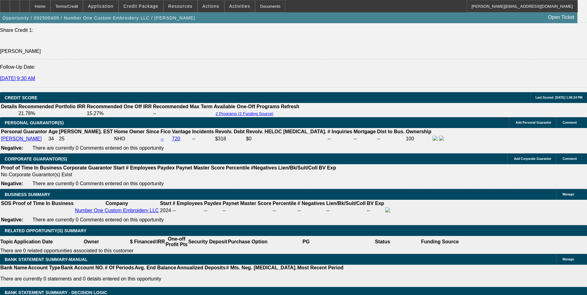
scroll to position [805, 0]
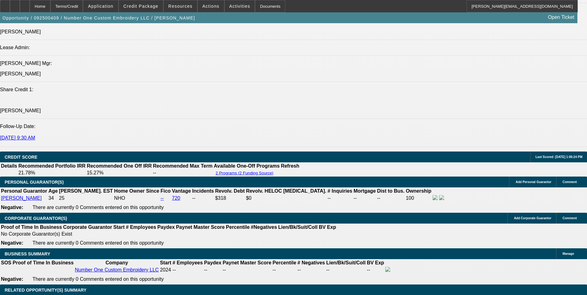
type input "29.4"
type input "$377.00"
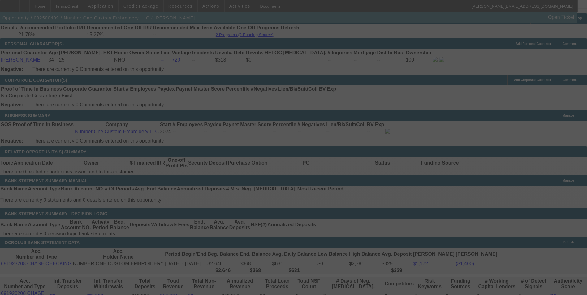
scroll to position [960, 0]
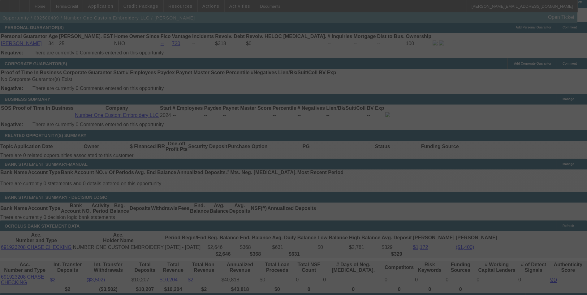
select select "0"
select select "0.1"
select select "4"
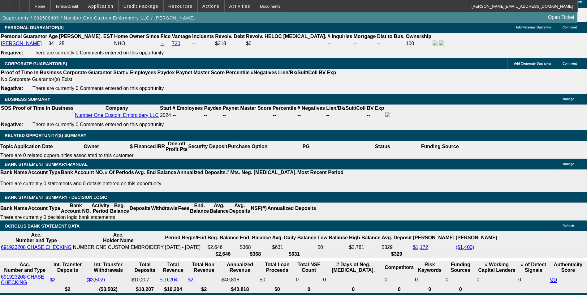
drag, startPoint x: 95, startPoint y: 114, endPoint x: 225, endPoint y: 110, distance: 129.5
type input "37"
type input "UNKNOWN"
type input "374"
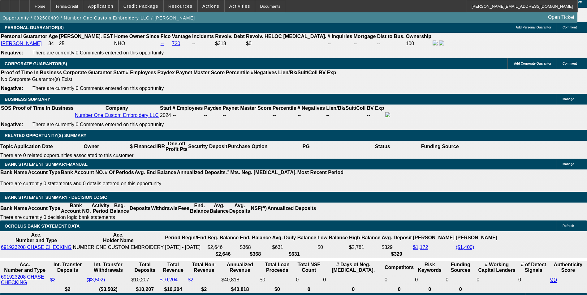
type input "29"
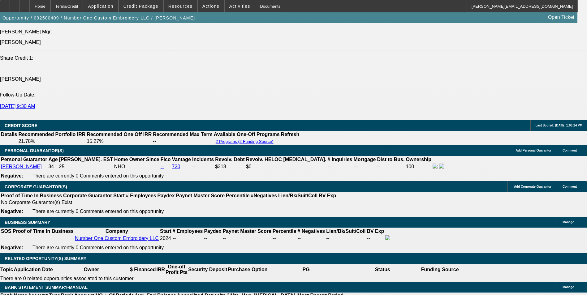
scroll to position [836, 0]
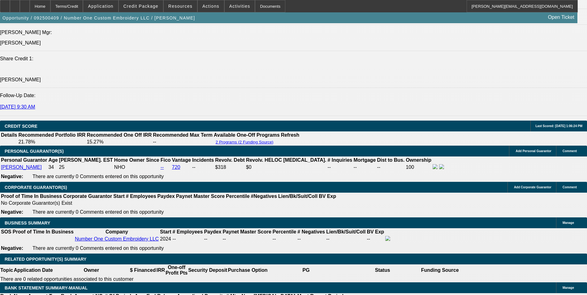
type input "$374.00"
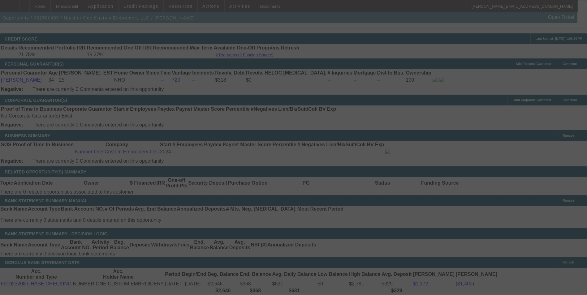
scroll to position [929, 0]
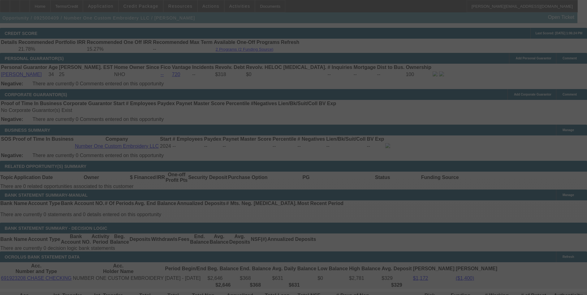
select select "0"
select select "0.1"
select select "4"
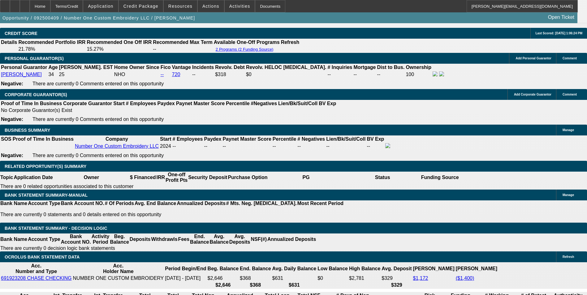
drag, startPoint x: 94, startPoint y: 144, endPoint x: 154, endPoint y: 143, distance: 60.1
type input "37"
type input "UNKNOWN"
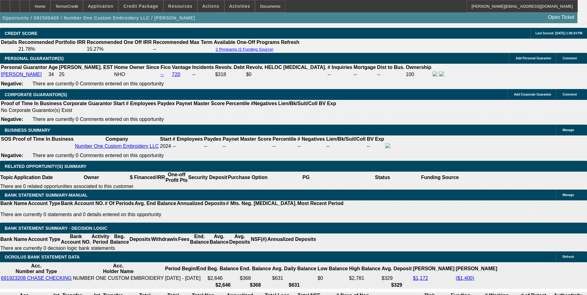
type input "377"
type input "29.4"
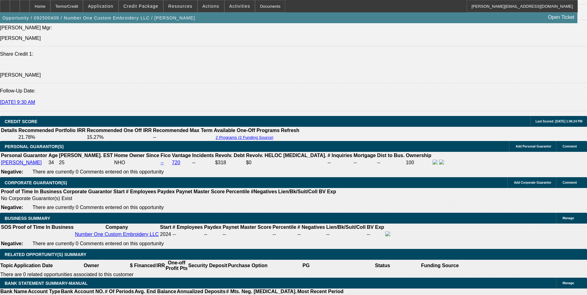
scroll to position [836, 0]
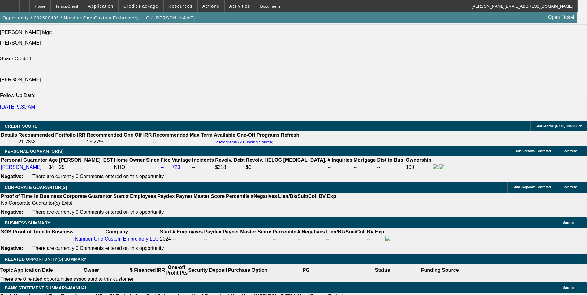
type input "$377.00"
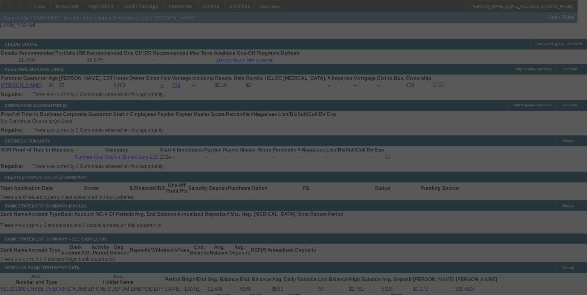
scroll to position [929, 0]
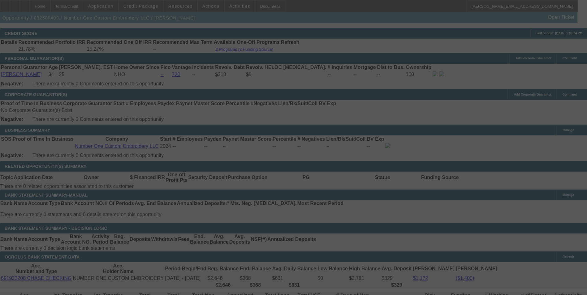
select select "0"
select select "0.1"
select select "4"
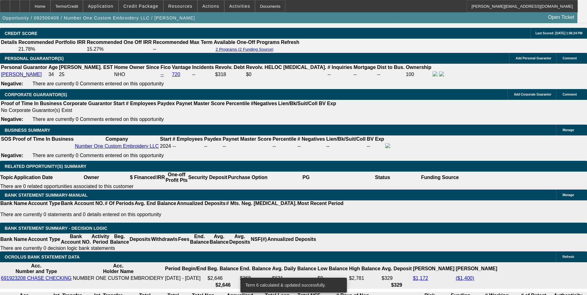
drag, startPoint x: 132, startPoint y: 146, endPoint x: 164, endPoint y: 139, distance: 33.0
type input "2"
type input "UNKNOWN"
type input "$206.65"
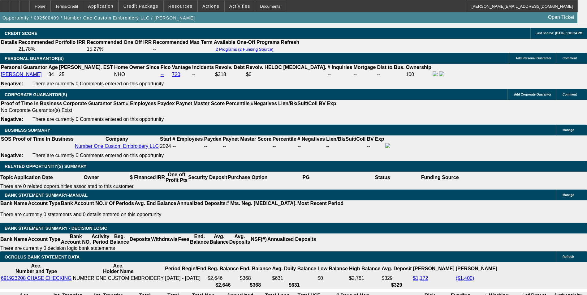
type input "284"
type input "$2,790.31"
type input "28"
type input "$367.09"
type input "28.4"
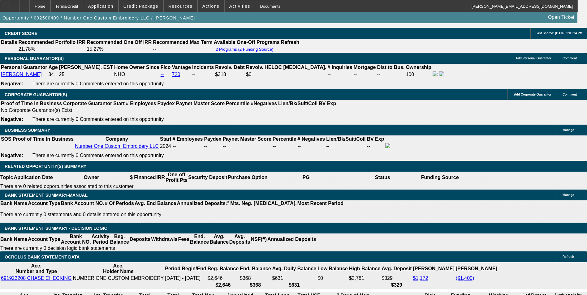
type input "$369.94"
type input "28"
type input "$367.09"
type input "2"
type input "$206.65"
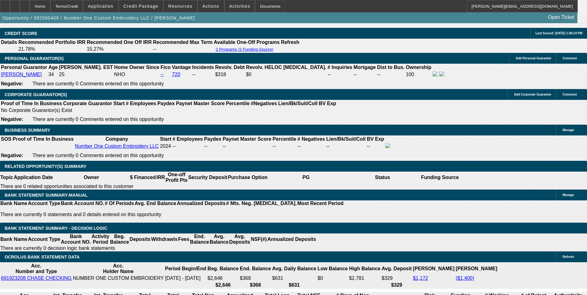
type input "2"
drag, startPoint x: 98, startPoint y: 145, endPoint x: 134, endPoint y: 137, distance: 36.7
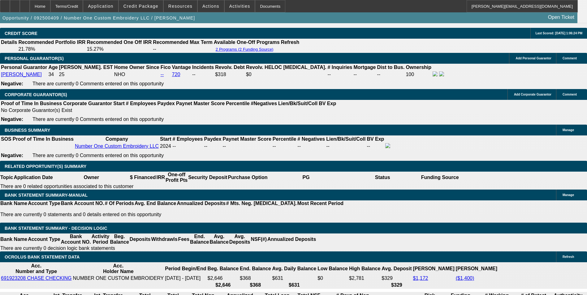
type input "377"
type input "29.4"
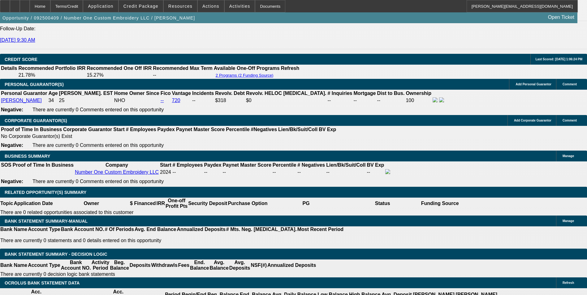
scroll to position [867, 0]
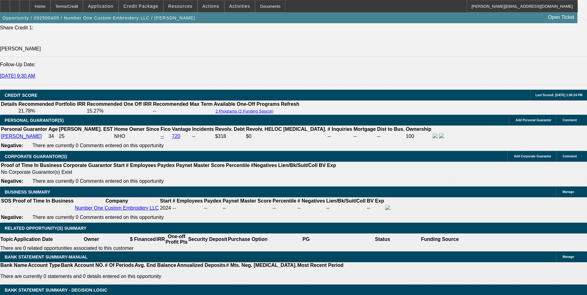
type input "$377.00"
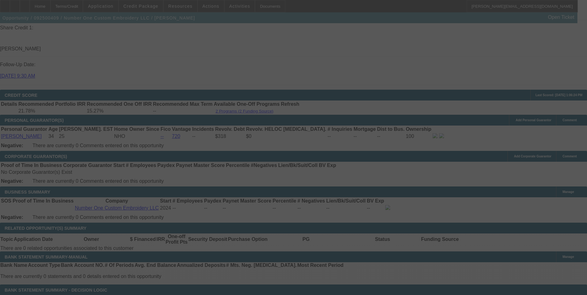
select select "0"
select select "0.1"
select select "4"
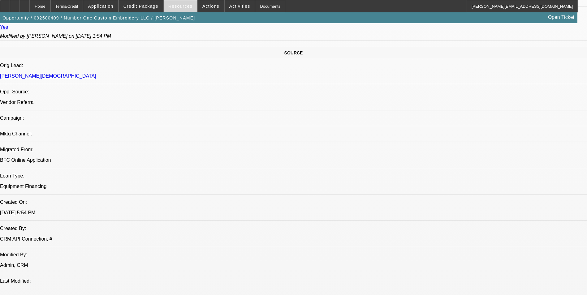
scroll to position [310, 0]
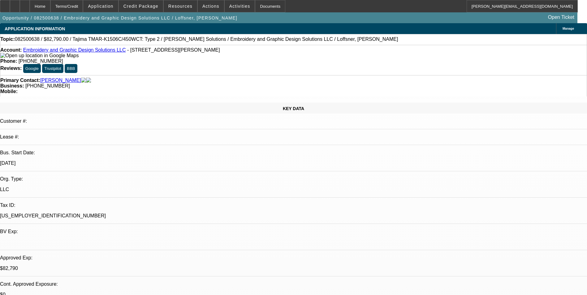
select select "0"
select select "2"
select select "0"
select select "6"
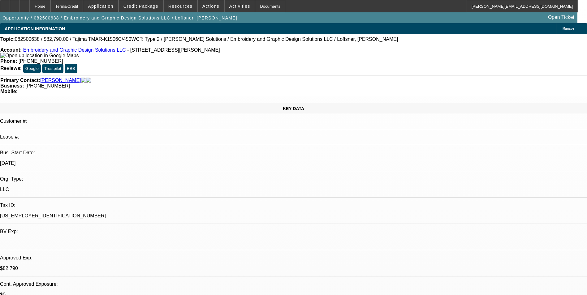
select select "0"
select select "2"
select select "0"
select select "6"
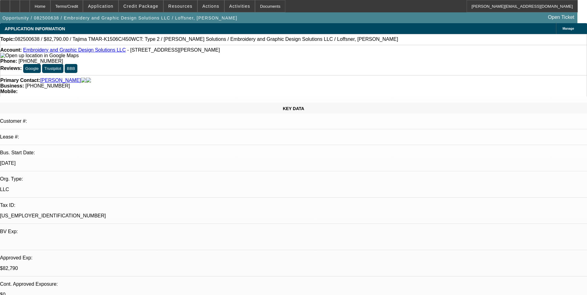
select select "0"
select select "2"
select select "0"
select select "6"
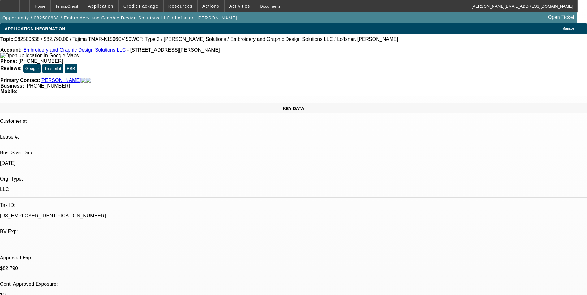
select select "0"
select select "2"
select select "0"
select select "6"
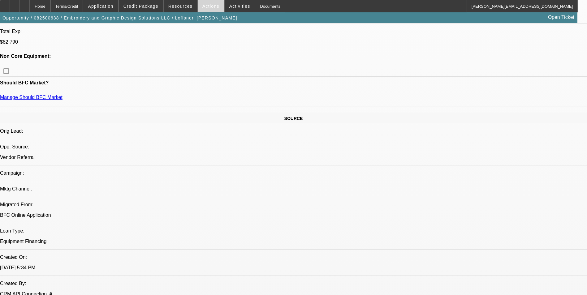
scroll to position [186, 0]
